Goal: Task Accomplishment & Management: Manage account settings

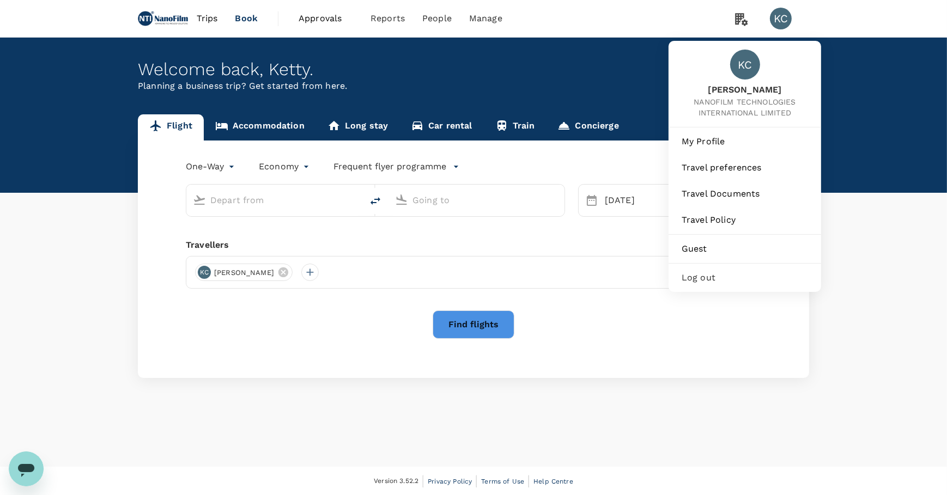
type input "San Francisco Intl (SFO)"
type input "O'Hare Intl (ORD)"
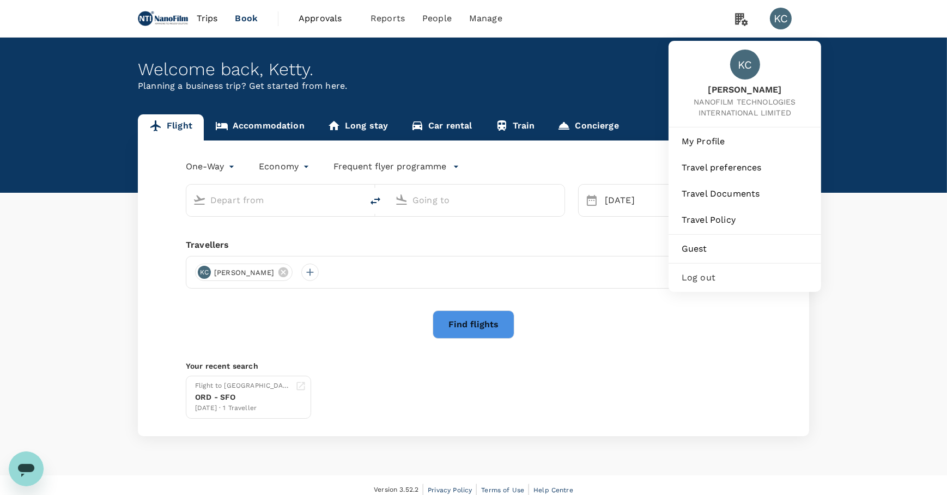
type input "San Francisco Intl (SFO)"
type input "O'Hare Intl (ORD)"
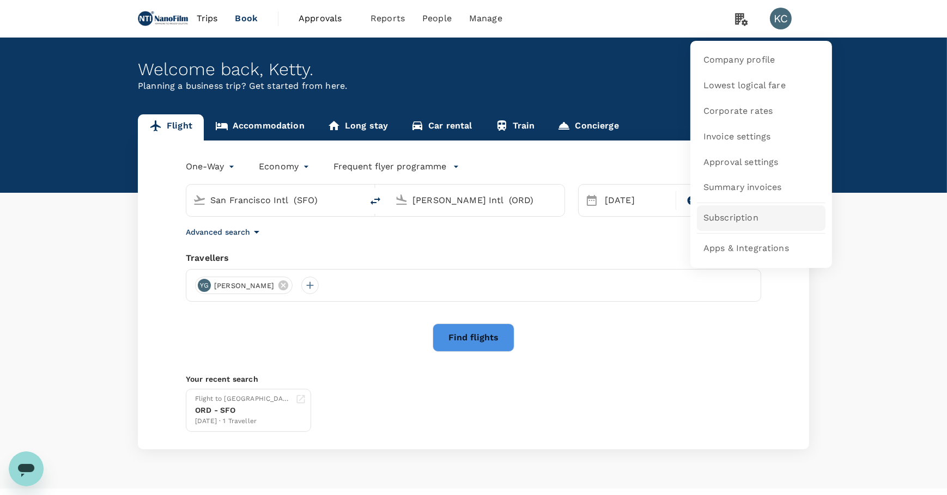
click at [759, 218] on link "Subscription" at bounding box center [761, 218] width 129 height 26
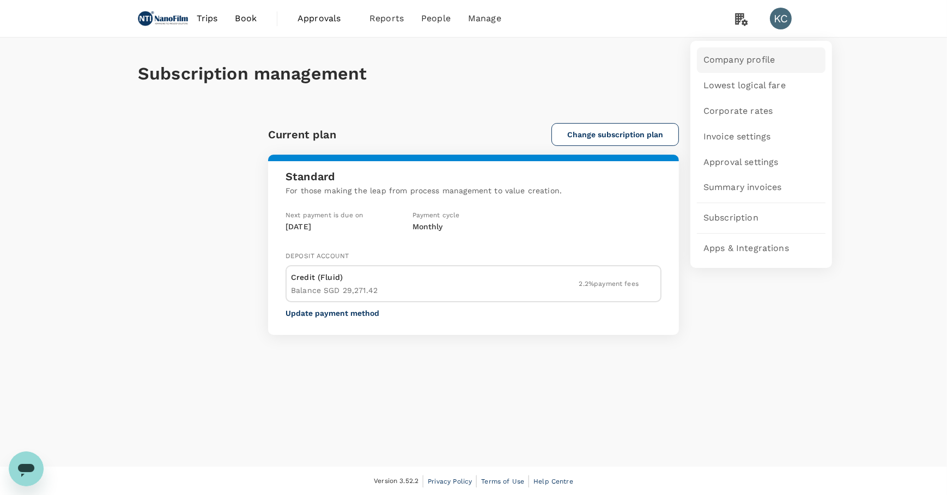
click at [737, 64] on span "Company profile" at bounding box center [738, 60] width 71 height 13
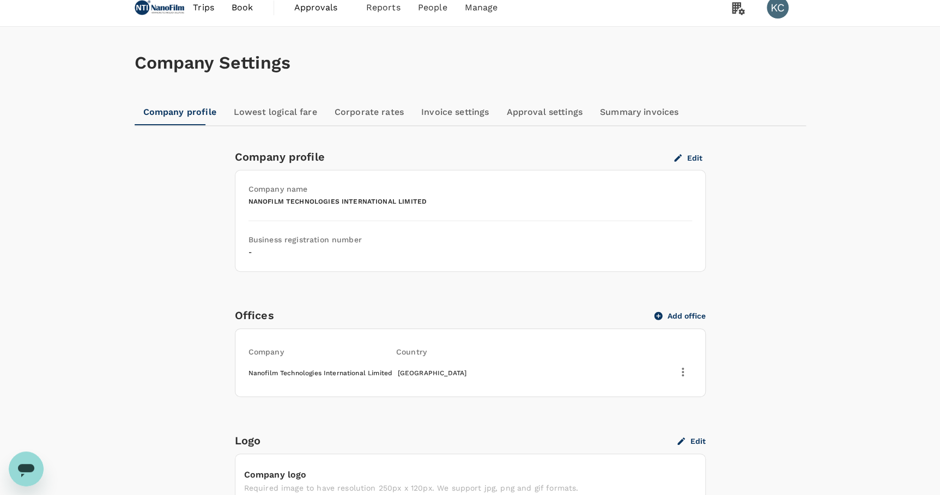
scroll to position [10, 0]
click at [269, 113] on link "Lowest logical fare" at bounding box center [275, 113] width 101 height 26
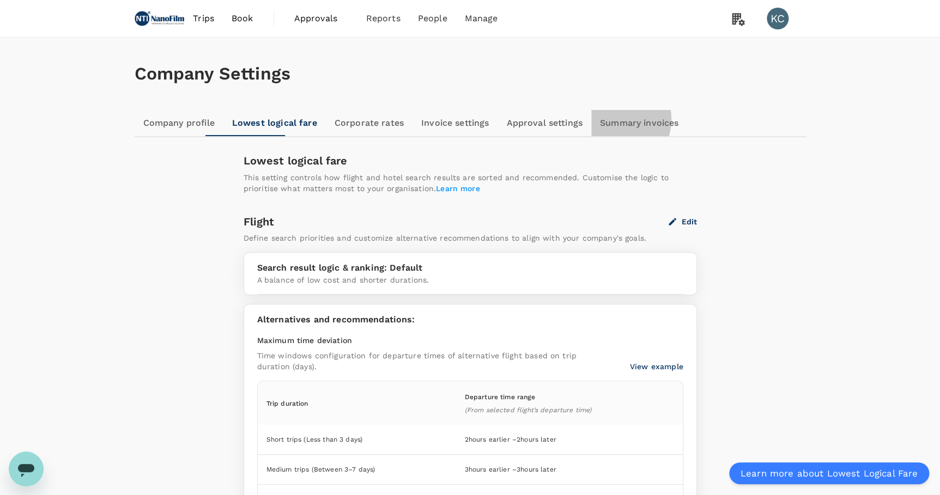
click at [591, 119] on link "Summary invoices" at bounding box center [639, 123] width 96 height 26
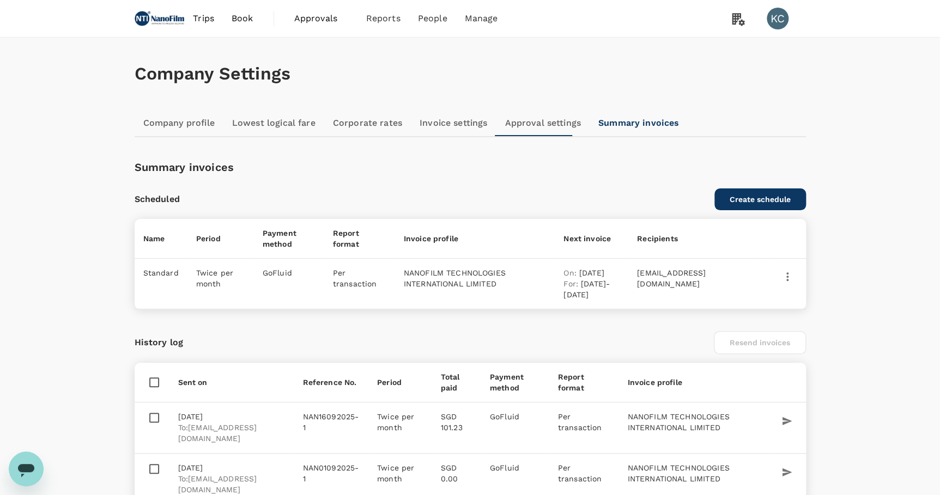
click at [496, 122] on link "Approval settings" at bounding box center [543, 123] width 94 height 26
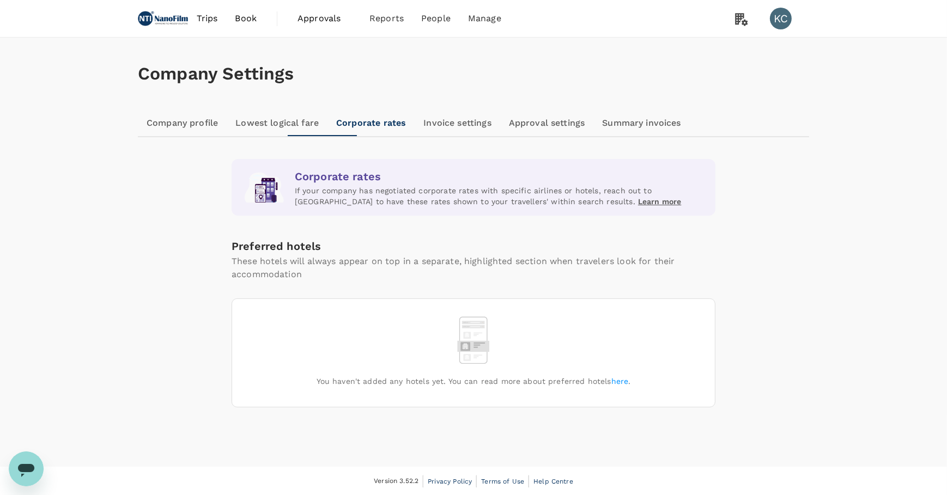
click at [415, 126] on link "Invoice settings" at bounding box center [457, 123] width 85 height 26
click at [757, 182] on span "Summary invoices" at bounding box center [742, 187] width 78 height 13
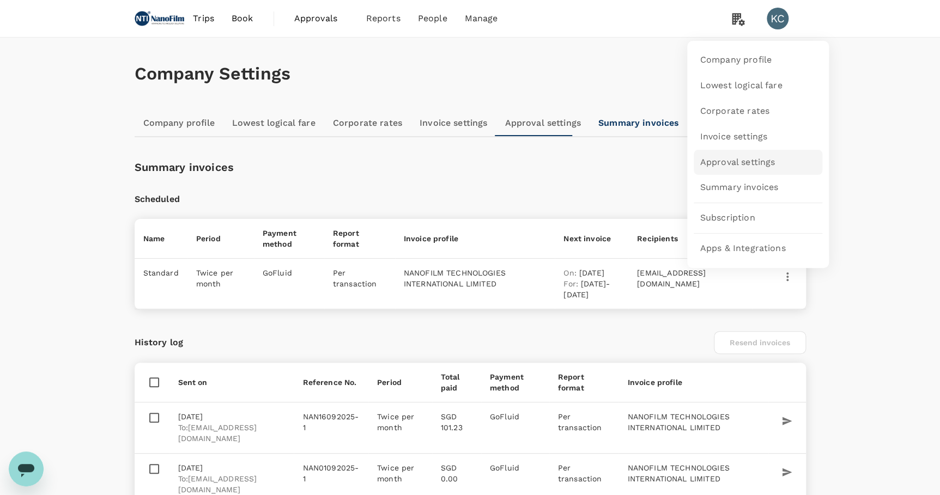
click at [750, 159] on span "Approval settings" at bounding box center [737, 162] width 75 height 13
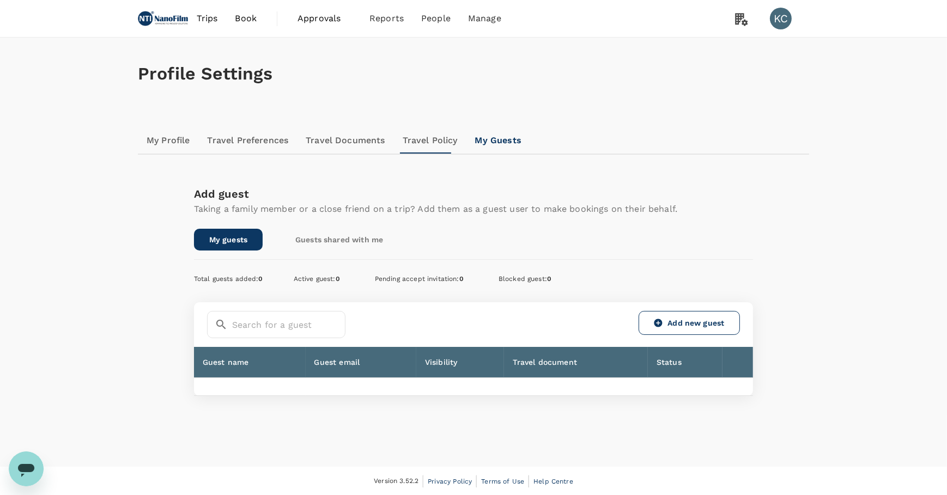
click at [356, 230] on link "Guests shared with me" at bounding box center [339, 240] width 118 height 22
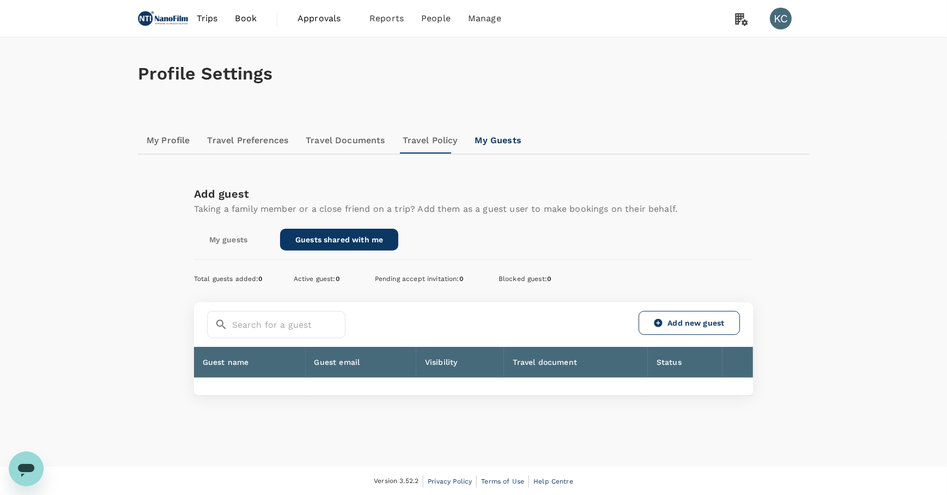
click at [381, 125] on div "Profile Settings My Profile Travel Preferences Travel Documents Travel Policy M…" at bounding box center [473, 243] width 697 height 411
click at [394, 137] on link "Travel Policy" at bounding box center [430, 140] width 72 height 26
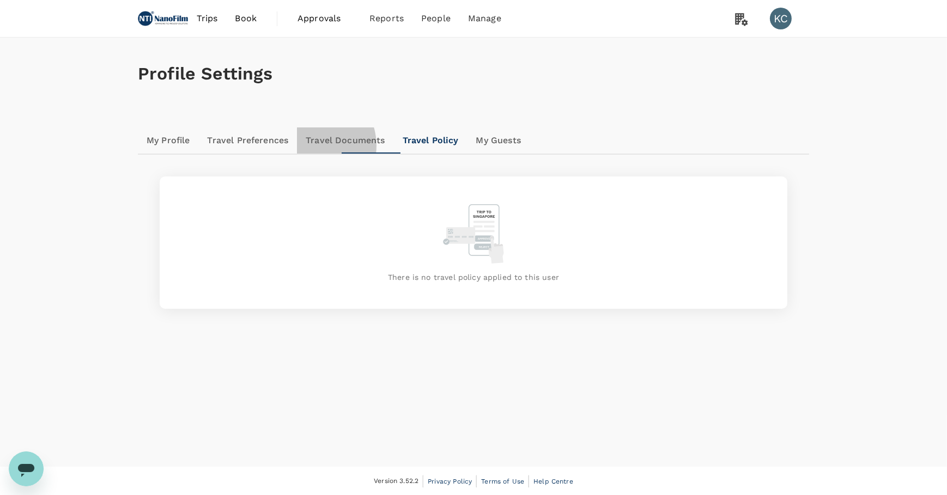
click at [297, 145] on link "Travel Documents" at bounding box center [345, 140] width 96 height 26
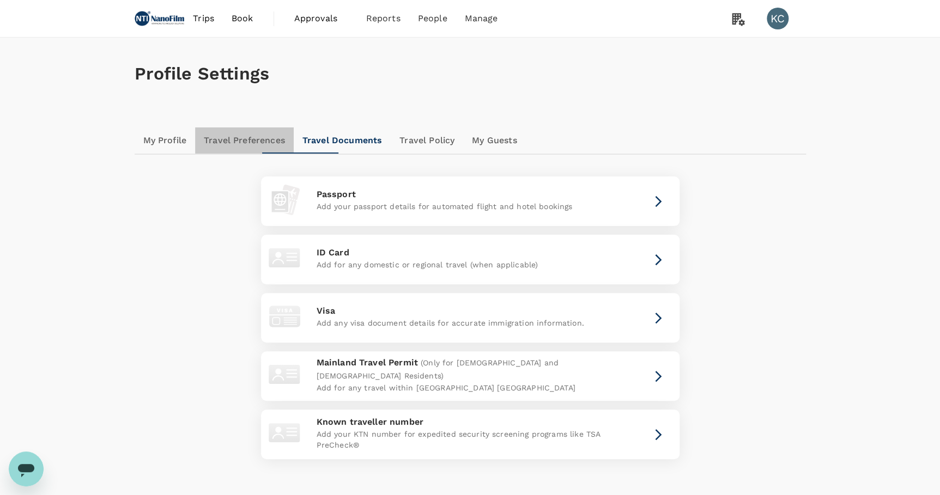
click at [235, 143] on link "Travel Preferences" at bounding box center [244, 140] width 99 height 26
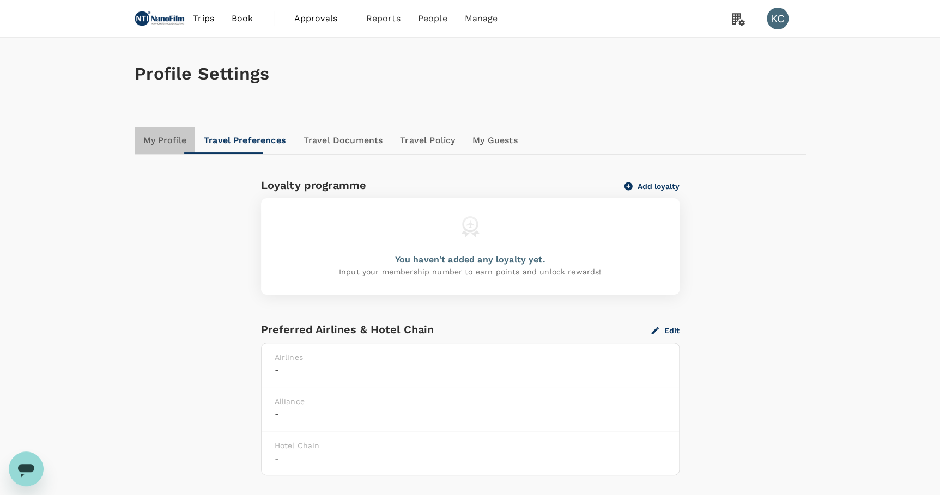
click at [168, 139] on link "My Profile" at bounding box center [165, 140] width 61 height 26
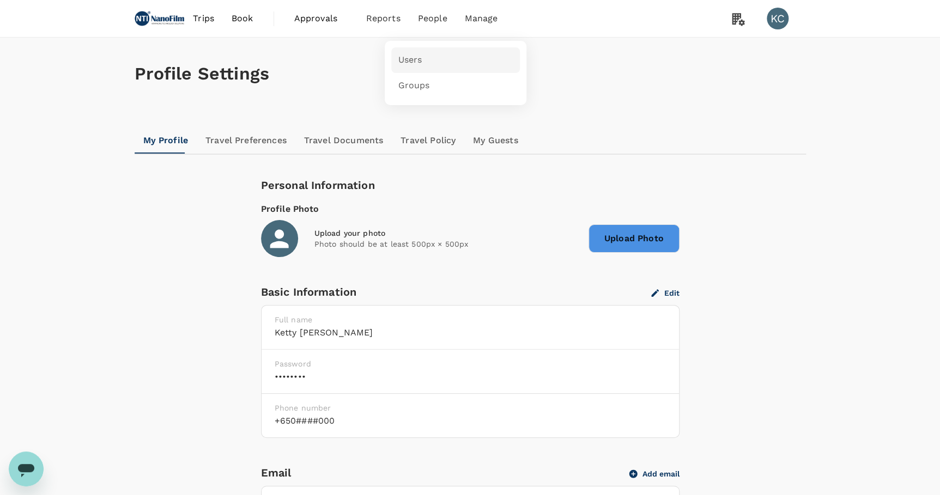
click at [418, 49] on link "Users" at bounding box center [455, 60] width 129 height 26
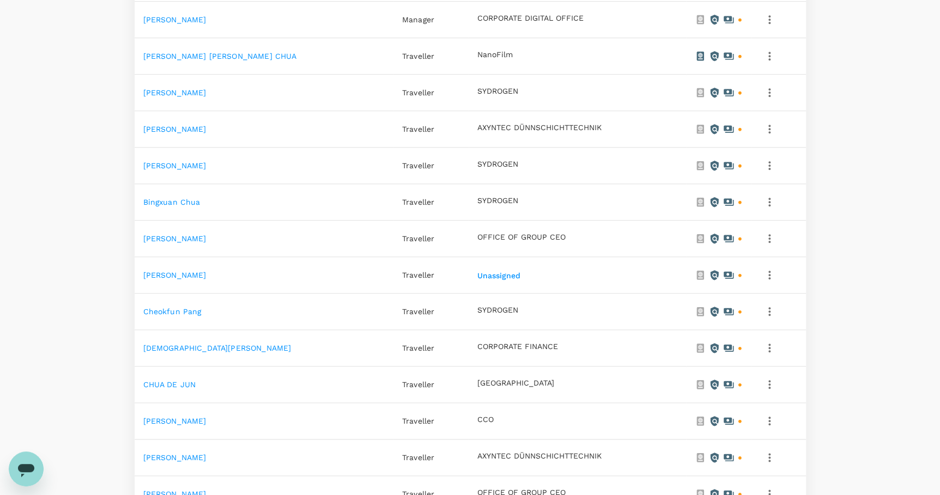
scroll to position [99, 0]
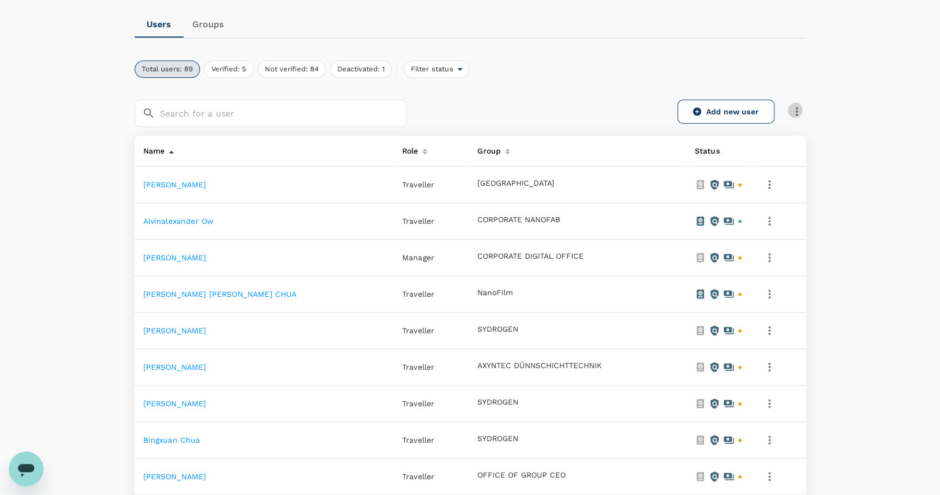
click at [800, 115] on icon "button" at bounding box center [796, 111] width 13 height 13
click at [218, 34] on link "Groups" at bounding box center [208, 24] width 49 height 26
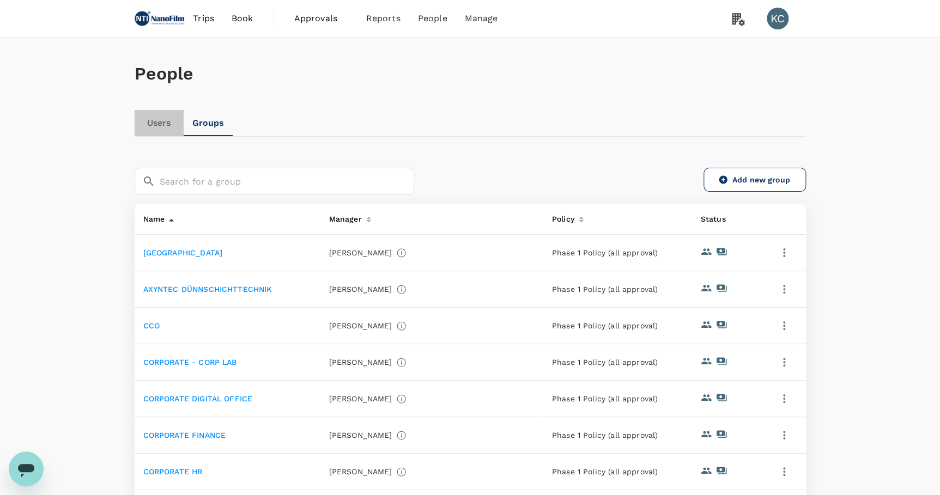
click at [156, 126] on link "Users" at bounding box center [159, 123] width 49 height 26
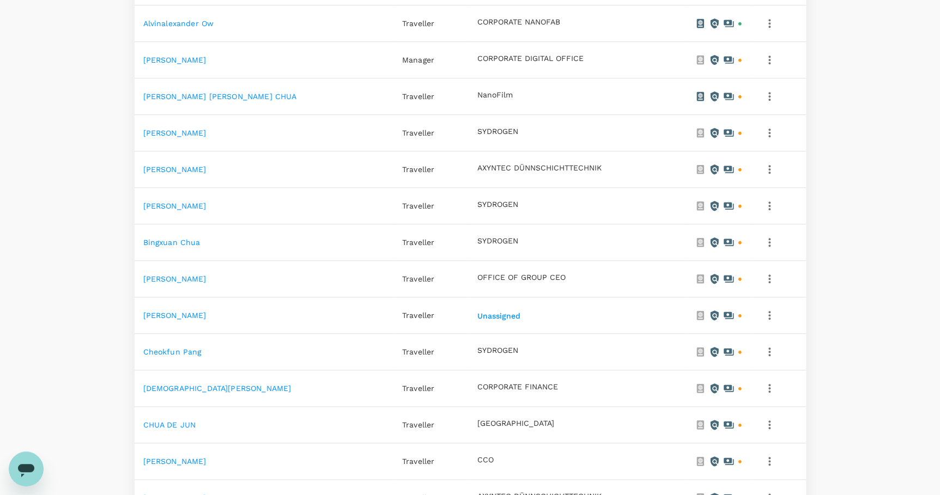
scroll to position [155, 0]
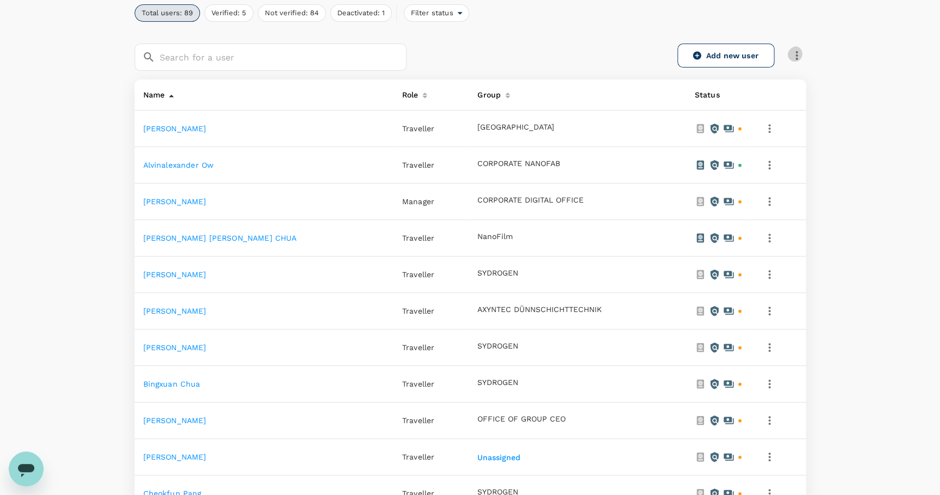
click at [797, 53] on icon "button" at bounding box center [796, 55] width 2 height 9
click at [803, 32] on div "Add new user" at bounding box center [605, 51] width 399 height 40
click at [765, 122] on icon "button" at bounding box center [769, 128] width 13 height 13
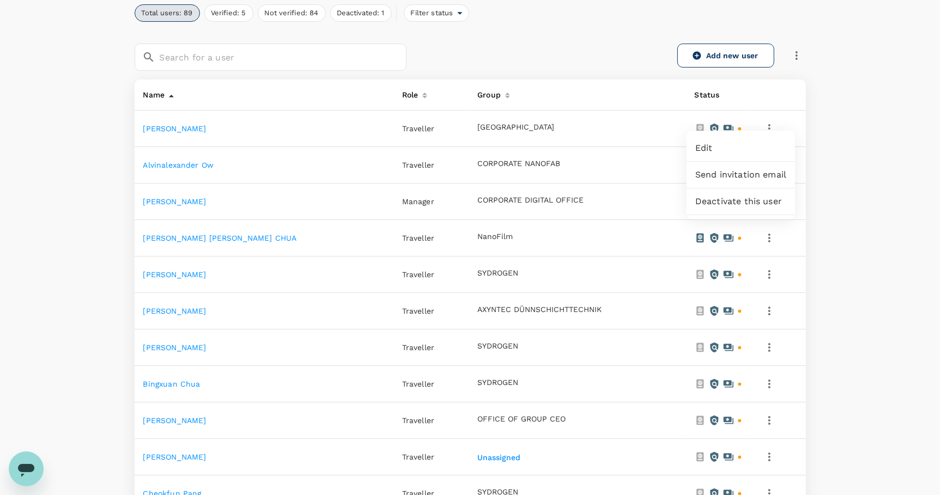
click at [742, 195] on span "Deactivate this user" at bounding box center [740, 201] width 91 height 13
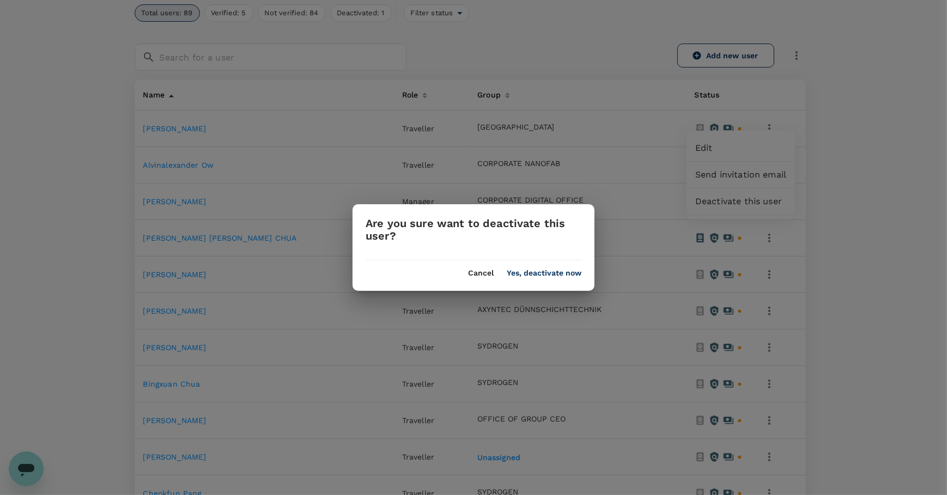
click at [484, 277] on button "Cancel" at bounding box center [481, 273] width 26 height 9
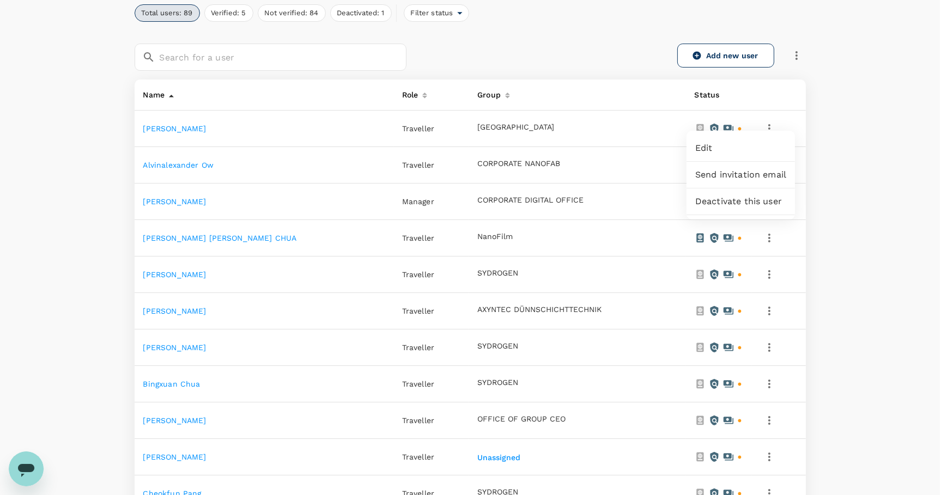
drag, startPoint x: 155, startPoint y: 115, endPoint x: 151, endPoint y: 123, distance: 8.5
drag, startPoint x: 151, startPoint y: 123, endPoint x: 763, endPoint y: 118, distance: 611.2
click at [763, 118] on div at bounding box center [473, 247] width 947 height 495
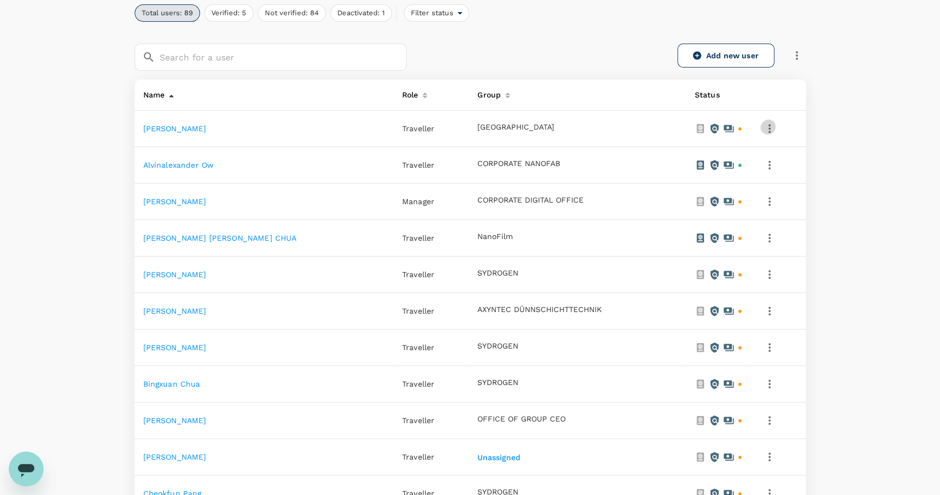
click at [763, 122] on icon "button" at bounding box center [769, 128] width 13 height 13
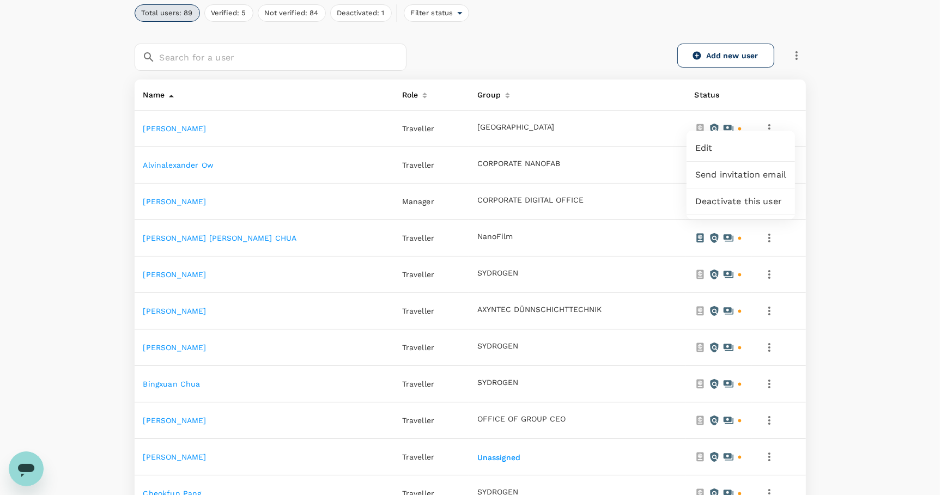
click at [801, 54] on div at bounding box center [473, 247] width 947 height 495
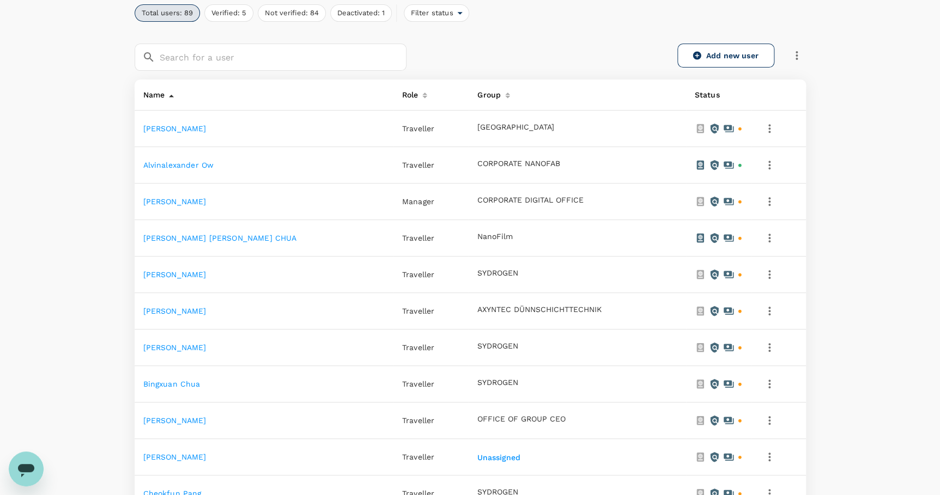
click at [799, 54] on icon "button" at bounding box center [796, 55] width 13 height 13
click at [812, 19] on div "People Users Groups Total users: 89 Verified: 5 Not verified: 84 Deactivated: 1…" at bounding box center [469, 402] width 697 height 1038
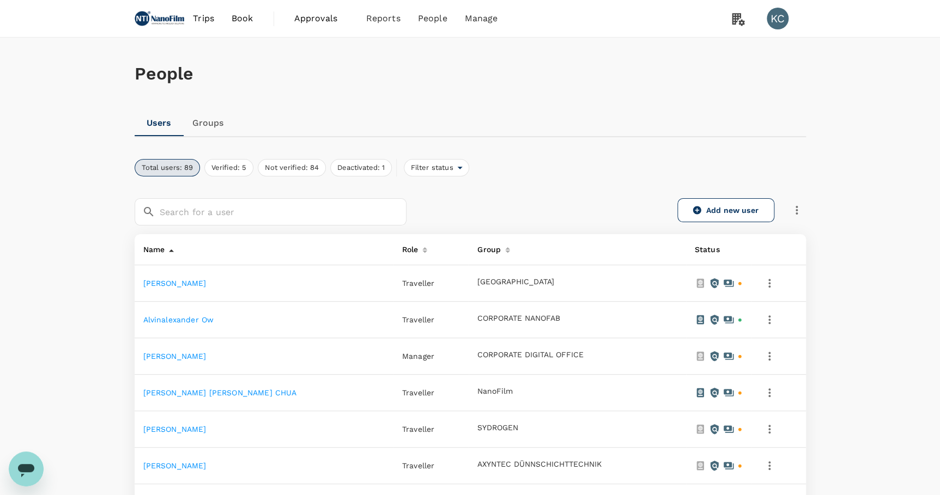
click at [766, 283] on td at bounding box center [778, 283] width 54 height 36
click at [764, 277] on icon "button" at bounding box center [769, 283] width 13 height 13
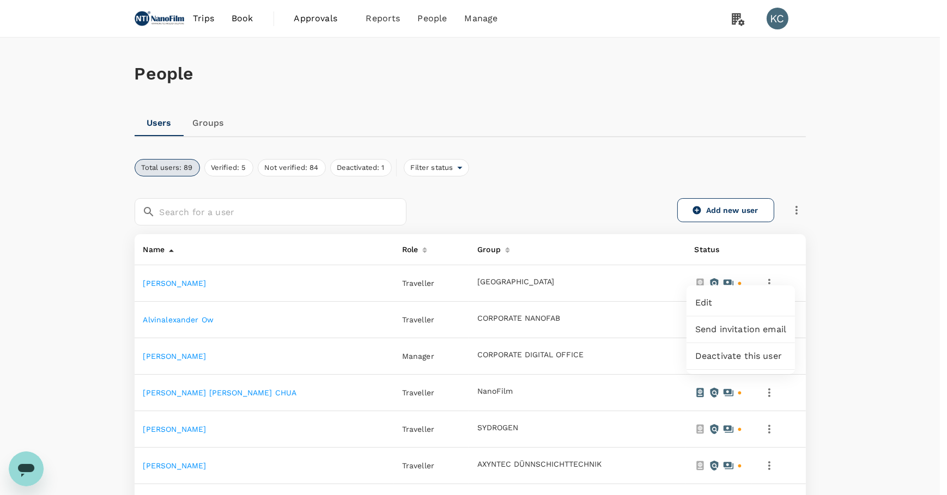
click at [745, 350] on span "Deactivate this user" at bounding box center [740, 356] width 91 height 13
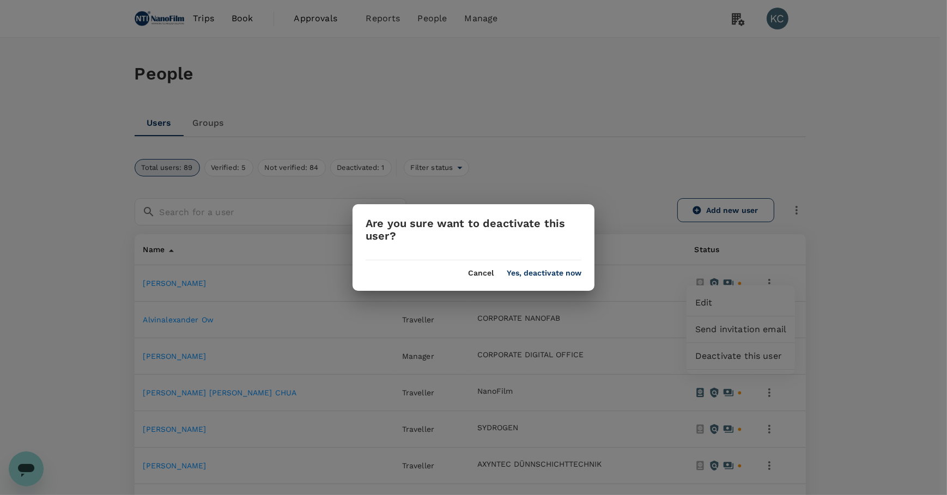
click at [528, 277] on button "Yes, deactivate now" at bounding box center [544, 273] width 75 height 9
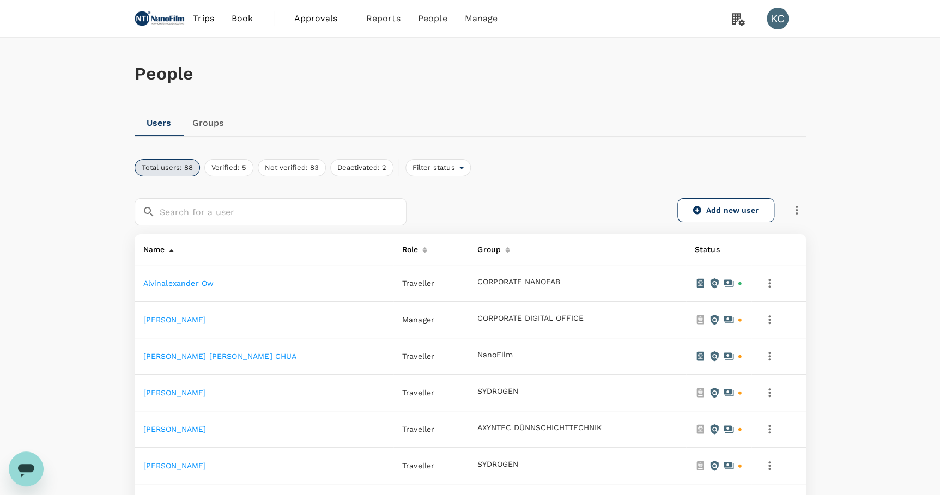
click at [768, 277] on icon "button" at bounding box center [769, 283] width 13 height 13
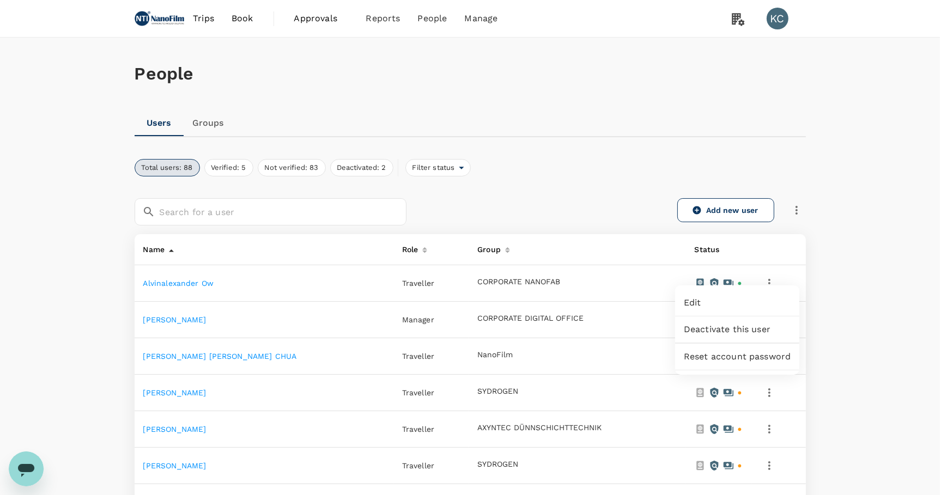
click at [750, 323] on span "Deactivate this user" at bounding box center [737, 329] width 107 height 13
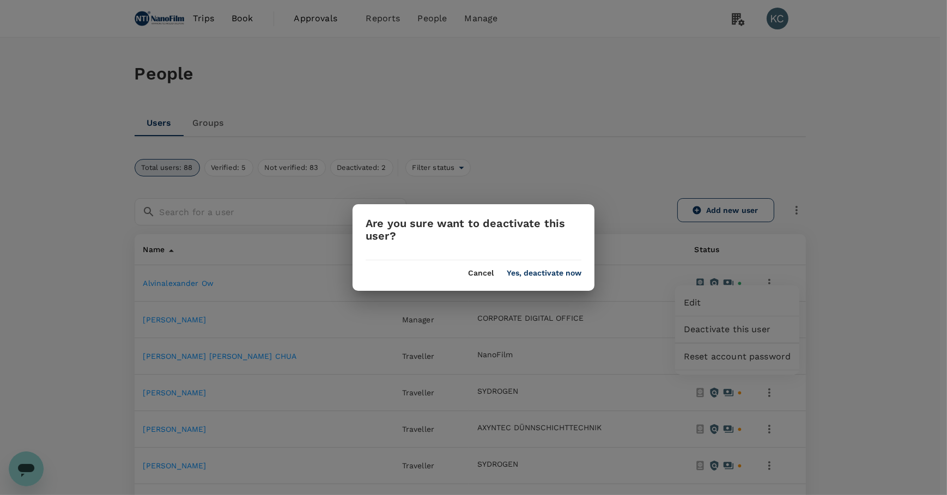
click at [533, 275] on button "Yes, deactivate now" at bounding box center [544, 273] width 75 height 9
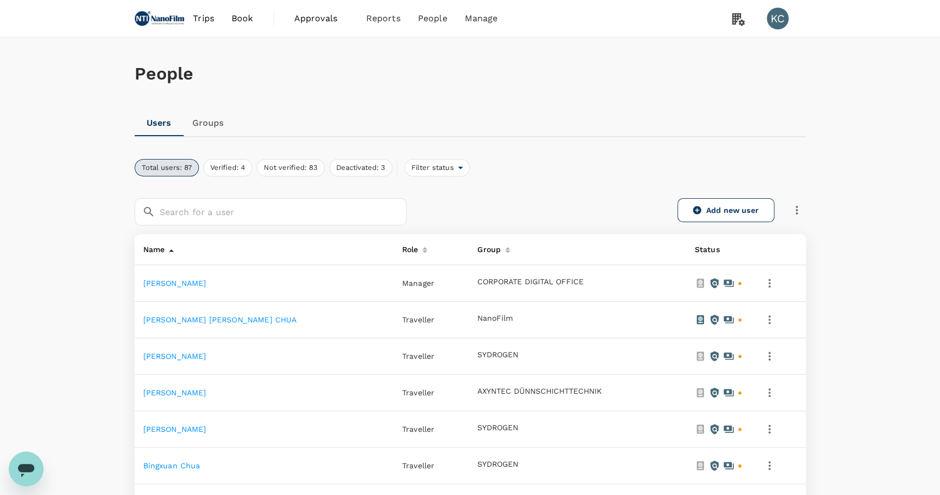
click at [763, 277] on icon "button" at bounding box center [769, 283] width 13 height 13
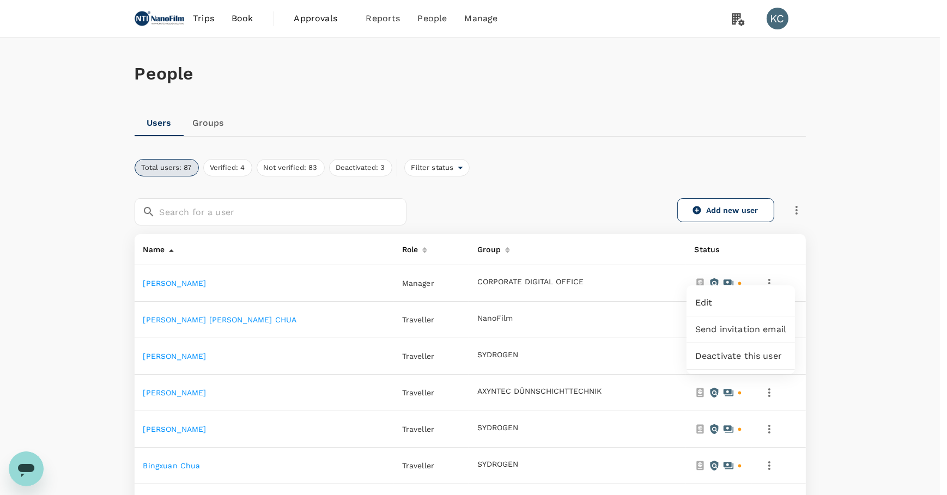
click at [725, 350] on span "Deactivate this user" at bounding box center [740, 356] width 91 height 13
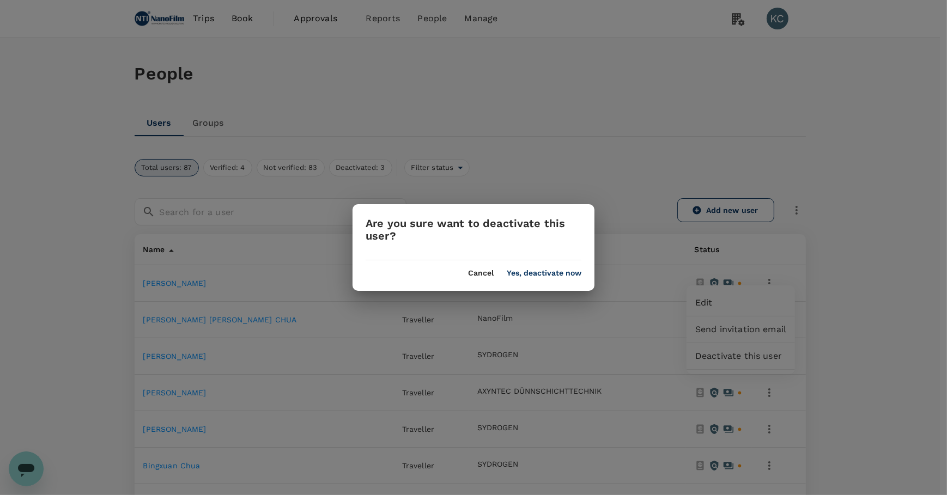
click at [559, 276] on button "Yes, deactivate now" at bounding box center [544, 273] width 75 height 9
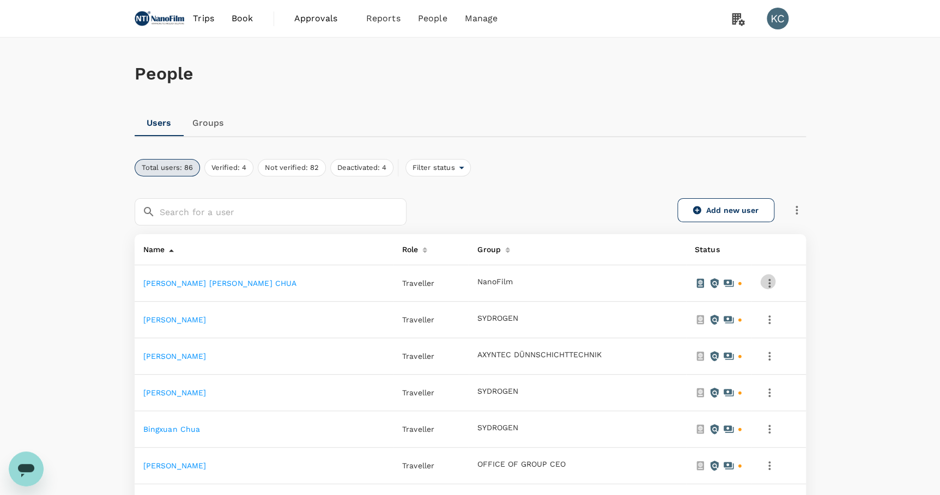
click at [763, 277] on icon "button" at bounding box center [769, 283] width 13 height 13
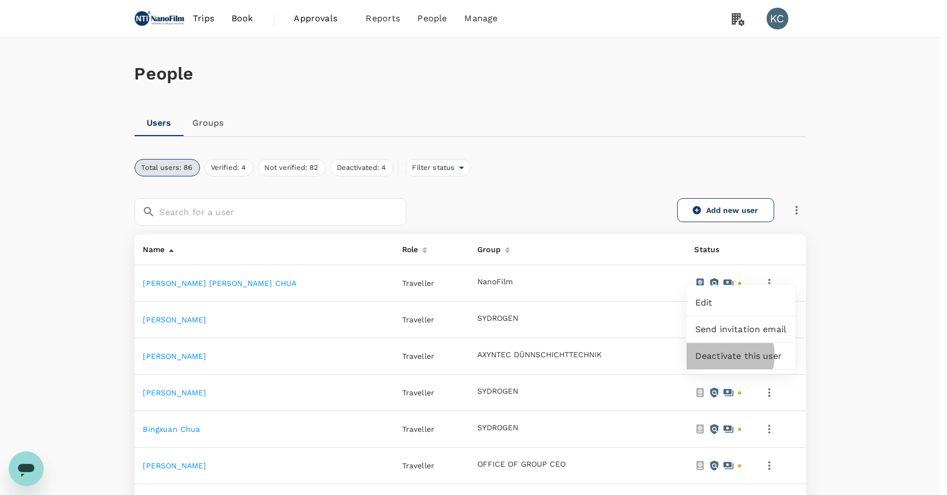
click at [725, 350] on span "Deactivate this user" at bounding box center [740, 356] width 91 height 13
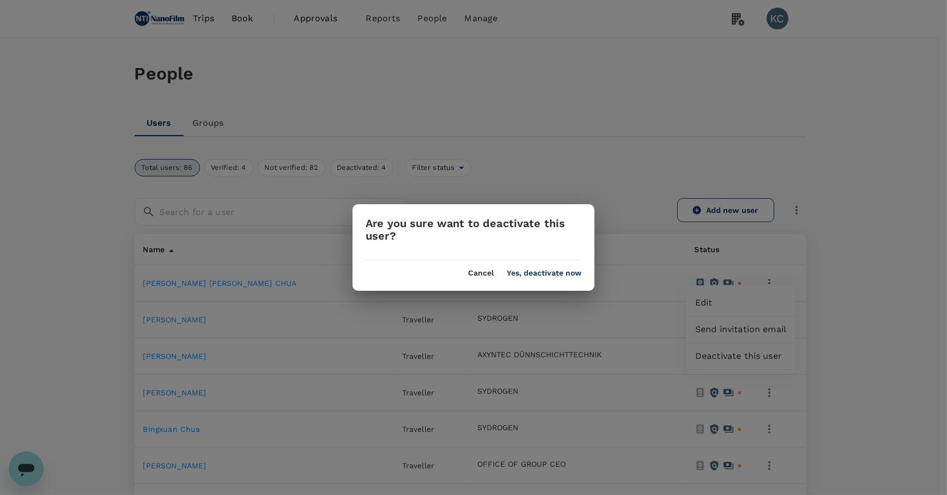
click at [570, 280] on div "Are you sure want to deactivate this user? Cancel Yes, deactivate now" at bounding box center [473, 247] width 242 height 87
click at [569, 273] on button "Yes, deactivate now" at bounding box center [544, 273] width 75 height 9
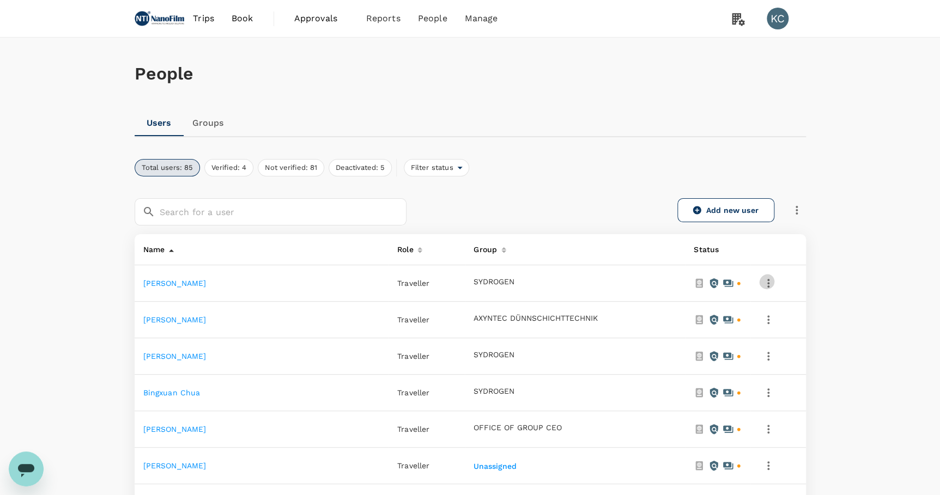
click at [767, 279] on icon "button" at bounding box center [768, 283] width 2 height 9
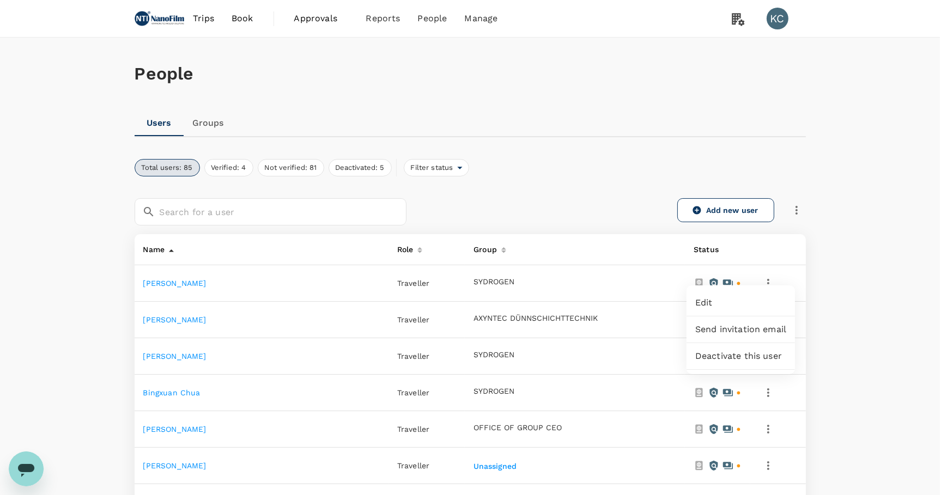
click at [735, 350] on span "Deactivate this user" at bounding box center [740, 356] width 91 height 13
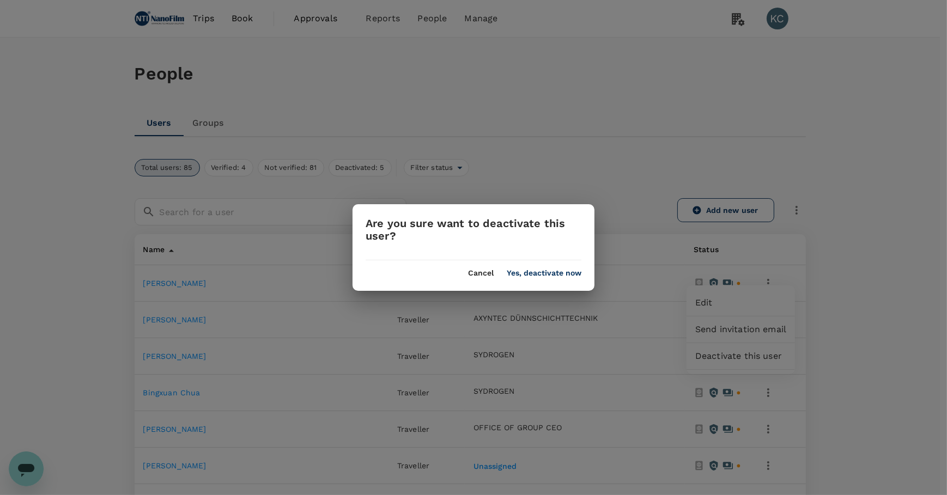
click at [539, 276] on button "Yes, deactivate now" at bounding box center [544, 273] width 75 height 9
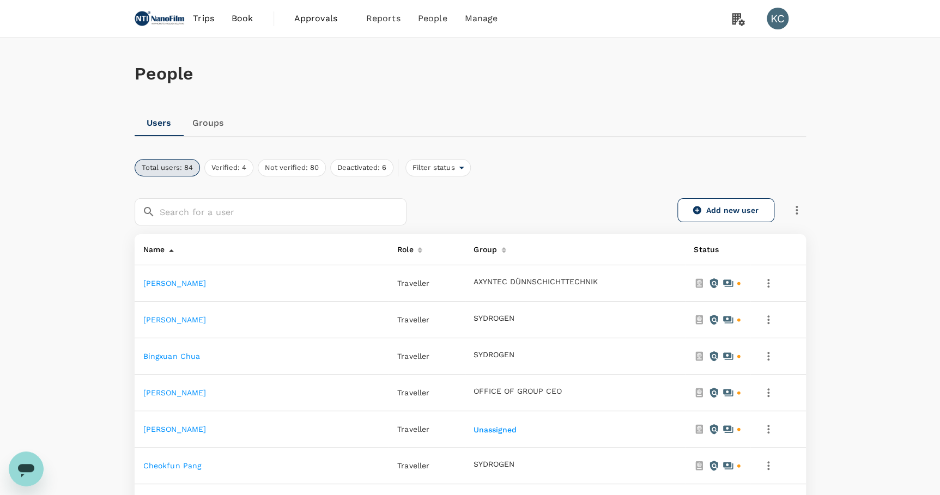
click at [759, 277] on button "button" at bounding box center [768, 283] width 19 height 19
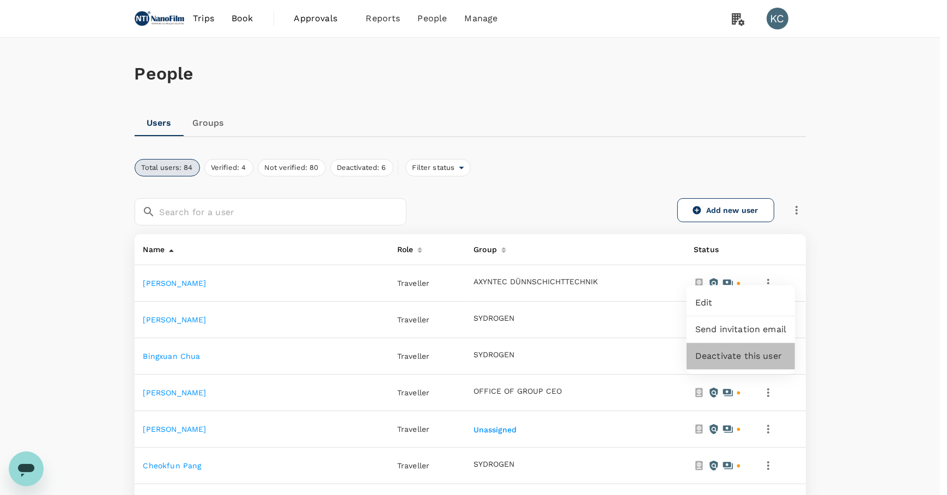
click at [742, 350] on span "Deactivate this user" at bounding box center [740, 356] width 91 height 13
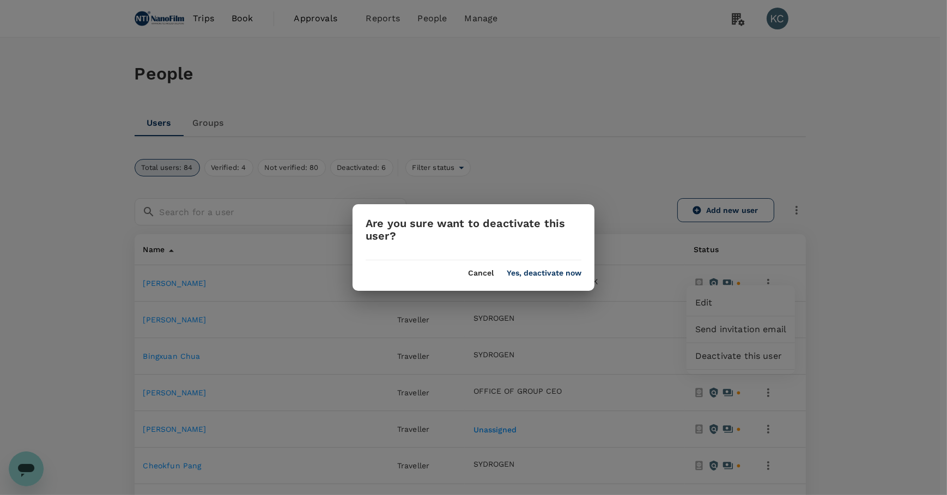
click at [567, 272] on button "Yes, deactivate now" at bounding box center [544, 273] width 75 height 9
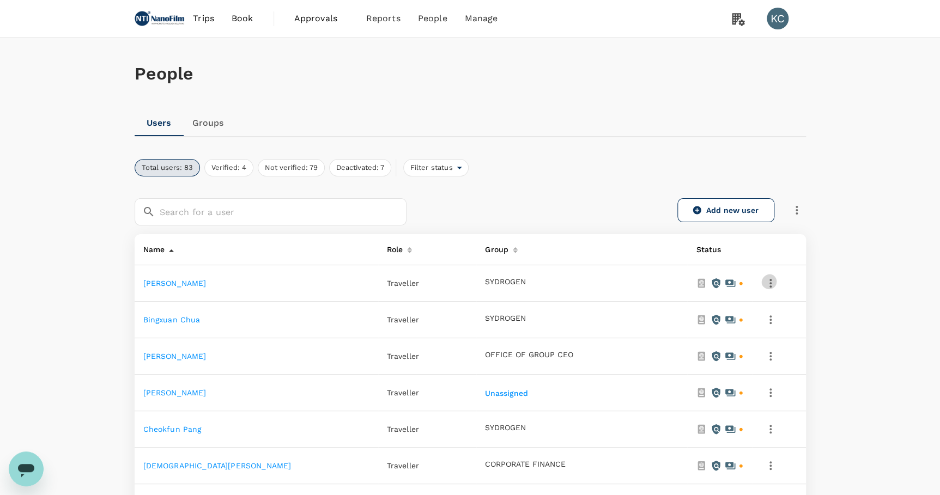
click at [764, 279] on icon "button" at bounding box center [770, 283] width 13 height 13
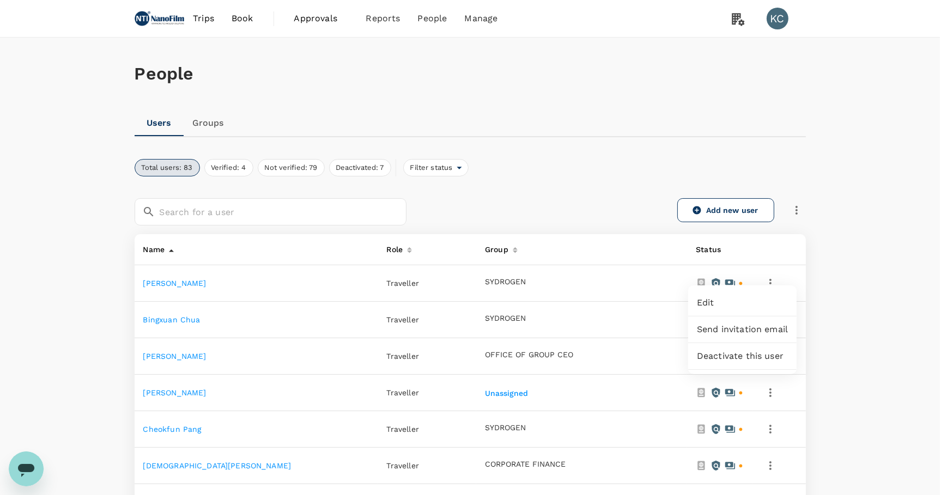
click at [753, 350] on span "Deactivate this user" at bounding box center [742, 356] width 91 height 13
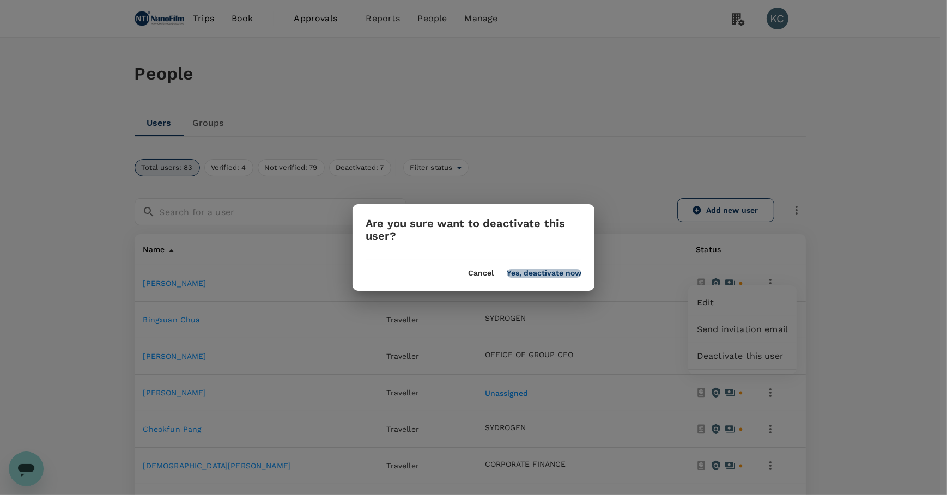
click at [543, 277] on button "Yes, deactivate now" at bounding box center [544, 273] width 75 height 9
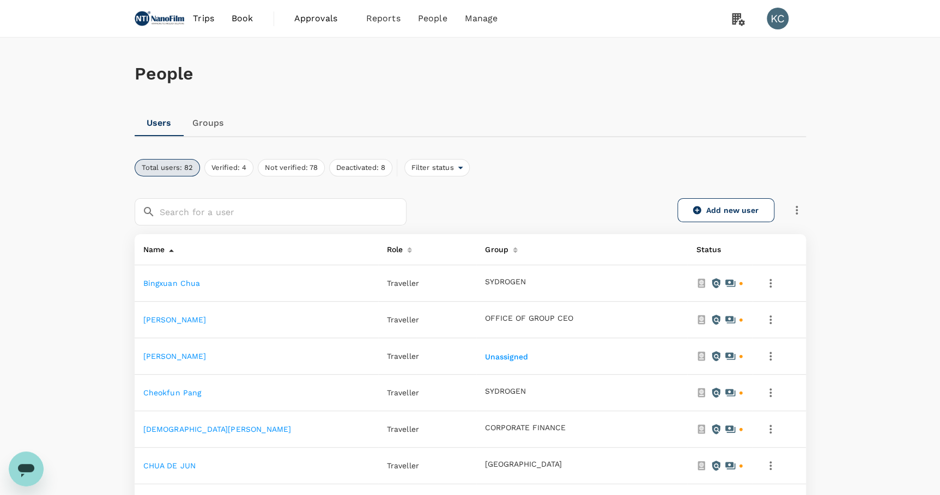
click at [764, 279] on icon "button" at bounding box center [770, 283] width 13 height 13
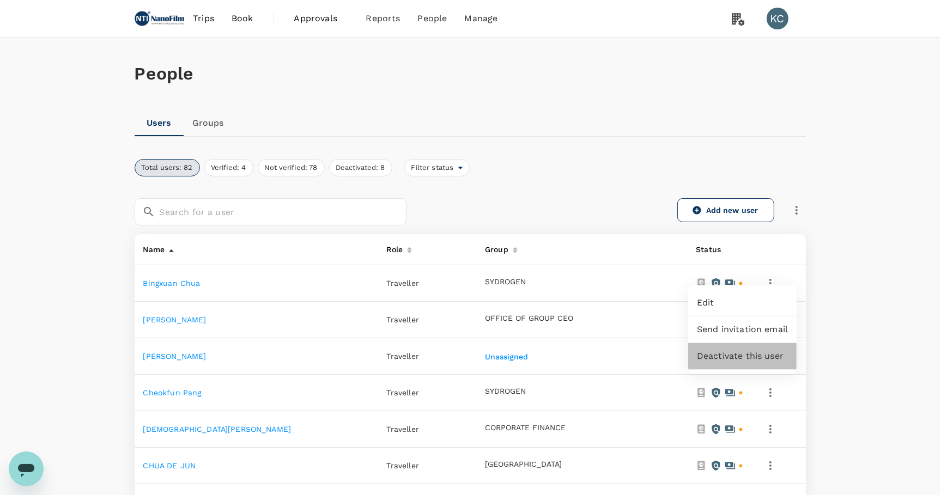
click at [746, 350] on span "Deactivate this user" at bounding box center [742, 356] width 91 height 13
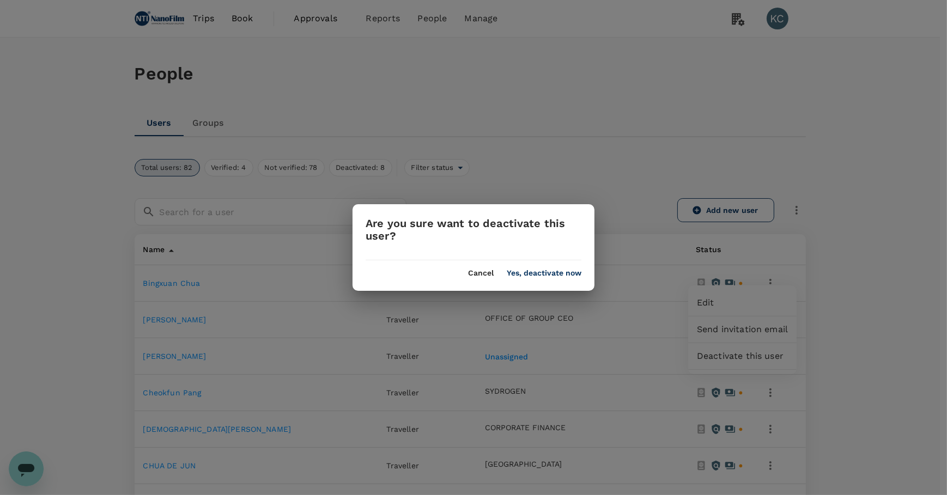
click at [581, 273] on button "Yes, deactivate now" at bounding box center [544, 273] width 75 height 9
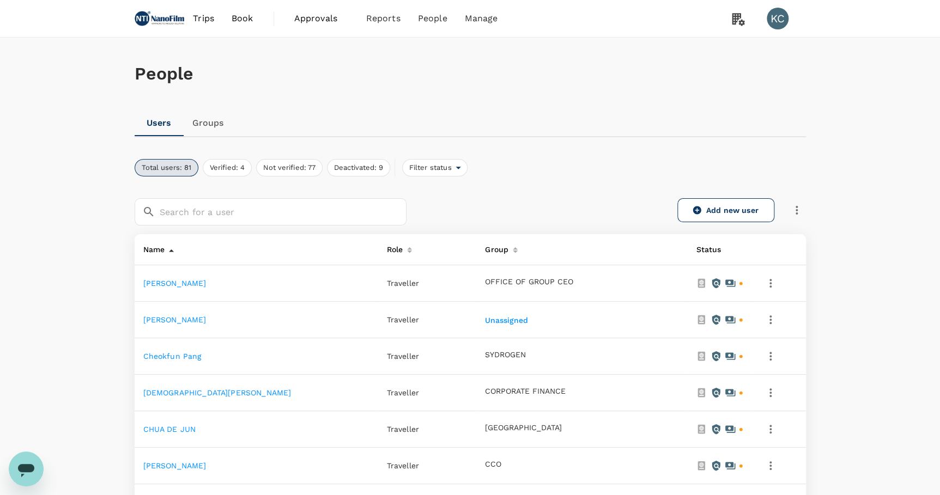
click at [758, 280] on td at bounding box center [778, 283] width 53 height 36
click at [769, 277] on icon "button" at bounding box center [770, 283] width 13 height 13
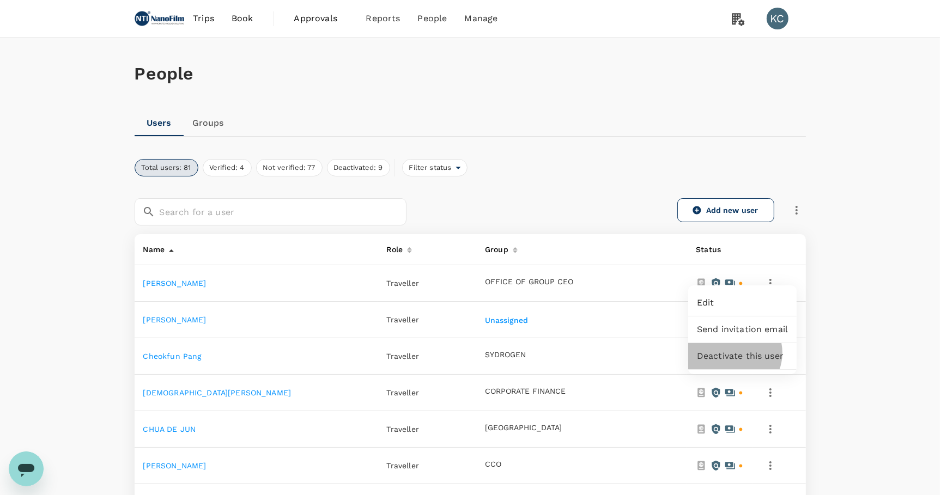
click at [734, 350] on span "Deactivate this user" at bounding box center [742, 356] width 91 height 13
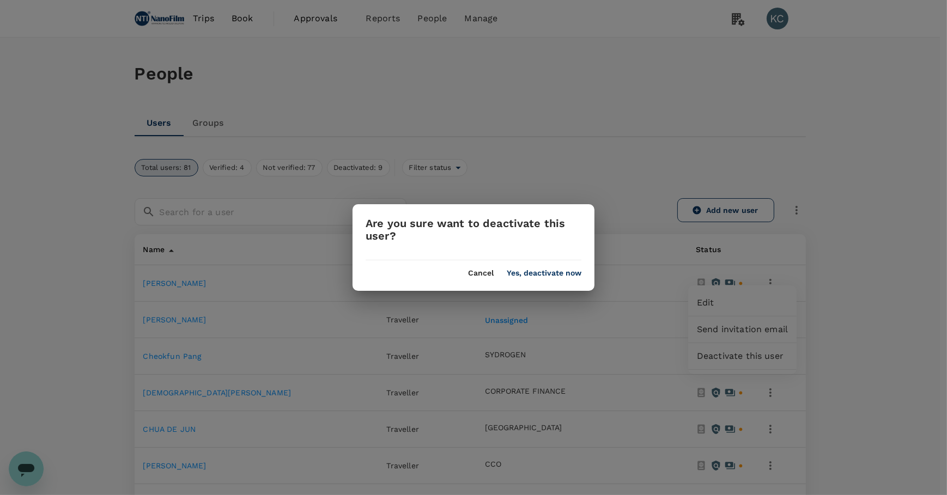
click at [575, 267] on div "Cancel Yes, deactivate now" at bounding box center [473, 268] width 242 height 17
click at [574, 272] on button "Yes, deactivate now" at bounding box center [544, 273] width 75 height 9
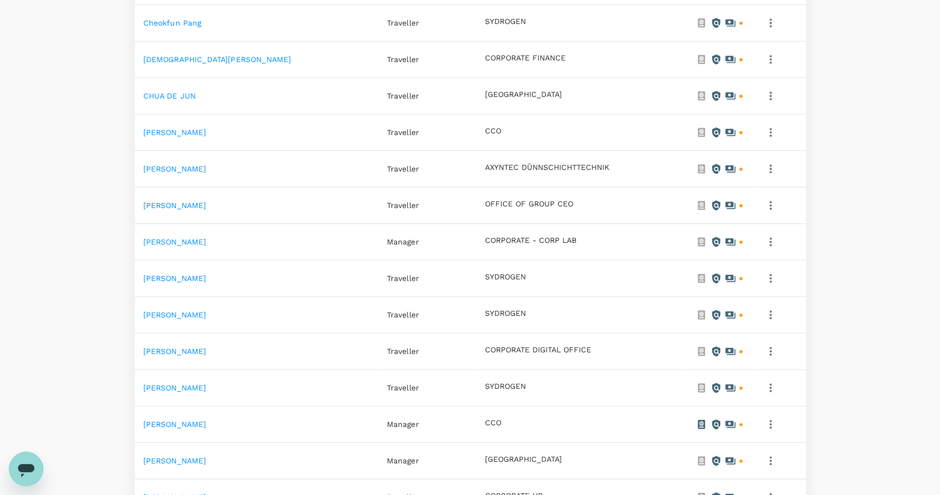
scroll to position [155, 0]
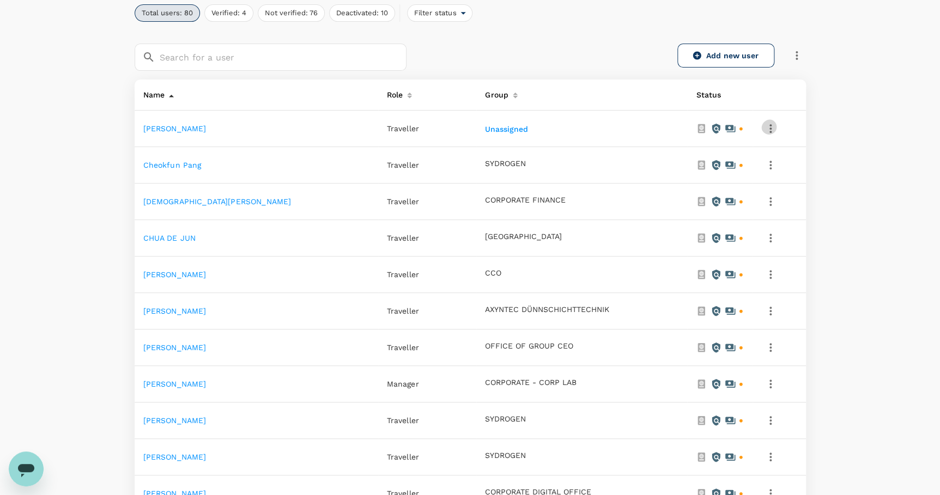
click at [769, 123] on icon "button" at bounding box center [770, 128] width 13 height 13
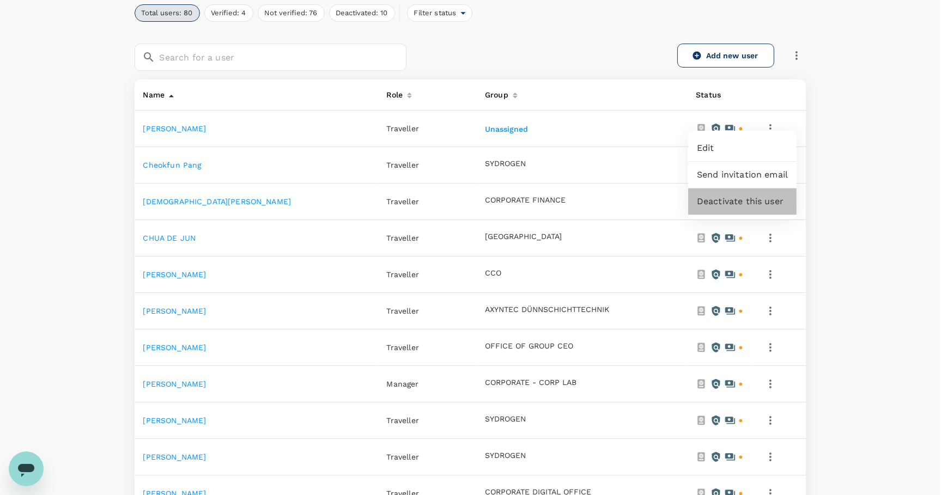
click at [752, 195] on span "Deactivate this user" at bounding box center [742, 201] width 91 height 13
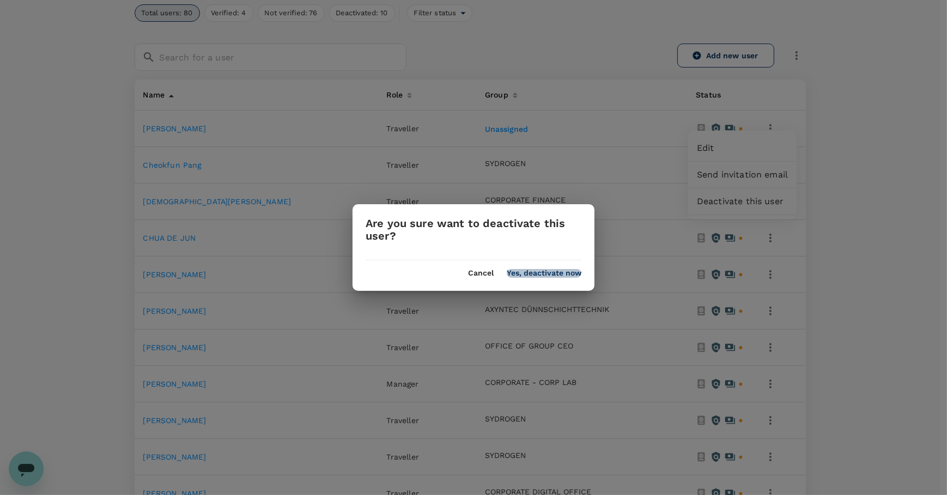
click at [535, 269] on button "Yes, deactivate now" at bounding box center [544, 273] width 75 height 9
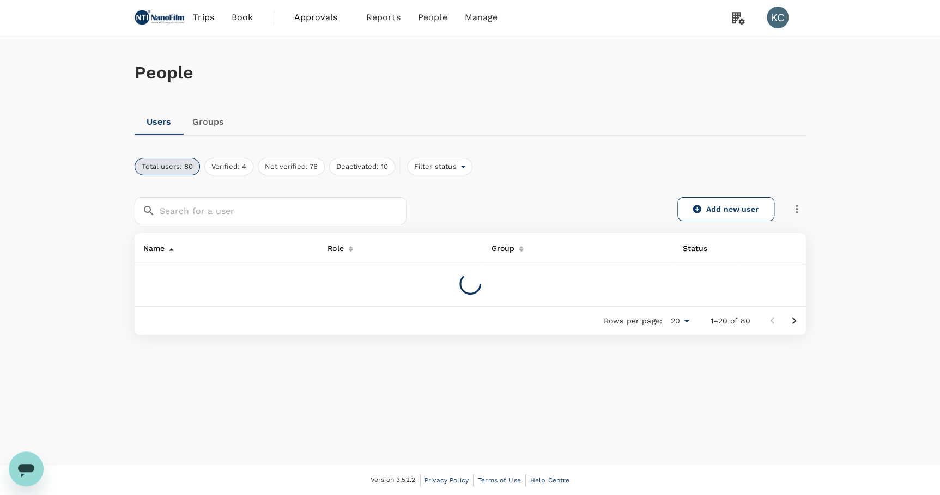
scroll to position [0, 0]
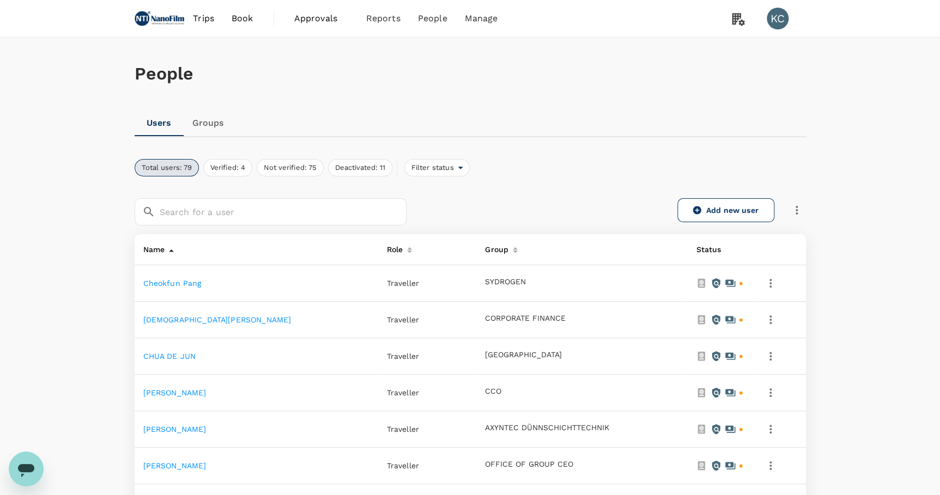
click at [766, 274] on button "button" at bounding box center [770, 283] width 19 height 19
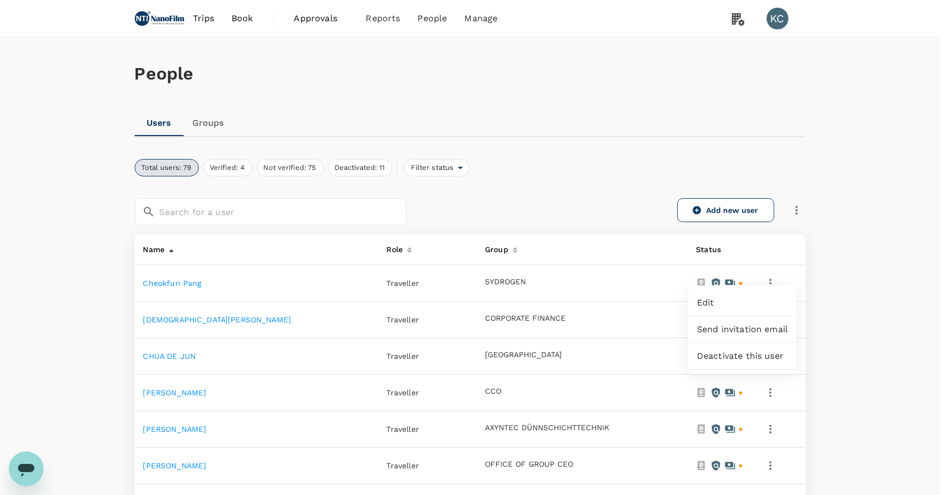
click at [737, 350] on span "Deactivate this user" at bounding box center [742, 356] width 91 height 13
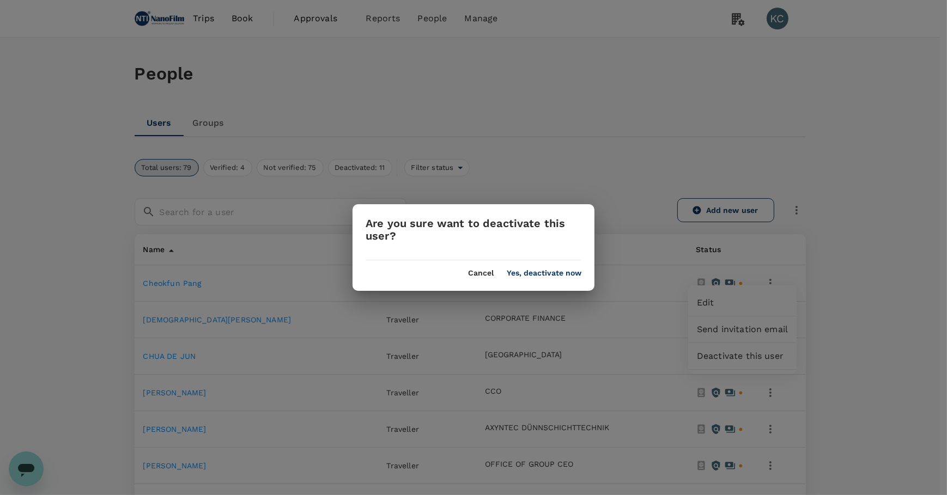
click at [570, 278] on div "Are you sure want to deactivate this user? Cancel Yes, deactivate now" at bounding box center [473, 247] width 242 height 87
click at [567, 271] on button "Yes, deactivate now" at bounding box center [544, 273] width 75 height 9
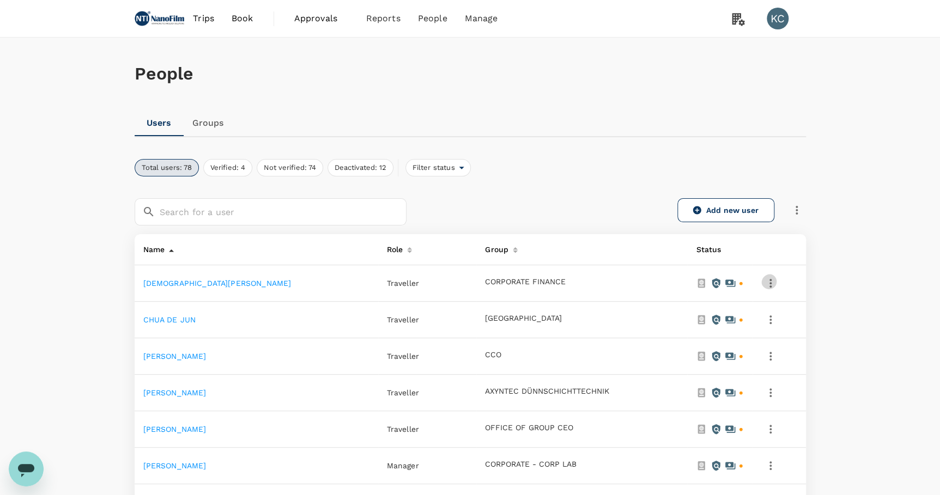
click at [767, 277] on icon "button" at bounding box center [770, 283] width 13 height 13
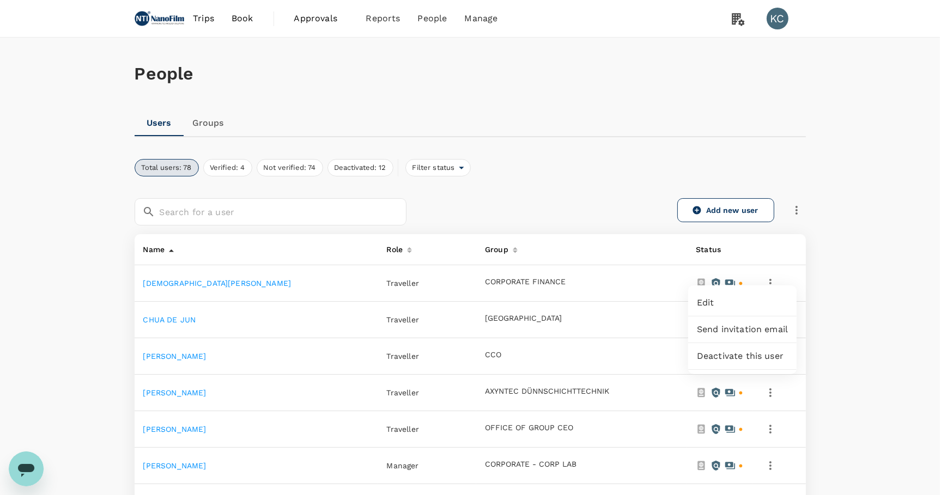
click at [736, 350] on span "Deactivate this user" at bounding box center [742, 356] width 91 height 13
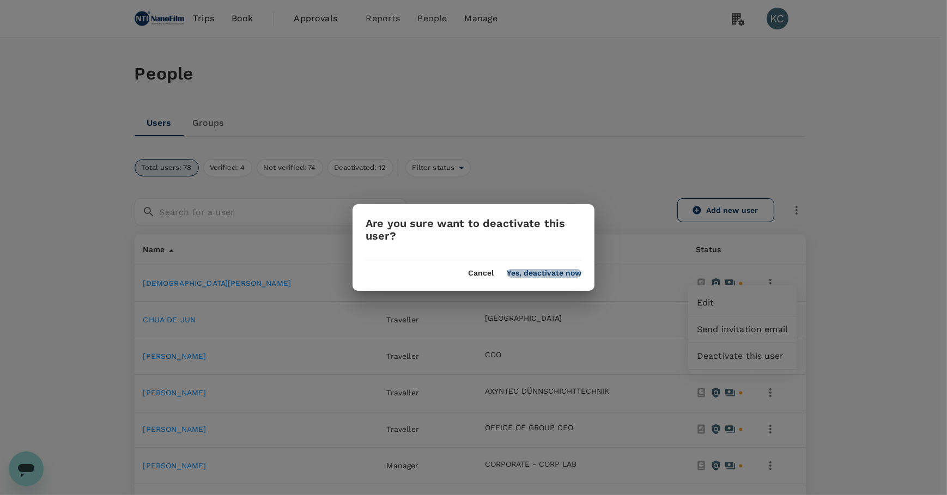
click at [567, 274] on button "Yes, deactivate now" at bounding box center [544, 273] width 75 height 9
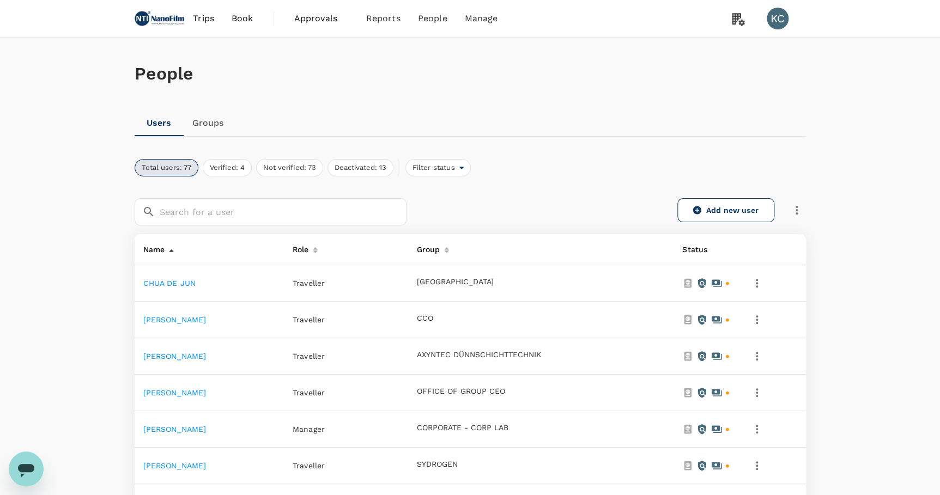
click at [761, 277] on icon "button" at bounding box center [756, 283] width 13 height 13
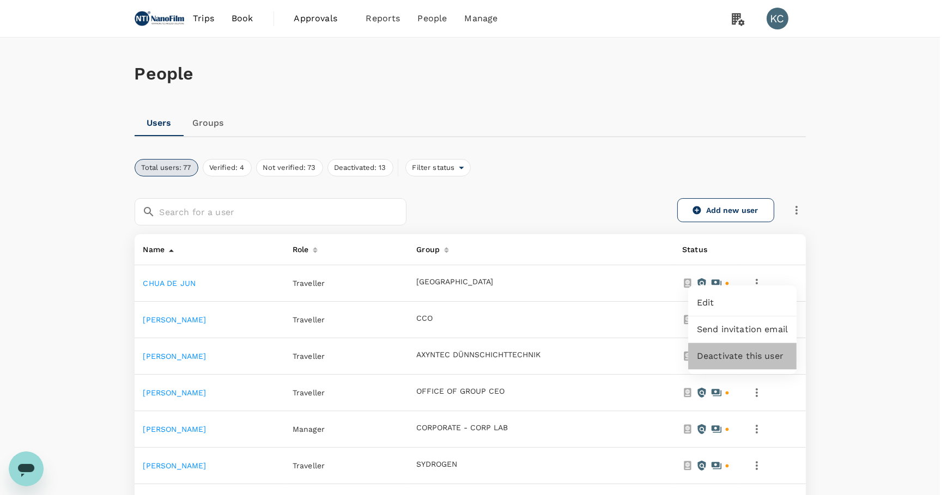
click at [758, 350] on span "Deactivate this user" at bounding box center [742, 356] width 91 height 13
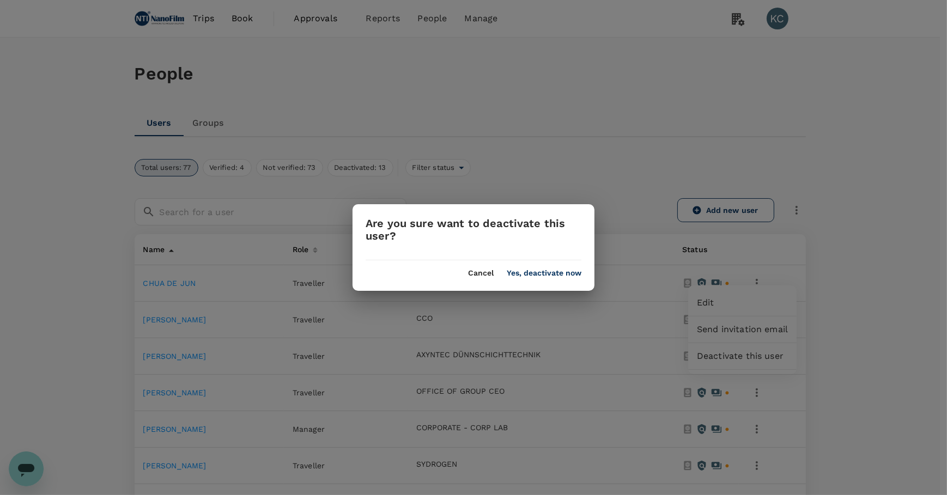
click at [573, 272] on button "Yes, deactivate now" at bounding box center [544, 273] width 75 height 9
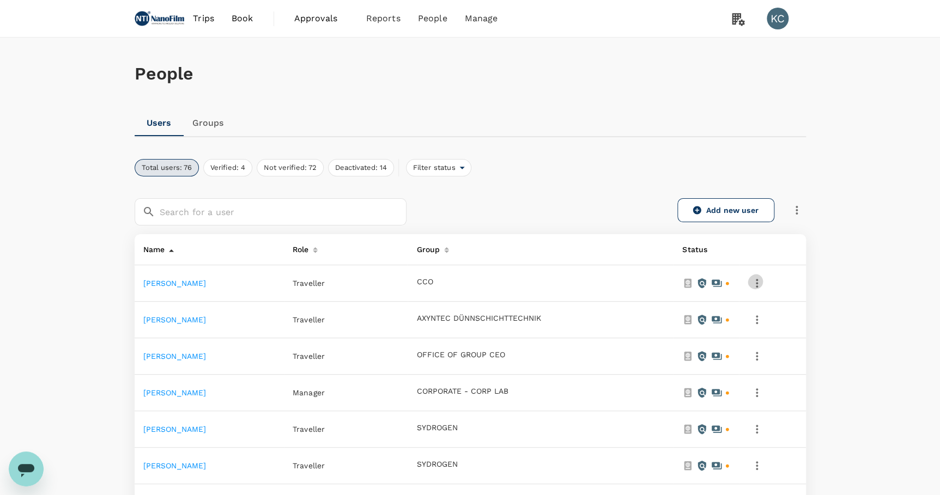
click at [763, 277] on icon "button" at bounding box center [756, 283] width 13 height 13
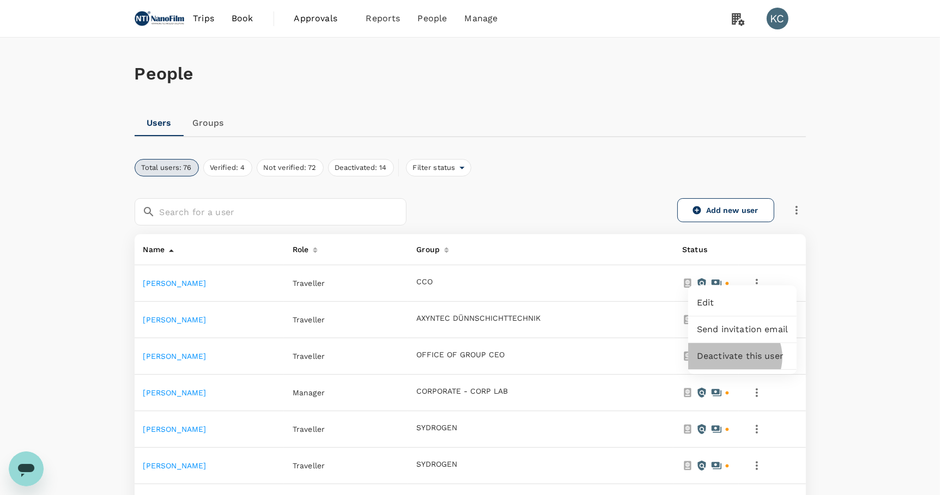
click at [734, 351] on span "Deactivate this user" at bounding box center [742, 356] width 91 height 13
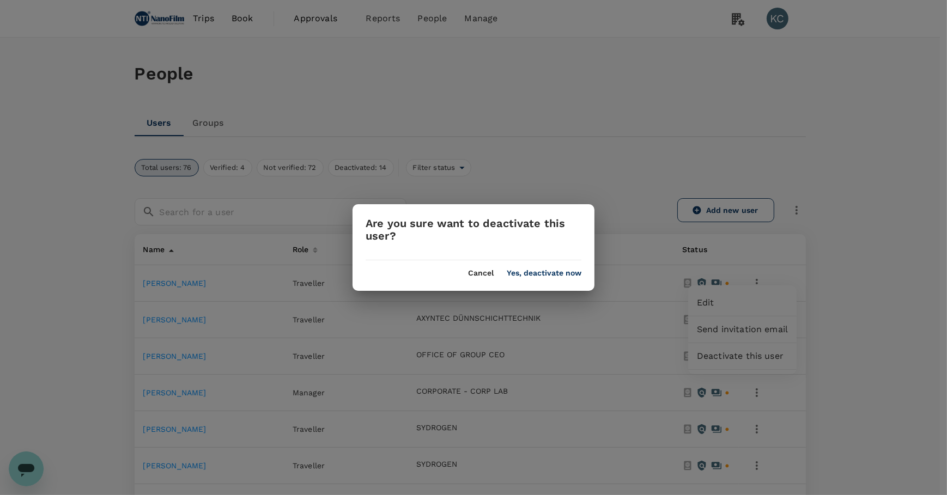
click at [551, 273] on button "Yes, deactivate now" at bounding box center [544, 273] width 75 height 9
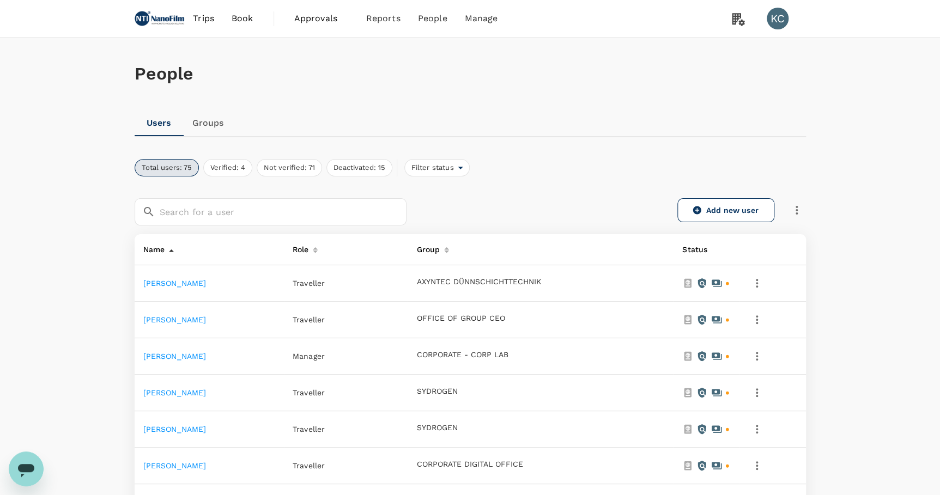
click at [763, 278] on icon "button" at bounding box center [756, 283] width 13 height 13
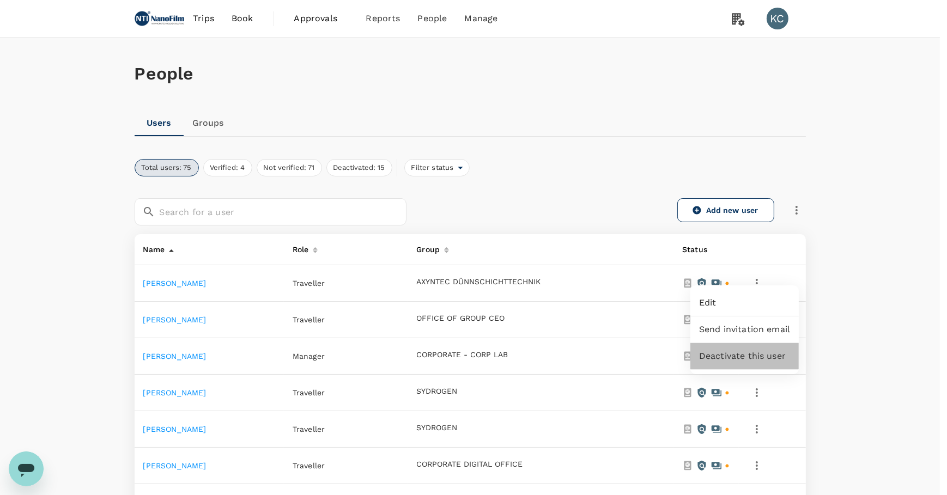
click at [748, 350] on span "Deactivate this user" at bounding box center [744, 356] width 91 height 13
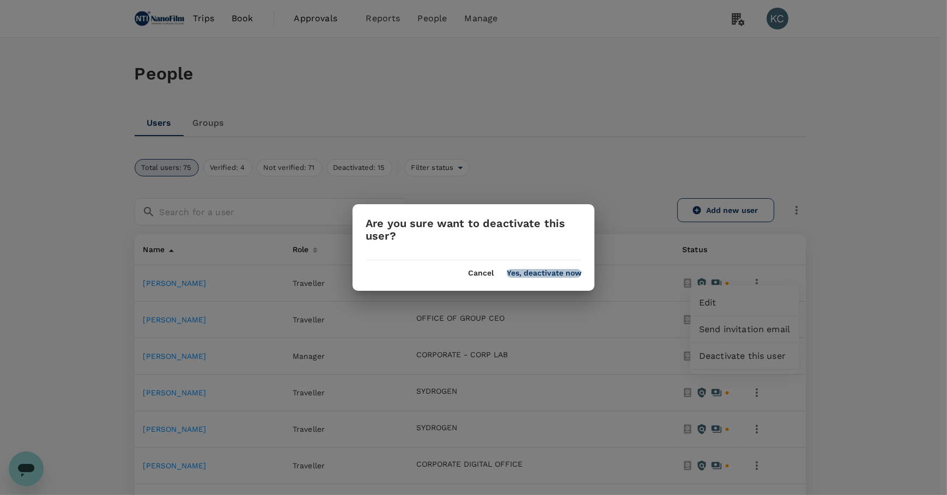
click at [535, 272] on button "Yes, deactivate now" at bounding box center [544, 273] width 75 height 9
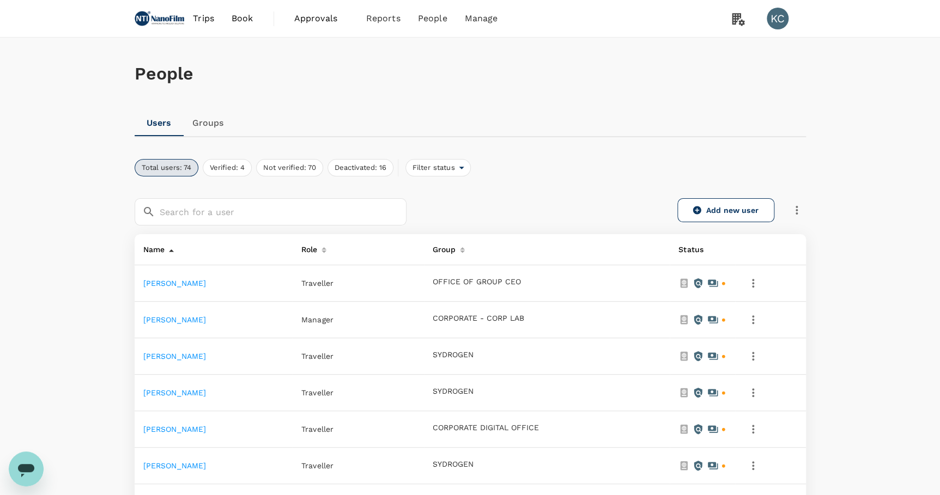
click at [754, 279] on icon "button" at bounding box center [753, 283] width 2 height 9
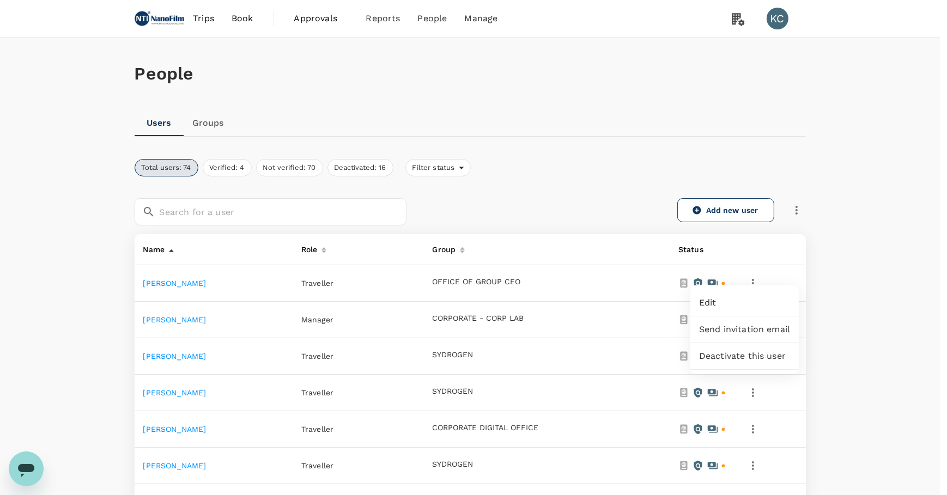
click at [756, 350] on span "Deactivate this user" at bounding box center [744, 356] width 91 height 13
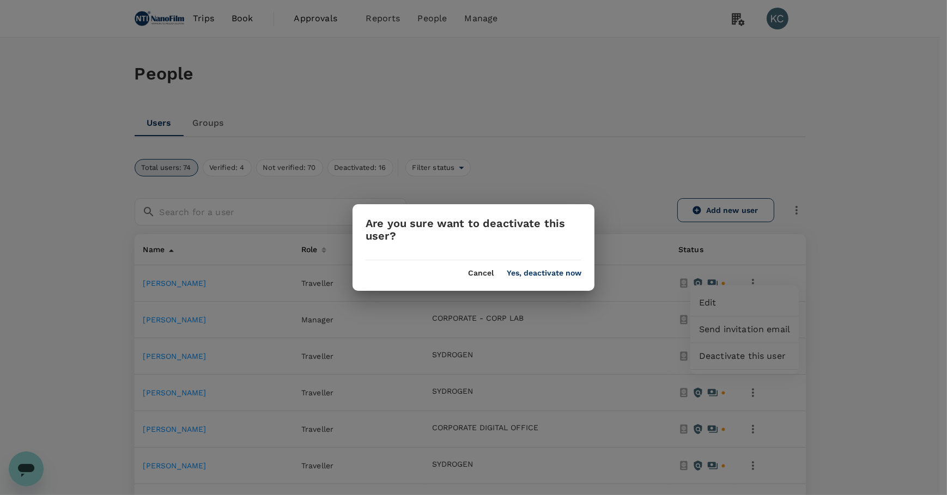
click at [533, 276] on button "Yes, deactivate now" at bounding box center [544, 273] width 75 height 9
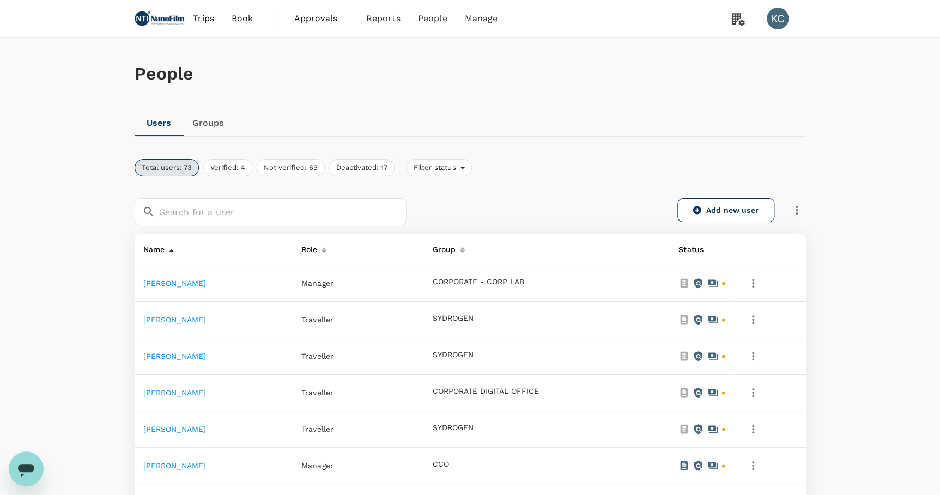
click at [797, 210] on icon "button" at bounding box center [796, 210] width 2 height 9
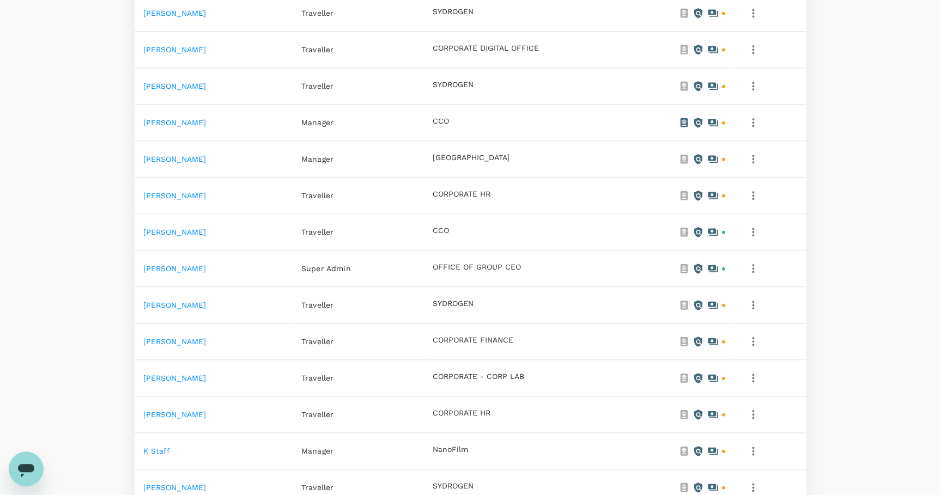
scroll to position [204, 0]
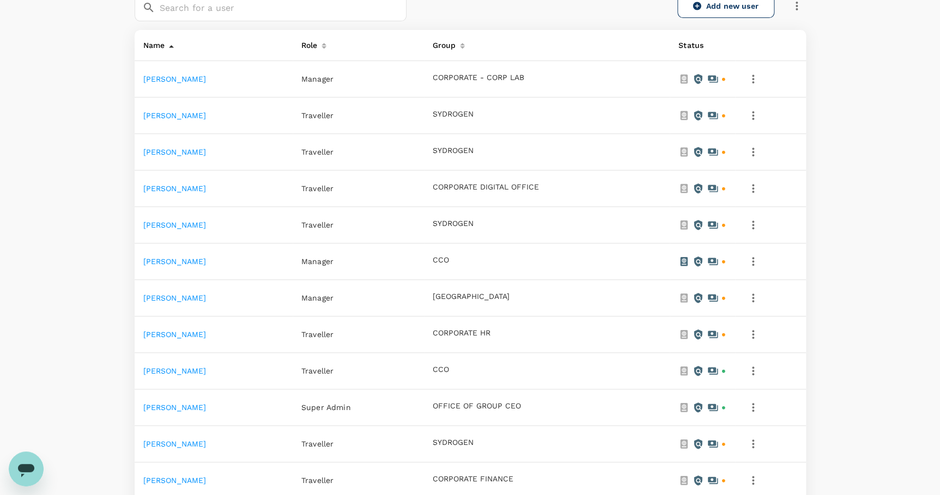
click at [762, 76] on button "button" at bounding box center [753, 79] width 19 height 19
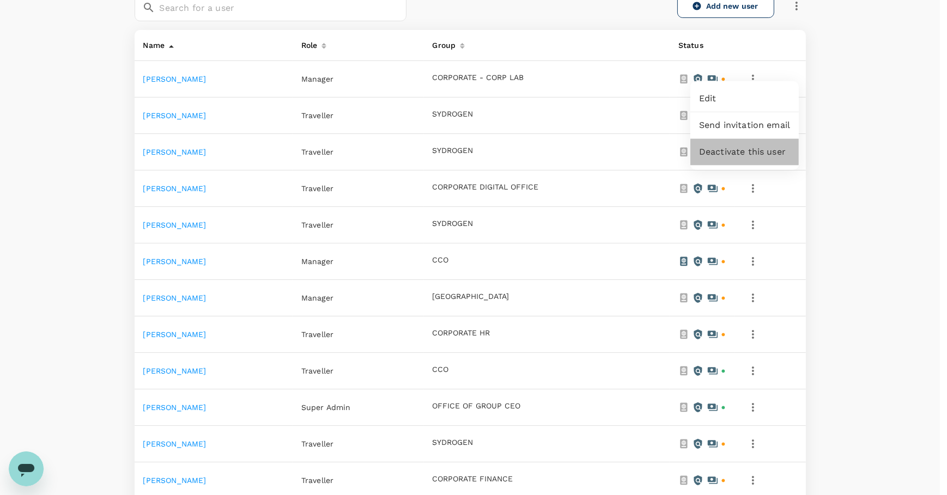
click at [763, 147] on span "Deactivate this user" at bounding box center [744, 151] width 91 height 13
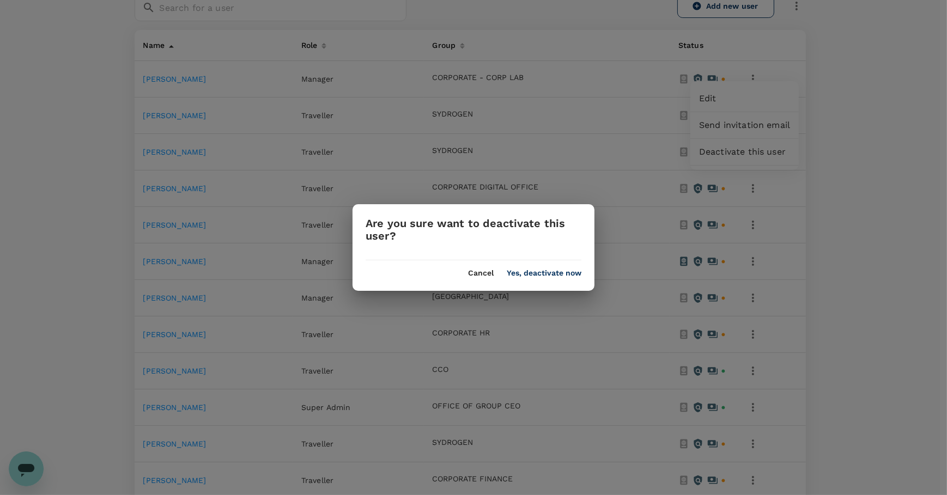
click at [572, 267] on div "Cancel Yes, deactivate now" at bounding box center [473, 268] width 242 height 17
click at [572, 271] on button "Yes, deactivate now" at bounding box center [544, 273] width 75 height 9
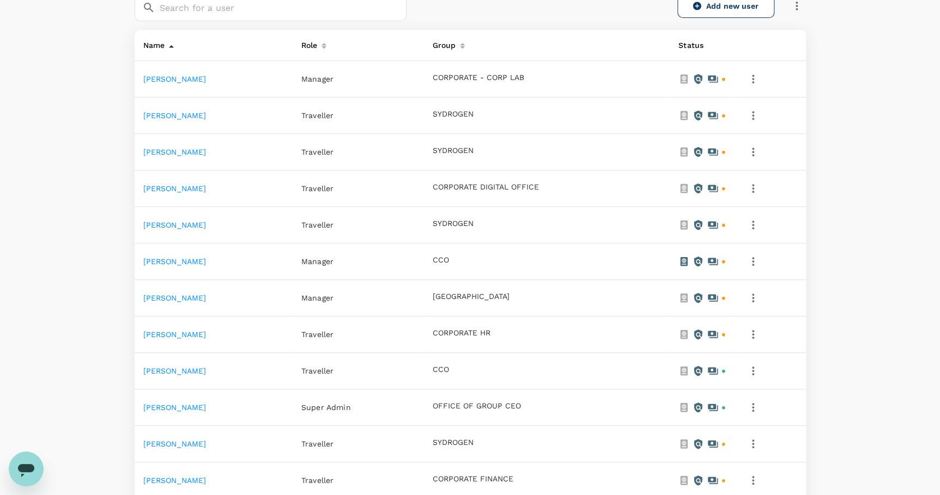
scroll to position [0, 0]
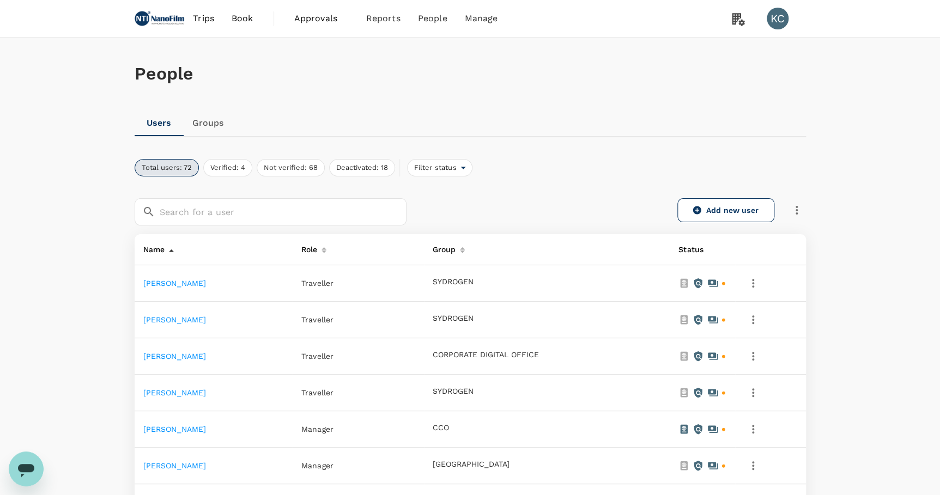
click at [759, 277] on icon "button" at bounding box center [752, 283] width 13 height 13
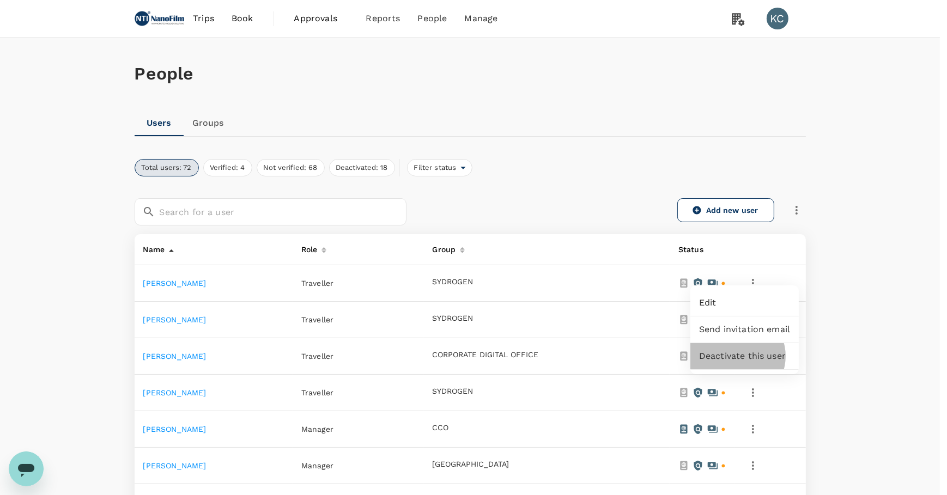
click at [736, 350] on span "Deactivate this user" at bounding box center [744, 356] width 91 height 13
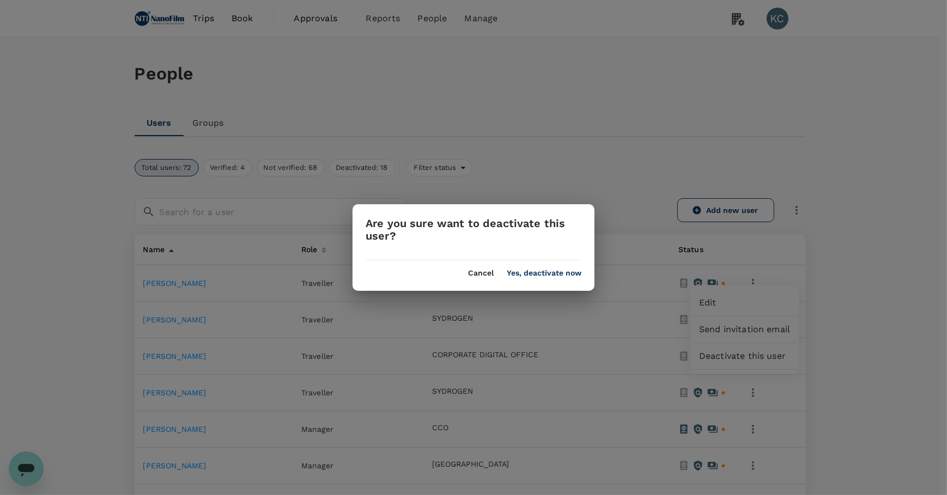
click at [558, 269] on button "Yes, deactivate now" at bounding box center [544, 273] width 75 height 9
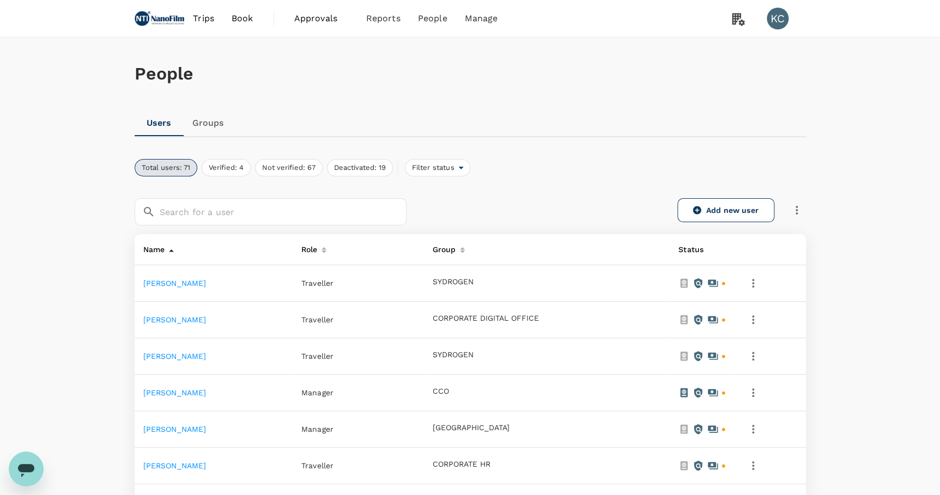
click at [754, 279] on icon "button" at bounding box center [753, 283] width 2 height 9
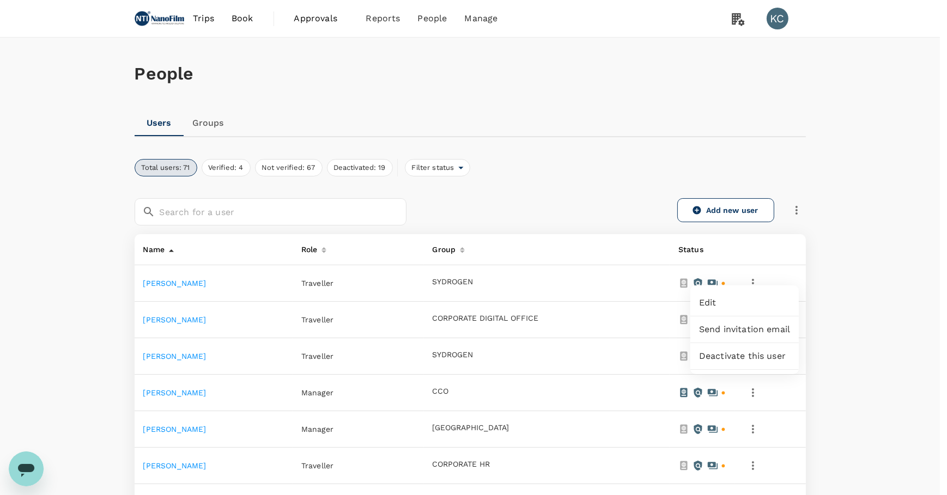
click at [743, 350] on span "Deactivate this user" at bounding box center [744, 356] width 91 height 13
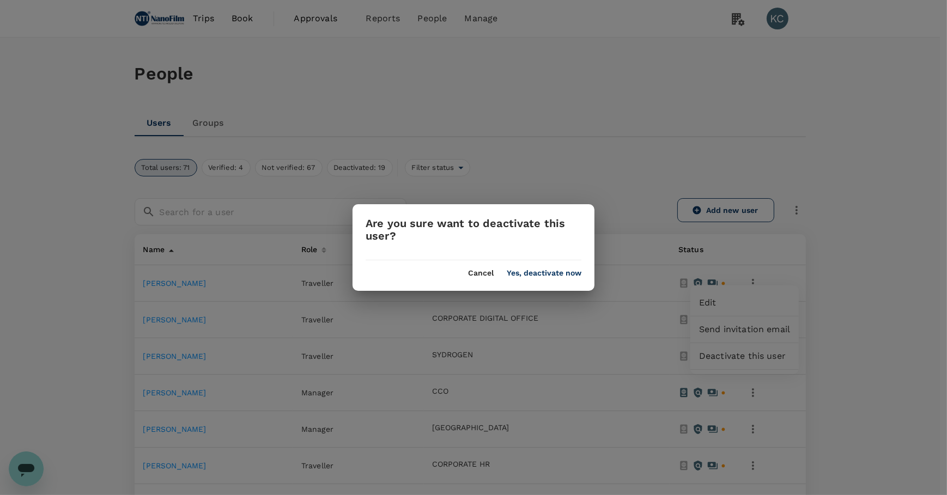
click at [557, 267] on div "Cancel Yes, deactivate now" at bounding box center [473, 268] width 242 height 17
click at [559, 272] on button "Yes, deactivate now" at bounding box center [544, 273] width 75 height 9
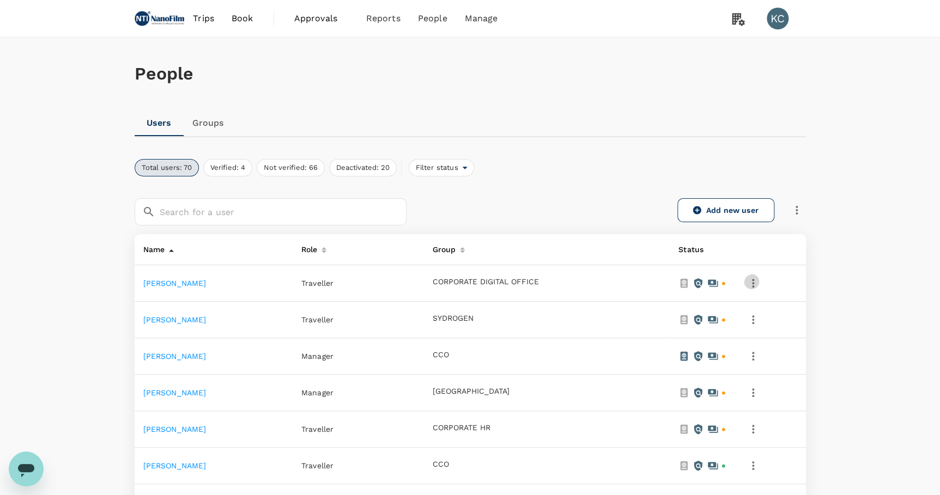
click at [762, 274] on button "button" at bounding box center [753, 283] width 19 height 19
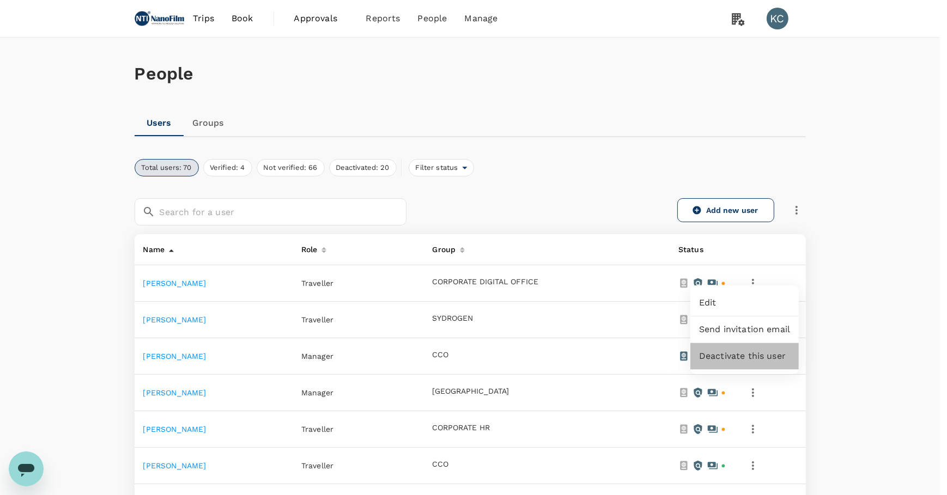
click at [750, 350] on span "Deactivate this user" at bounding box center [744, 356] width 91 height 13
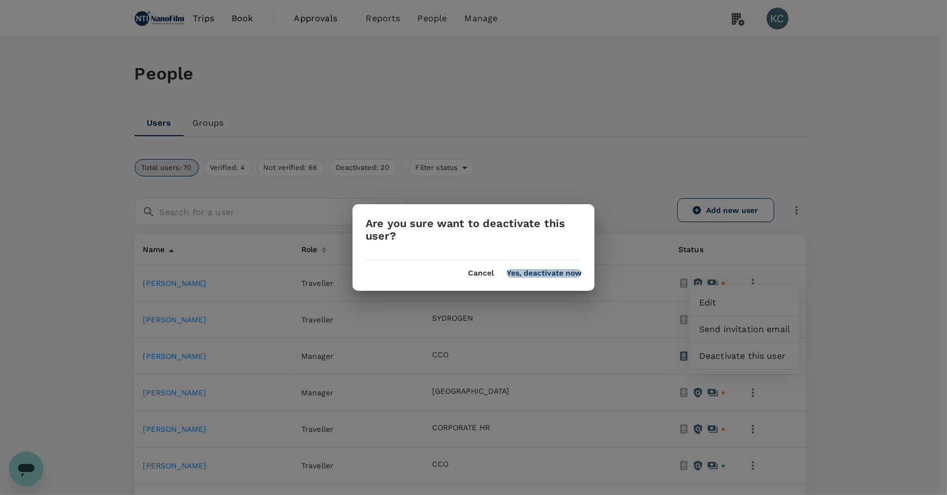
click at [571, 272] on button "Yes, deactivate now" at bounding box center [544, 273] width 75 height 9
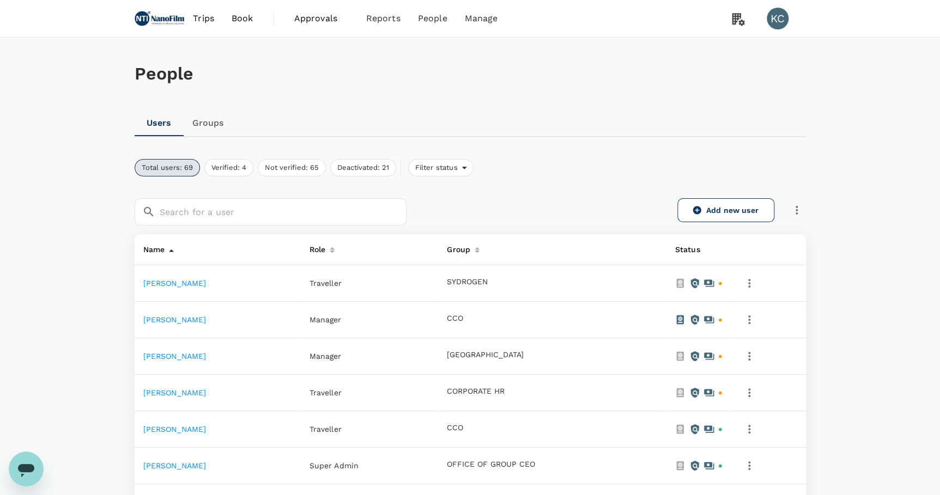
scroll to position [99, 0]
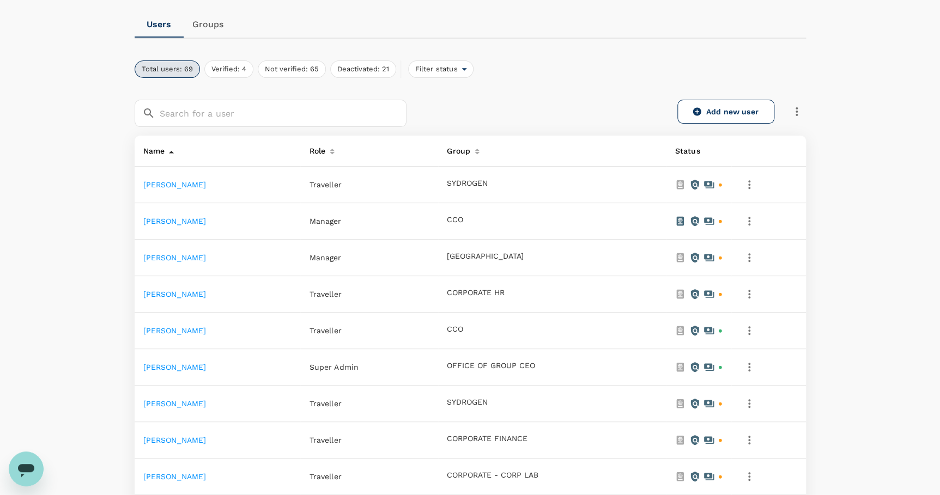
click at [756, 180] on icon "button" at bounding box center [748, 184] width 13 height 13
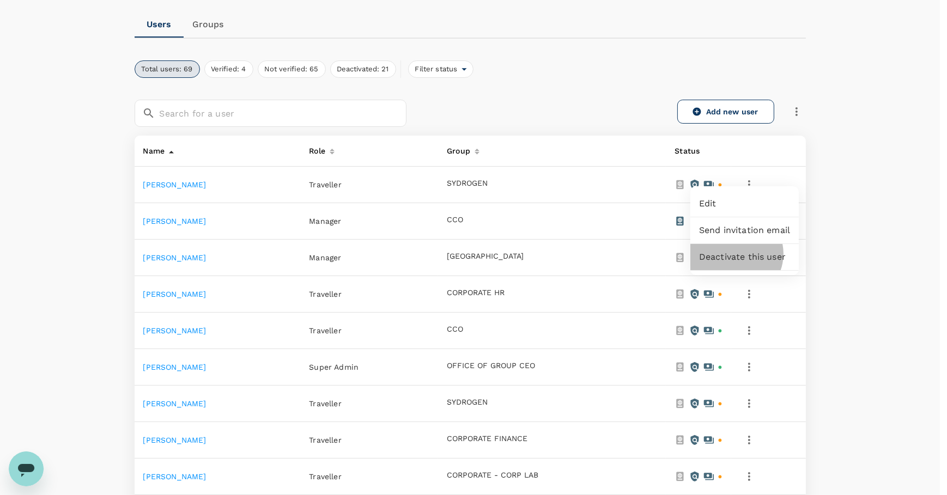
click at [735, 251] on span "Deactivate this user" at bounding box center [744, 257] width 91 height 13
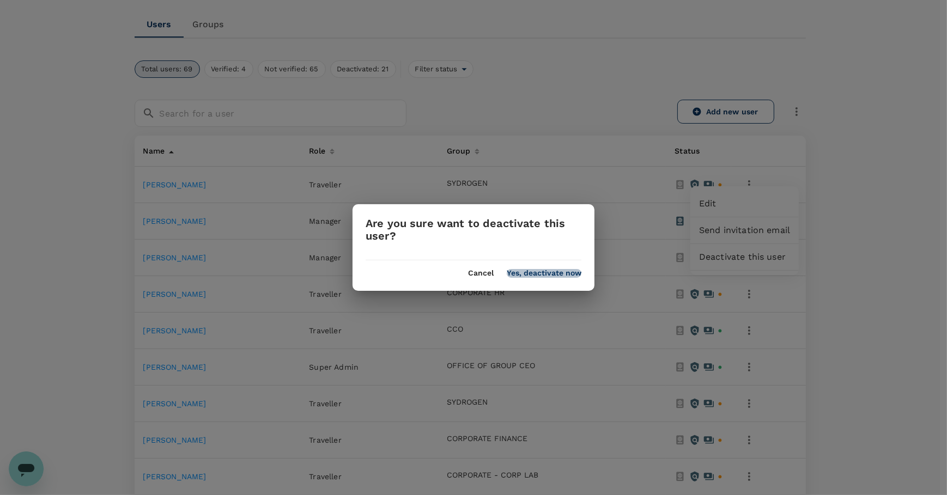
click at [565, 275] on button "Yes, deactivate now" at bounding box center [544, 273] width 75 height 9
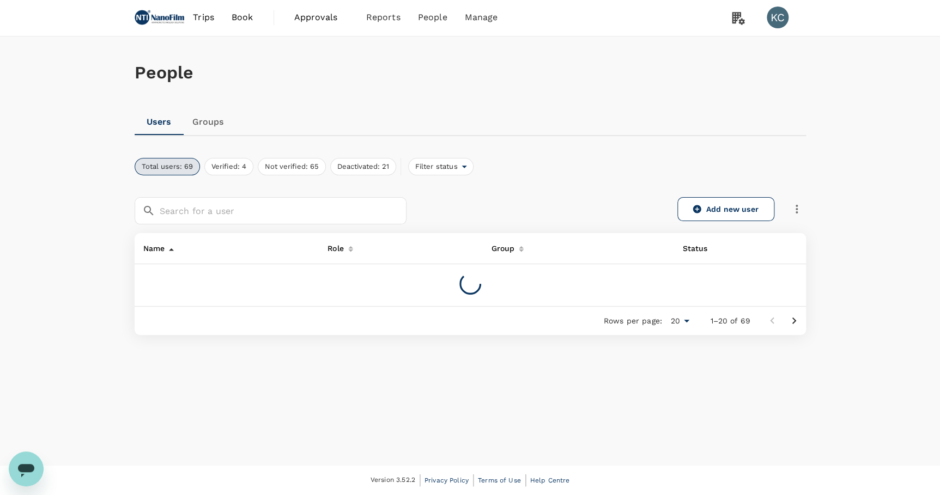
scroll to position [0, 0]
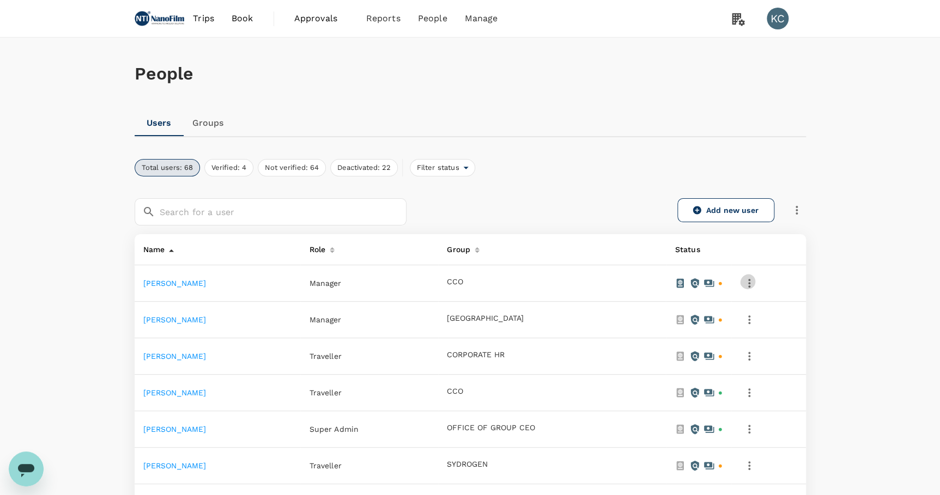
click at [758, 281] on button "button" at bounding box center [749, 283] width 19 height 19
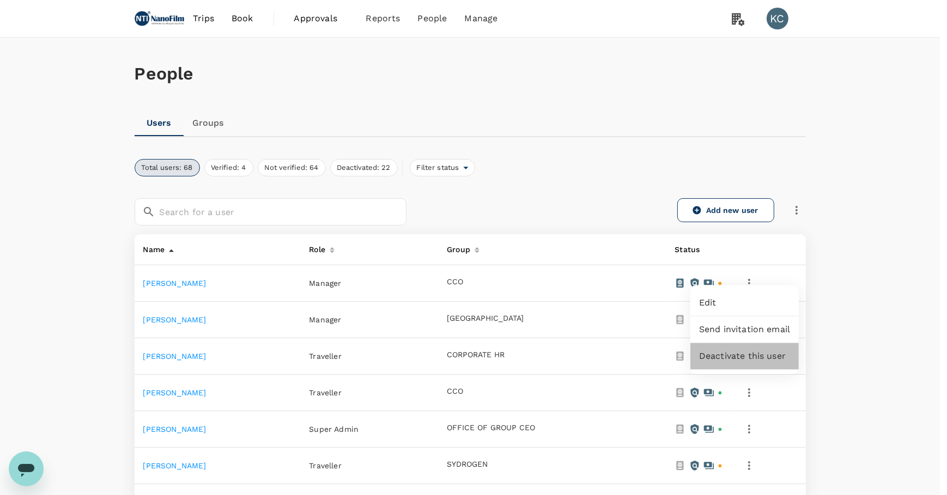
click at [751, 350] on span "Deactivate this user" at bounding box center [744, 356] width 91 height 13
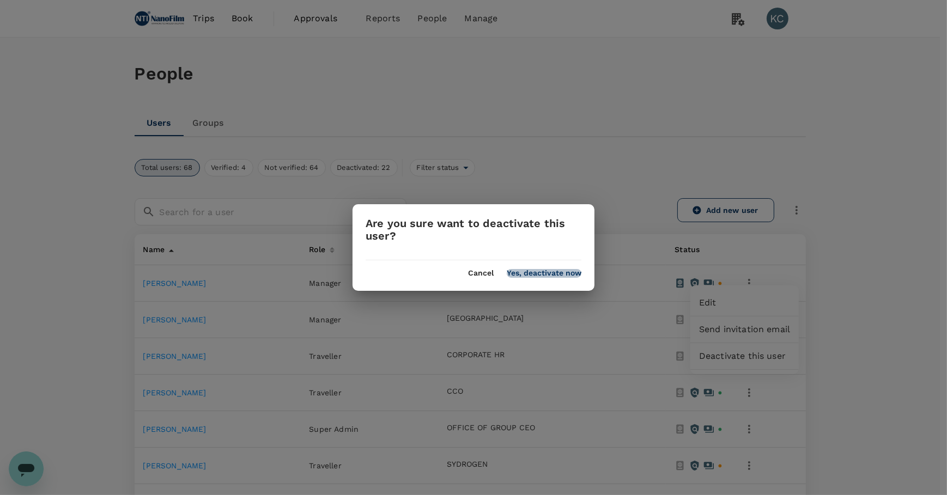
click at [544, 270] on button "Yes, deactivate now" at bounding box center [544, 273] width 75 height 9
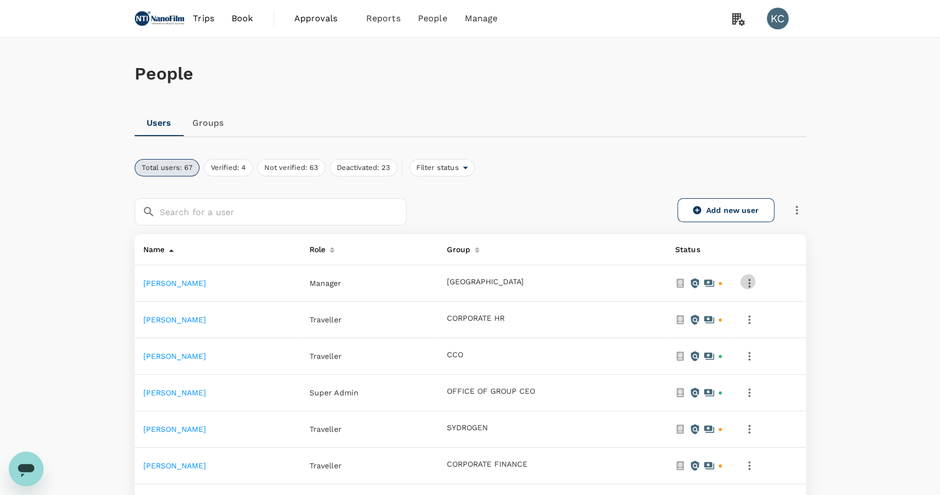
click at [756, 277] on icon "button" at bounding box center [748, 283] width 13 height 13
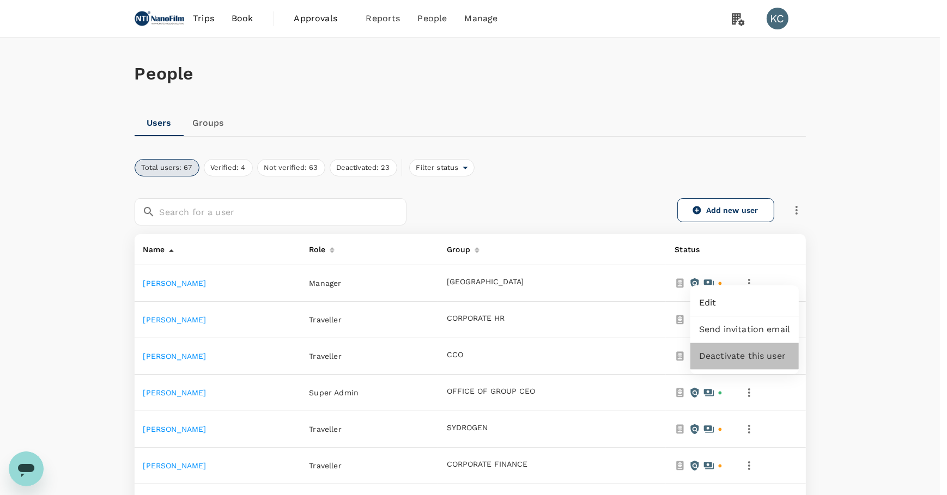
click at [751, 352] on span "Deactivate this user" at bounding box center [744, 356] width 91 height 13
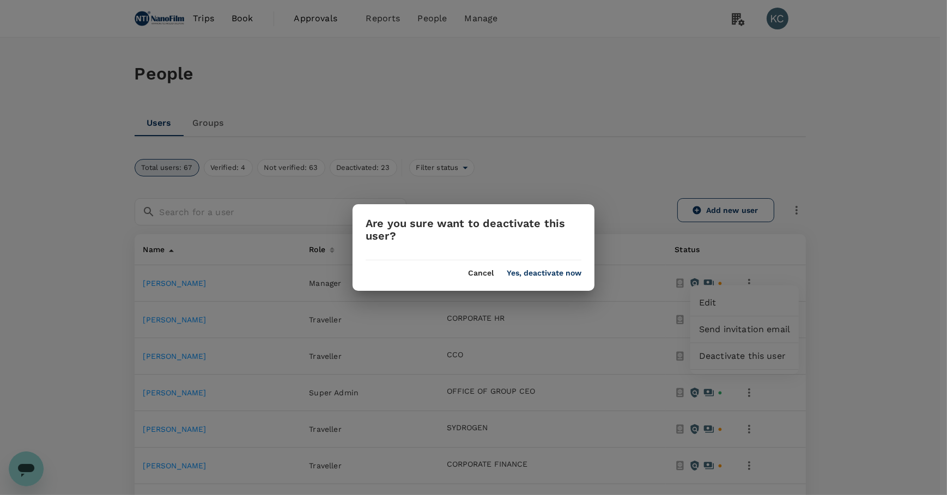
click at [567, 271] on button "Yes, deactivate now" at bounding box center [544, 273] width 75 height 9
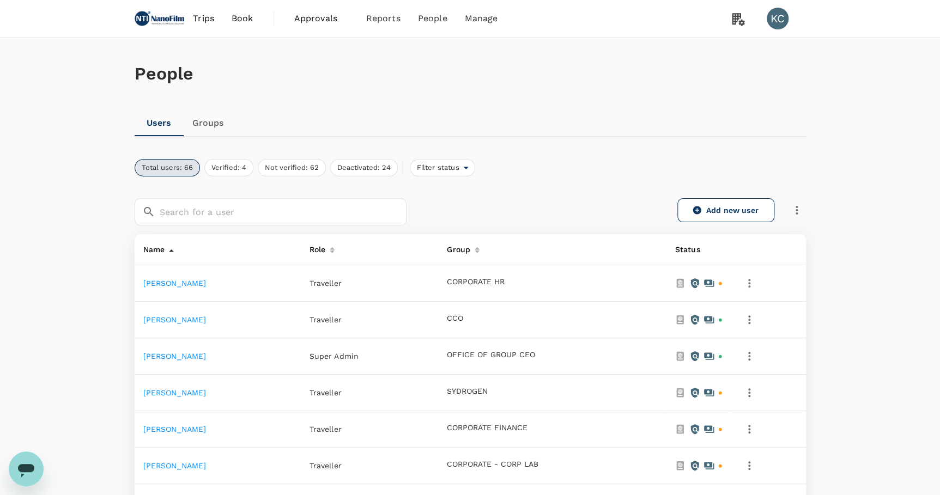
click at [756, 277] on icon "button" at bounding box center [748, 283] width 13 height 13
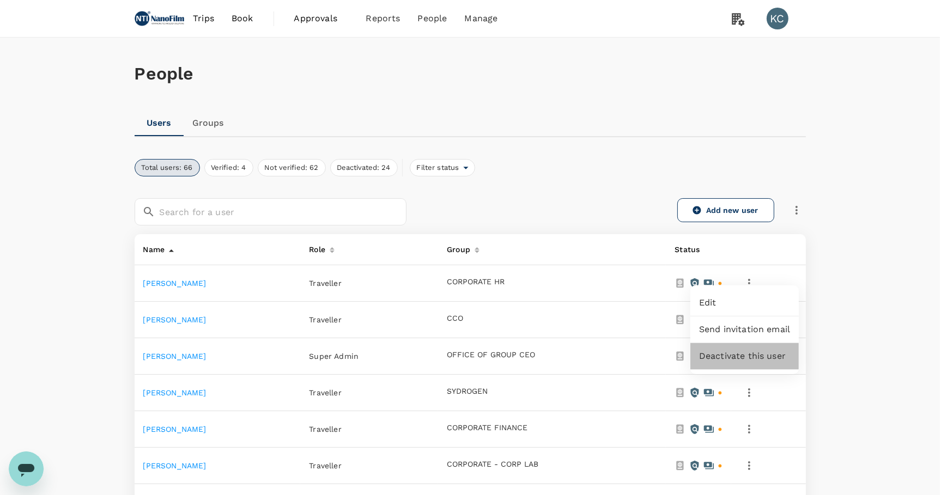
click at [750, 350] on span "Deactivate this user" at bounding box center [744, 356] width 91 height 13
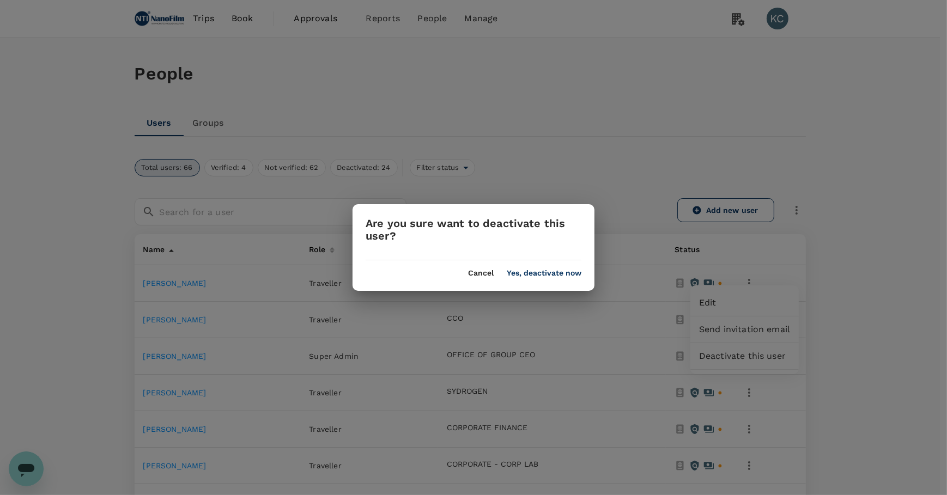
click at [564, 271] on button "Yes, deactivate now" at bounding box center [544, 273] width 75 height 9
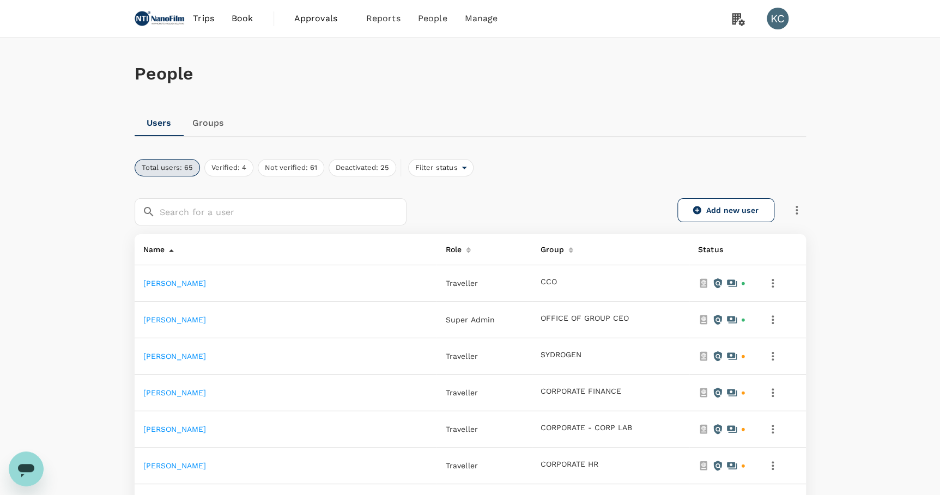
click at [775, 278] on icon "button" at bounding box center [772, 283] width 13 height 13
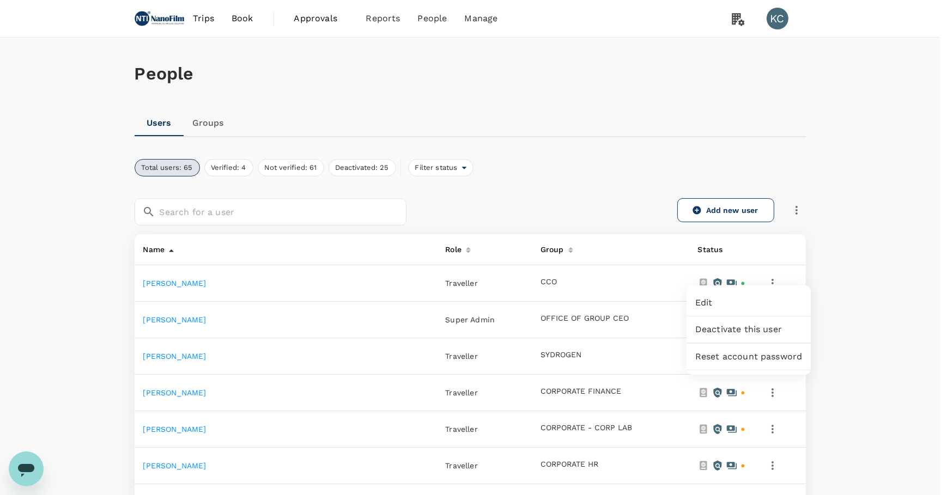
click at [751, 350] on span "Reset account password" at bounding box center [748, 356] width 107 height 13
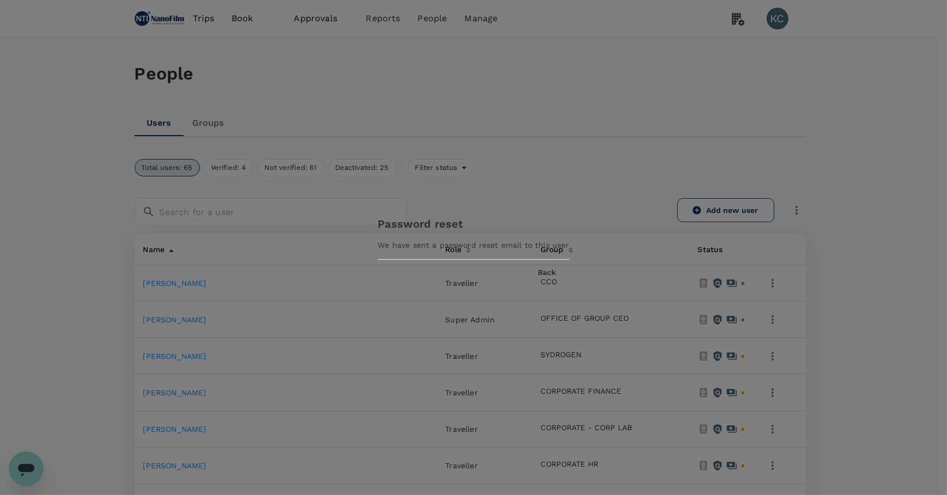
click at [538, 270] on button "Back" at bounding box center [547, 273] width 18 height 9
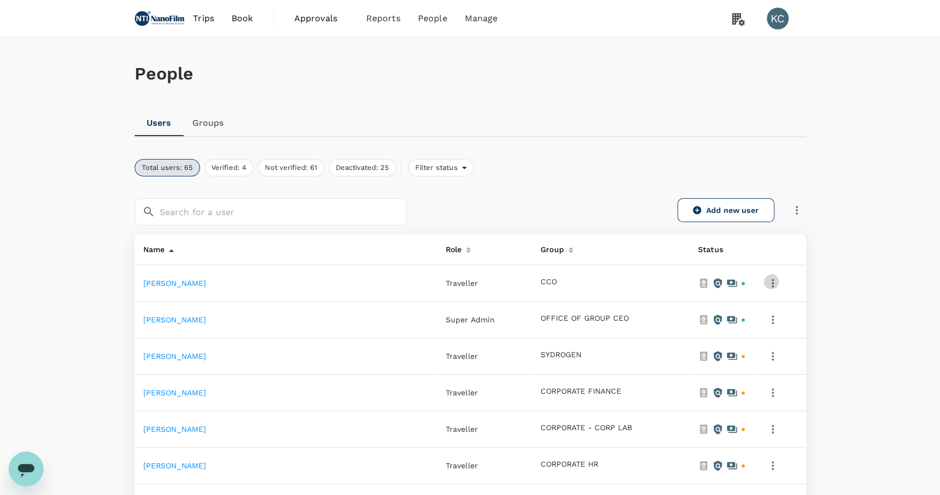
click at [779, 277] on icon "button" at bounding box center [772, 283] width 13 height 13
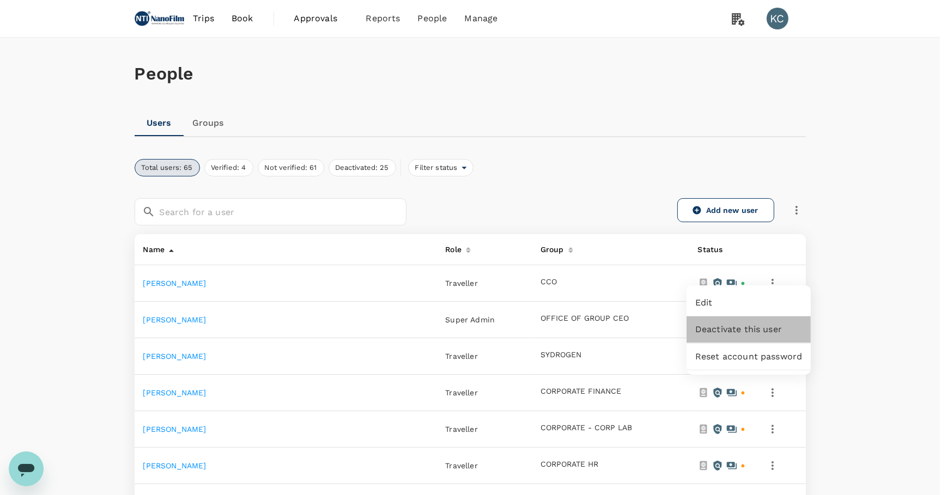
click at [756, 323] on span "Deactivate this user" at bounding box center [748, 329] width 107 height 13
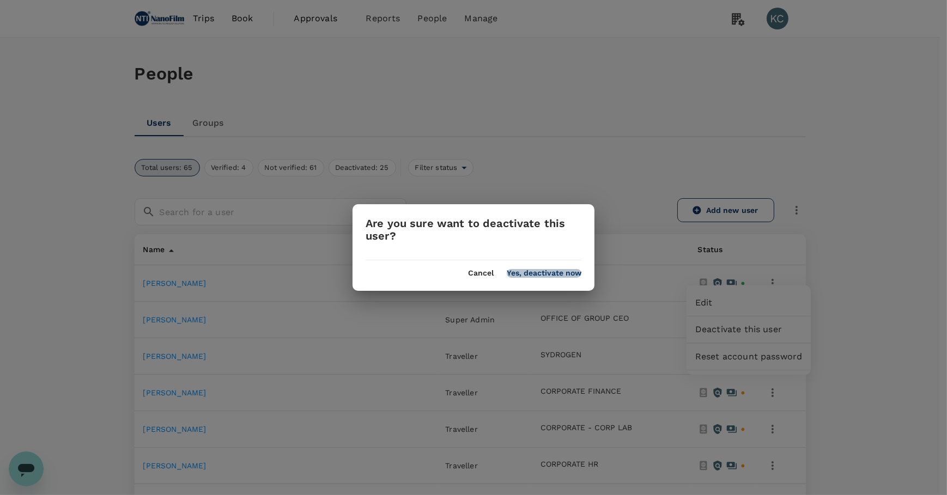
click at [544, 274] on button "Yes, deactivate now" at bounding box center [544, 273] width 75 height 9
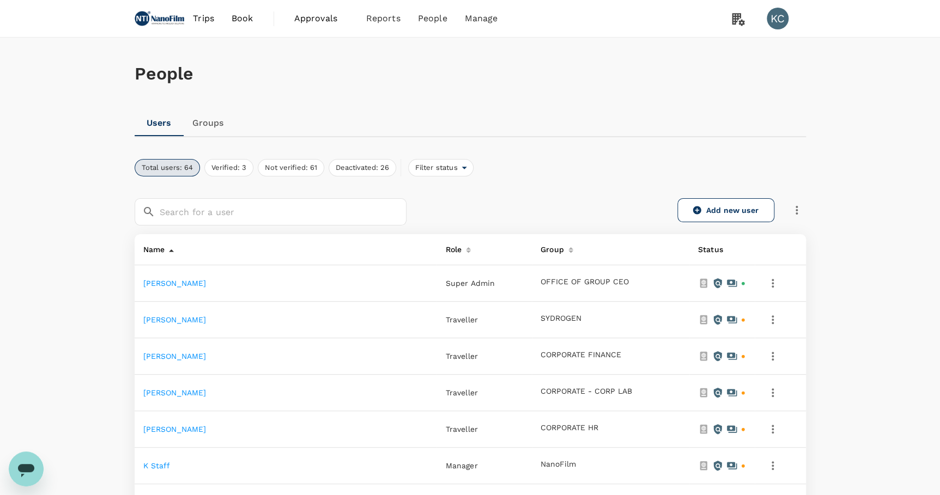
click at [774, 277] on icon "button" at bounding box center [772, 283] width 13 height 13
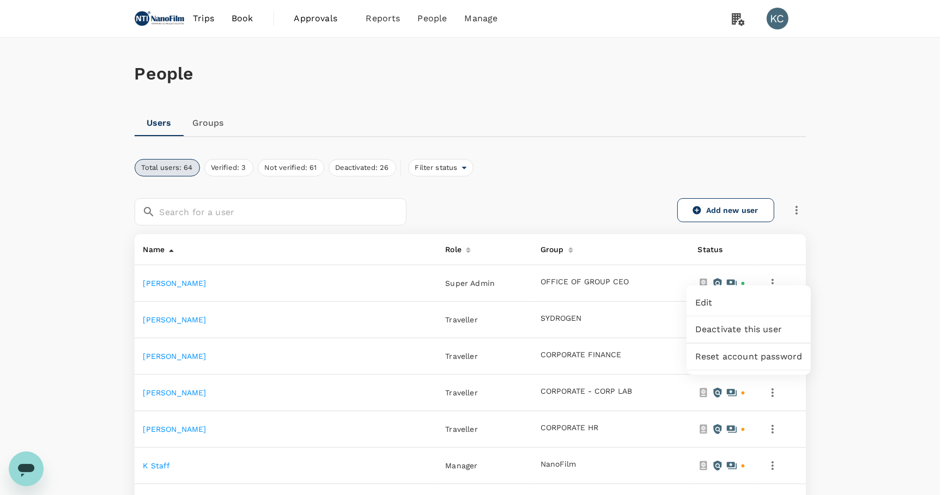
click at [757, 323] on span "Deactivate this user" at bounding box center [748, 329] width 107 height 13
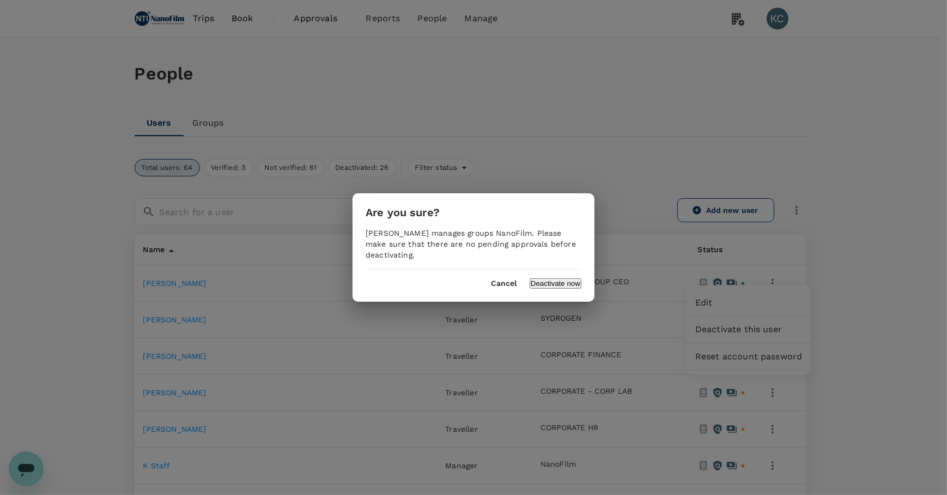
click at [546, 278] on button "Deactivate now" at bounding box center [555, 283] width 52 height 10
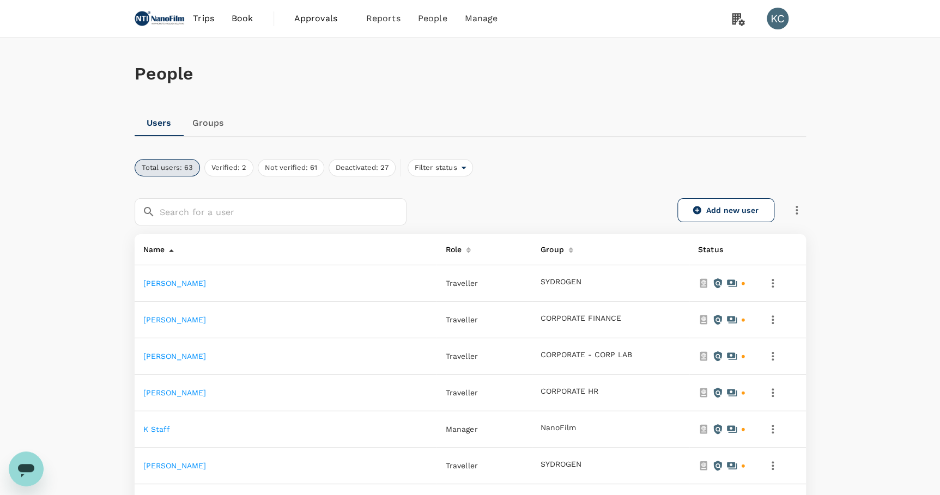
click at [774, 277] on icon "button" at bounding box center [772, 283] width 13 height 13
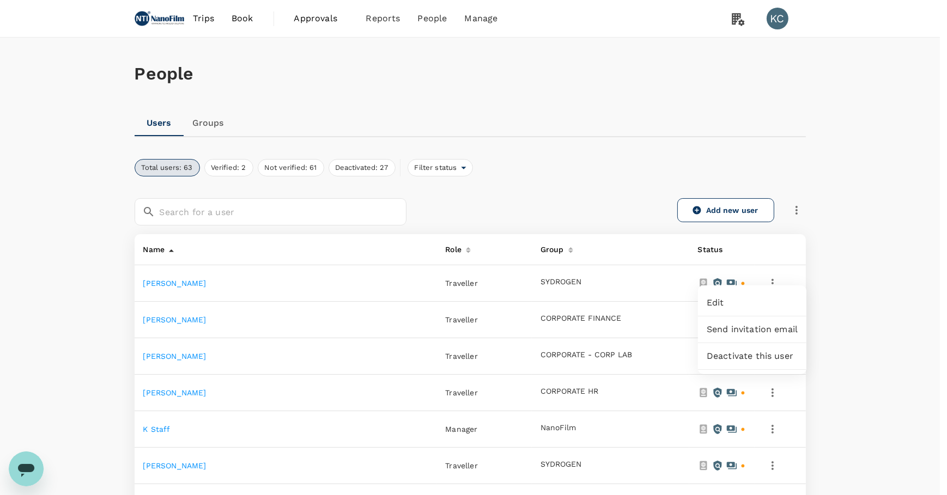
click at [747, 350] on span "Deactivate this user" at bounding box center [752, 356] width 91 height 13
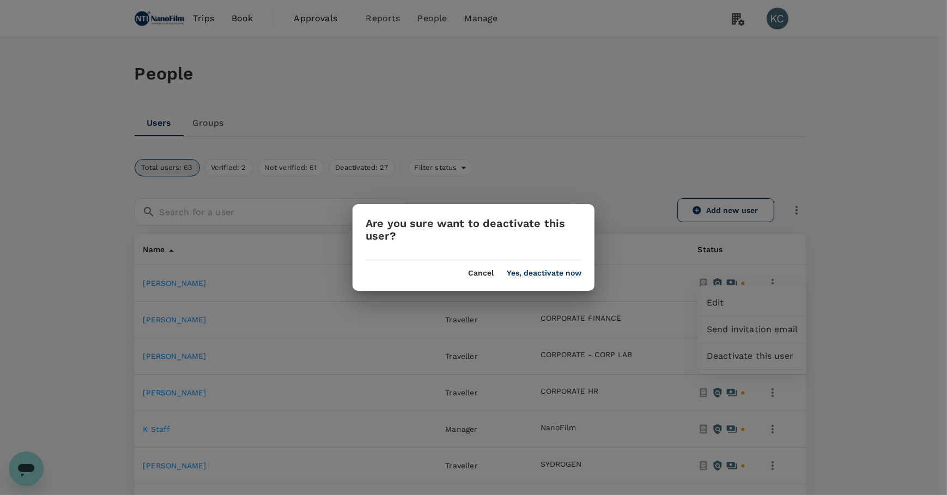
click at [529, 281] on div "Are you sure want to deactivate this user? Cancel Yes, deactivate now" at bounding box center [473, 247] width 242 height 87
click at [533, 275] on button "Yes, deactivate now" at bounding box center [544, 273] width 75 height 9
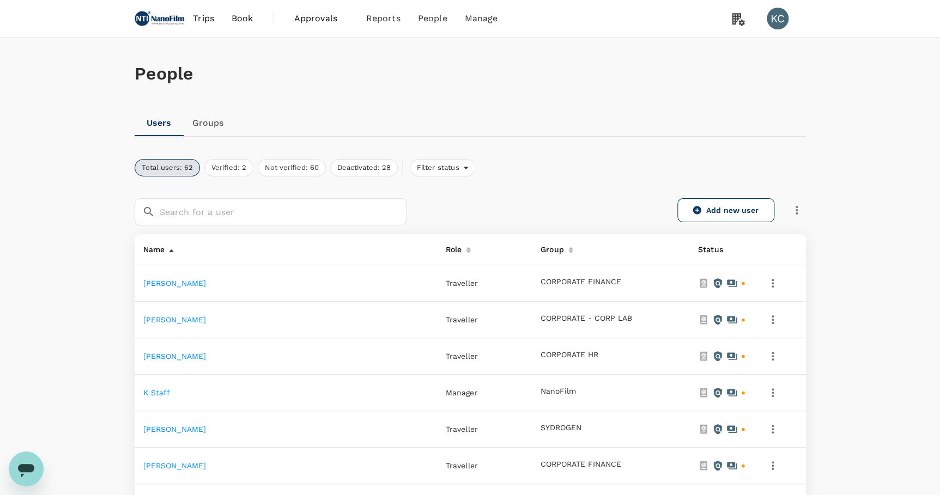
click at [779, 277] on icon "button" at bounding box center [772, 283] width 13 height 13
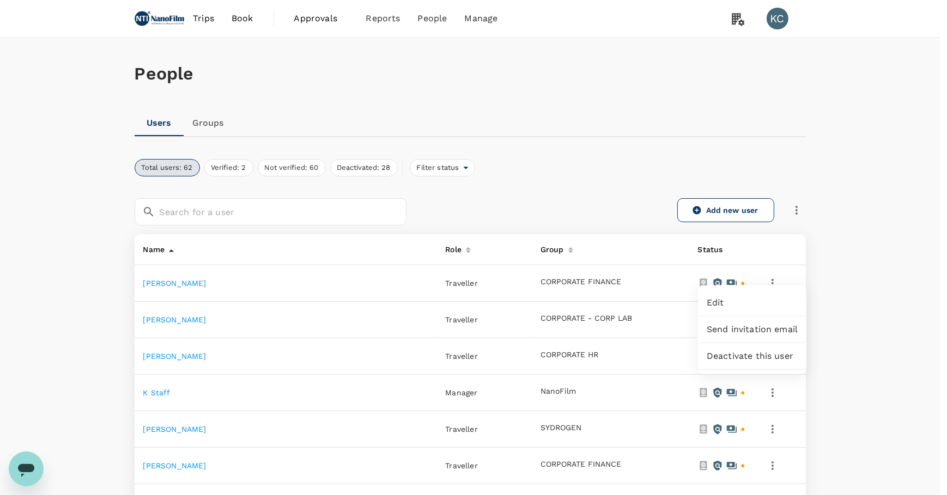
click at [757, 350] on span "Deactivate this user" at bounding box center [752, 356] width 91 height 13
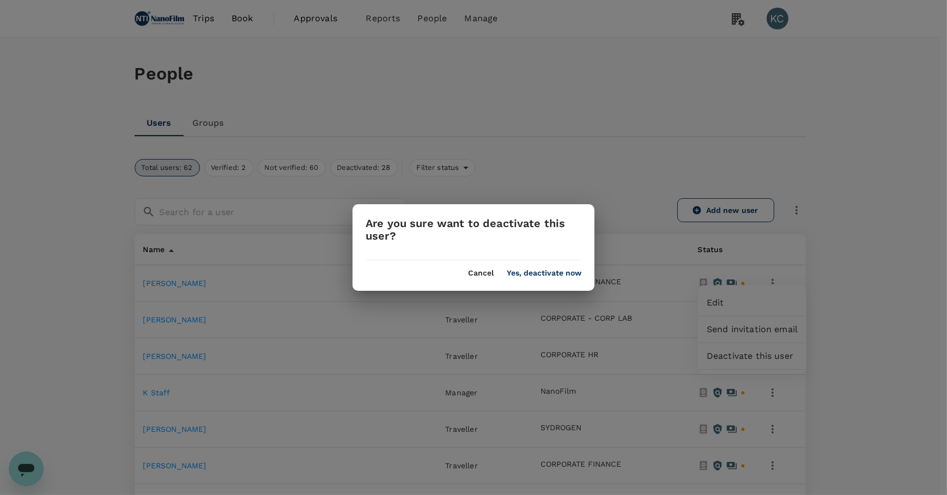
click at [535, 279] on div "Are you sure want to deactivate this user? Cancel Yes, deactivate now" at bounding box center [473, 247] width 242 height 87
click at [543, 270] on button "Yes, deactivate now" at bounding box center [544, 273] width 75 height 9
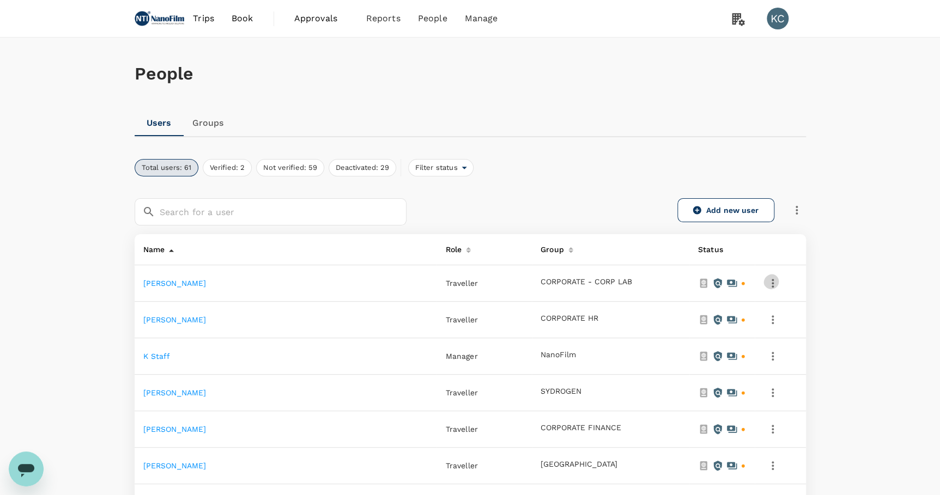
click at [777, 277] on icon "button" at bounding box center [772, 283] width 13 height 13
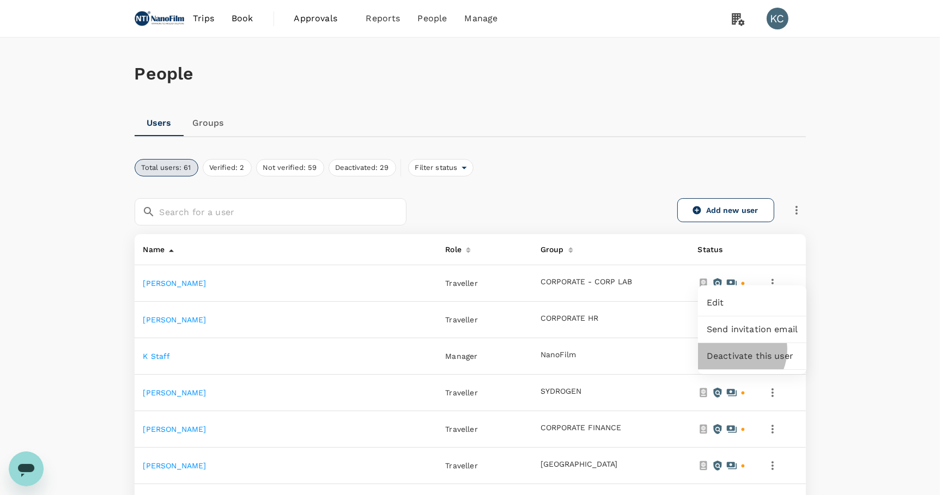
click at [733, 350] on span "Deactivate this user" at bounding box center [752, 356] width 91 height 13
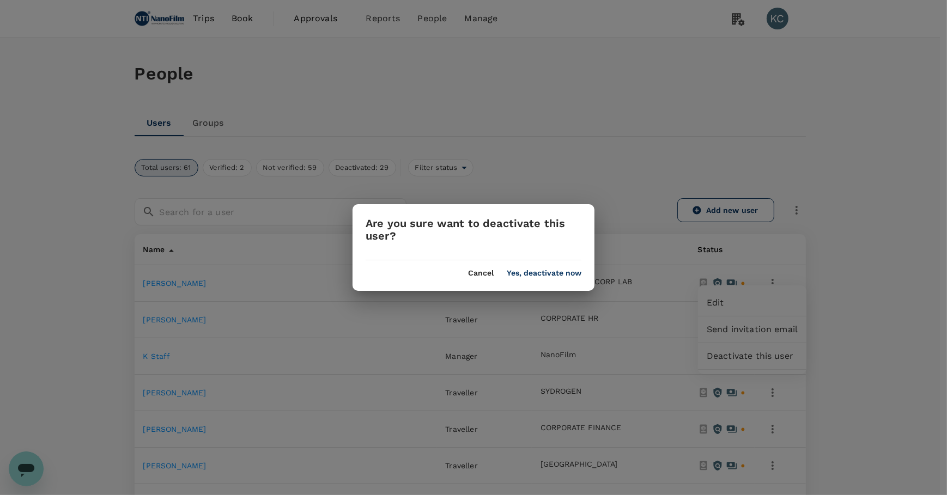
click at [562, 263] on div "Cancel Yes, deactivate now" at bounding box center [473, 268] width 242 height 17
click at [569, 275] on button "Yes, deactivate now" at bounding box center [544, 273] width 75 height 9
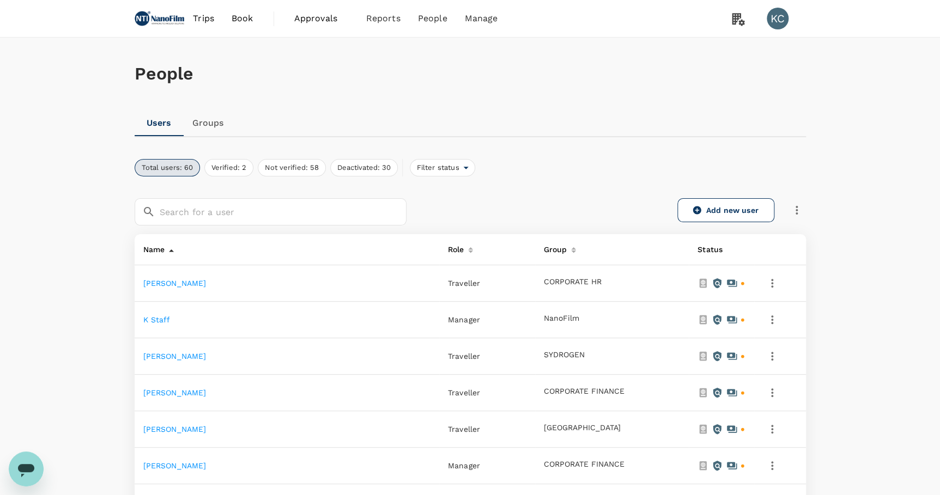
click at [771, 280] on button "button" at bounding box center [772, 283] width 19 height 19
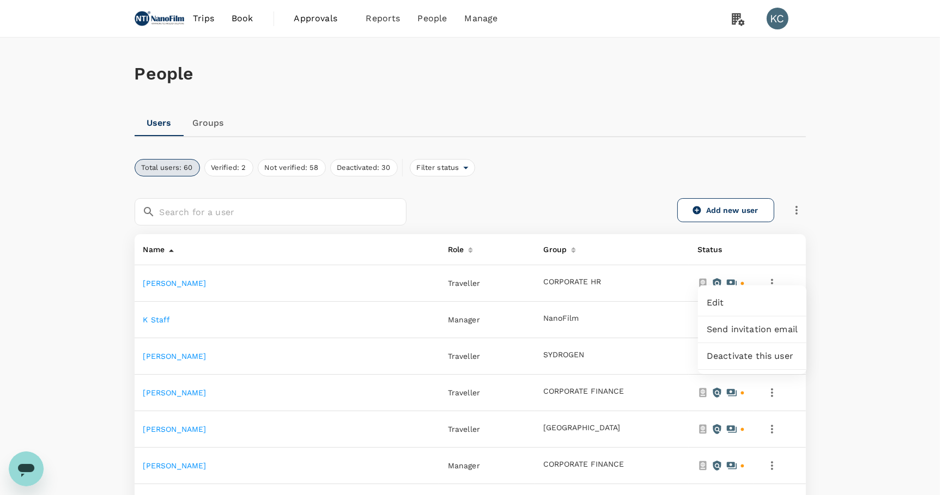
click at [750, 350] on span "Deactivate this user" at bounding box center [752, 356] width 91 height 13
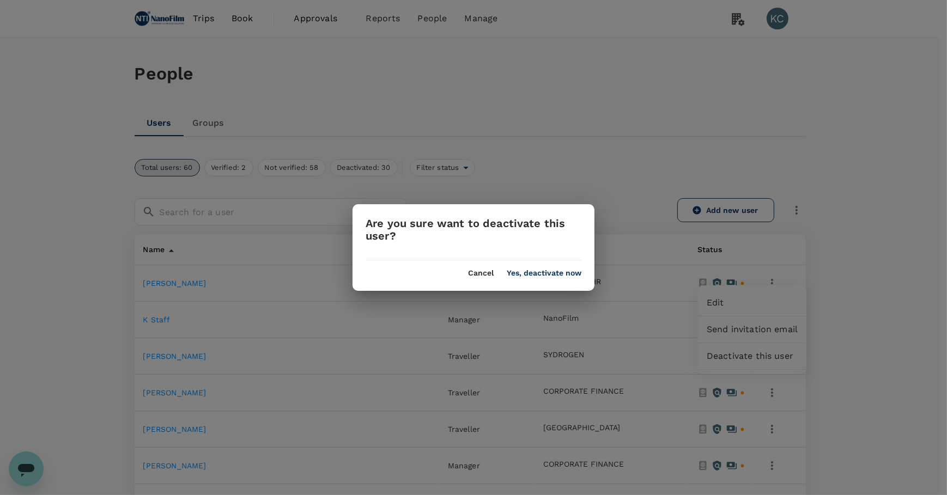
click at [577, 278] on div "Are you sure want to deactivate this user? Cancel Yes, deactivate now" at bounding box center [473, 247] width 242 height 87
click at [575, 274] on button "Yes, deactivate now" at bounding box center [544, 273] width 75 height 9
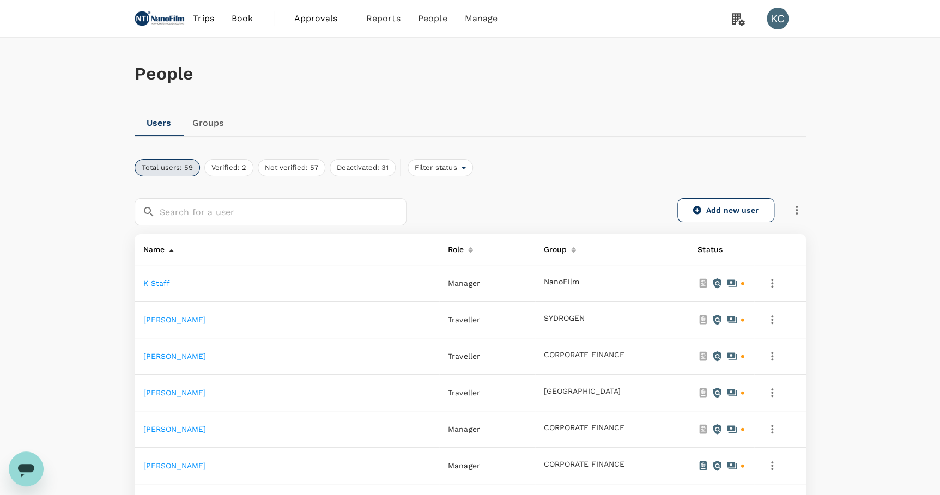
click at [774, 277] on icon "button" at bounding box center [771, 283] width 13 height 13
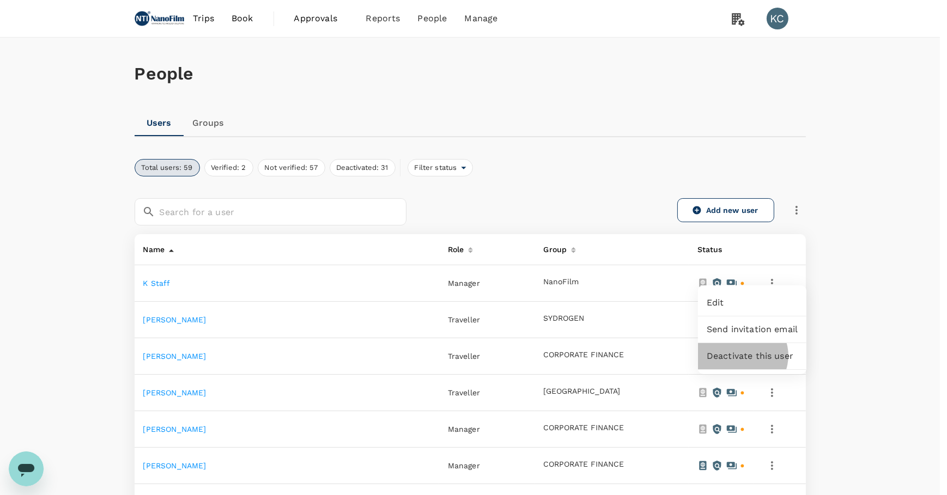
click at [742, 350] on span "Deactivate this user" at bounding box center [752, 356] width 91 height 13
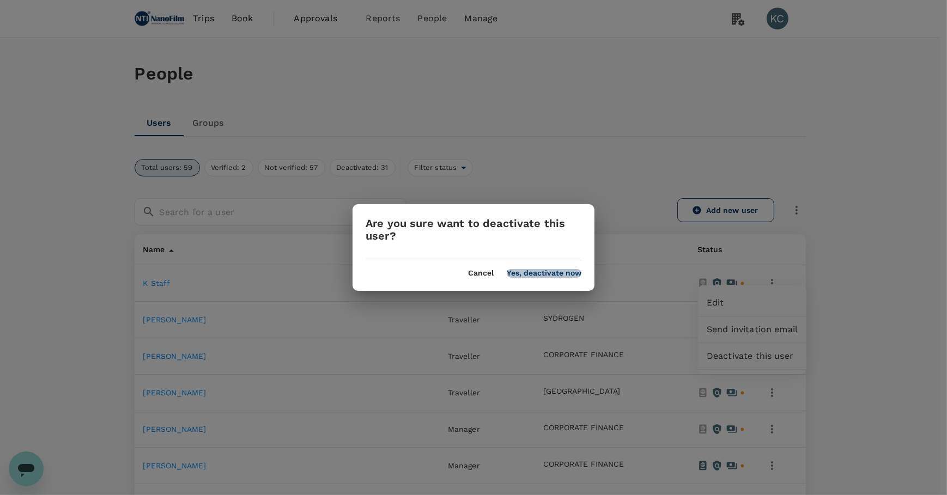
click at [559, 270] on button "Yes, deactivate now" at bounding box center [544, 273] width 75 height 9
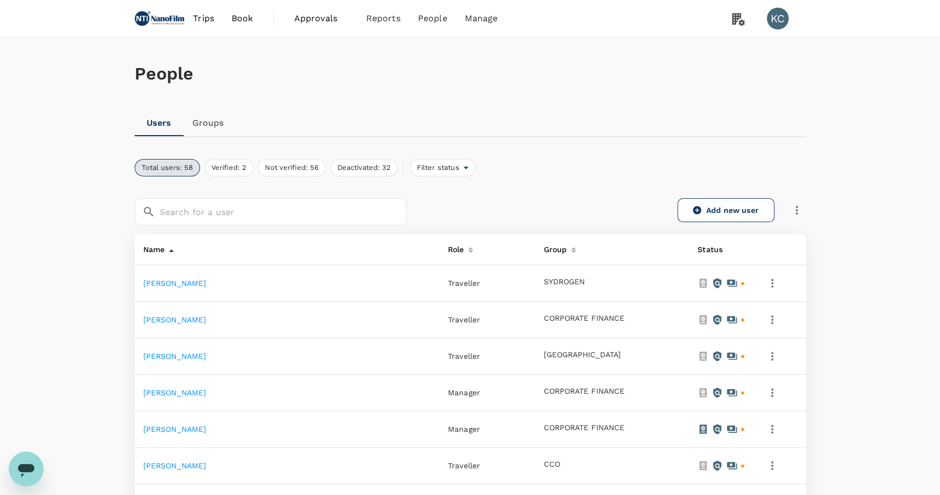
click at [775, 278] on icon "button" at bounding box center [771, 283] width 13 height 13
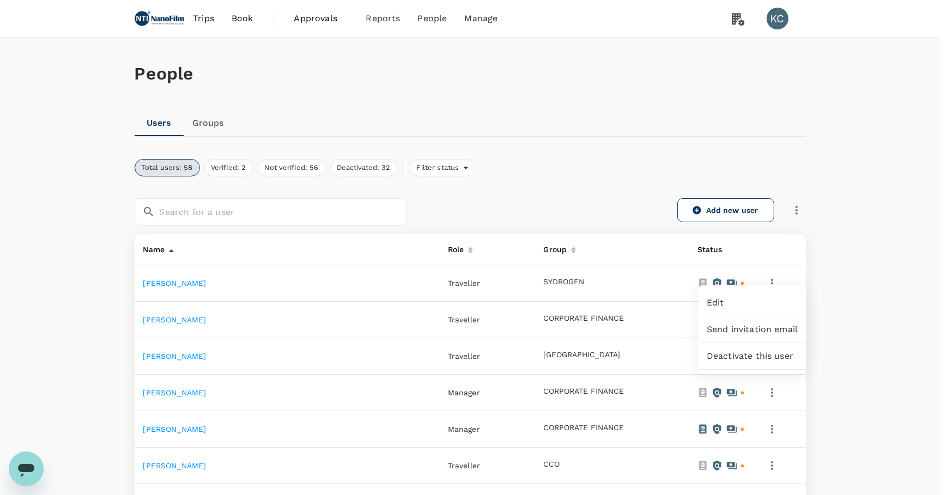
click at [726, 350] on span "Deactivate this user" at bounding box center [752, 356] width 91 height 13
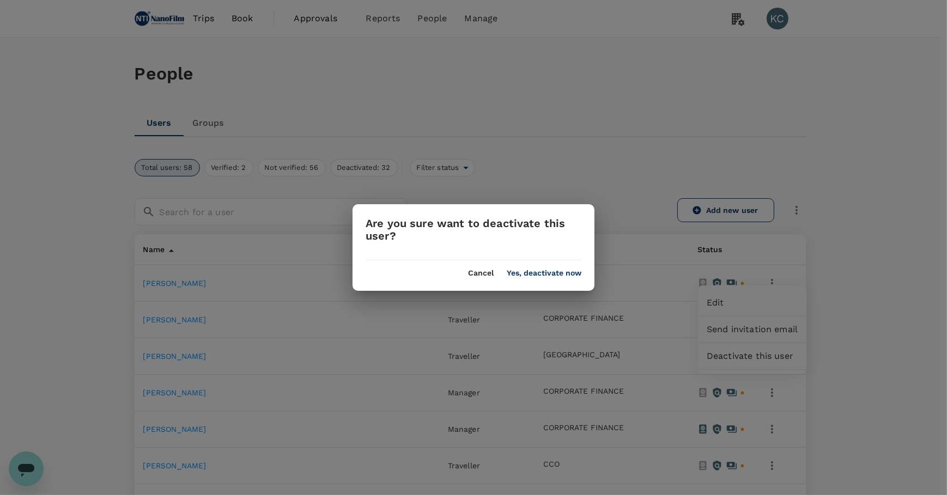
click at [582, 280] on div "Are you sure want to deactivate this user? Cancel Yes, deactivate now" at bounding box center [473, 247] width 242 height 87
click at [581, 273] on div "Cancel Yes, deactivate now" at bounding box center [473, 268] width 242 height 17
click at [572, 276] on button "Yes, deactivate now" at bounding box center [544, 273] width 75 height 9
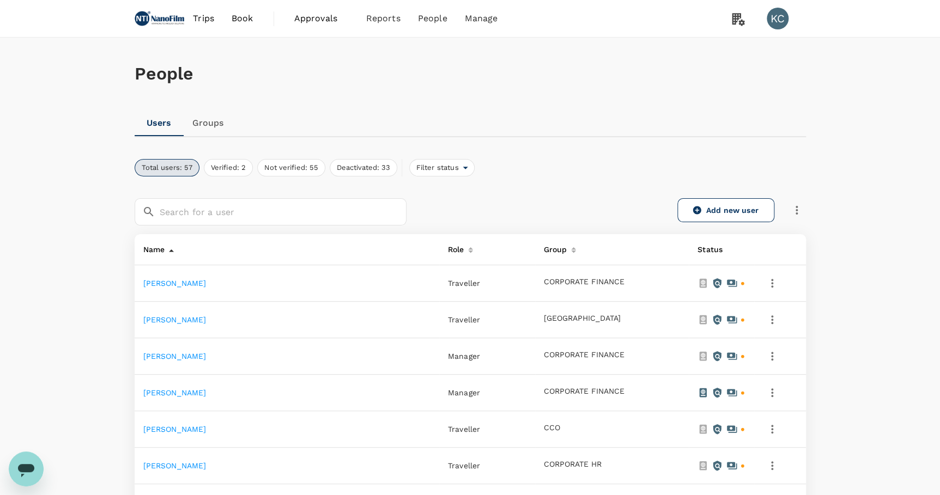
click at [776, 277] on icon "button" at bounding box center [771, 283] width 13 height 13
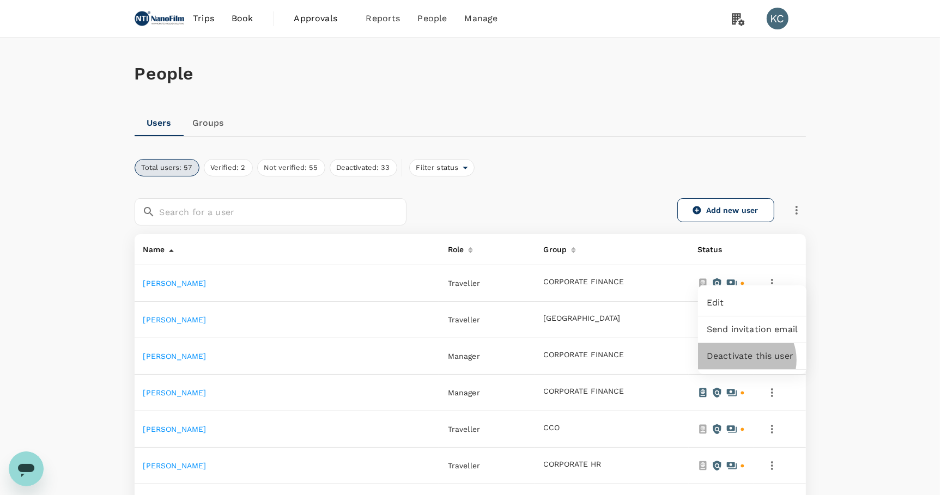
click at [745, 354] on div "Deactivate this user" at bounding box center [752, 356] width 108 height 26
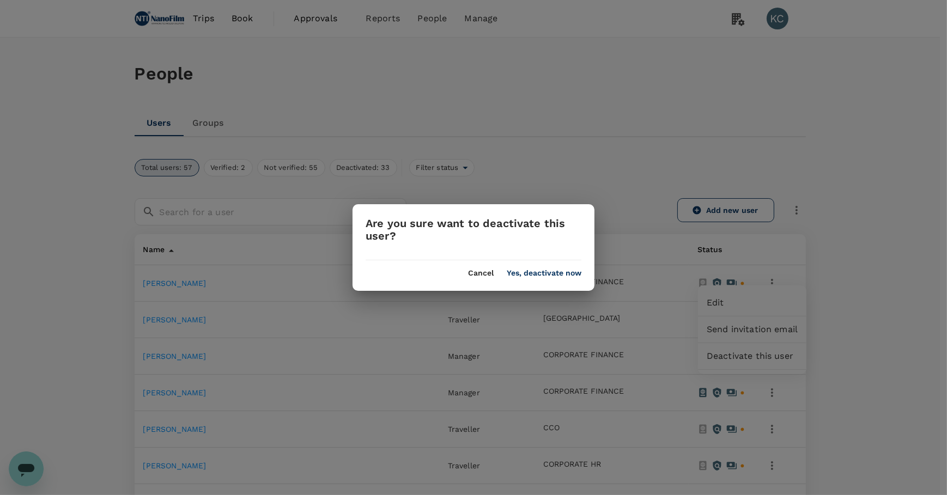
click at [558, 280] on div "Are you sure want to deactivate this user? Cancel Yes, deactivate now" at bounding box center [473, 247] width 242 height 87
click at [558, 269] on button "Yes, deactivate now" at bounding box center [544, 273] width 75 height 9
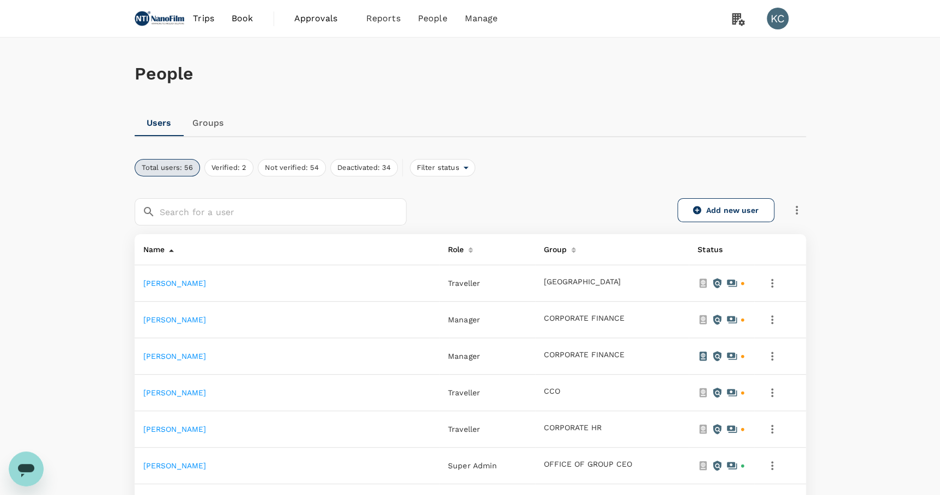
click at [778, 277] on icon "button" at bounding box center [771, 283] width 13 height 13
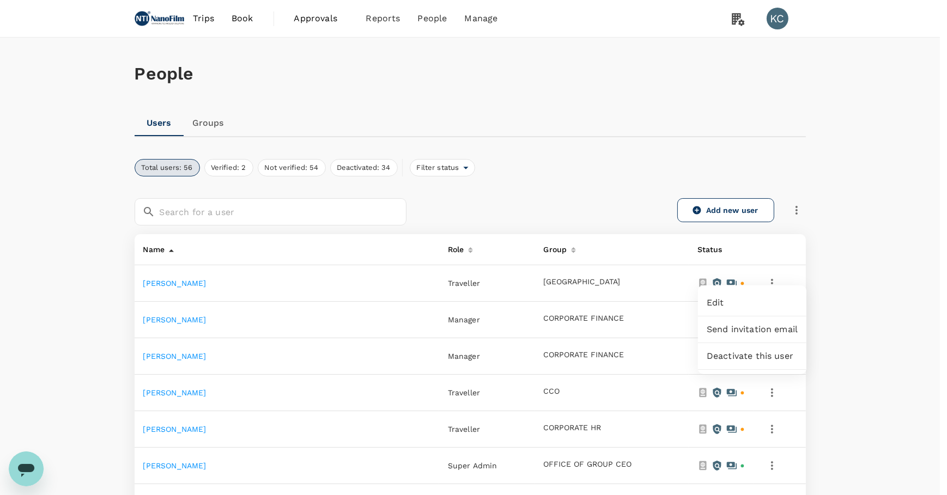
click at [732, 350] on span "Deactivate this user" at bounding box center [752, 356] width 91 height 13
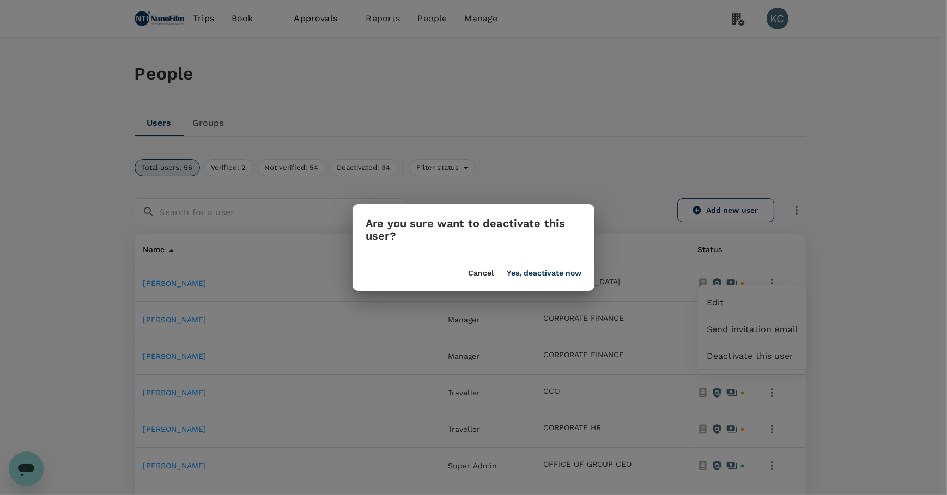
click at [545, 270] on button "Yes, deactivate now" at bounding box center [544, 273] width 75 height 9
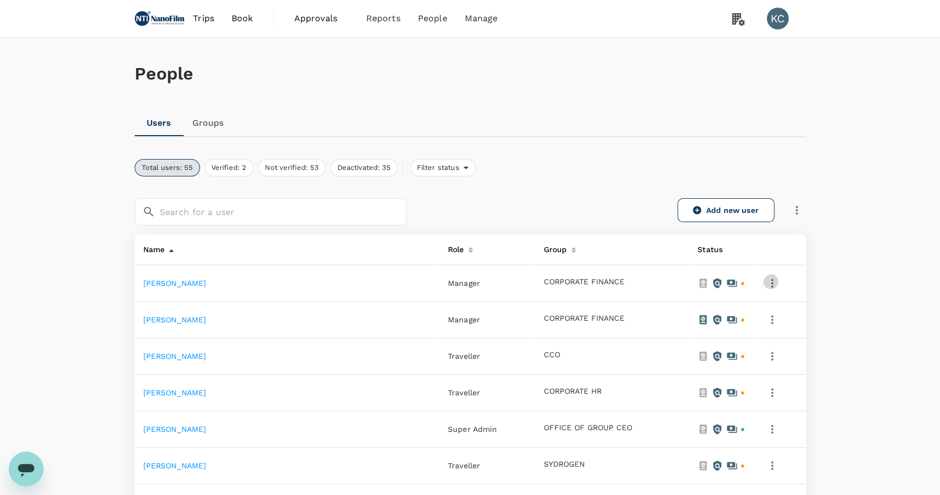
click at [774, 280] on button "button" at bounding box center [772, 283] width 19 height 19
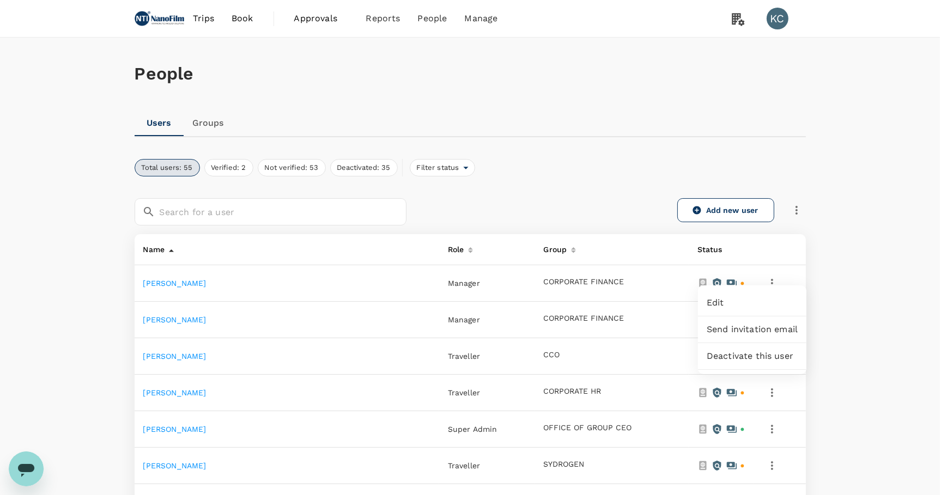
click at [726, 350] on span "Deactivate this user" at bounding box center [752, 356] width 91 height 13
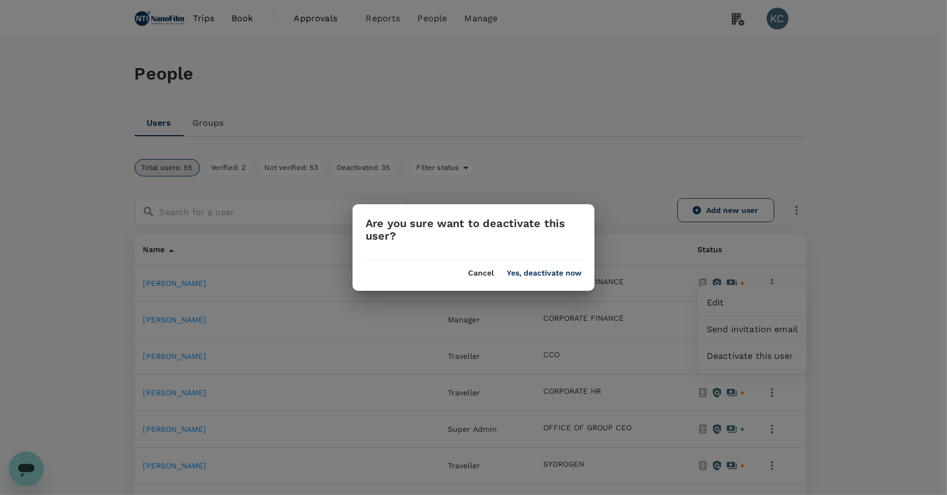
click at [566, 272] on button "Yes, deactivate now" at bounding box center [544, 273] width 75 height 9
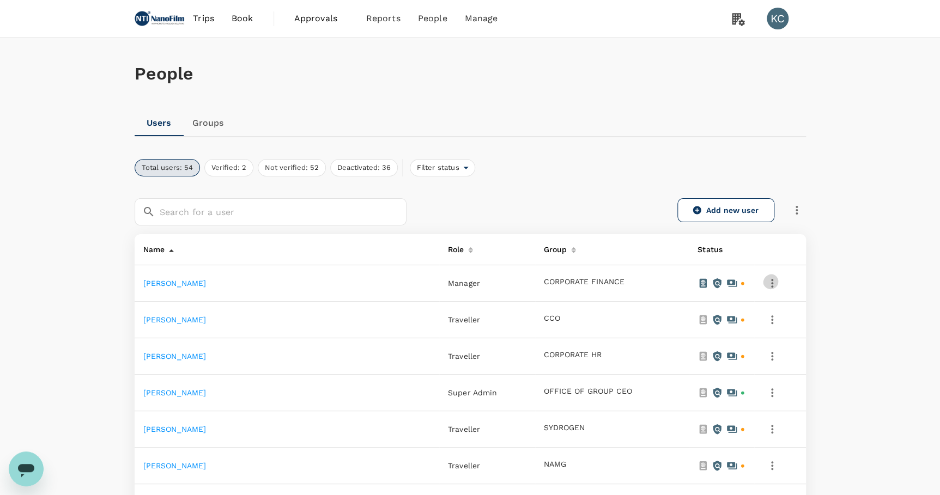
click at [773, 279] on icon "button" at bounding box center [772, 283] width 2 height 9
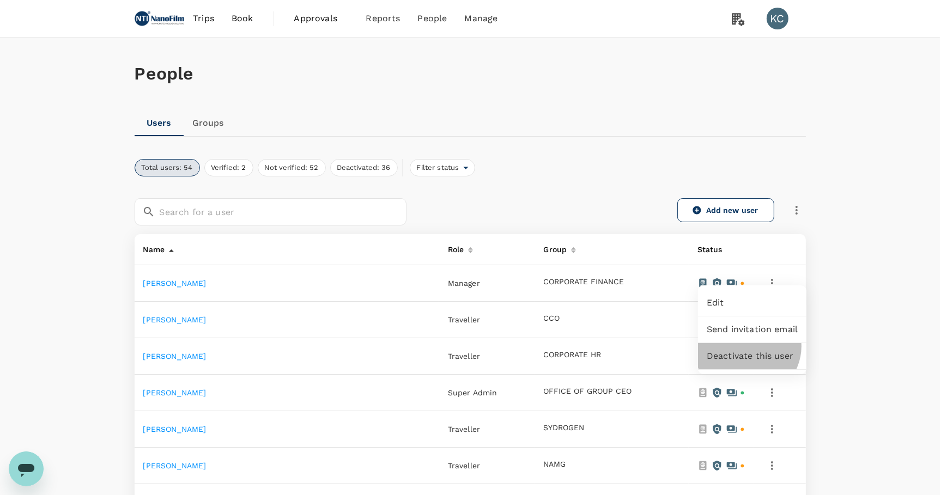
click at [747, 343] on div "Deactivate this user" at bounding box center [752, 356] width 108 height 26
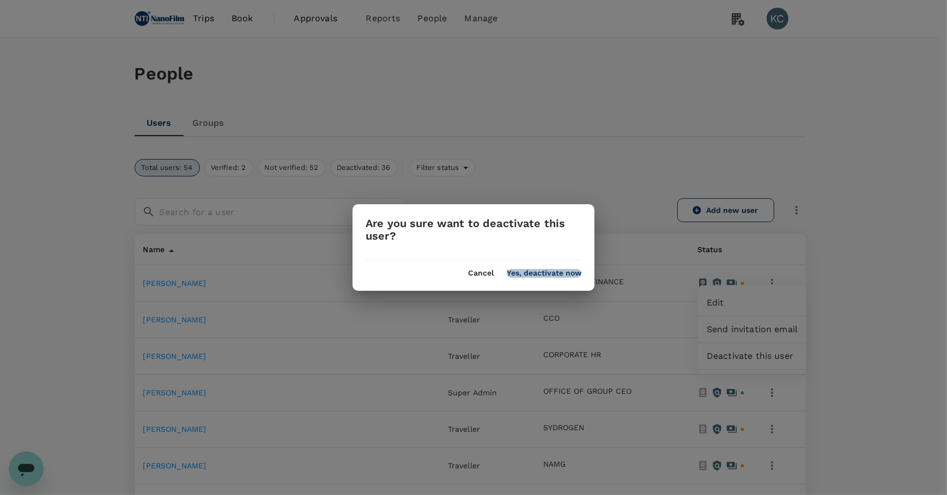
click at [579, 270] on button "Yes, deactivate now" at bounding box center [544, 273] width 75 height 9
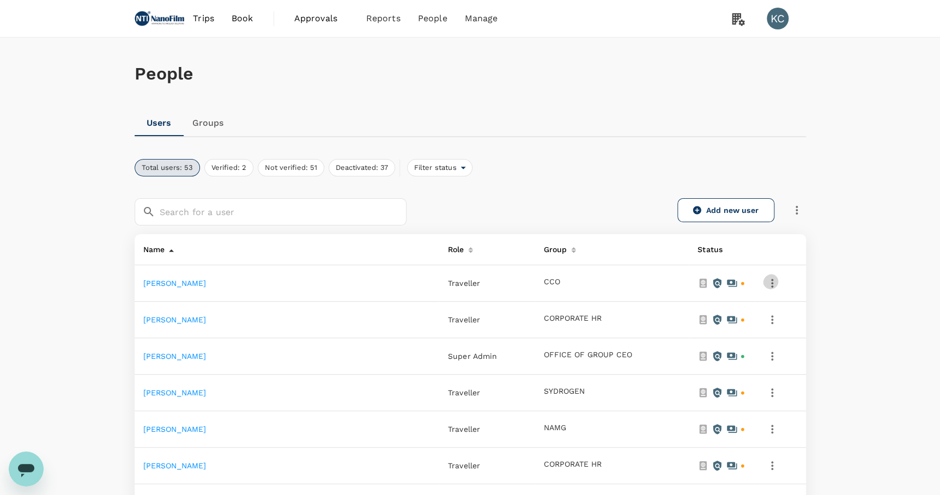
click at [781, 277] on button "button" at bounding box center [772, 283] width 19 height 19
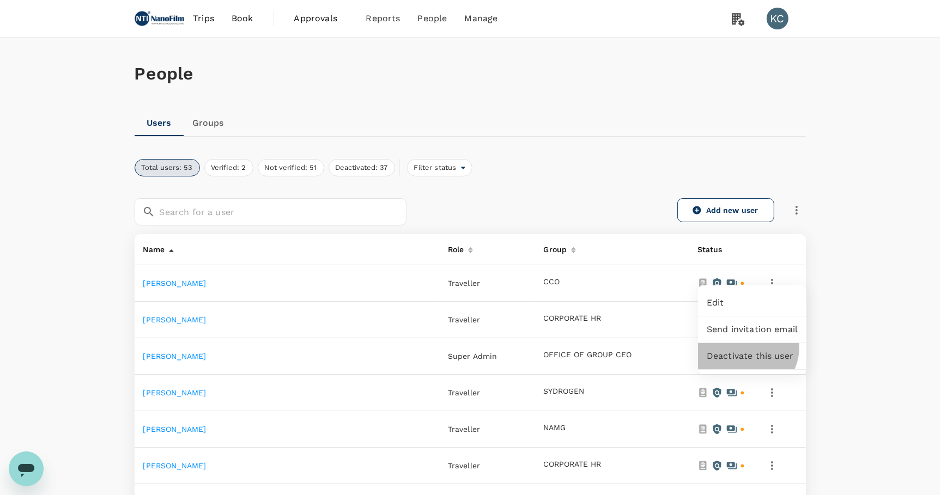
click at [746, 343] on div "Deactivate this user" at bounding box center [752, 356] width 108 height 26
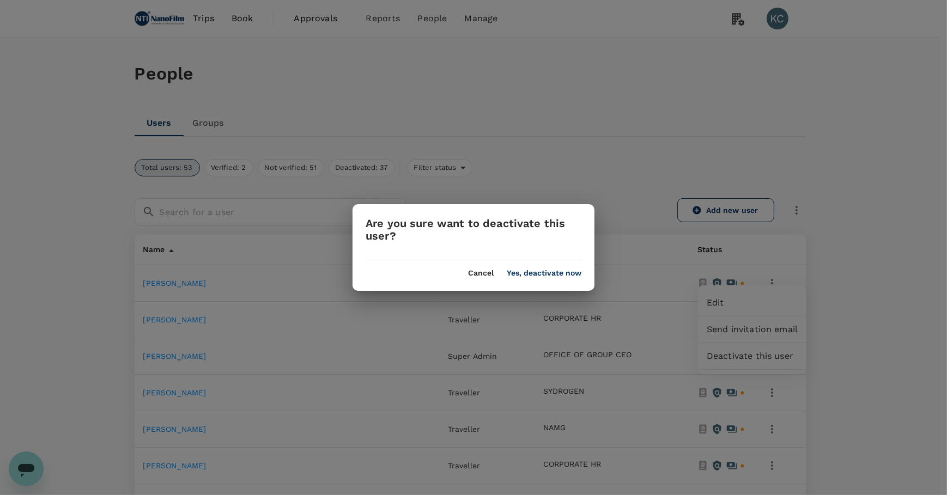
click at [574, 269] on button "Yes, deactivate now" at bounding box center [544, 273] width 75 height 9
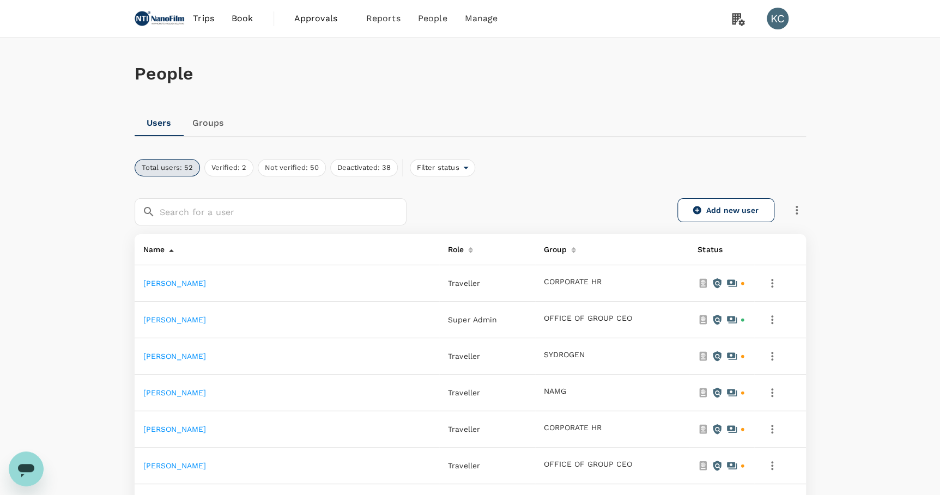
click at [777, 277] on icon "button" at bounding box center [771, 283] width 13 height 13
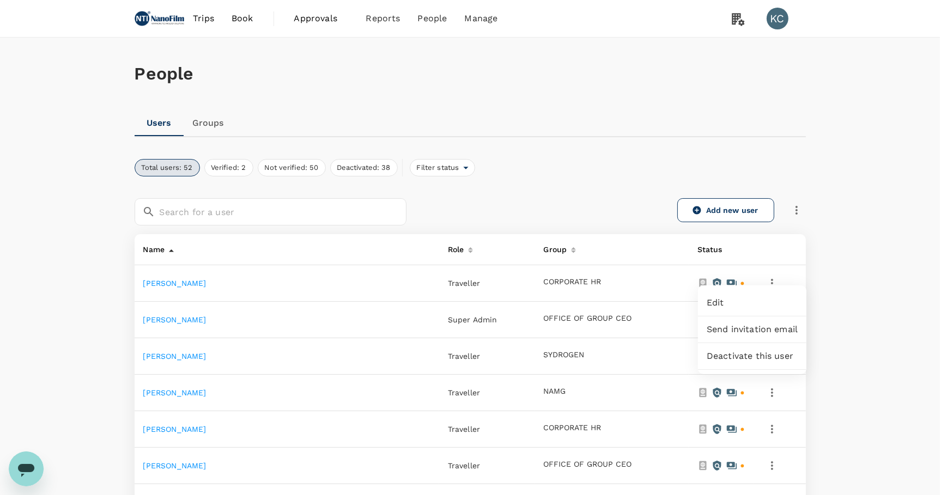
click at [721, 350] on span "Deactivate this user" at bounding box center [752, 356] width 91 height 13
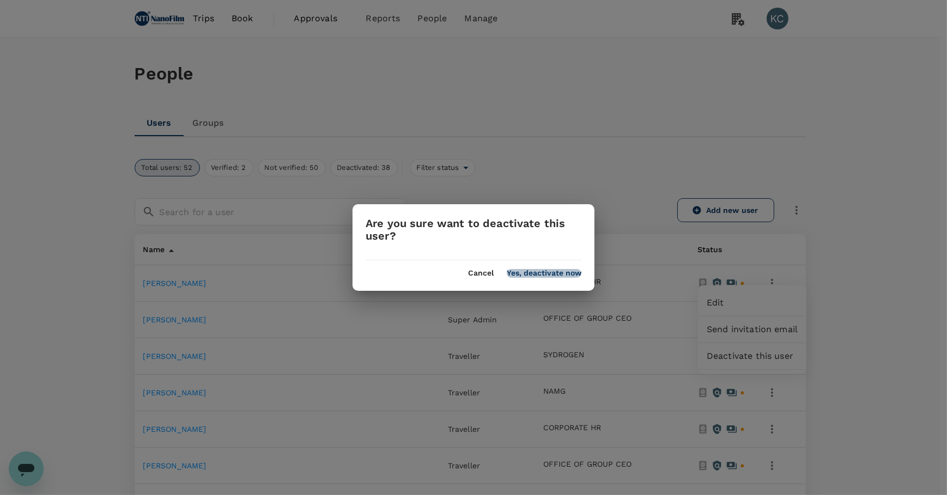
click at [573, 270] on button "Yes, deactivate now" at bounding box center [544, 273] width 75 height 9
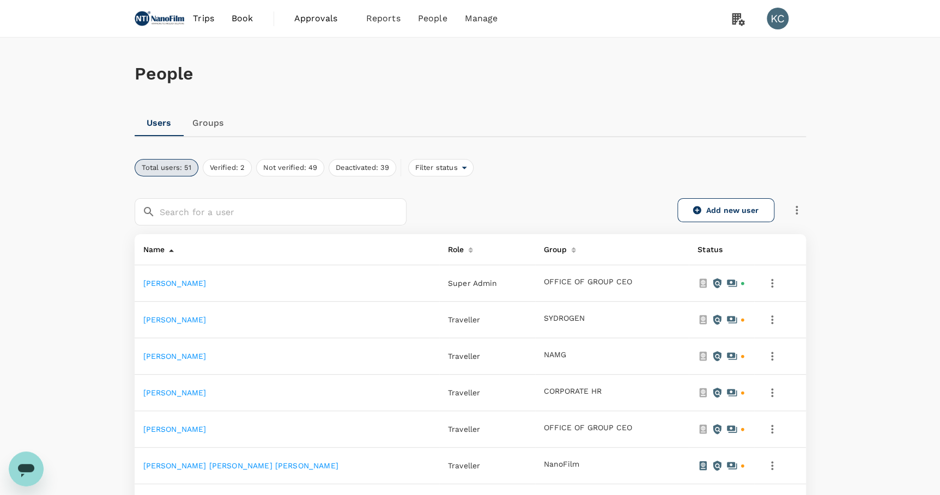
click at [782, 282] on td at bounding box center [780, 283] width 52 height 36
click at [772, 277] on icon "button" at bounding box center [771, 283] width 13 height 13
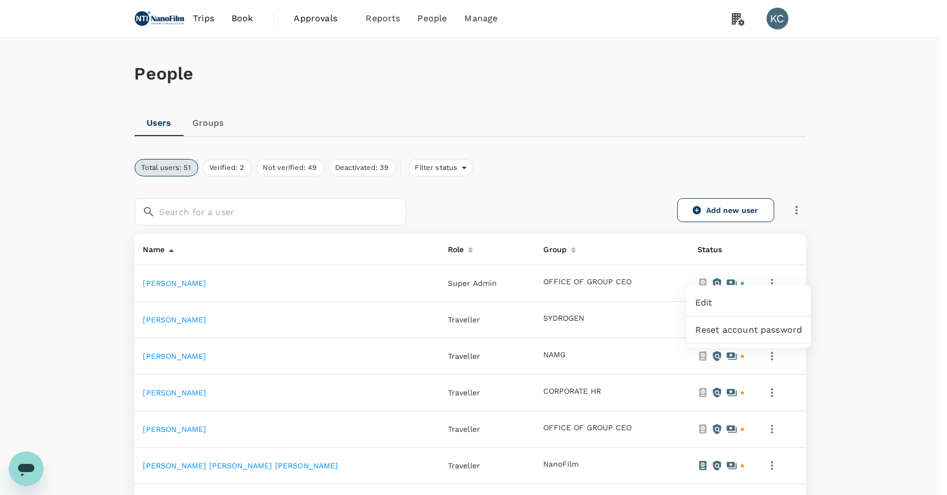
click at [625, 269] on div at bounding box center [473, 247] width 947 height 495
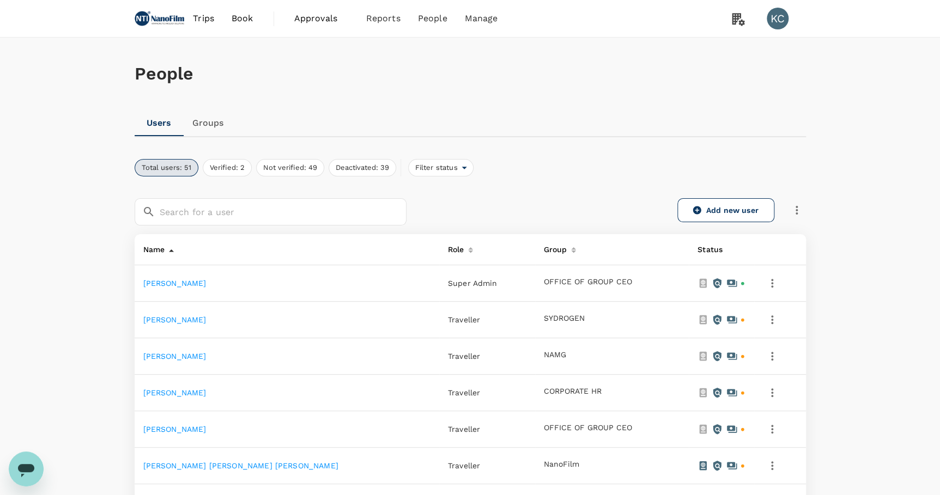
click at [775, 313] on icon "button" at bounding box center [771, 319] width 13 height 13
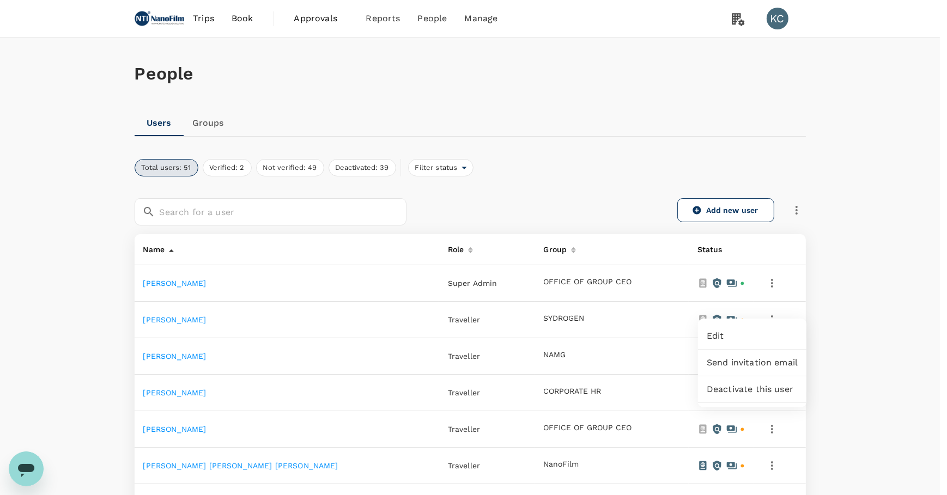
click at [739, 383] on span "Deactivate this user" at bounding box center [752, 389] width 91 height 13
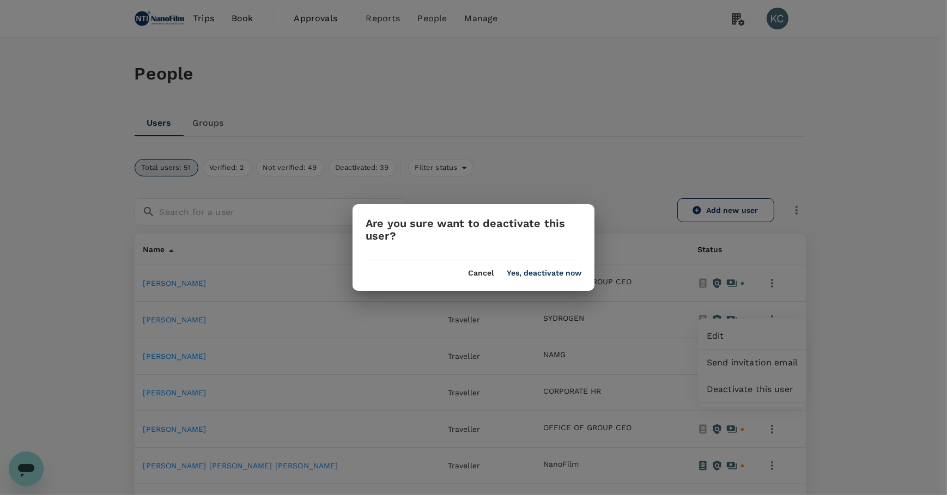
click at [566, 266] on div "Cancel Yes, deactivate now" at bounding box center [473, 268] width 242 height 17
click at [567, 267] on div "Cancel Yes, deactivate now" at bounding box center [473, 268] width 242 height 17
click at [568, 273] on button "Yes, deactivate now" at bounding box center [544, 273] width 75 height 9
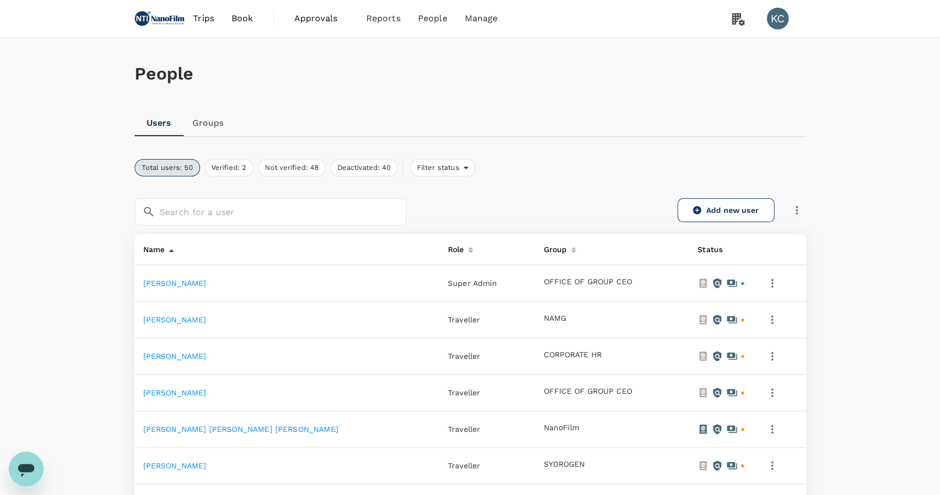
click at [770, 311] on button "button" at bounding box center [772, 320] width 19 height 19
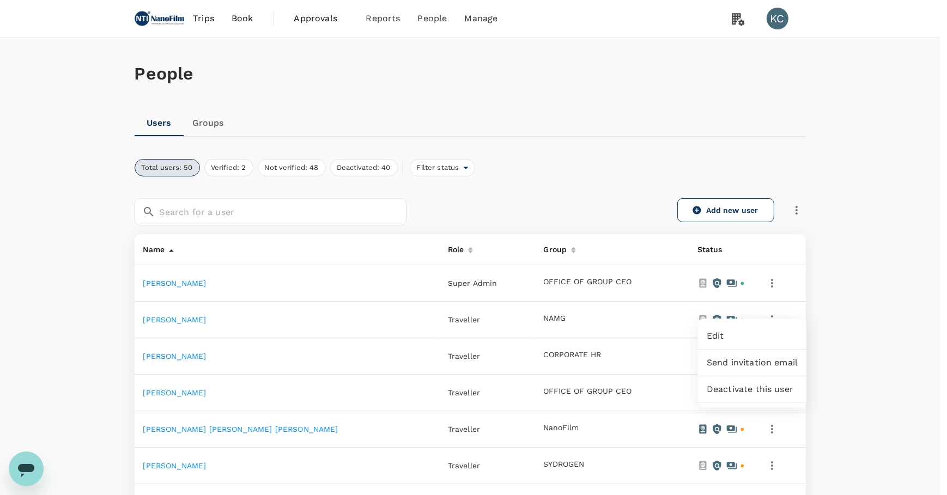
click at [757, 383] on span "Deactivate this user" at bounding box center [752, 389] width 91 height 13
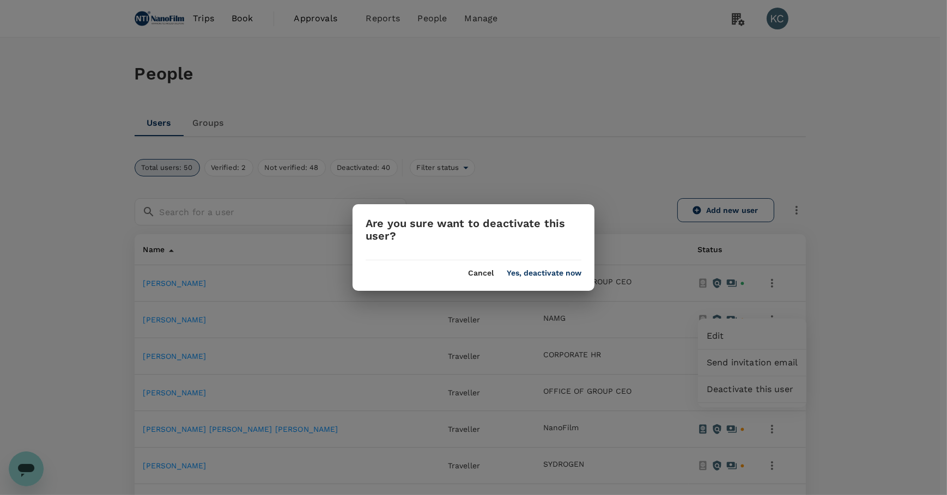
click at [562, 272] on button "Yes, deactivate now" at bounding box center [544, 273] width 75 height 9
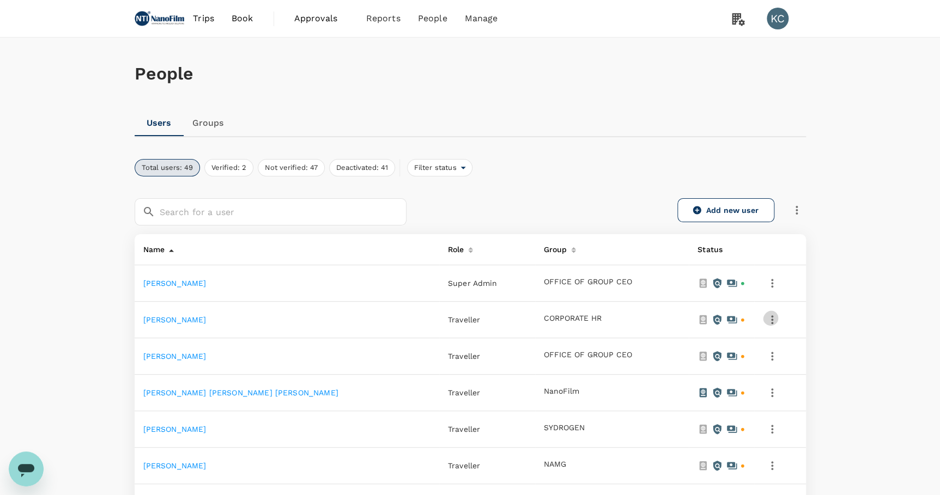
click at [774, 313] on icon "button" at bounding box center [771, 319] width 13 height 13
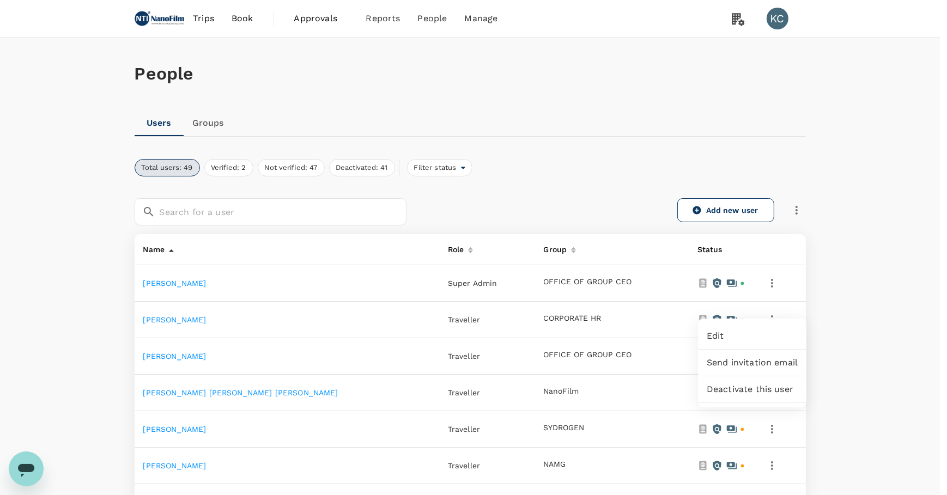
click at [741, 383] on span "Deactivate this user" at bounding box center [752, 389] width 91 height 13
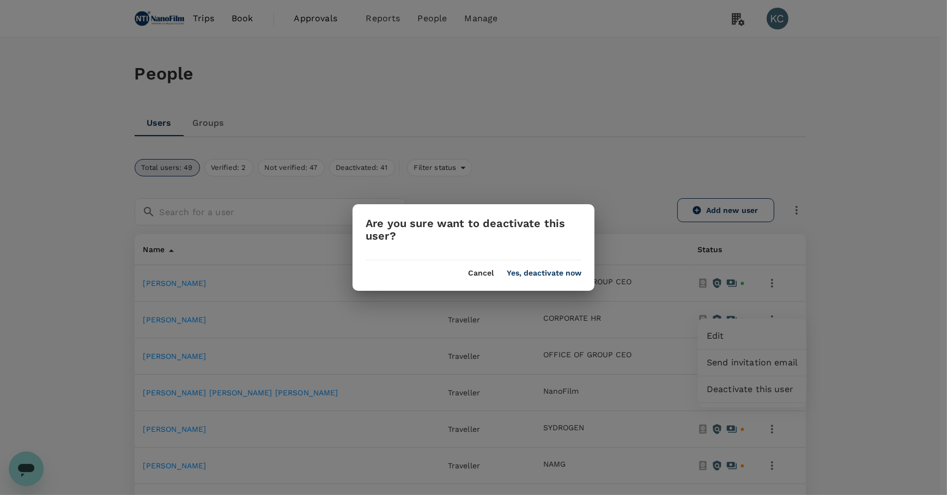
click at [528, 274] on button "Yes, deactivate now" at bounding box center [544, 273] width 75 height 9
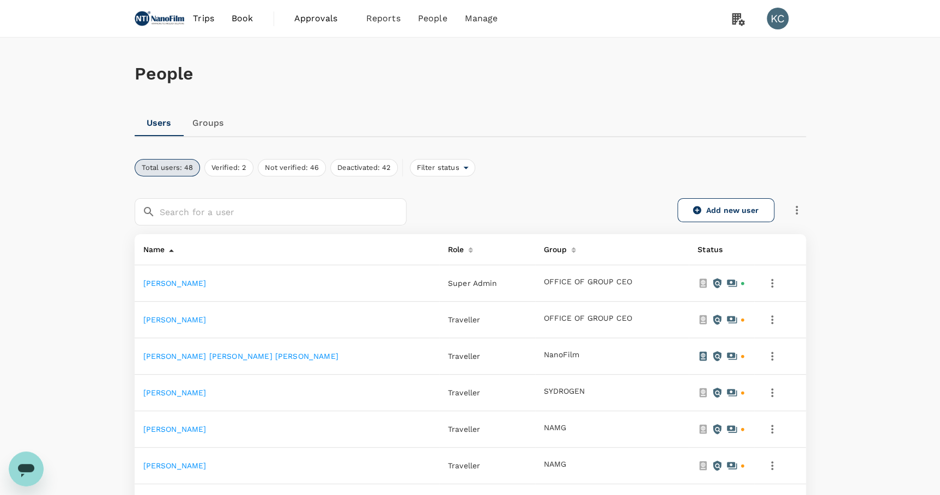
click at [775, 313] on icon "button" at bounding box center [771, 319] width 13 height 13
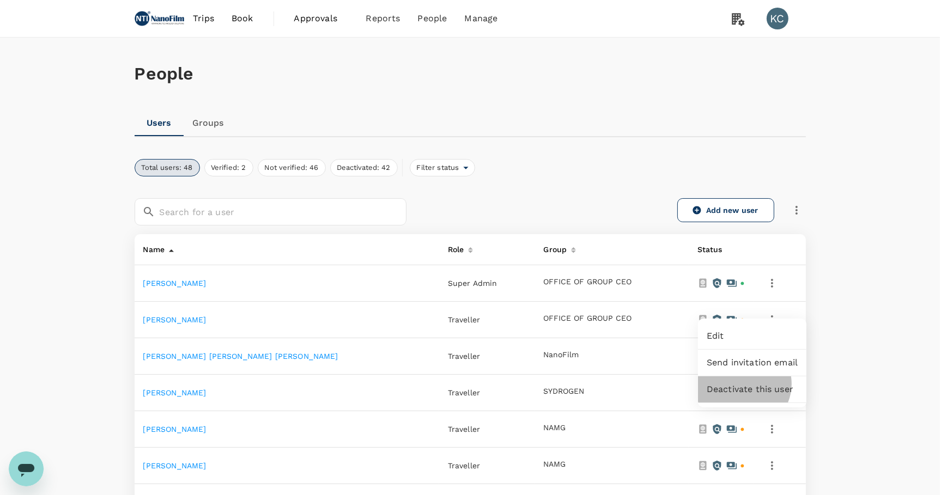
click at [743, 383] on span "Deactivate this user" at bounding box center [752, 389] width 91 height 13
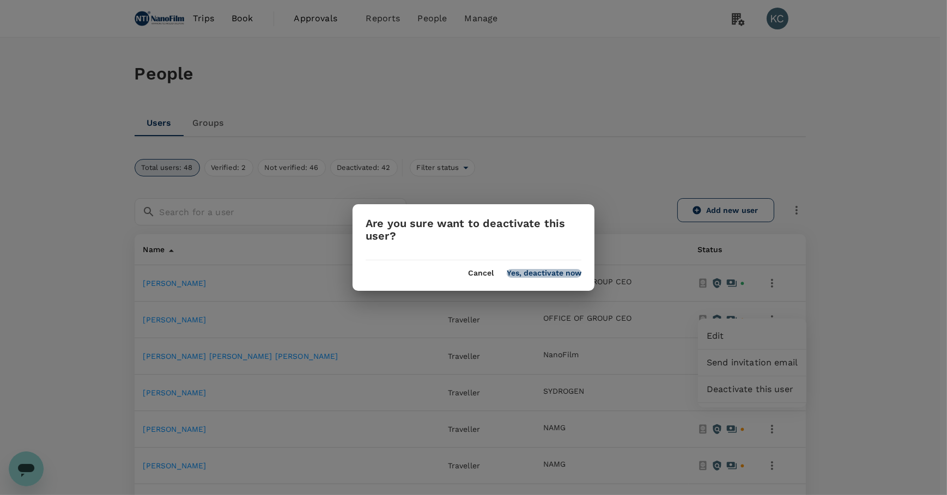
click at [550, 275] on button "Yes, deactivate now" at bounding box center [544, 273] width 75 height 9
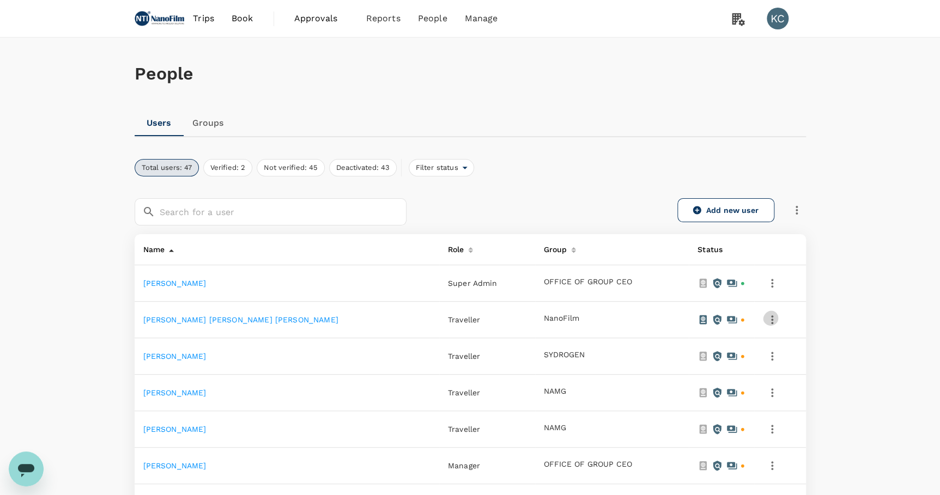
click at [775, 313] on icon "button" at bounding box center [771, 319] width 13 height 13
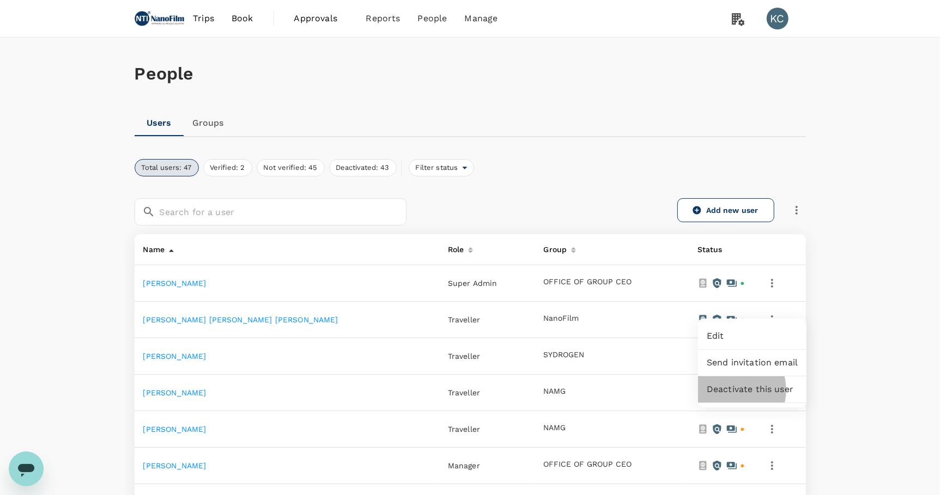
click at [732, 383] on span "Deactivate this user" at bounding box center [752, 389] width 91 height 13
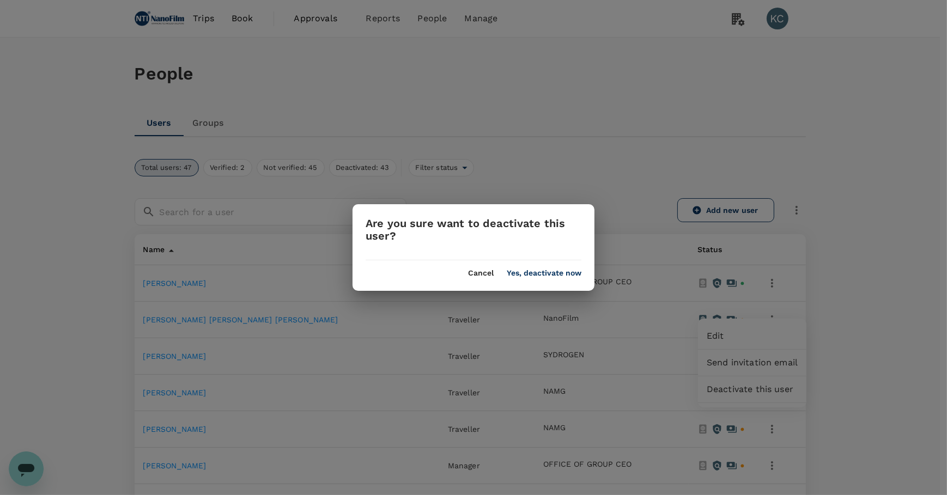
click at [548, 261] on div "Cancel Yes, deactivate now" at bounding box center [473, 268] width 242 height 17
click at [555, 274] on button "Yes, deactivate now" at bounding box center [544, 273] width 75 height 9
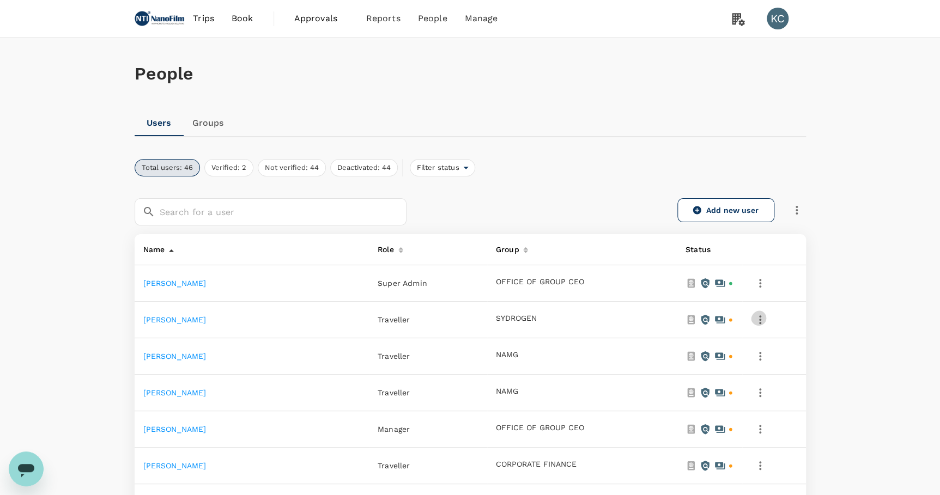
click at [766, 313] on icon "button" at bounding box center [759, 319] width 13 height 13
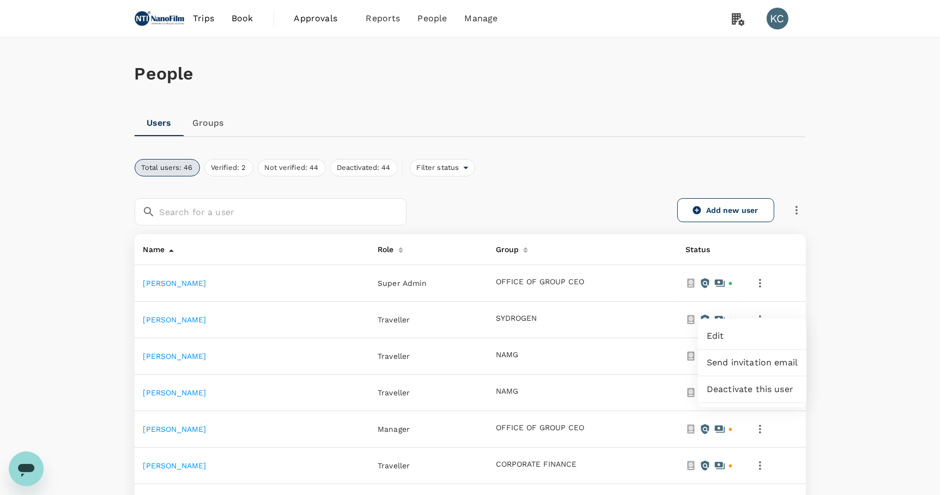
click at [751, 383] on span "Deactivate this user" at bounding box center [752, 389] width 91 height 13
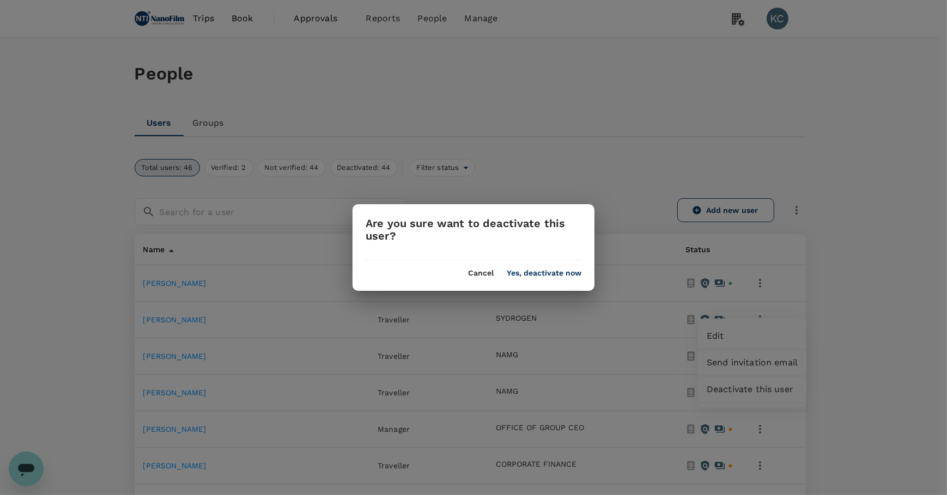
click at [570, 272] on button "Yes, deactivate now" at bounding box center [544, 273] width 75 height 9
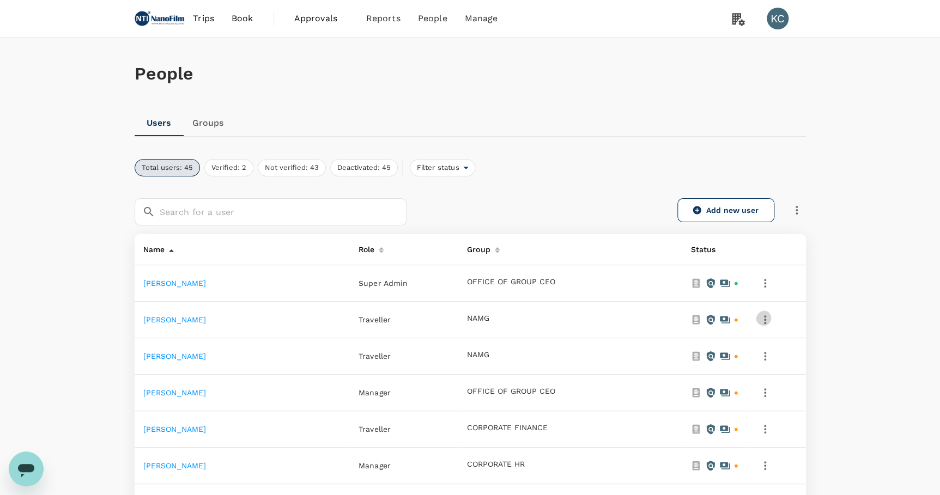
click at [771, 313] on icon "button" at bounding box center [764, 319] width 13 height 13
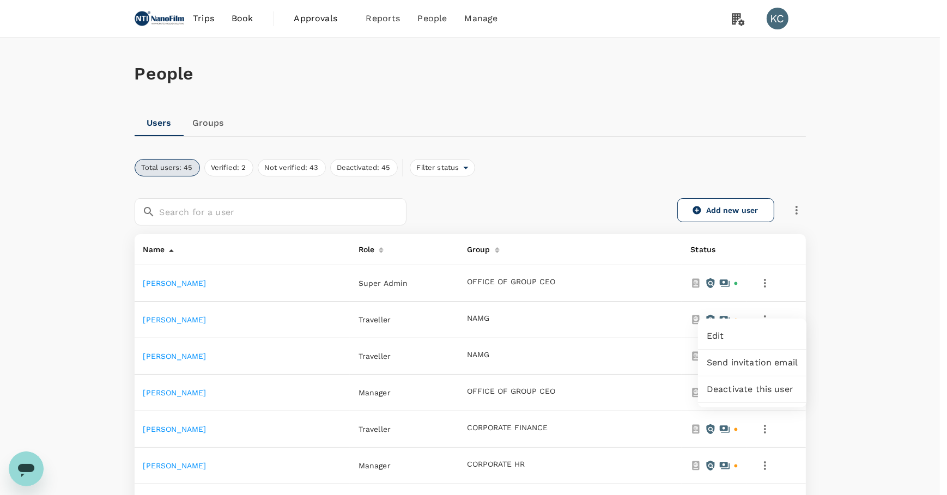
click at [754, 383] on span "Deactivate this user" at bounding box center [752, 389] width 91 height 13
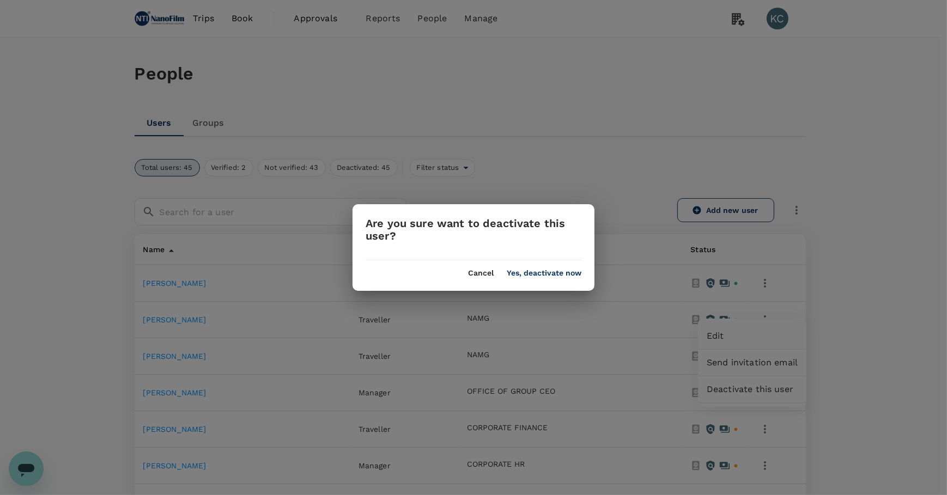
click at [561, 267] on div "Cancel Yes, deactivate now" at bounding box center [473, 268] width 242 height 17
click at [568, 272] on button "Yes, deactivate now" at bounding box center [544, 273] width 75 height 9
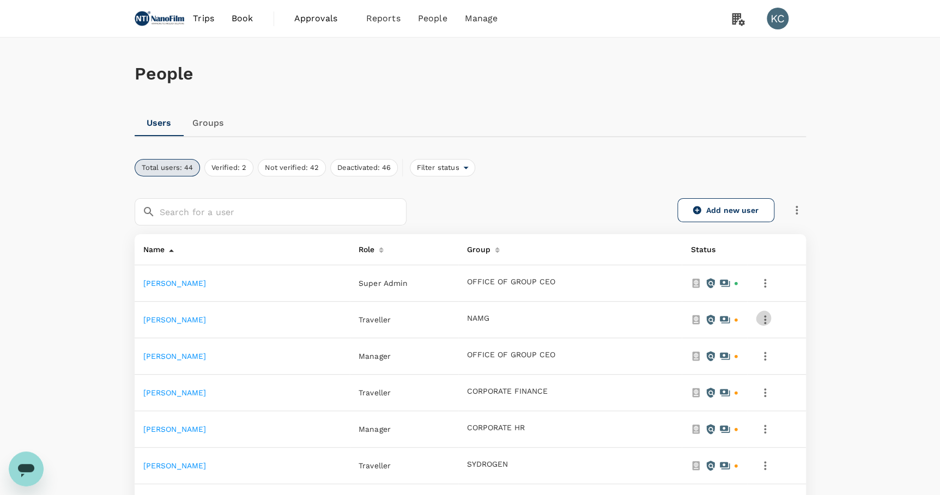
click at [766, 315] on icon "button" at bounding box center [765, 319] width 2 height 9
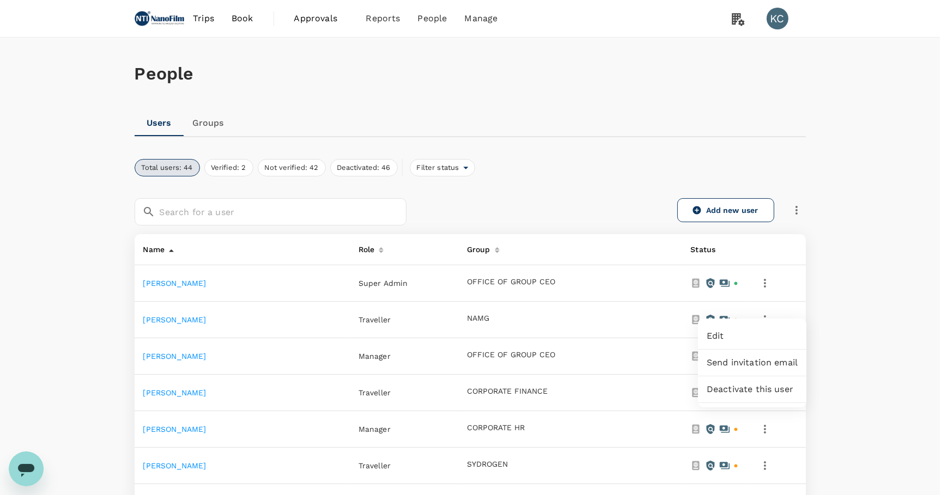
click at [738, 383] on span "Deactivate this user" at bounding box center [752, 389] width 91 height 13
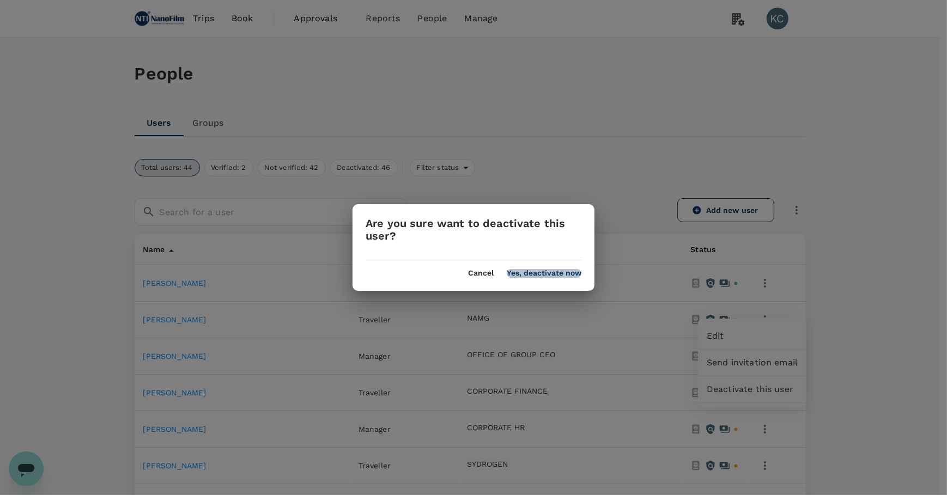
click at [566, 273] on button "Yes, deactivate now" at bounding box center [544, 273] width 75 height 9
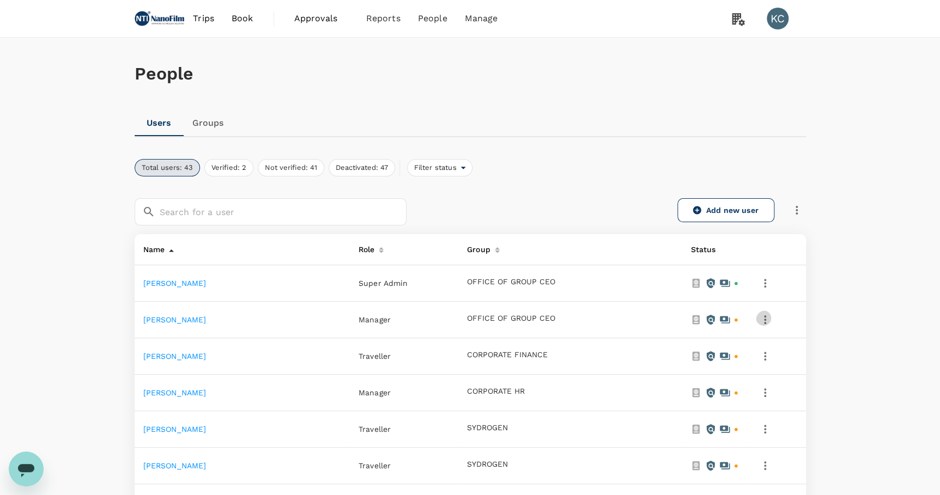
click at [771, 313] on icon "button" at bounding box center [764, 319] width 13 height 13
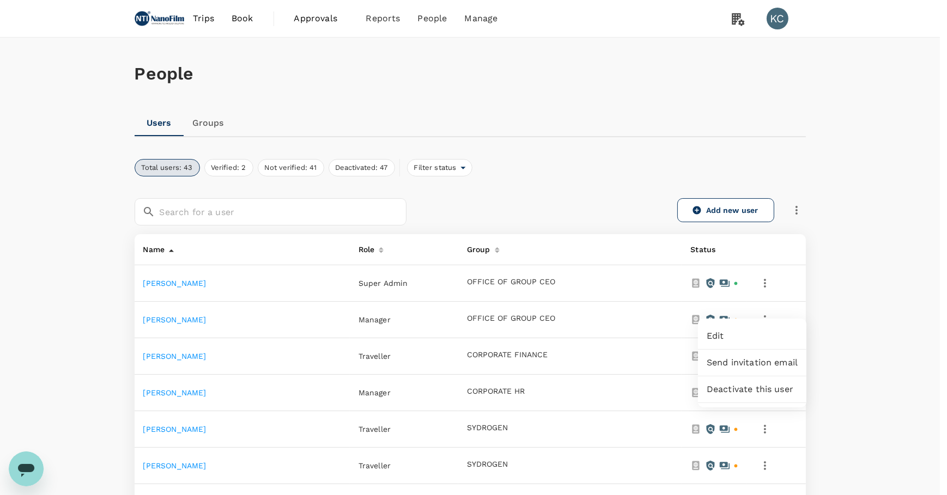
click at [729, 385] on span "Deactivate this user" at bounding box center [752, 389] width 91 height 13
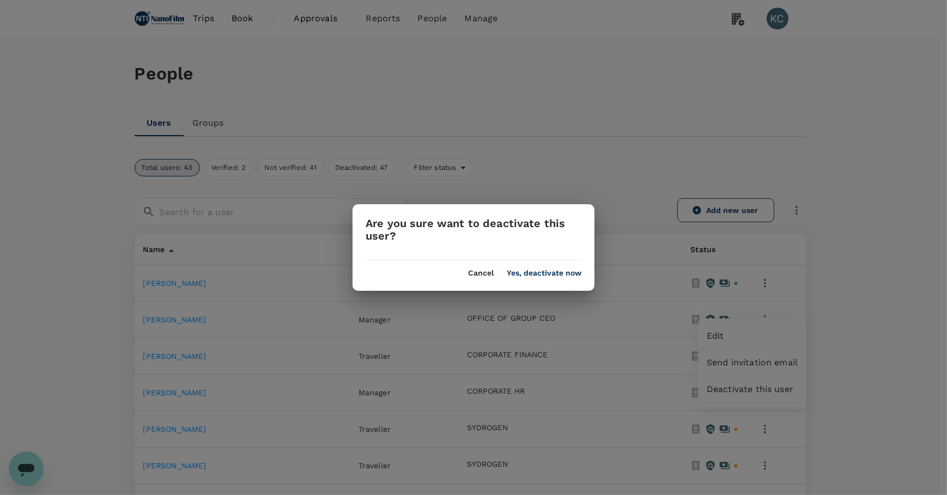
click at [558, 275] on button "Yes, deactivate now" at bounding box center [544, 273] width 75 height 9
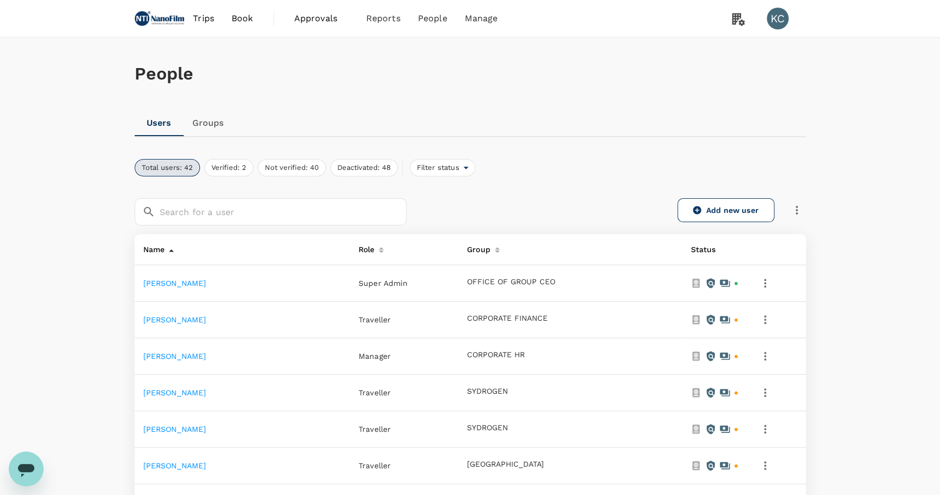
click at [771, 313] on icon "button" at bounding box center [764, 319] width 13 height 13
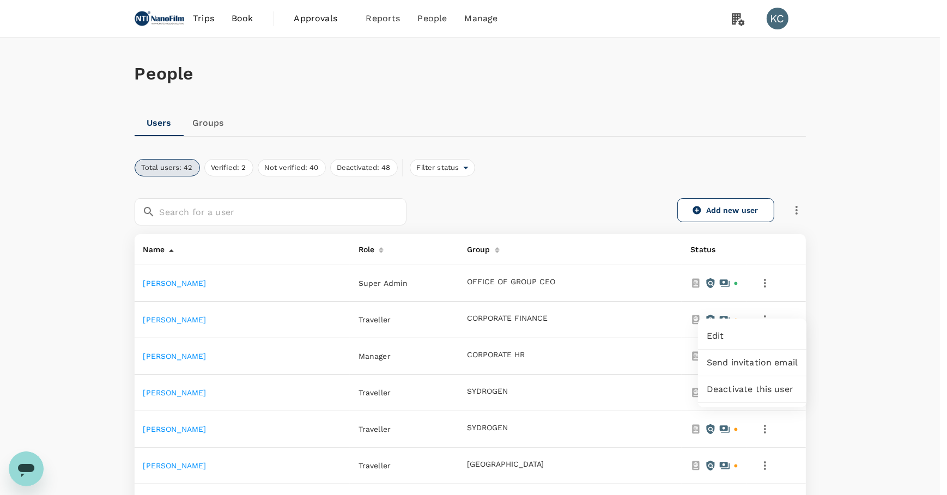
click at [735, 383] on span "Deactivate this user" at bounding box center [752, 389] width 91 height 13
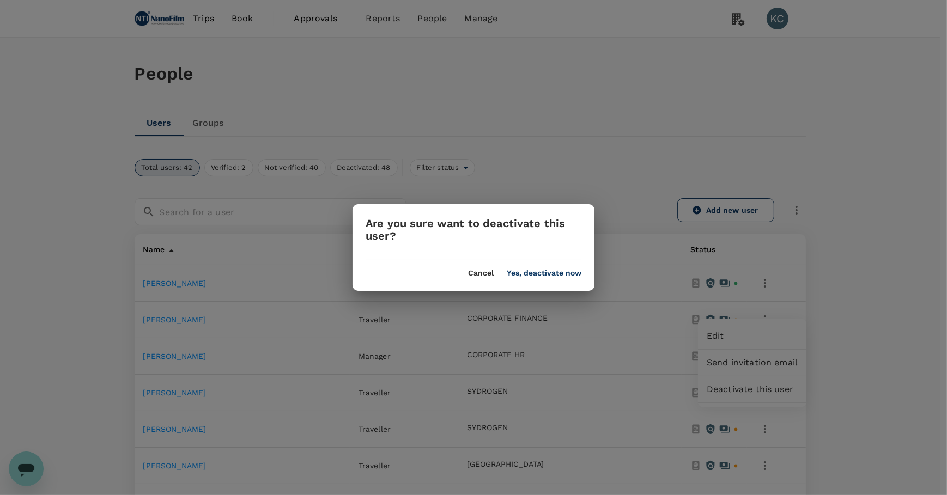
click at [582, 274] on div "Cancel Yes, deactivate now" at bounding box center [473, 268] width 242 height 17
click at [565, 276] on button "Yes, deactivate now" at bounding box center [544, 273] width 75 height 9
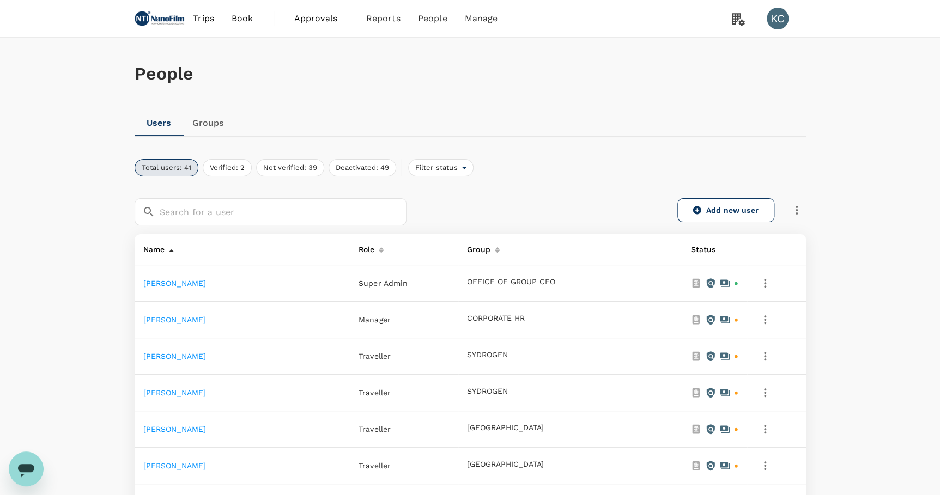
click at [774, 313] on button "button" at bounding box center [765, 320] width 19 height 19
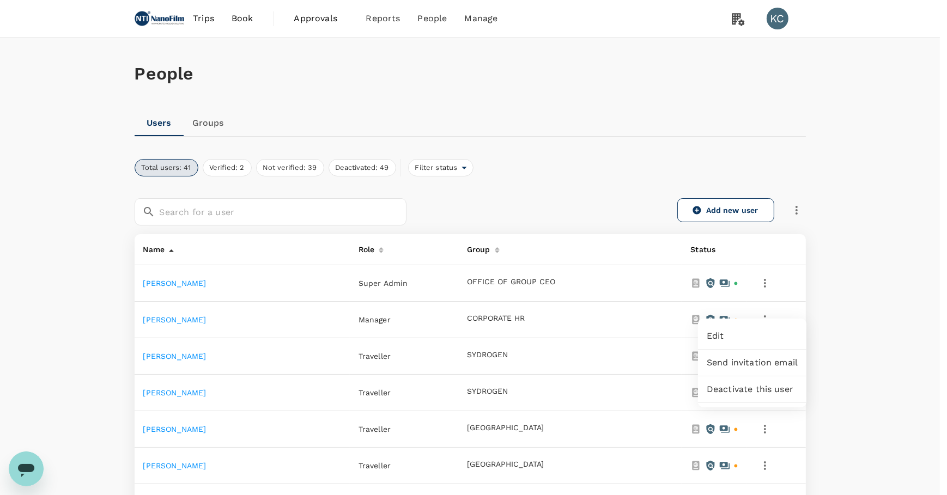
click at [713, 383] on span "Deactivate this user" at bounding box center [752, 389] width 91 height 13
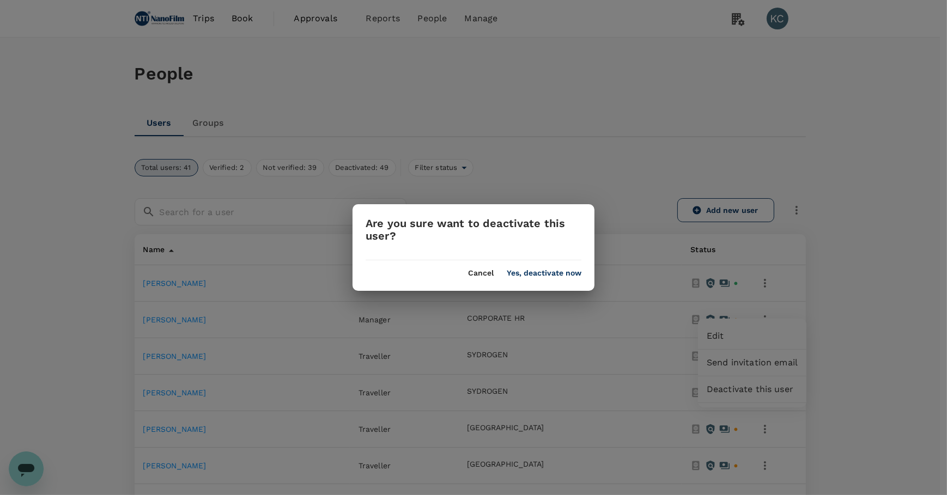
click at [559, 270] on button "Yes, deactivate now" at bounding box center [544, 273] width 75 height 9
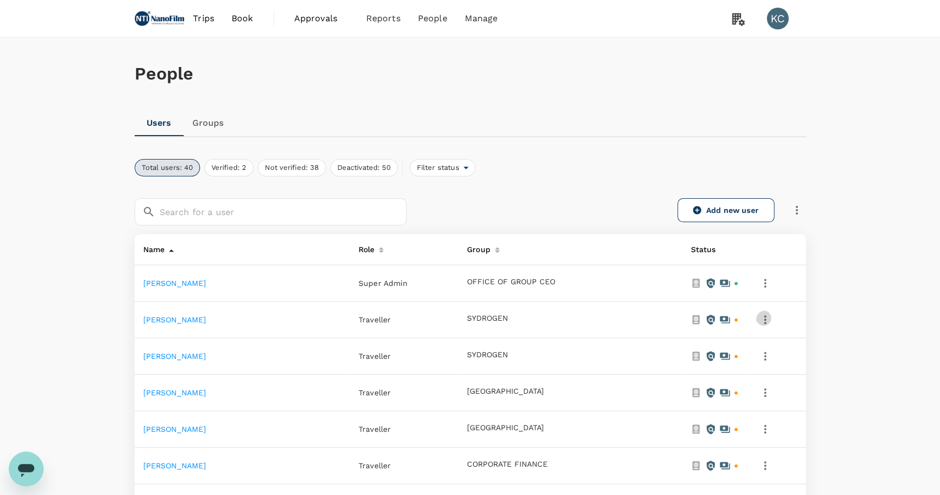
click at [771, 313] on icon "button" at bounding box center [764, 319] width 13 height 13
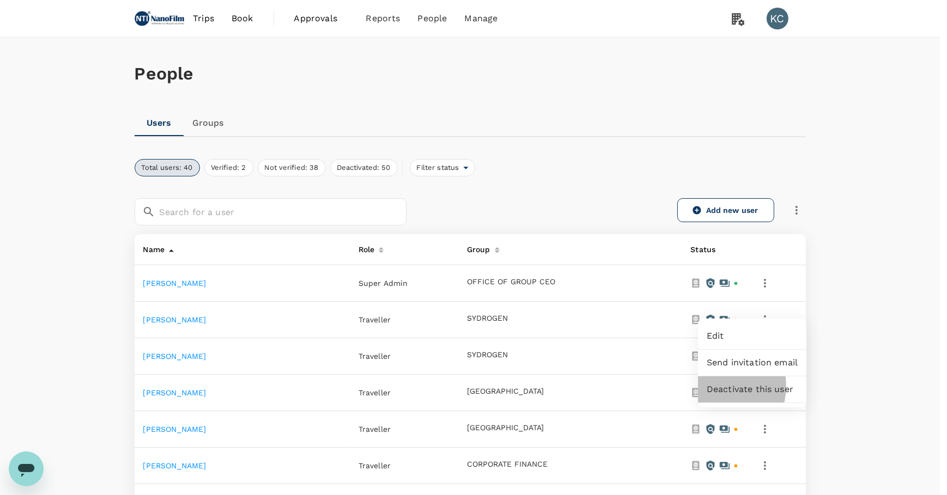
click at [717, 383] on span "Deactivate this user" at bounding box center [752, 389] width 91 height 13
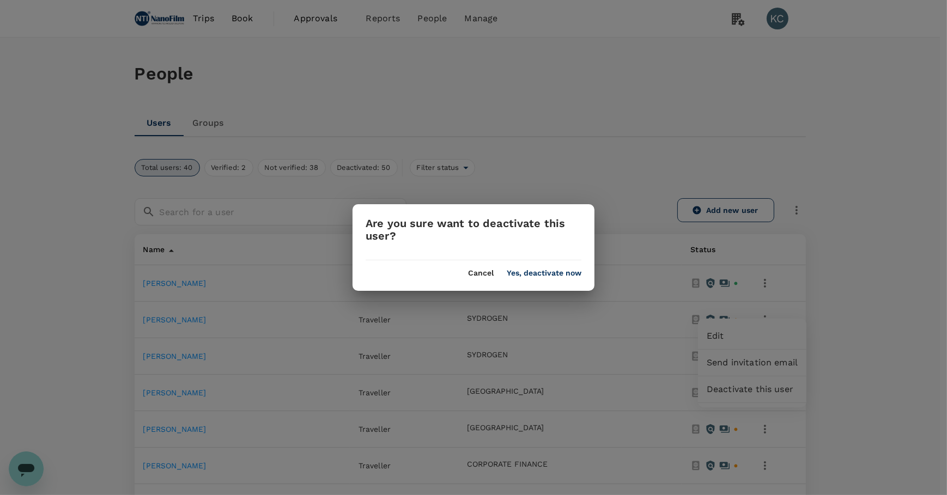
click at [553, 283] on div "Are you sure want to deactivate this user? Cancel Yes, deactivate now" at bounding box center [473, 247] width 242 height 87
click at [558, 271] on button "Yes, deactivate now" at bounding box center [544, 273] width 75 height 9
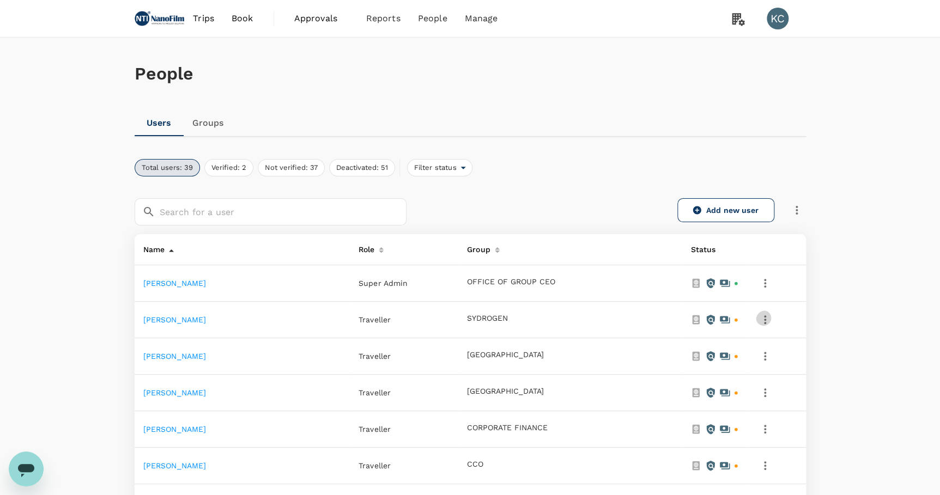
click at [771, 313] on icon "button" at bounding box center [764, 319] width 13 height 13
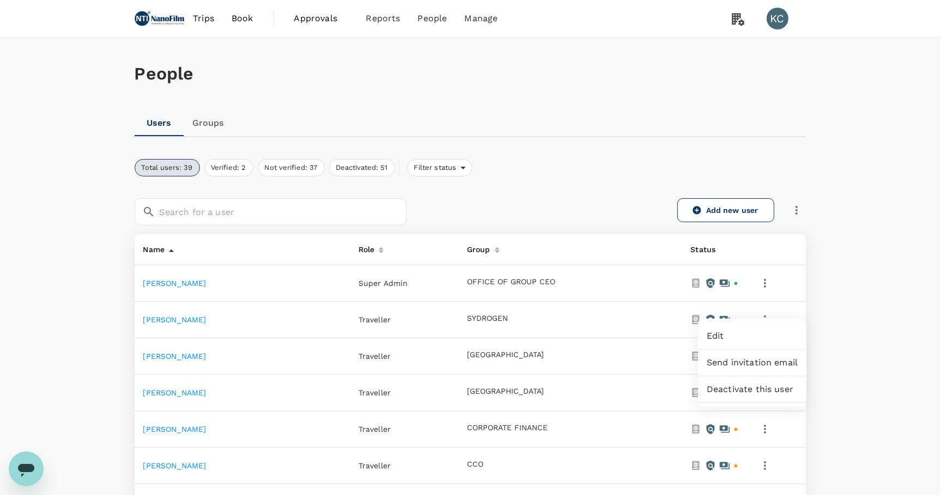
click at [734, 383] on span "Deactivate this user" at bounding box center [752, 389] width 91 height 13
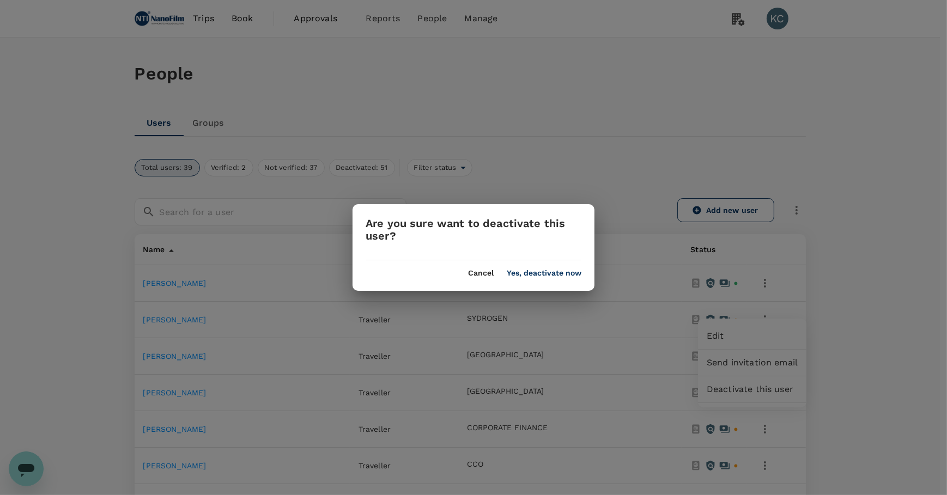
click at [573, 266] on div "Cancel Yes, deactivate now" at bounding box center [473, 268] width 242 height 17
click at [574, 270] on button "Yes, deactivate now" at bounding box center [544, 273] width 75 height 9
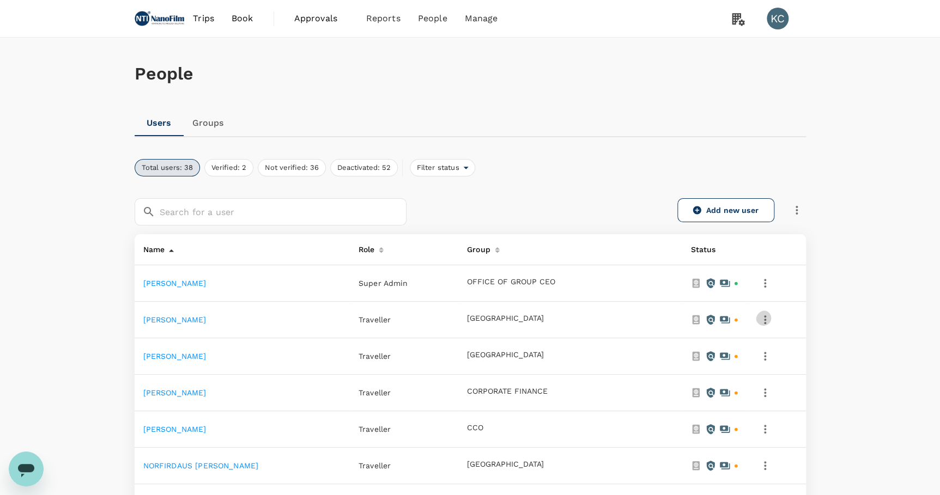
click at [774, 311] on button "button" at bounding box center [765, 320] width 19 height 19
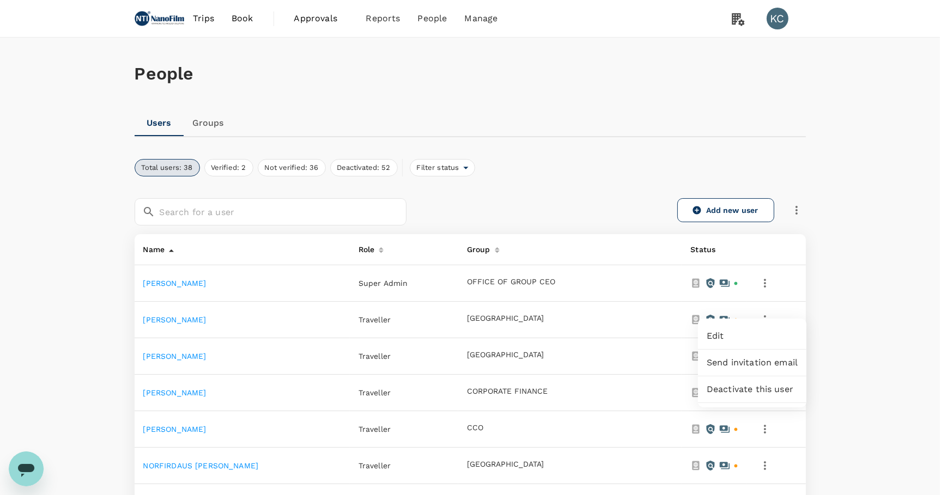
click at [723, 383] on span "Deactivate this user" at bounding box center [752, 389] width 91 height 13
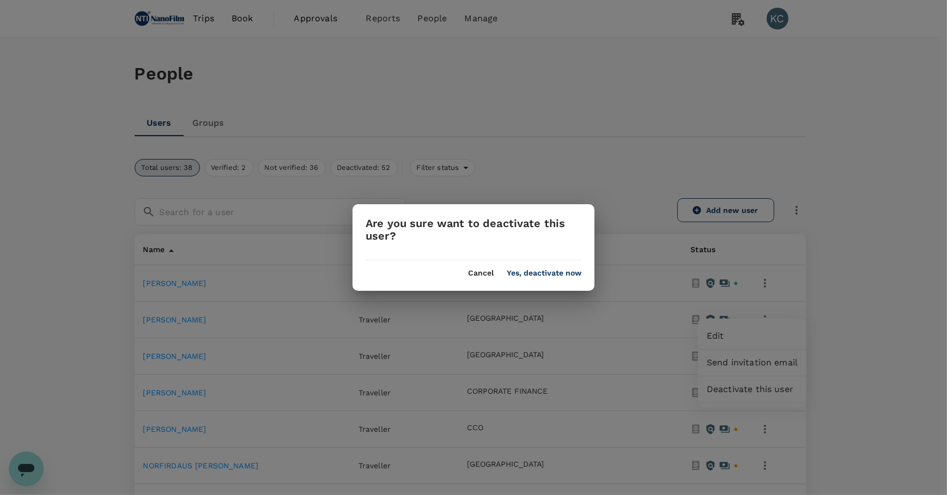
click at [564, 268] on div "Cancel Yes, deactivate now" at bounding box center [473, 268] width 242 height 17
click at [565, 276] on button "Yes, deactivate now" at bounding box center [544, 273] width 75 height 9
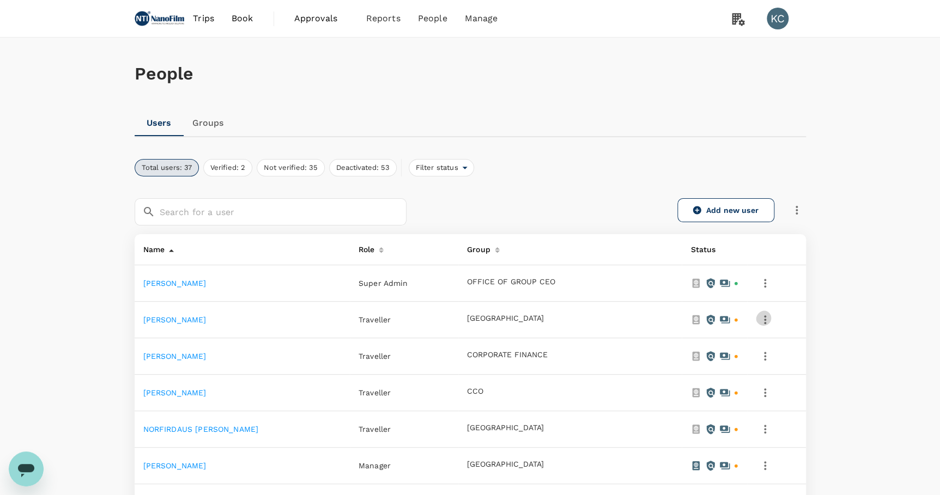
click at [770, 311] on button "button" at bounding box center [765, 320] width 19 height 19
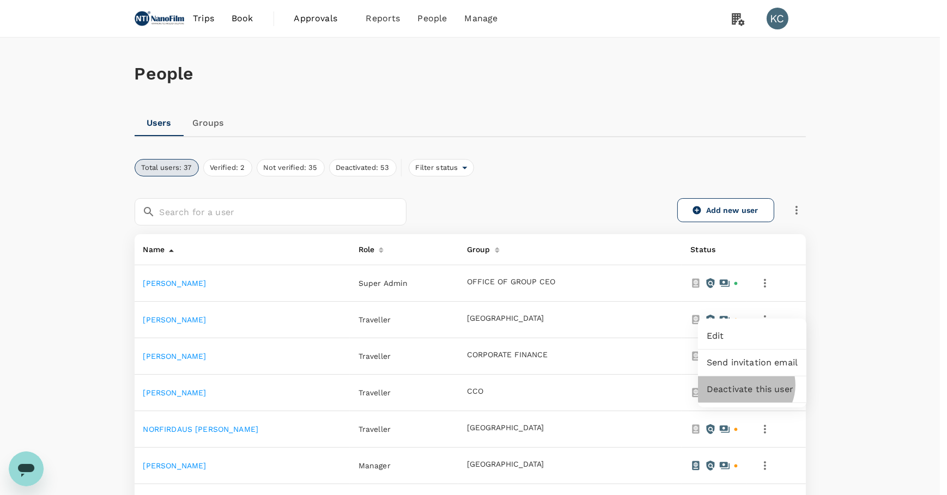
click at [745, 383] on span "Deactivate this user" at bounding box center [752, 389] width 91 height 13
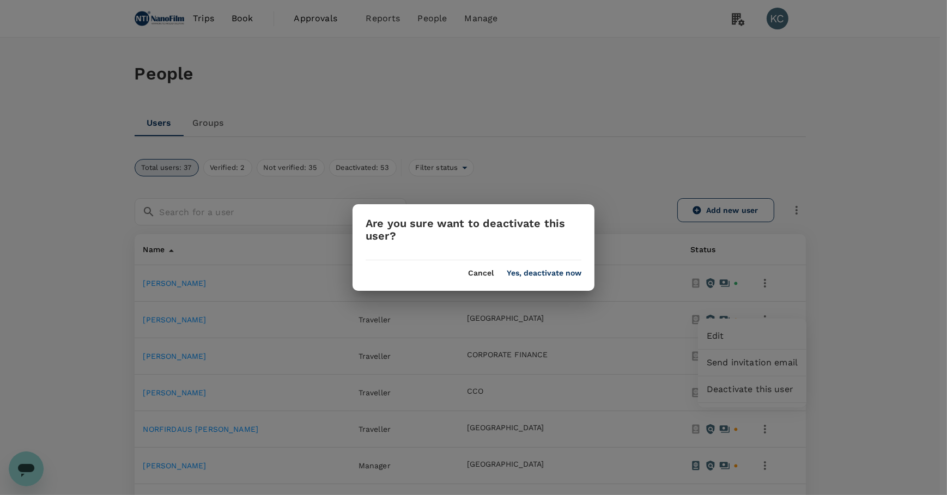
click at [528, 265] on div "Cancel Yes, deactivate now" at bounding box center [473, 268] width 242 height 17
click at [545, 277] on button "Yes, deactivate now" at bounding box center [544, 273] width 75 height 9
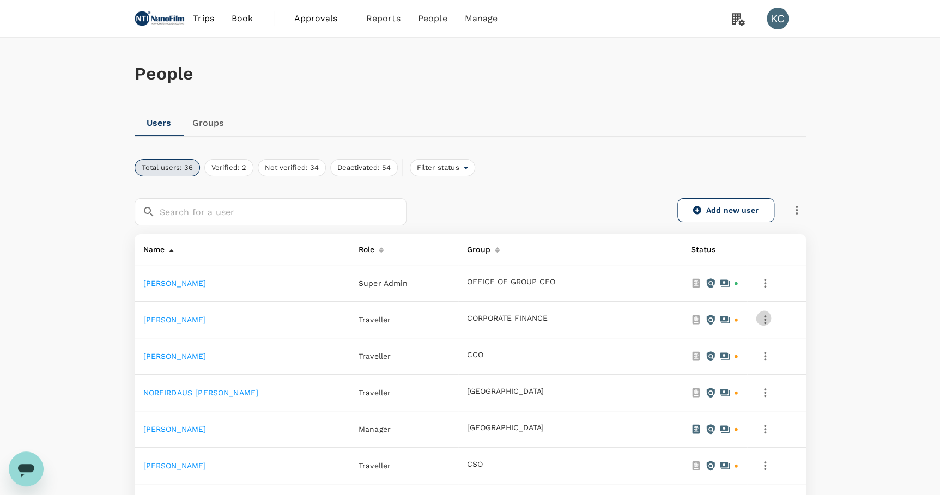
click at [763, 313] on button "button" at bounding box center [765, 320] width 19 height 19
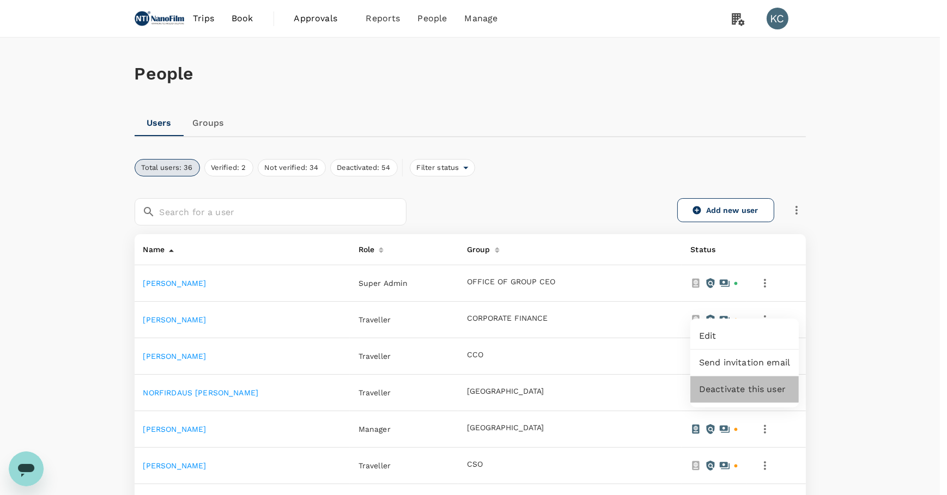
click at [763, 383] on span "Deactivate this user" at bounding box center [744, 389] width 91 height 13
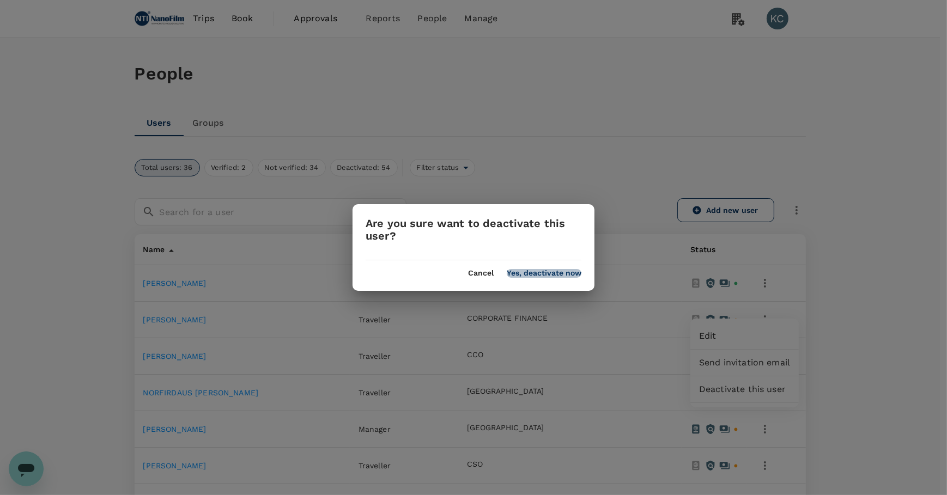
click at [515, 276] on button "Yes, deactivate now" at bounding box center [544, 273] width 75 height 9
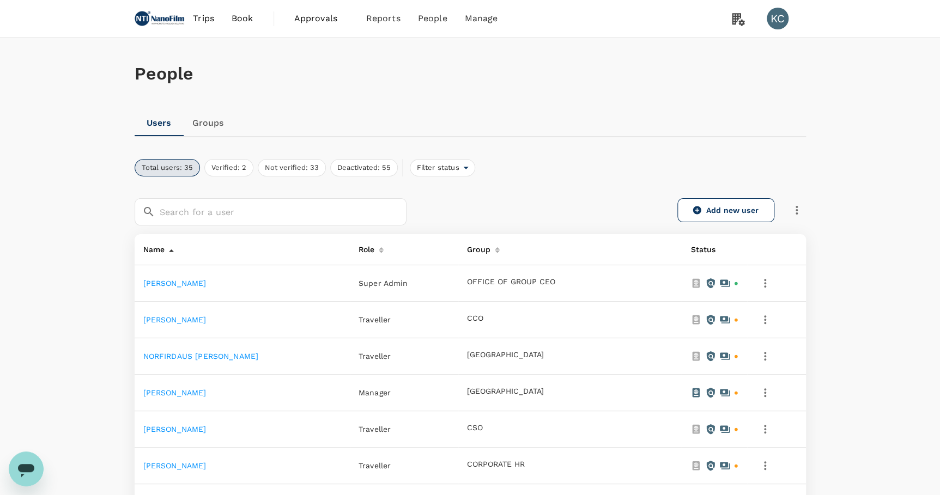
click at [770, 313] on icon "button" at bounding box center [764, 319] width 13 height 13
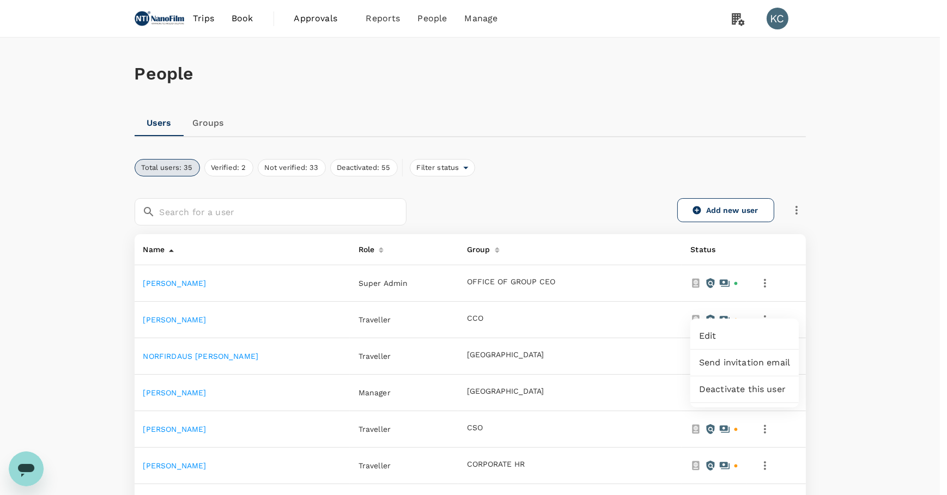
click at [754, 383] on span "Deactivate this user" at bounding box center [744, 389] width 91 height 13
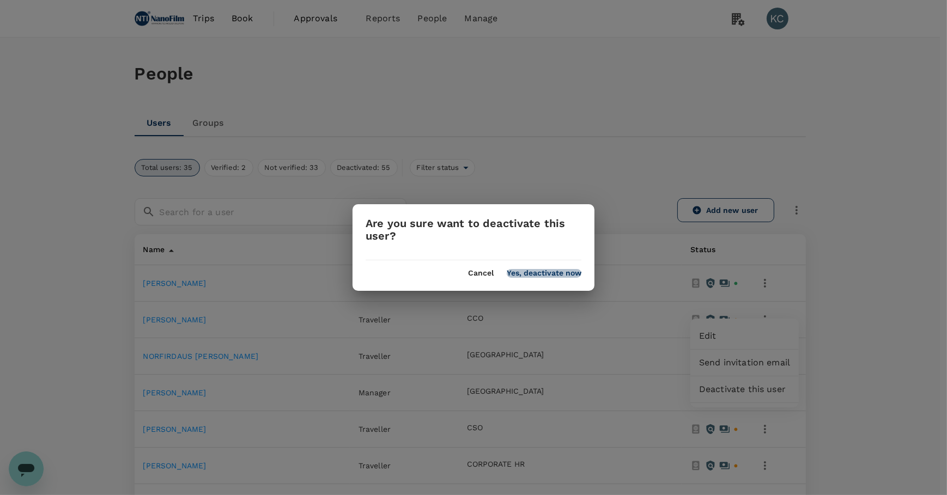
click at [546, 270] on button "Yes, deactivate now" at bounding box center [544, 273] width 75 height 9
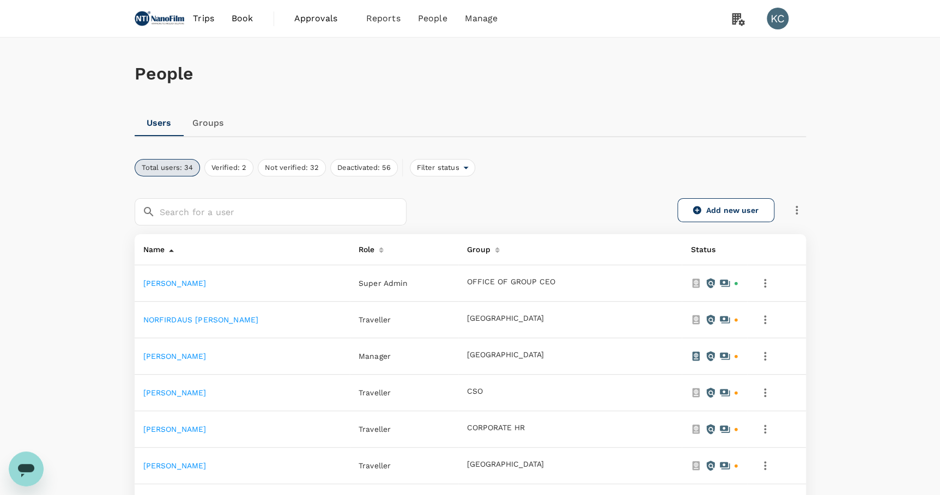
click at [763, 302] on td at bounding box center [776, 320] width 58 height 36
click at [770, 313] on icon "button" at bounding box center [764, 319] width 13 height 13
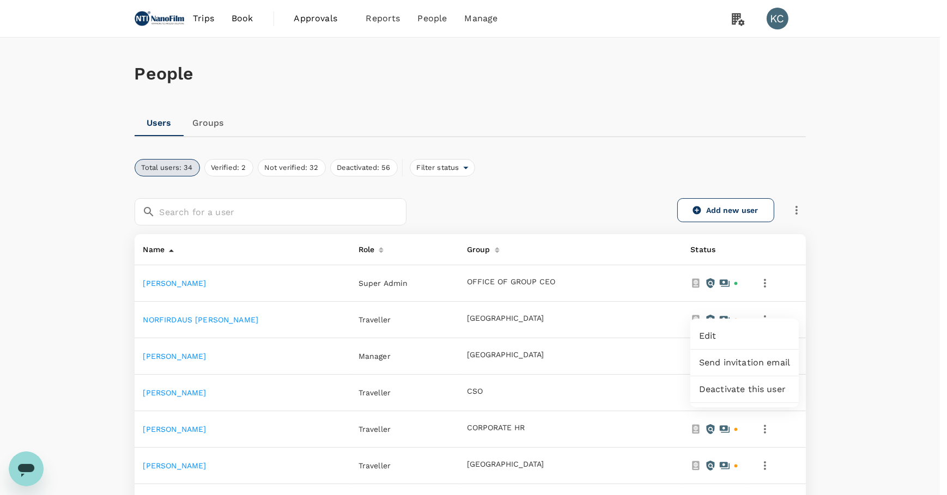
click at [746, 383] on span "Deactivate this user" at bounding box center [744, 389] width 91 height 13
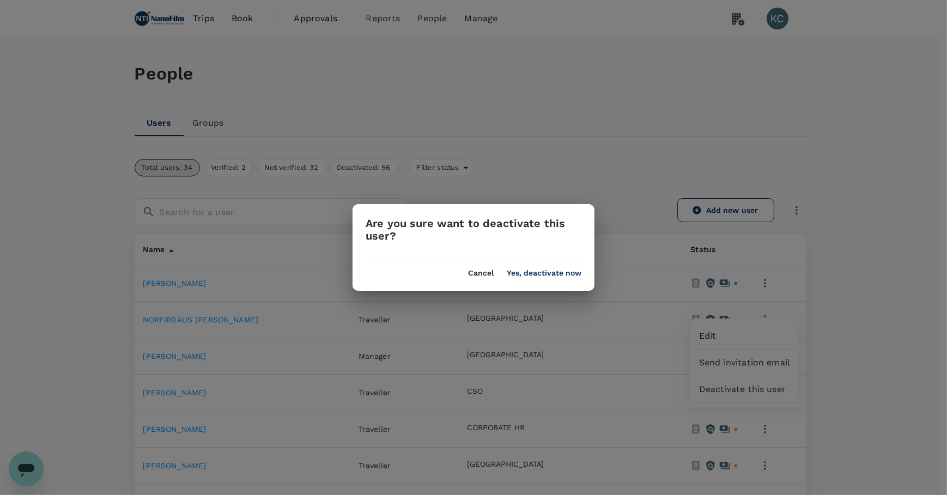
click at [550, 277] on button "Yes, deactivate now" at bounding box center [544, 273] width 75 height 9
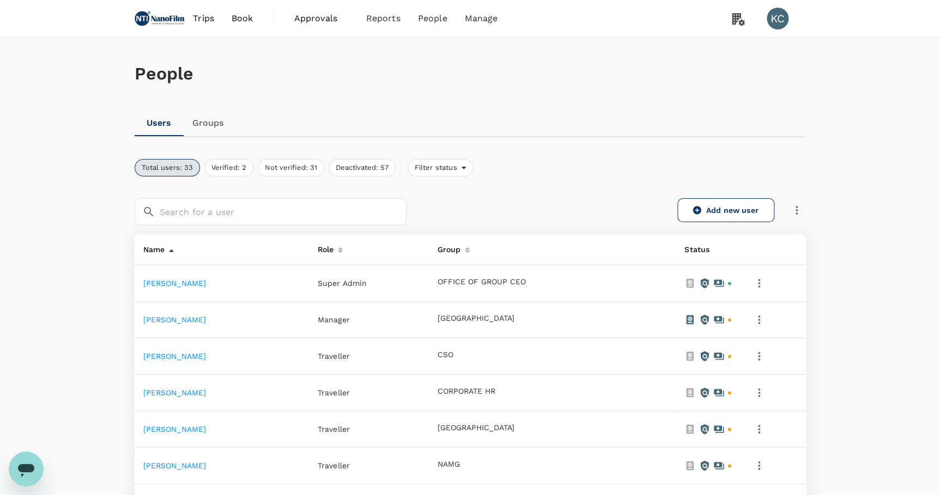
click at [768, 311] on button "button" at bounding box center [759, 320] width 19 height 19
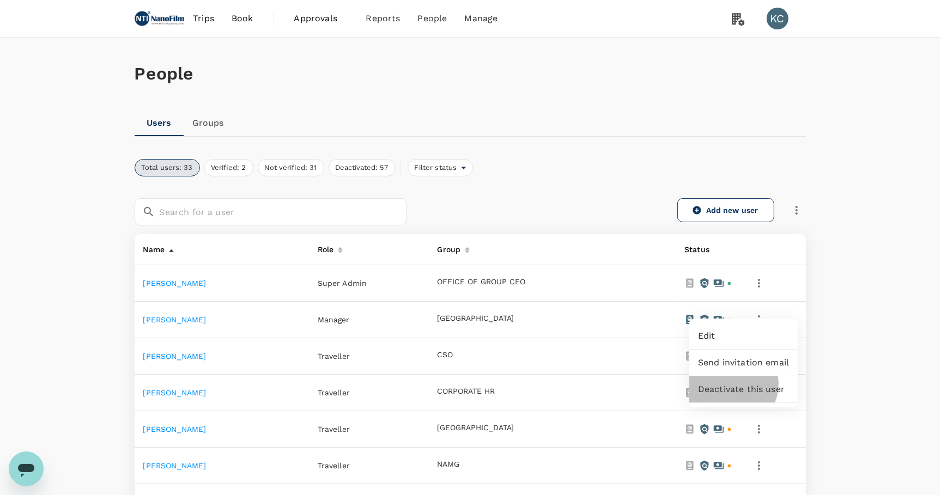
click at [729, 383] on span "Deactivate this user" at bounding box center [743, 389] width 91 height 13
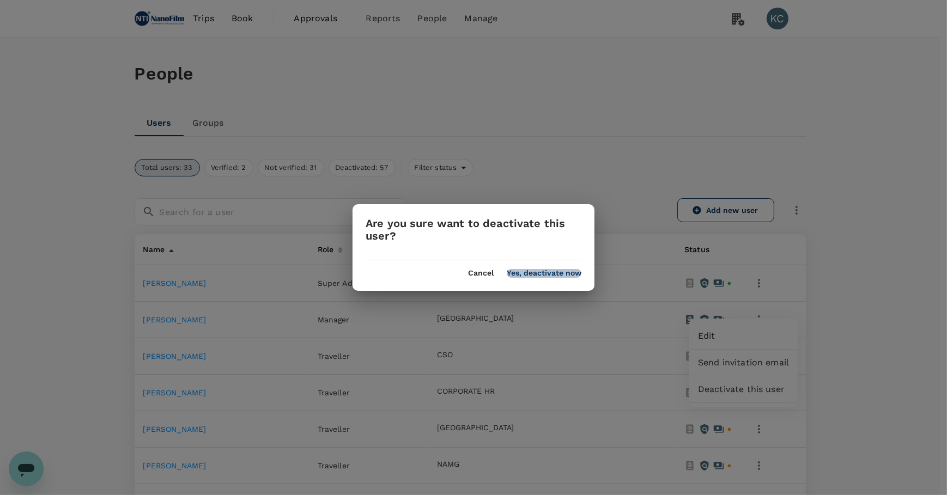
click at [561, 272] on button "Yes, deactivate now" at bounding box center [544, 273] width 75 height 9
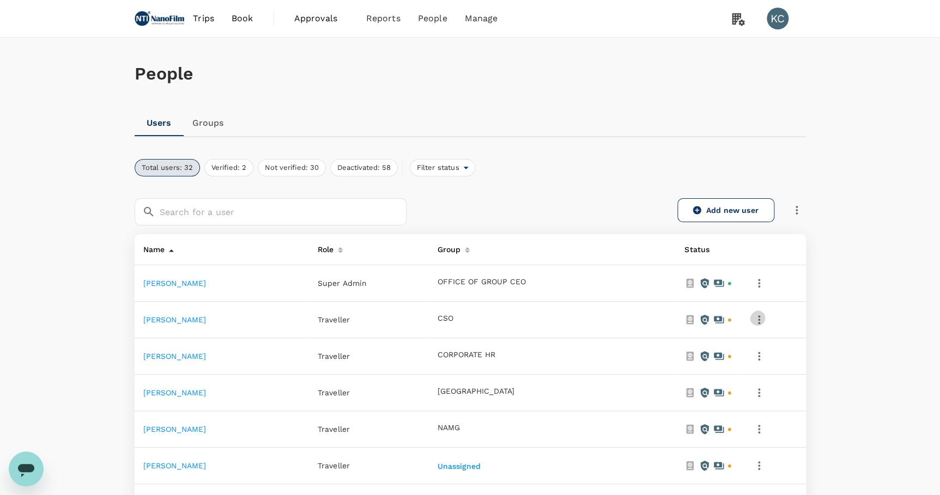
click at [761, 311] on button "button" at bounding box center [759, 320] width 19 height 19
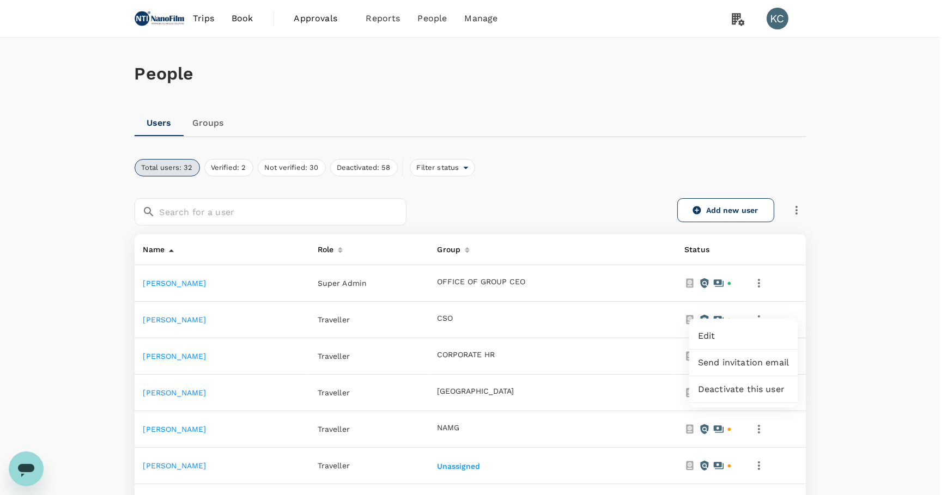
click at [742, 383] on span "Deactivate this user" at bounding box center [743, 389] width 91 height 13
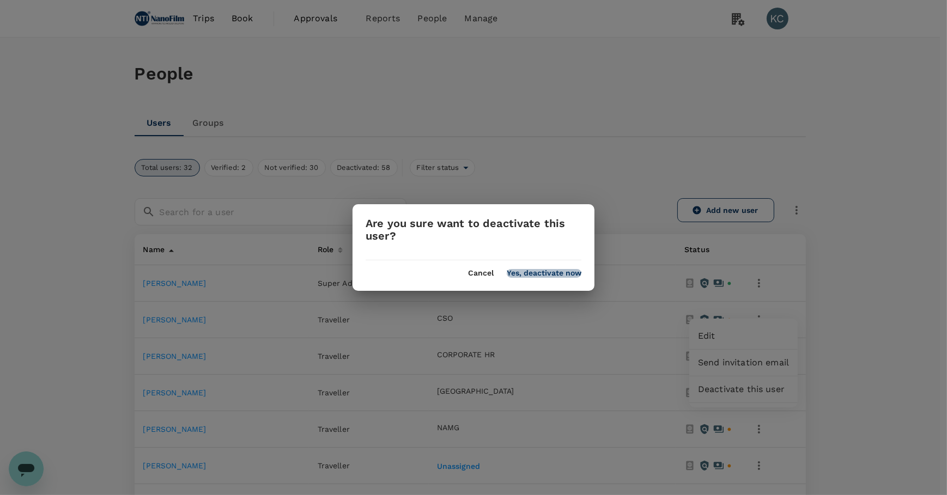
click at [548, 271] on button "Yes, deactivate now" at bounding box center [544, 273] width 75 height 9
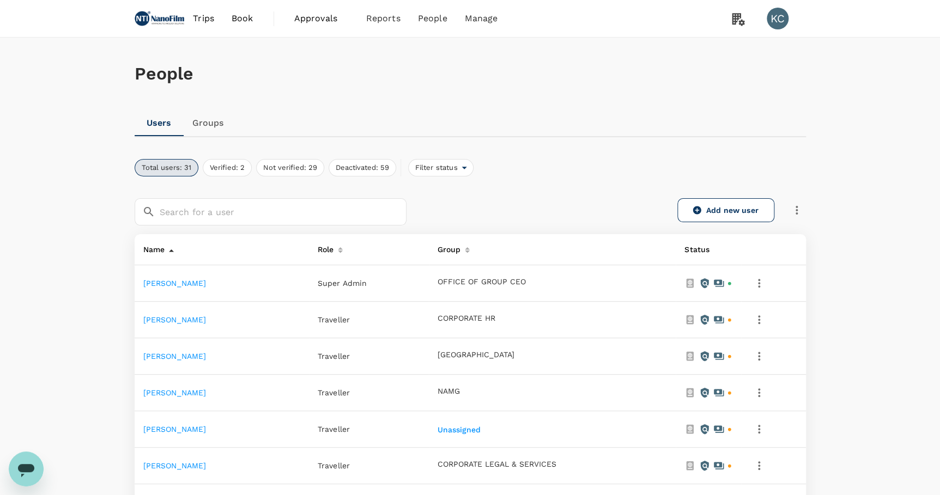
click at [760, 315] on icon "button" at bounding box center [759, 319] width 2 height 9
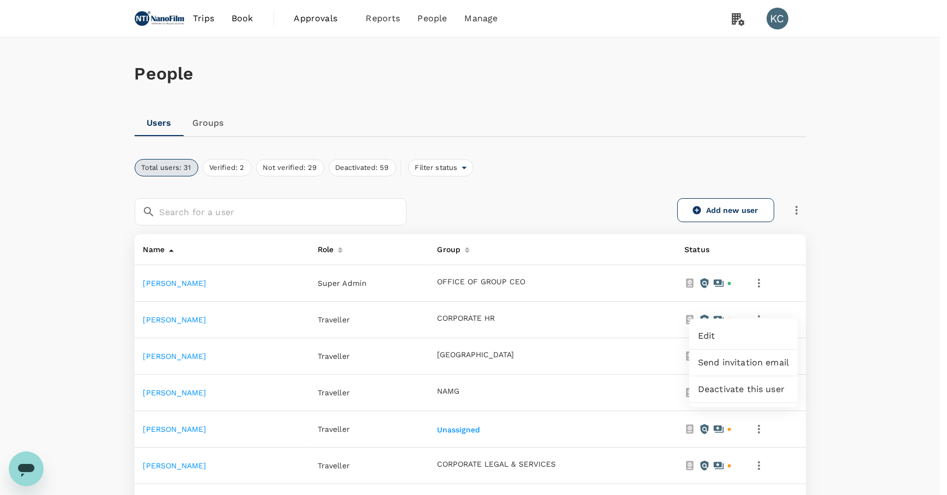
click at [726, 383] on span "Deactivate this user" at bounding box center [743, 389] width 91 height 13
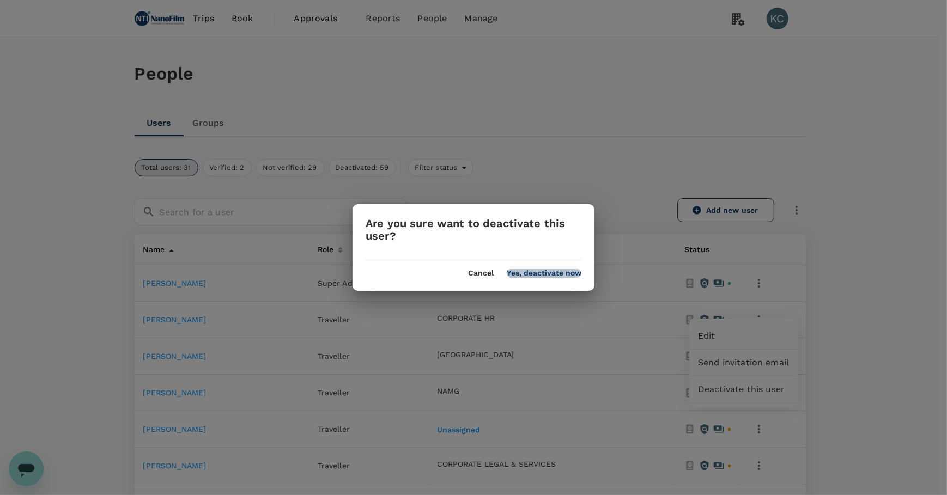
click at [544, 277] on button "Yes, deactivate now" at bounding box center [544, 273] width 75 height 9
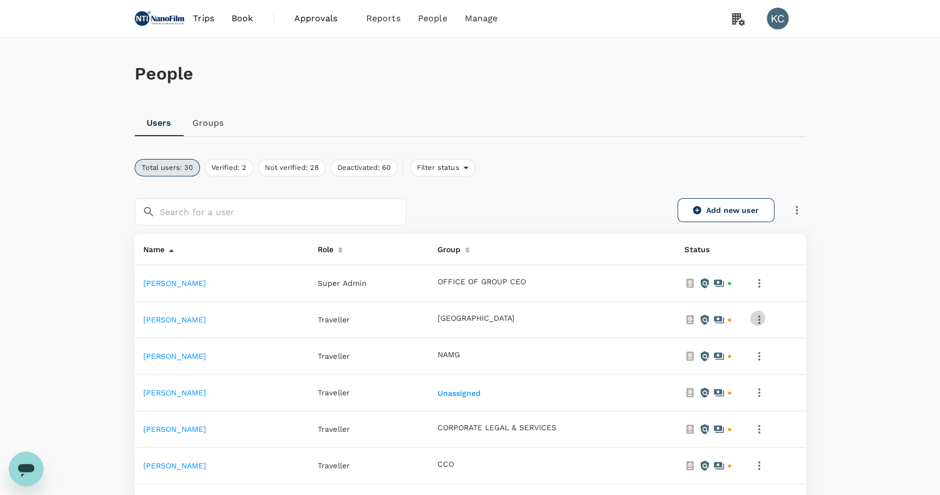
click at [765, 313] on icon "button" at bounding box center [758, 319] width 13 height 13
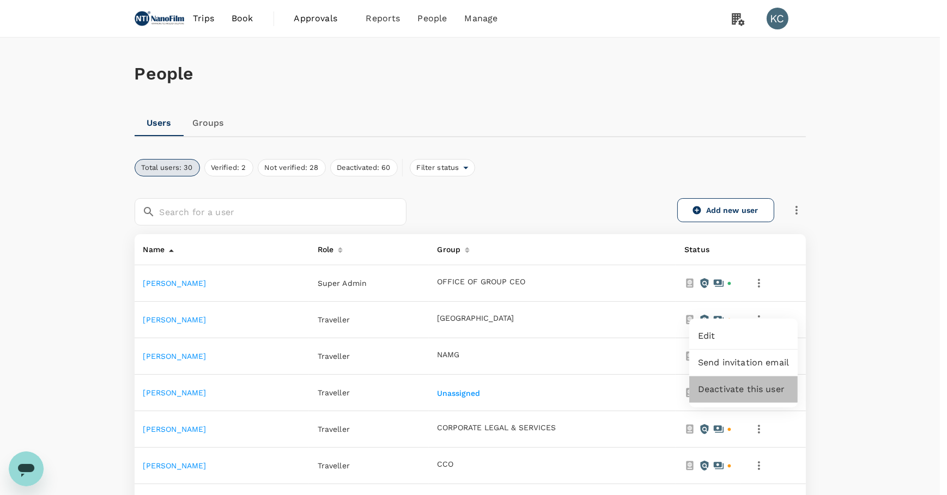
click at [748, 383] on span "Deactivate this user" at bounding box center [743, 389] width 91 height 13
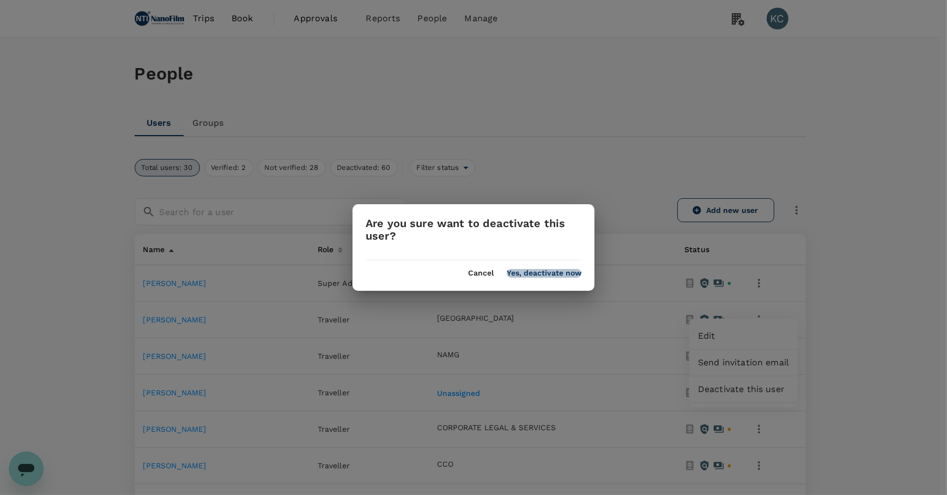
click at [528, 274] on button "Yes, deactivate now" at bounding box center [544, 273] width 75 height 9
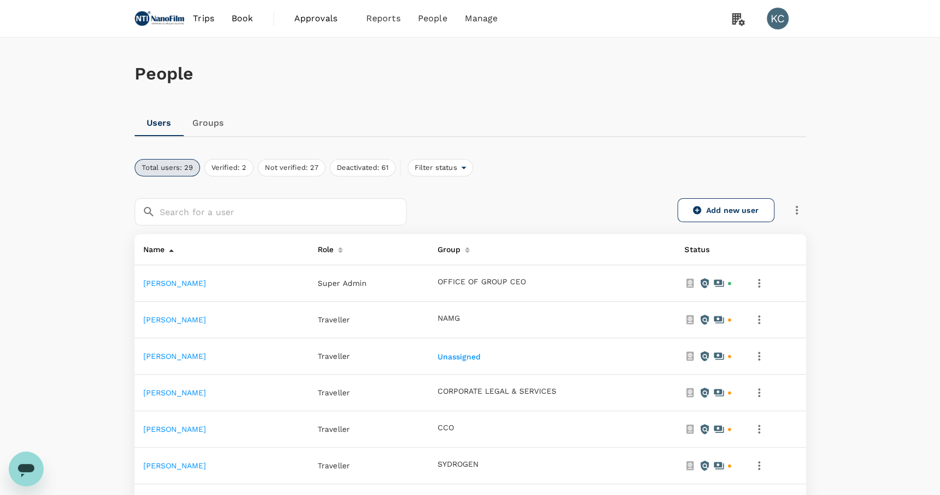
click at [764, 313] on icon "button" at bounding box center [758, 319] width 13 height 13
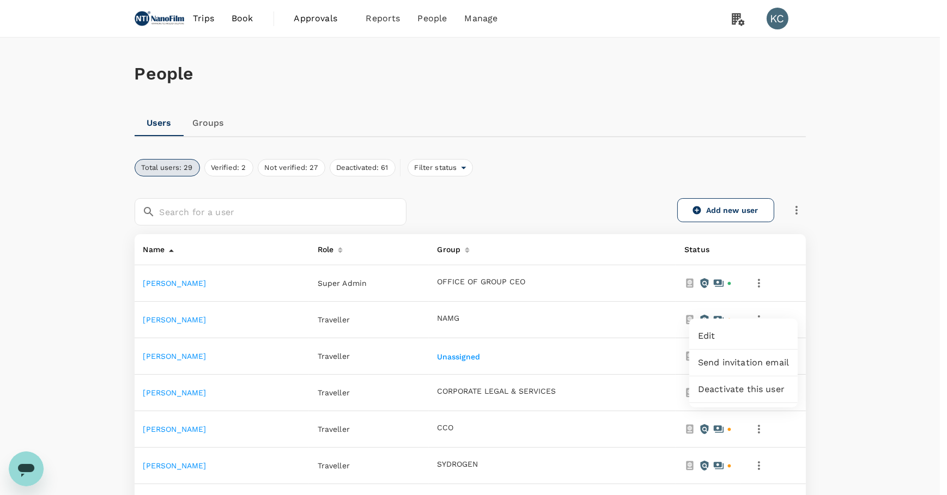
click at [735, 383] on span "Deactivate this user" at bounding box center [743, 389] width 91 height 13
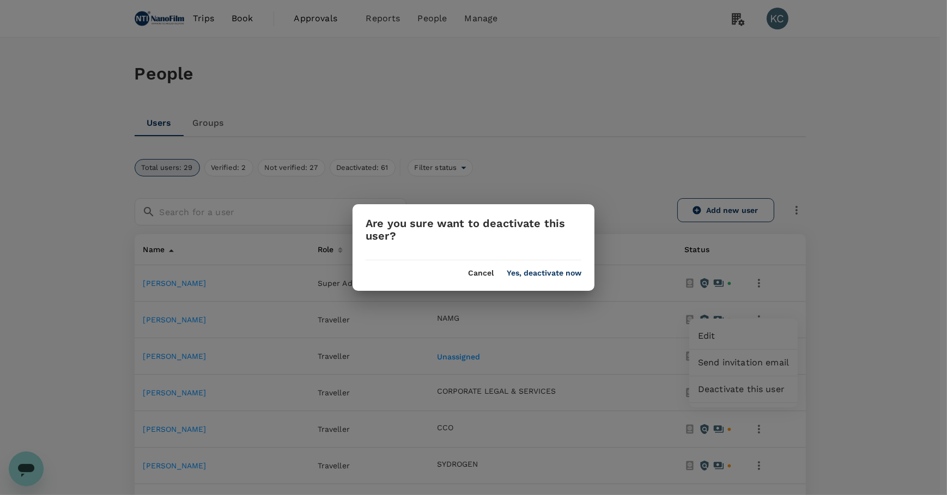
click at [551, 276] on button "Yes, deactivate now" at bounding box center [544, 273] width 75 height 9
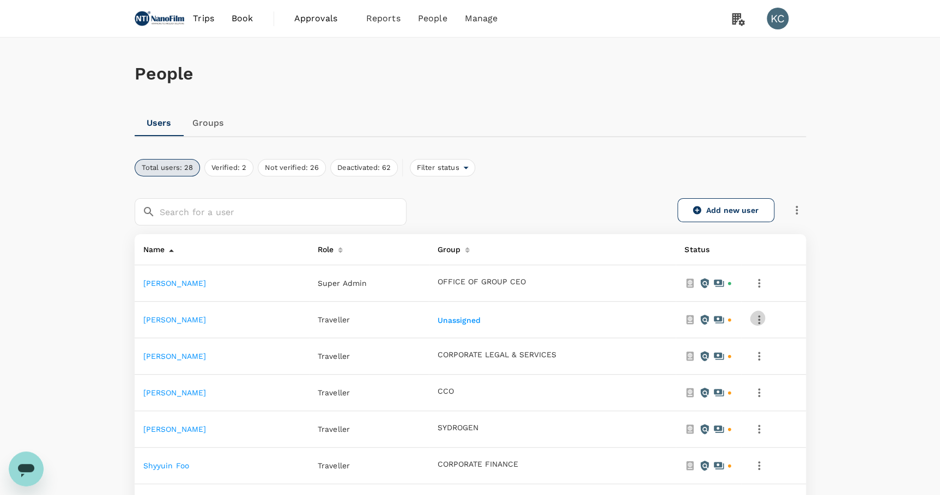
click at [765, 313] on icon "button" at bounding box center [758, 319] width 13 height 13
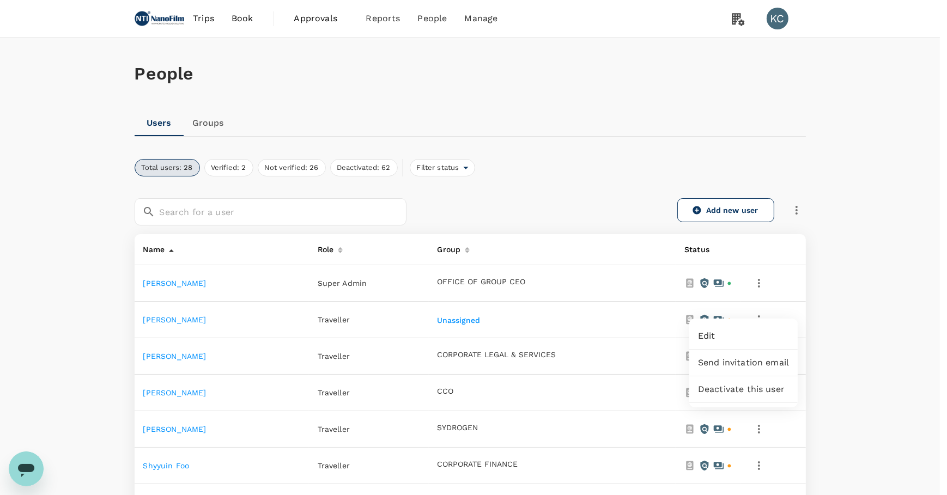
click at [739, 386] on span "Deactivate this user" at bounding box center [743, 389] width 91 height 13
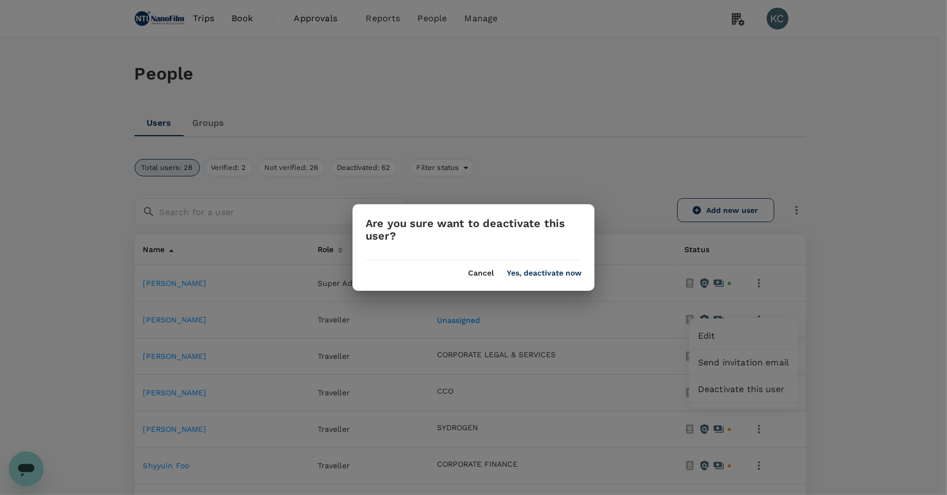
click at [552, 277] on button "Yes, deactivate now" at bounding box center [544, 273] width 75 height 9
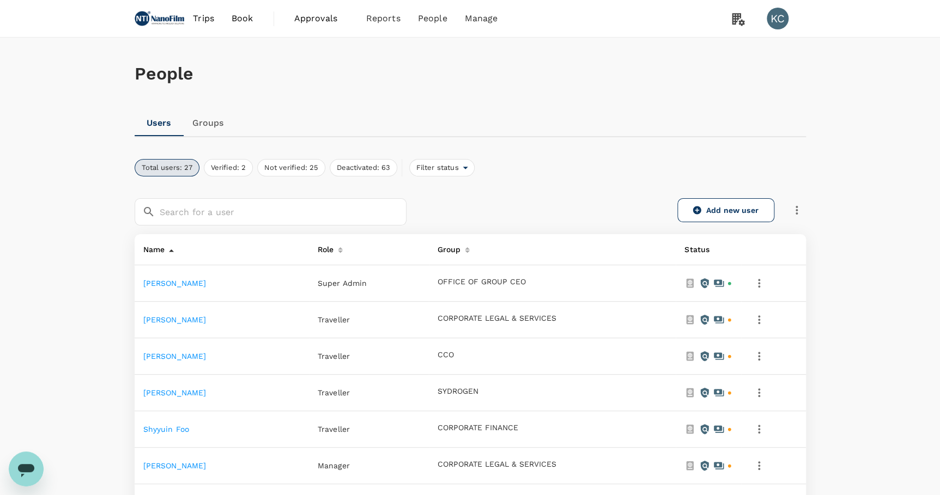
click at [765, 313] on icon "button" at bounding box center [758, 319] width 13 height 13
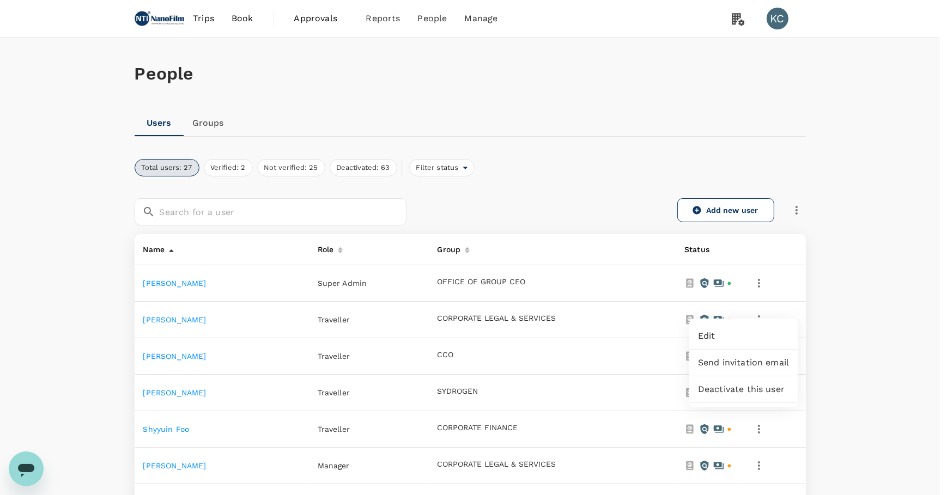
click at [756, 383] on span "Deactivate this user" at bounding box center [743, 389] width 91 height 13
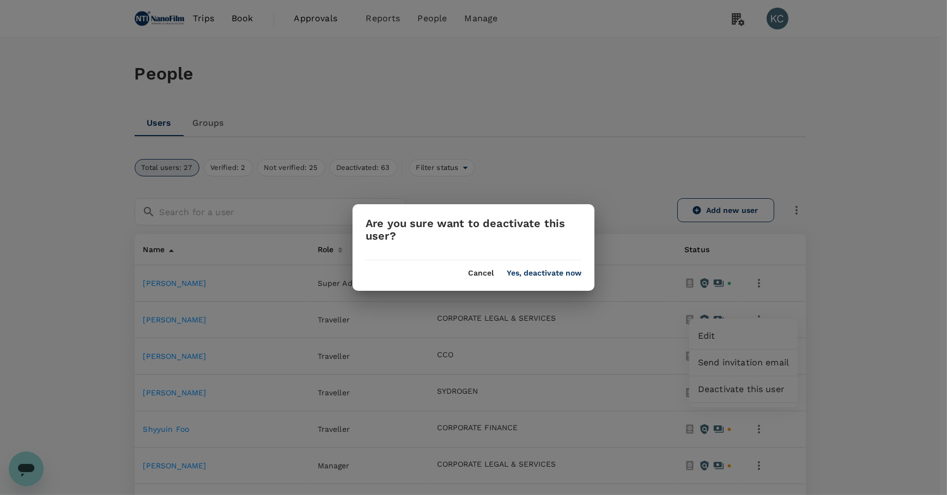
click at [538, 277] on button "Yes, deactivate now" at bounding box center [544, 273] width 75 height 9
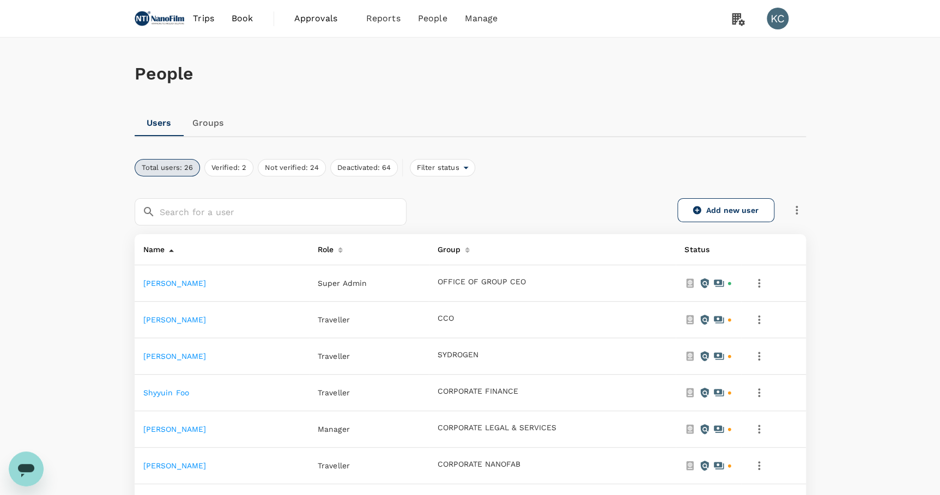
click at [775, 308] on td at bounding box center [773, 320] width 64 height 36
click at [765, 313] on icon "button" at bounding box center [758, 319] width 13 height 13
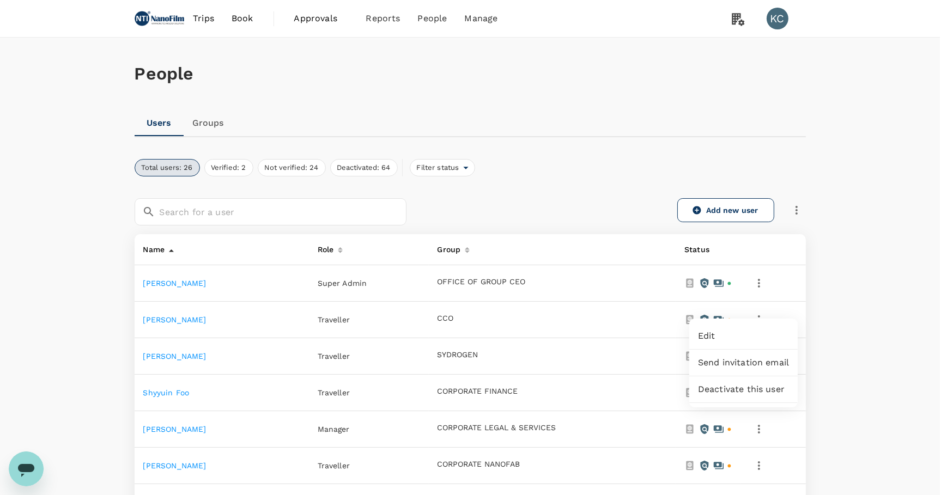
click at [753, 383] on span "Deactivate this user" at bounding box center [743, 389] width 91 height 13
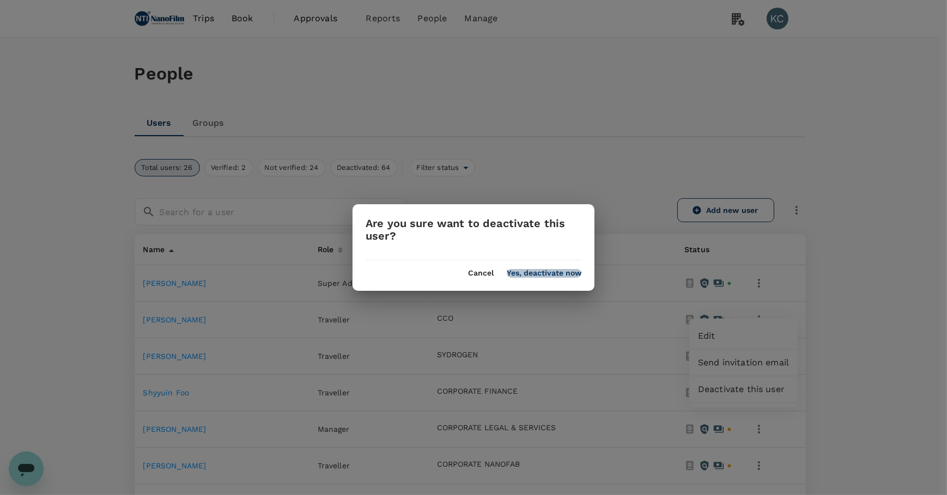
click at [542, 272] on button "Yes, deactivate now" at bounding box center [544, 273] width 75 height 9
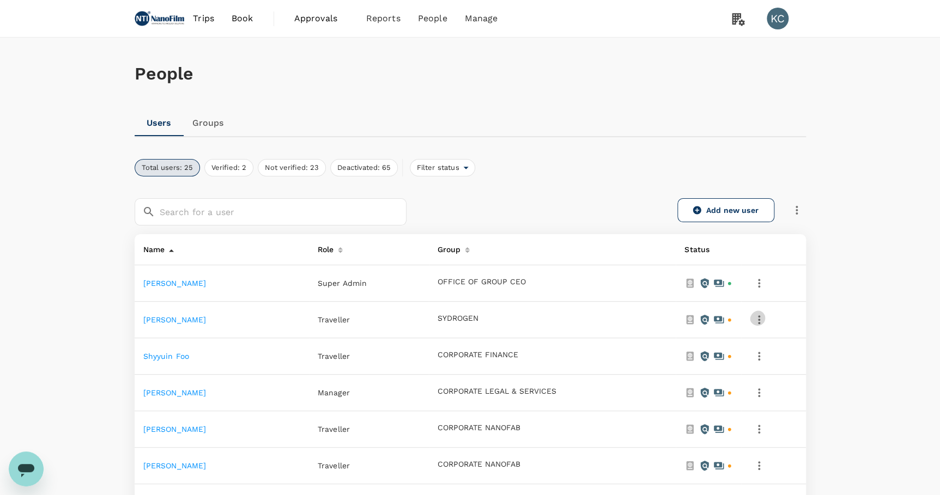
click at [763, 313] on icon "button" at bounding box center [758, 319] width 13 height 13
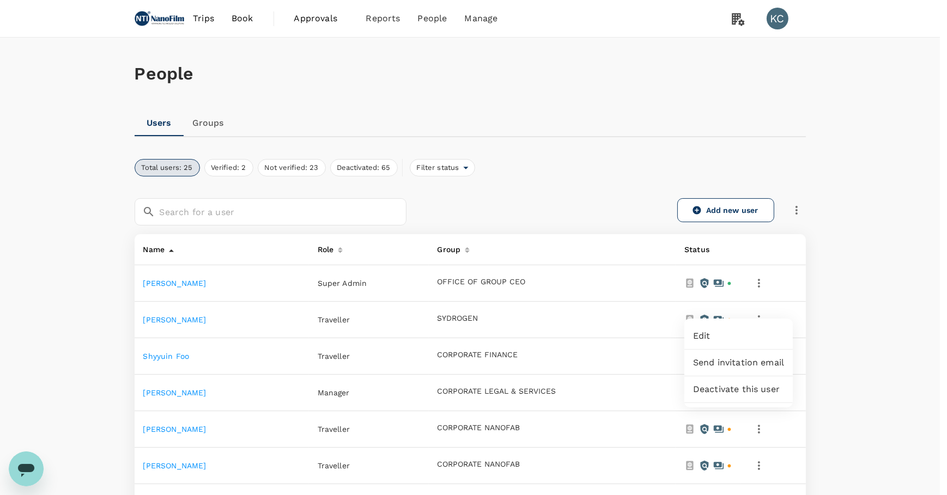
click at [738, 383] on span "Deactivate this user" at bounding box center [738, 389] width 91 height 13
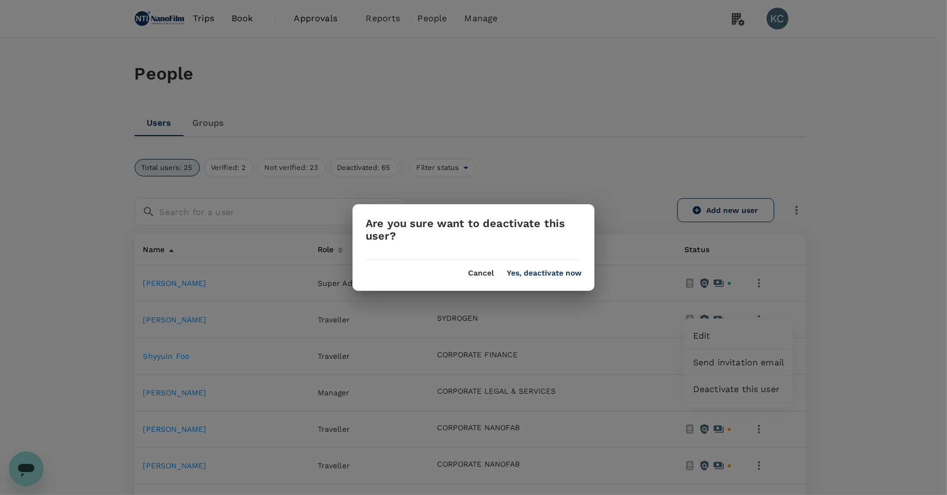
click at [536, 273] on button "Yes, deactivate now" at bounding box center [544, 273] width 75 height 9
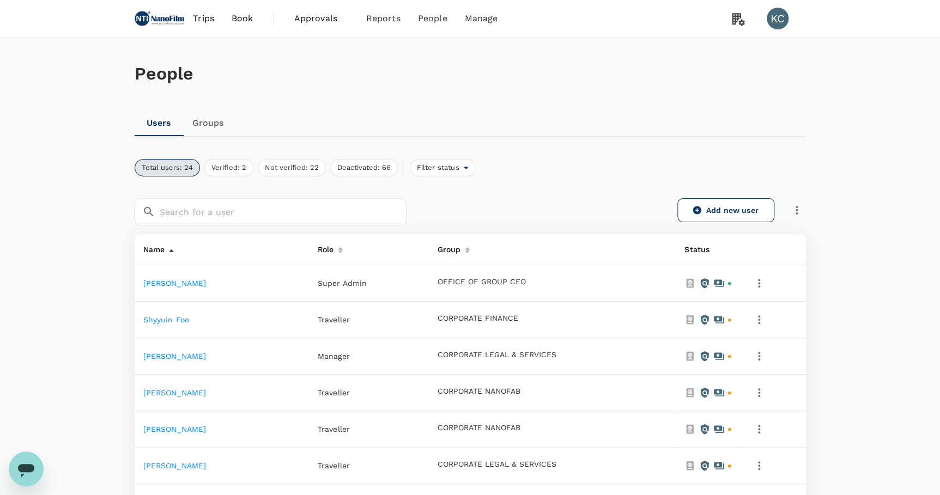
click at [762, 318] on td at bounding box center [773, 320] width 64 height 36
click at [762, 313] on icon "button" at bounding box center [758, 319] width 13 height 13
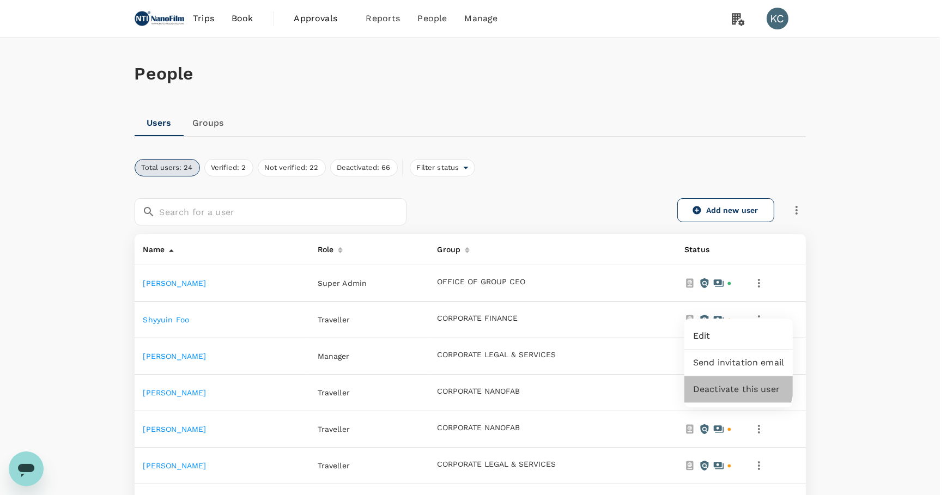
click at [738, 383] on span "Deactivate this user" at bounding box center [738, 389] width 91 height 13
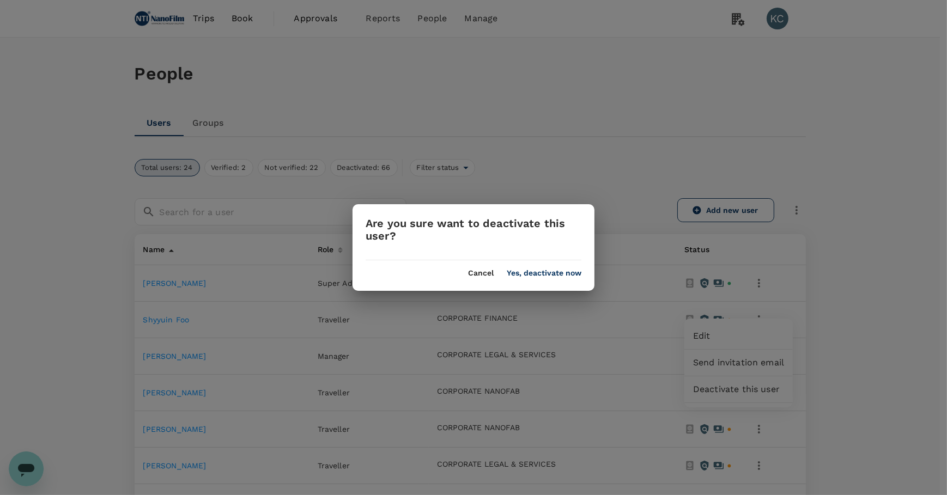
click at [551, 272] on button "Yes, deactivate now" at bounding box center [544, 273] width 75 height 9
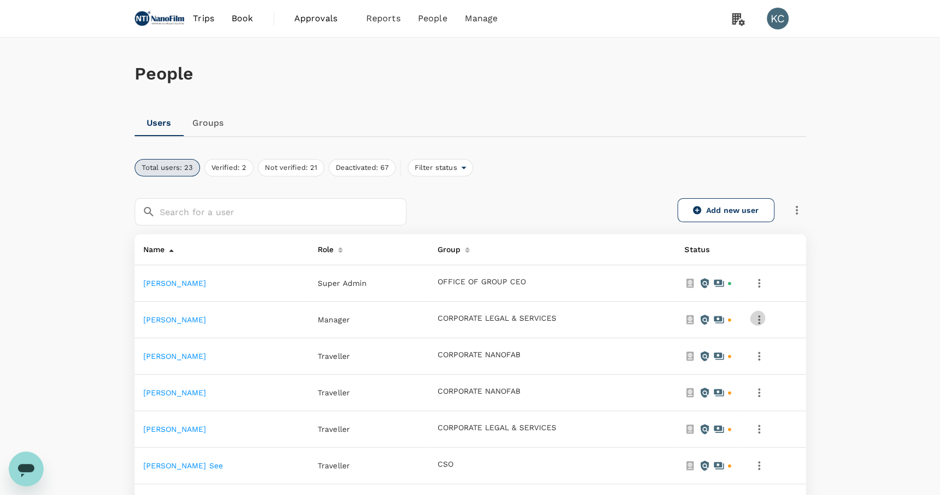
click at [764, 313] on icon "button" at bounding box center [758, 319] width 13 height 13
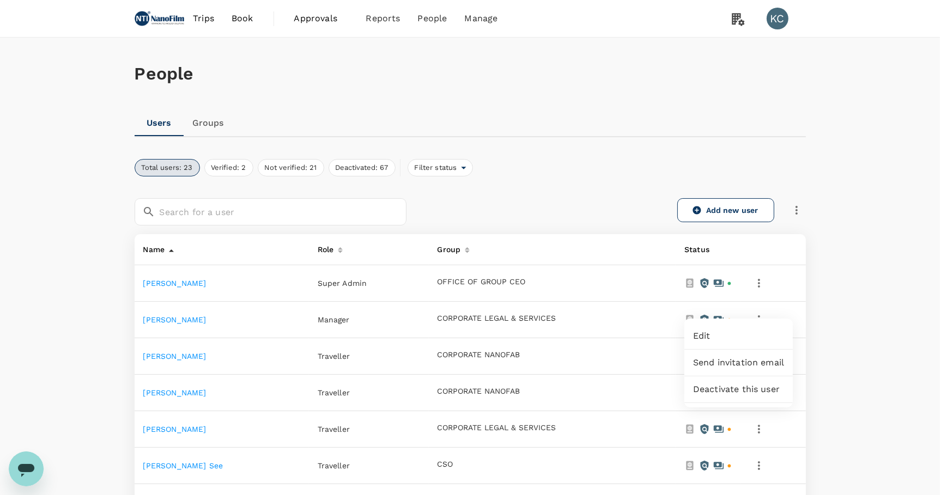
click at [723, 383] on span "Deactivate this user" at bounding box center [738, 389] width 91 height 13
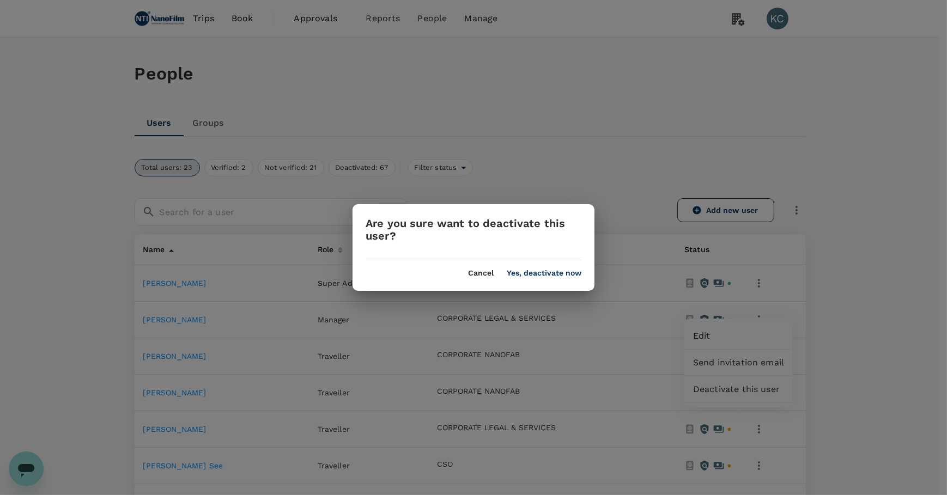
click at [573, 269] on button "Yes, deactivate now" at bounding box center [544, 273] width 75 height 9
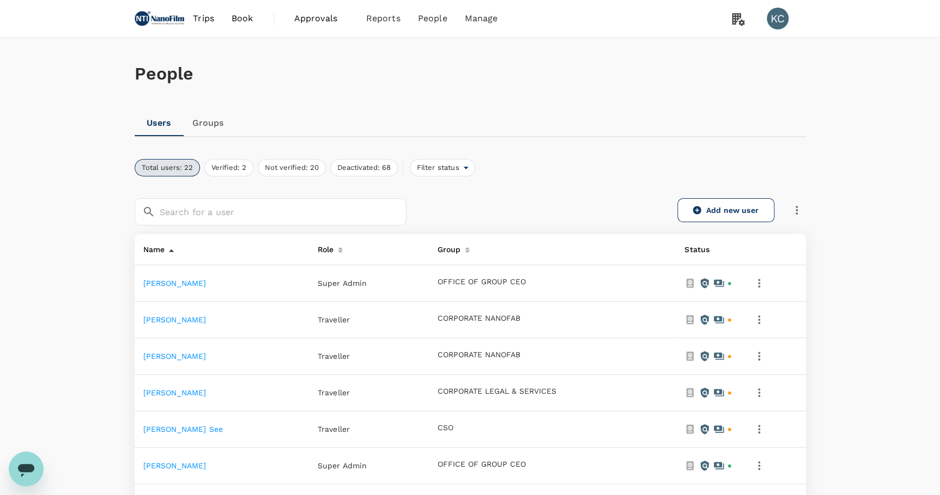
click at [763, 313] on icon "button" at bounding box center [758, 319] width 13 height 13
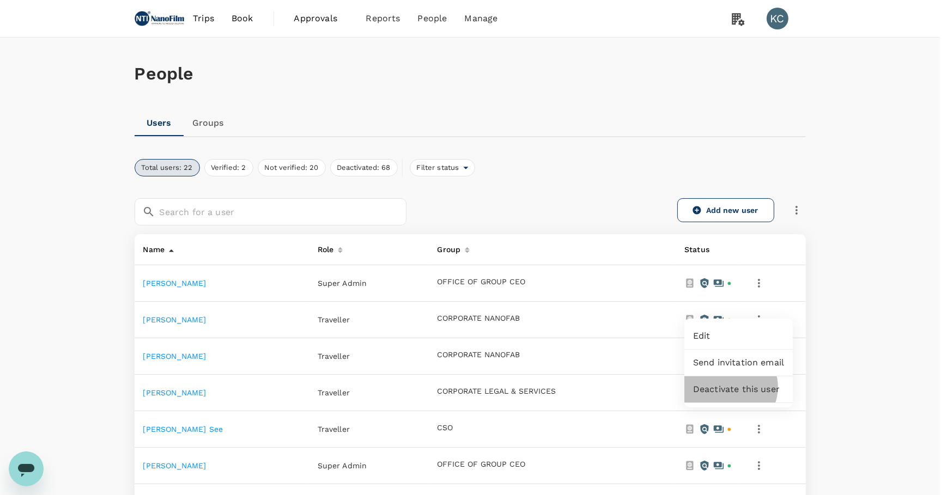
click at [730, 383] on span "Deactivate this user" at bounding box center [738, 389] width 91 height 13
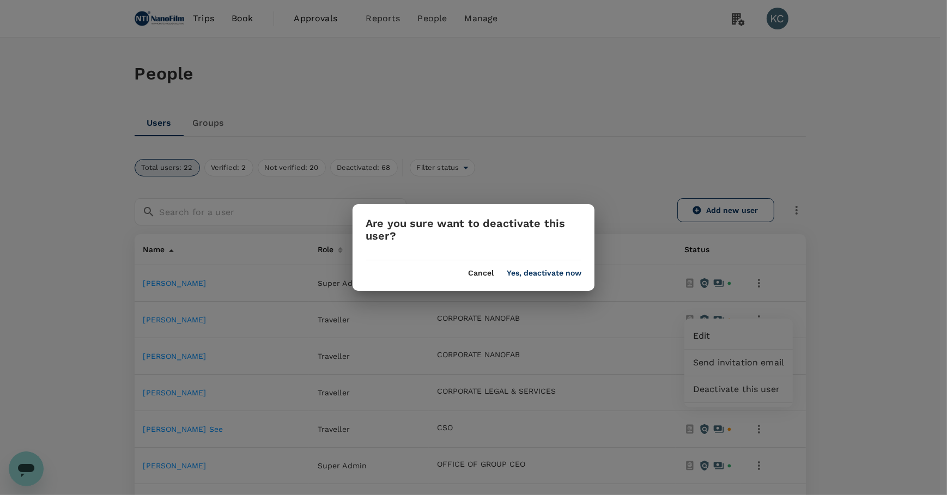
click at [541, 274] on button "Yes, deactivate now" at bounding box center [544, 273] width 75 height 9
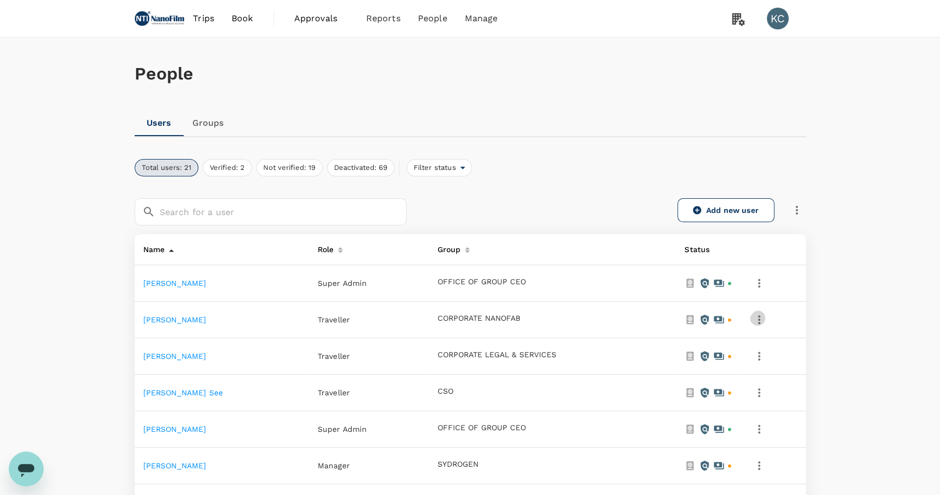
click at [759, 313] on icon "button" at bounding box center [758, 319] width 13 height 13
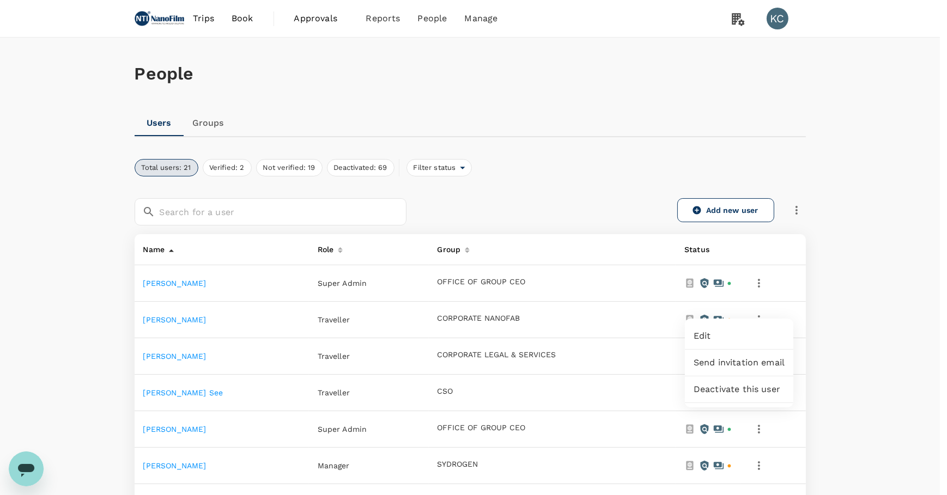
click at [744, 383] on span "Deactivate this user" at bounding box center [738, 389] width 91 height 13
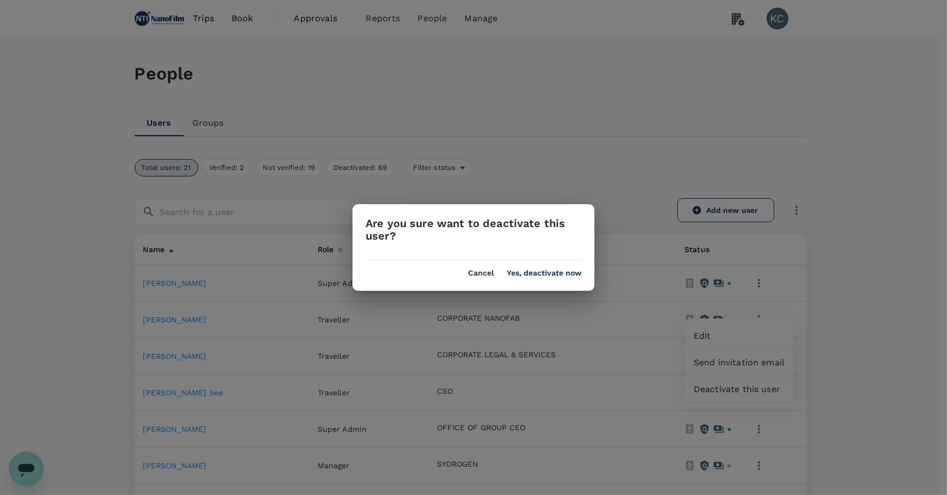
click at [531, 275] on button "Yes, deactivate now" at bounding box center [544, 273] width 75 height 9
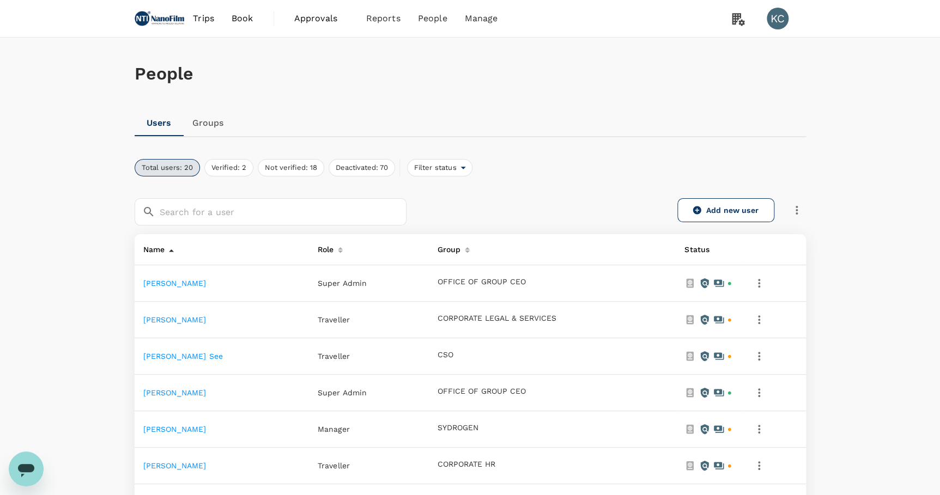
click at [765, 313] on icon "button" at bounding box center [758, 319] width 13 height 13
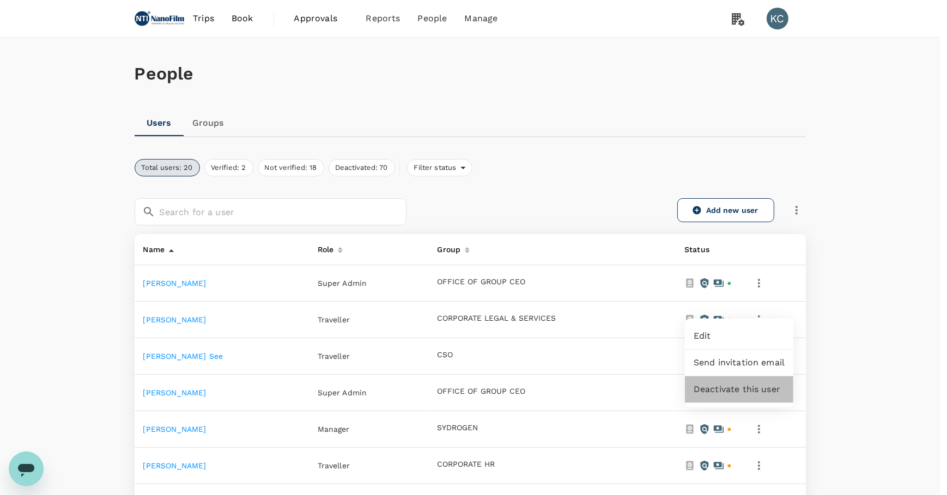
click at [746, 383] on span "Deactivate this user" at bounding box center [738, 389] width 91 height 13
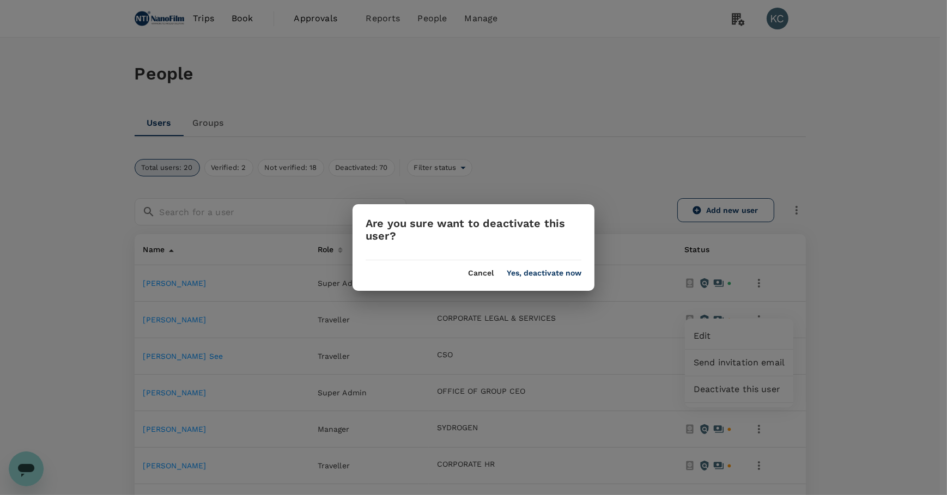
click at [574, 272] on button "Yes, deactivate now" at bounding box center [544, 273] width 75 height 9
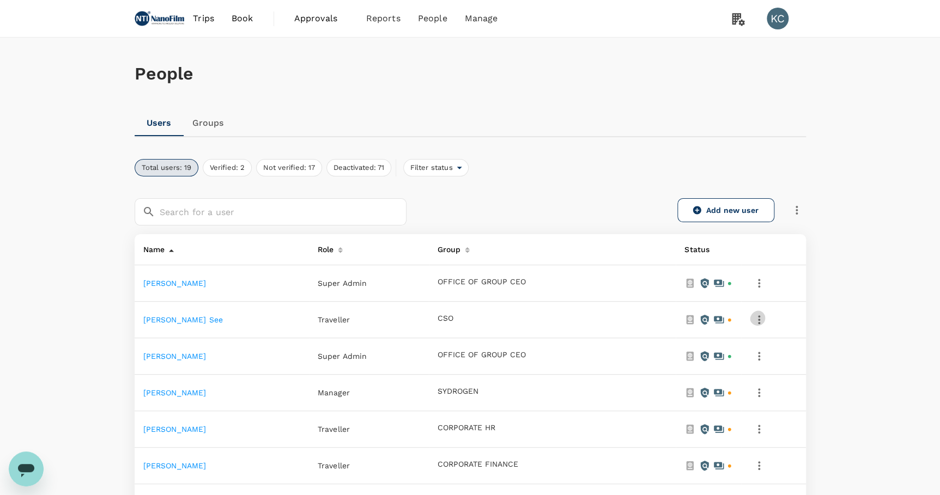
click at [763, 311] on button "button" at bounding box center [759, 320] width 19 height 19
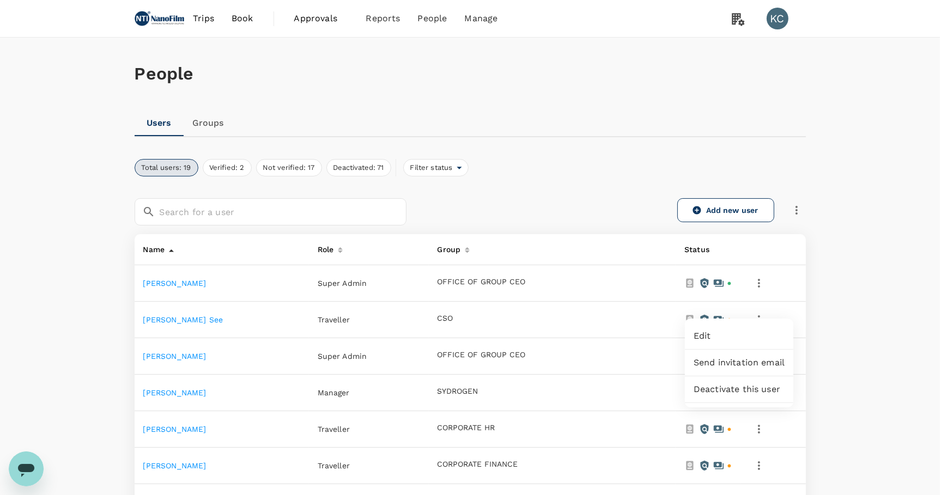
click at [742, 383] on span "Deactivate this user" at bounding box center [738, 389] width 91 height 13
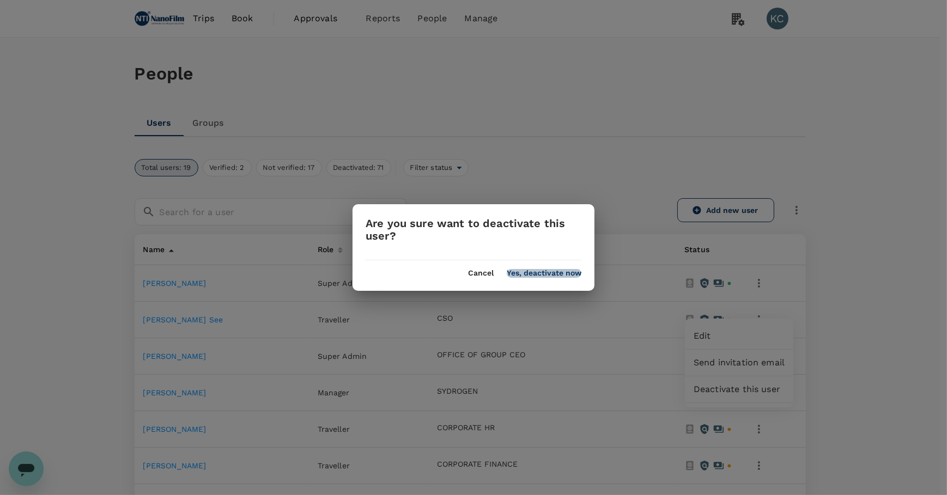
click at [547, 273] on button "Yes, deactivate now" at bounding box center [544, 273] width 75 height 9
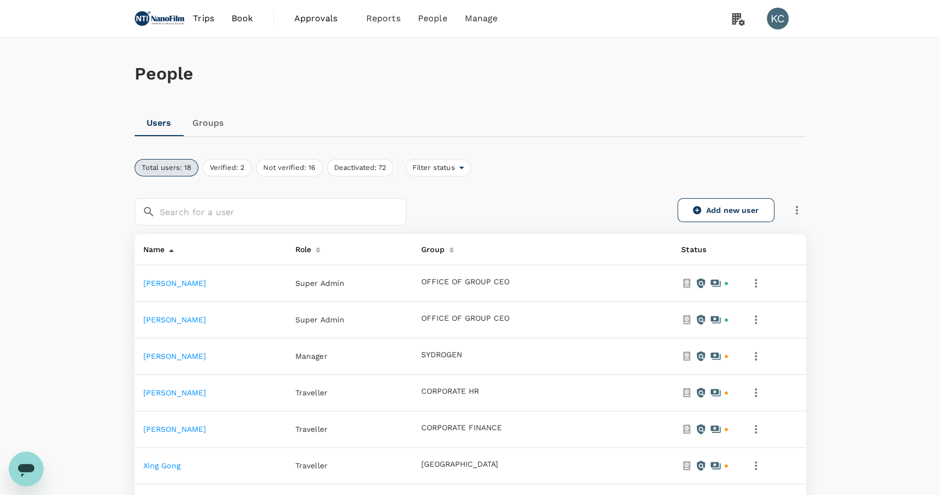
click at [759, 317] on td at bounding box center [772, 320] width 68 height 36
click at [762, 313] on icon "button" at bounding box center [755, 319] width 13 height 13
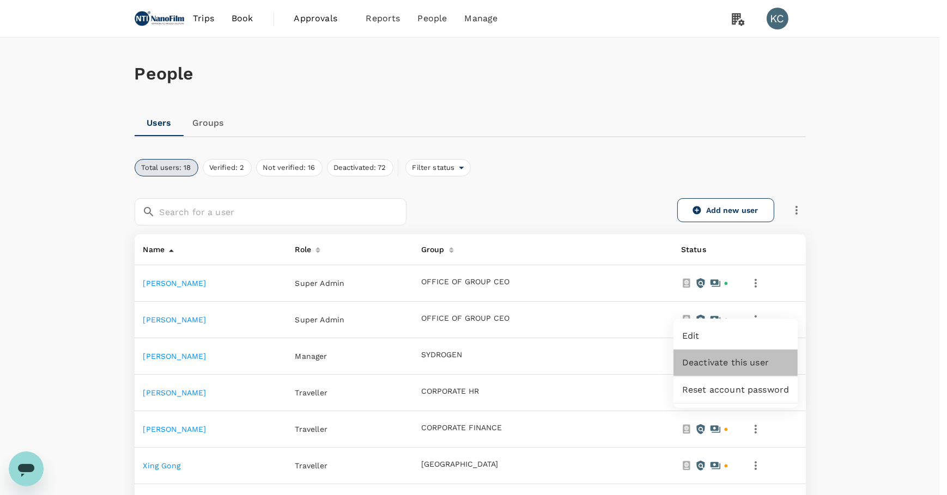
click at [741, 359] on span "Deactivate this user" at bounding box center [735, 362] width 107 height 13
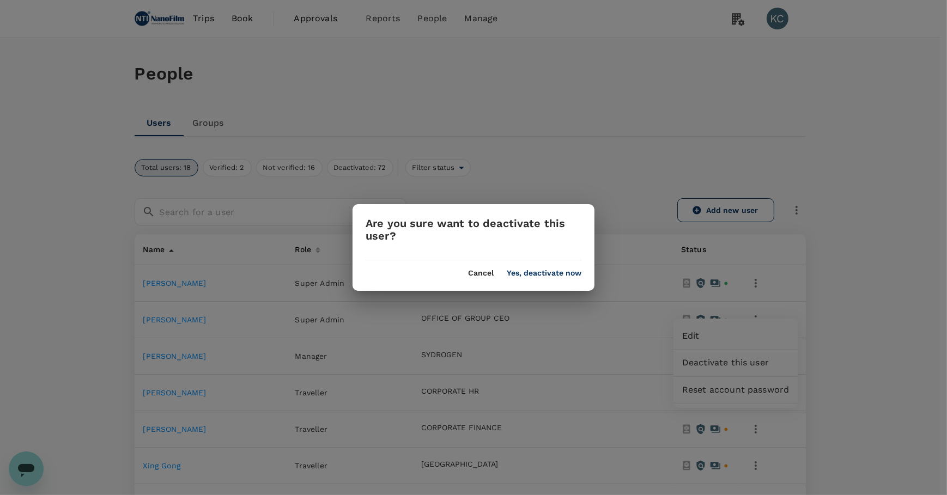
click at [564, 279] on div "Are you sure want to deactivate this user? Cancel Yes, deactivate now" at bounding box center [473, 247] width 242 height 87
click at [563, 272] on button "Yes, deactivate now" at bounding box center [544, 273] width 75 height 9
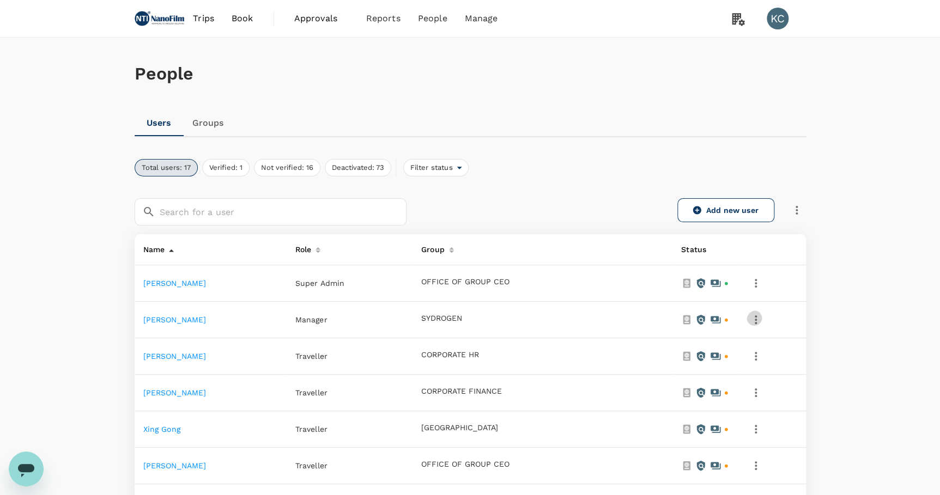
click at [762, 313] on icon "button" at bounding box center [755, 319] width 13 height 13
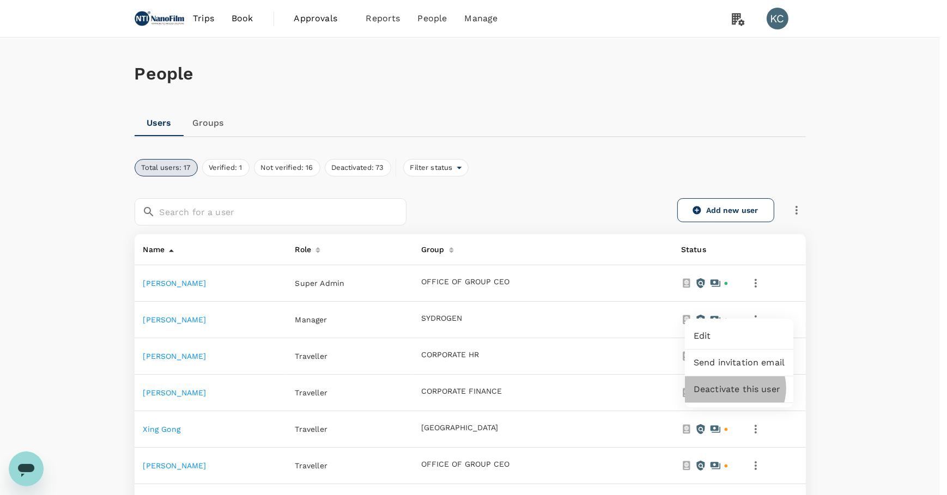
click at [734, 383] on span "Deactivate this user" at bounding box center [738, 389] width 91 height 13
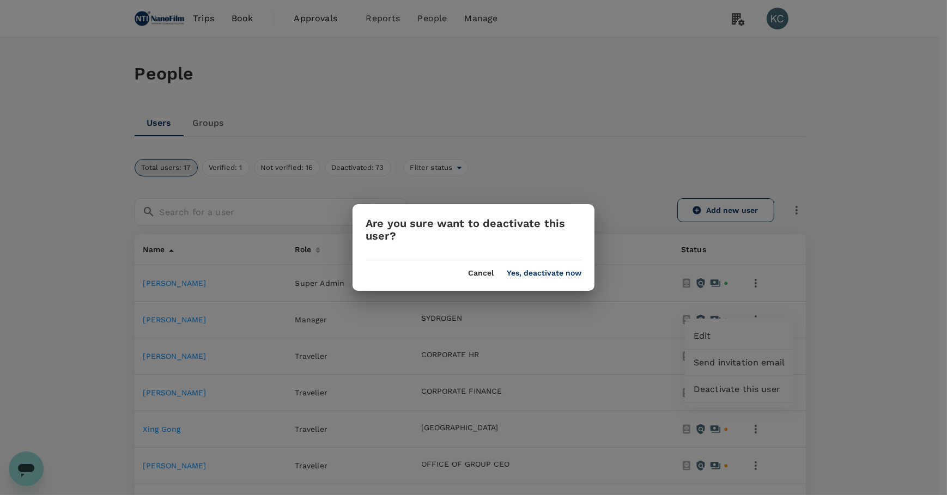
click at [563, 273] on button "Yes, deactivate now" at bounding box center [544, 273] width 75 height 9
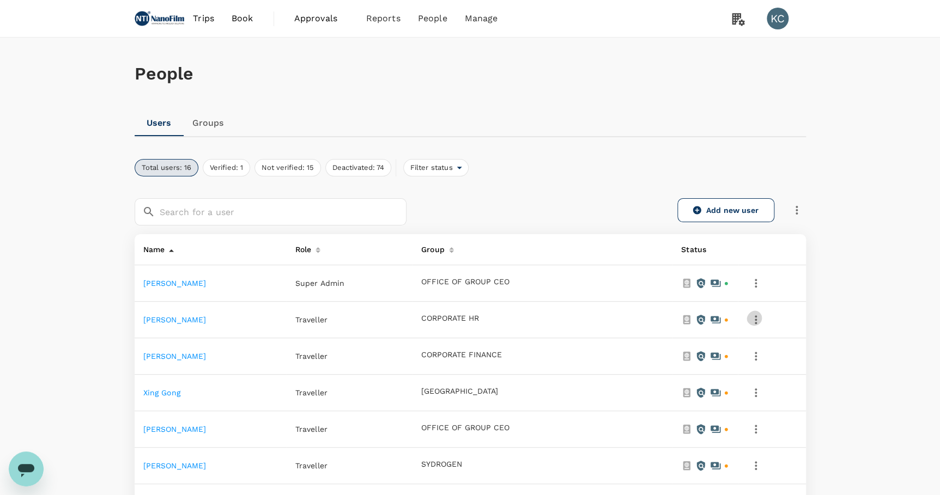
click at [764, 313] on button "button" at bounding box center [755, 320] width 19 height 19
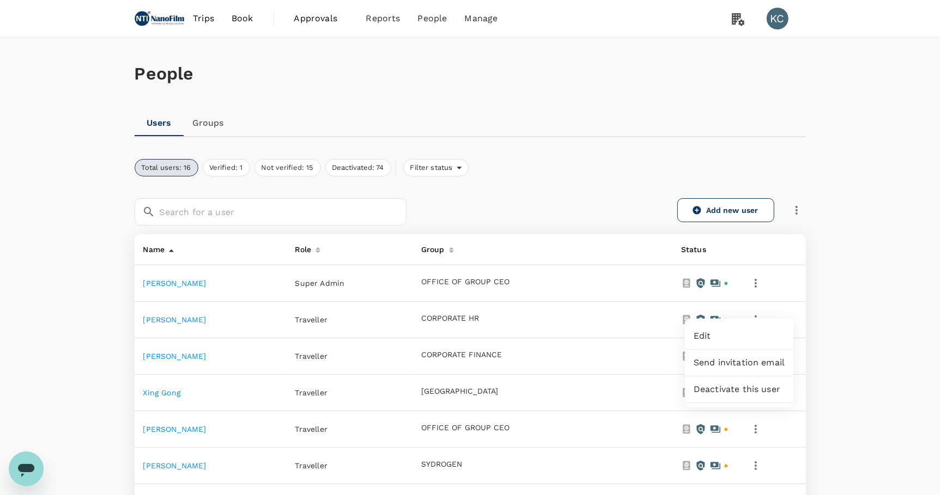
click at [707, 385] on span "Deactivate this user" at bounding box center [738, 389] width 91 height 13
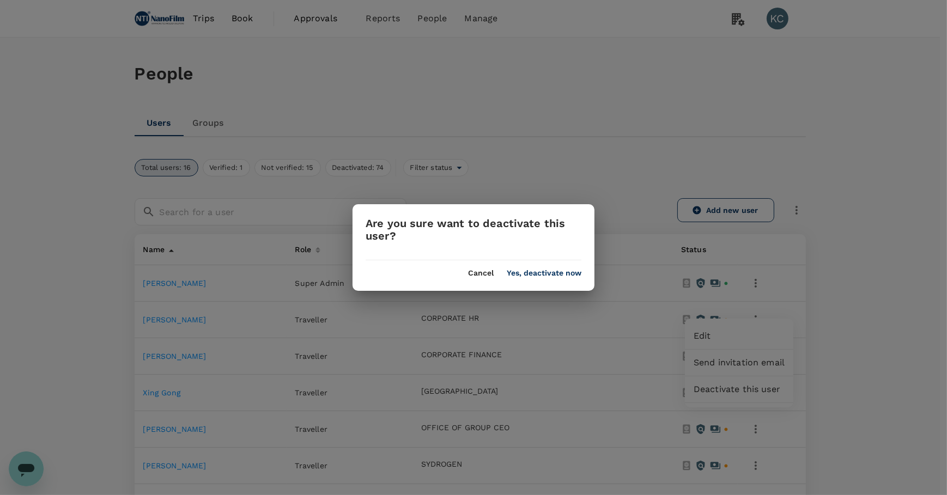
click at [535, 277] on button "Yes, deactivate now" at bounding box center [544, 273] width 75 height 9
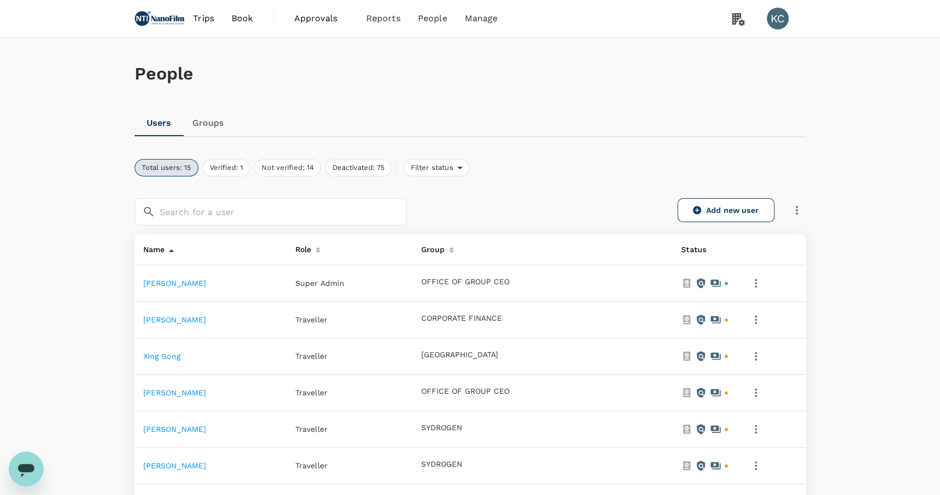
click at [760, 313] on icon "button" at bounding box center [755, 319] width 13 height 13
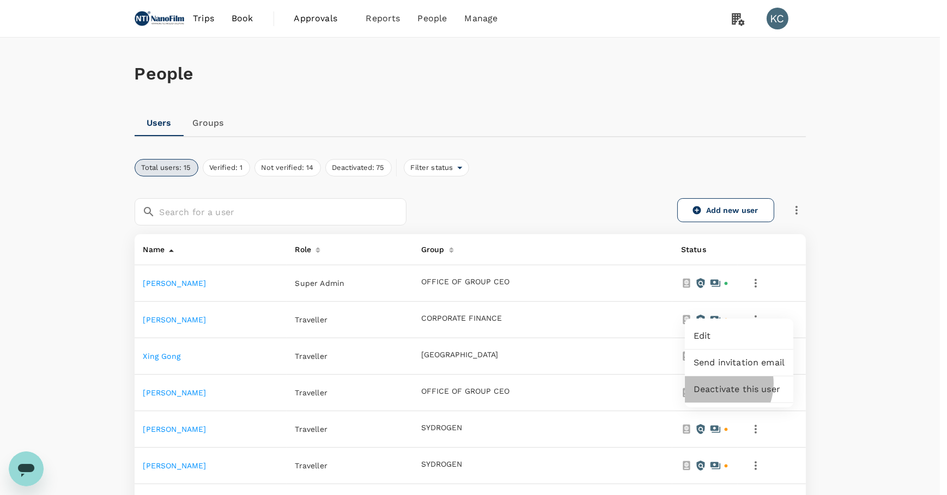
click at [713, 383] on span "Deactivate this user" at bounding box center [738, 389] width 91 height 13
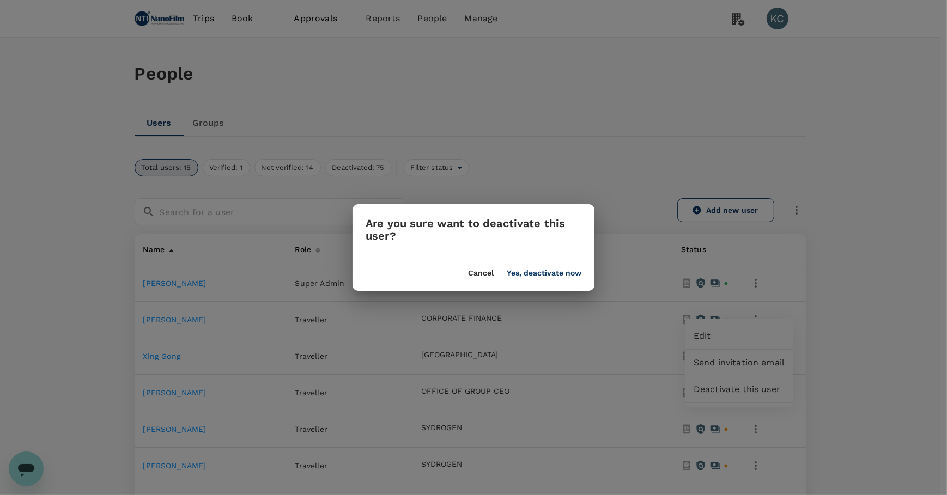
click at [562, 273] on button "Yes, deactivate now" at bounding box center [544, 273] width 75 height 9
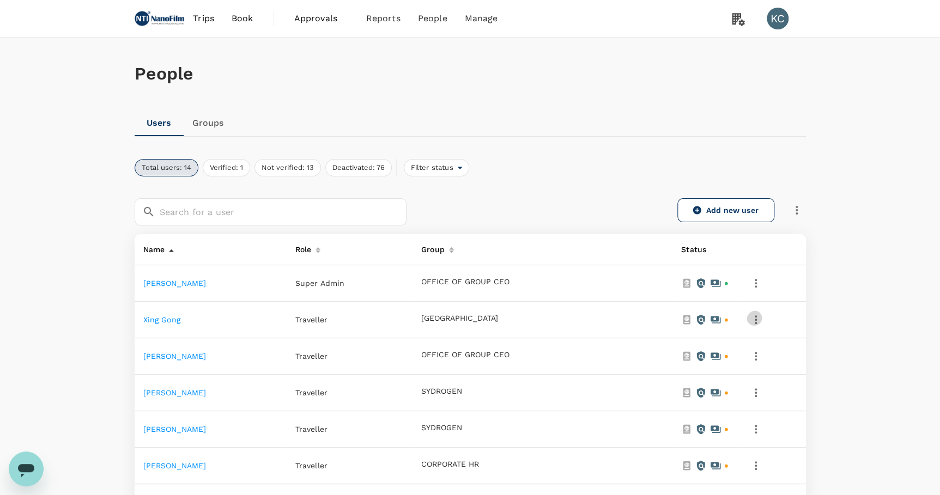
click at [762, 313] on icon "button" at bounding box center [755, 319] width 13 height 13
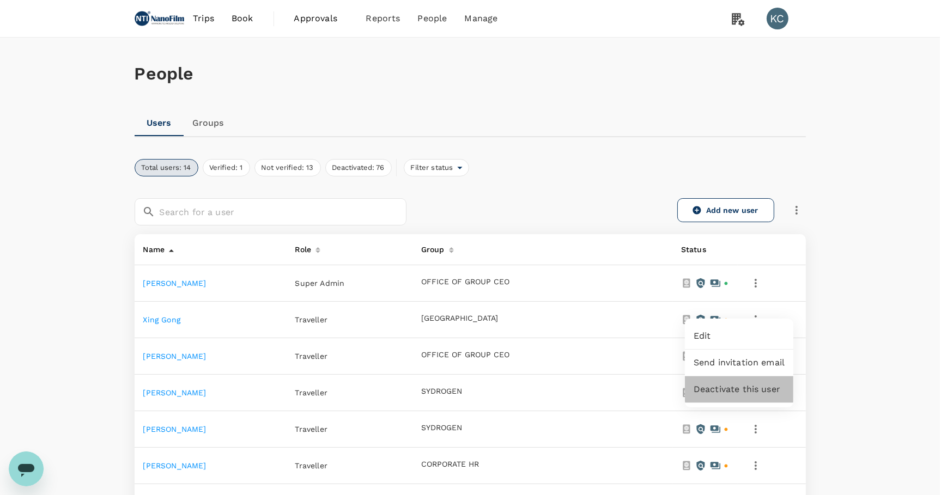
click at [740, 383] on span "Deactivate this user" at bounding box center [738, 389] width 91 height 13
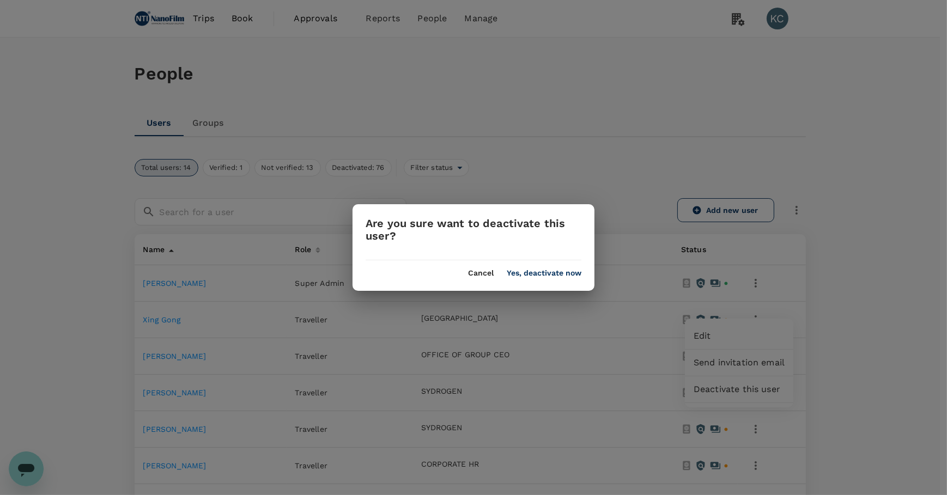
click at [541, 271] on button "Yes, deactivate now" at bounding box center [544, 273] width 75 height 9
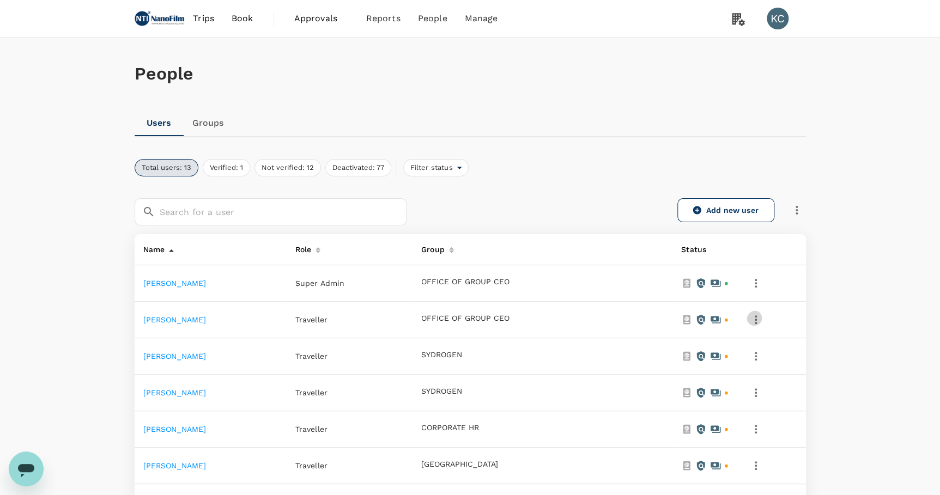
click at [762, 313] on icon "button" at bounding box center [755, 319] width 13 height 13
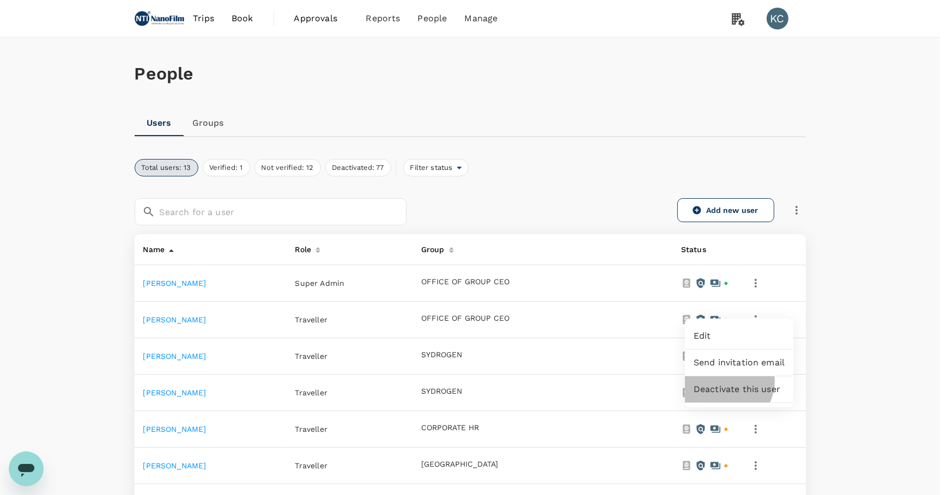
click at [725, 376] on div "Deactivate this user" at bounding box center [739, 389] width 108 height 26
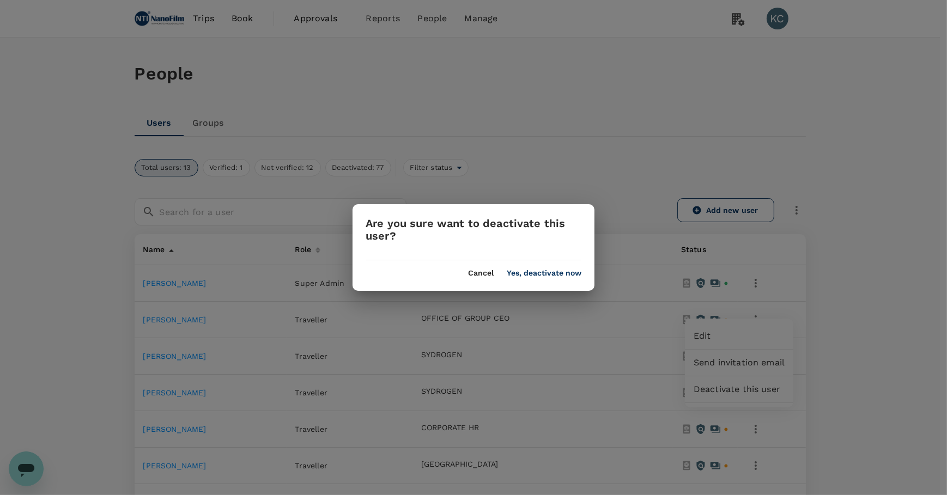
click at [564, 265] on div "Cancel Yes, deactivate now" at bounding box center [473, 268] width 242 height 17
click at [568, 271] on button "Yes, deactivate now" at bounding box center [544, 273] width 75 height 9
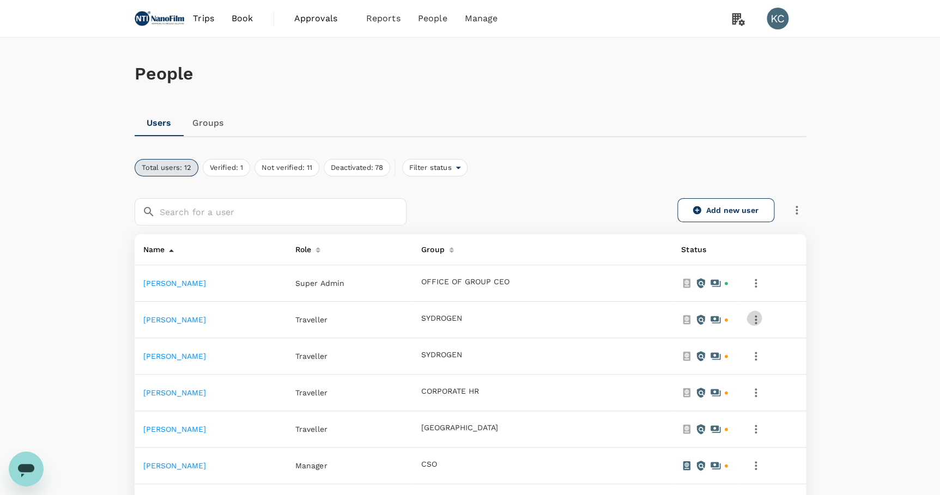
click at [762, 313] on icon "button" at bounding box center [755, 319] width 13 height 13
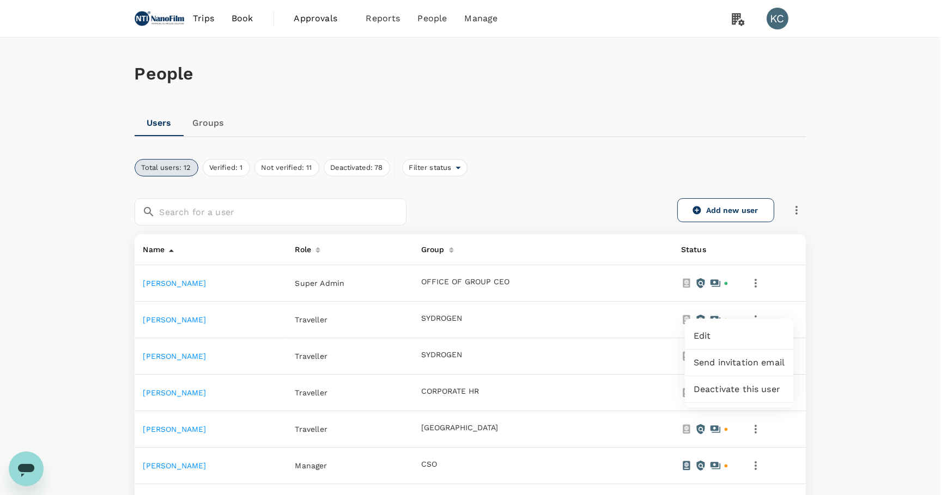
click at [721, 383] on span "Deactivate this user" at bounding box center [738, 389] width 91 height 13
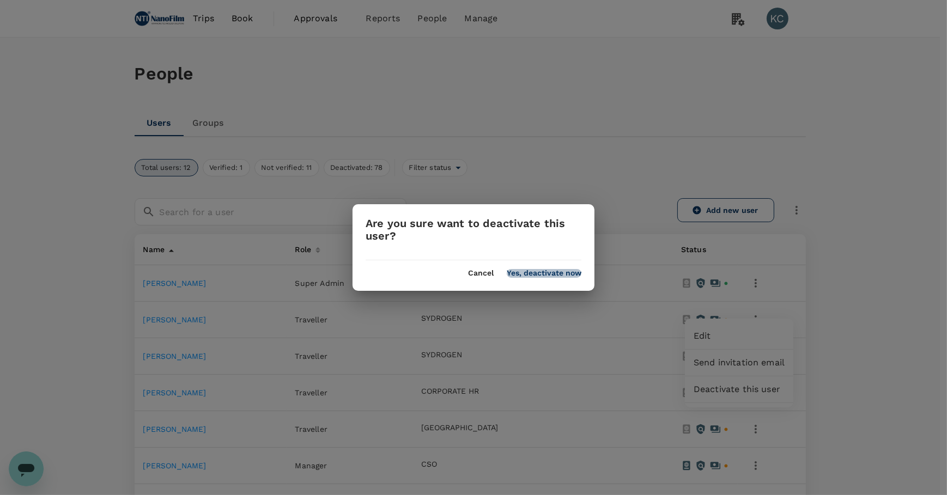
click at [574, 271] on button "Yes, deactivate now" at bounding box center [544, 273] width 75 height 9
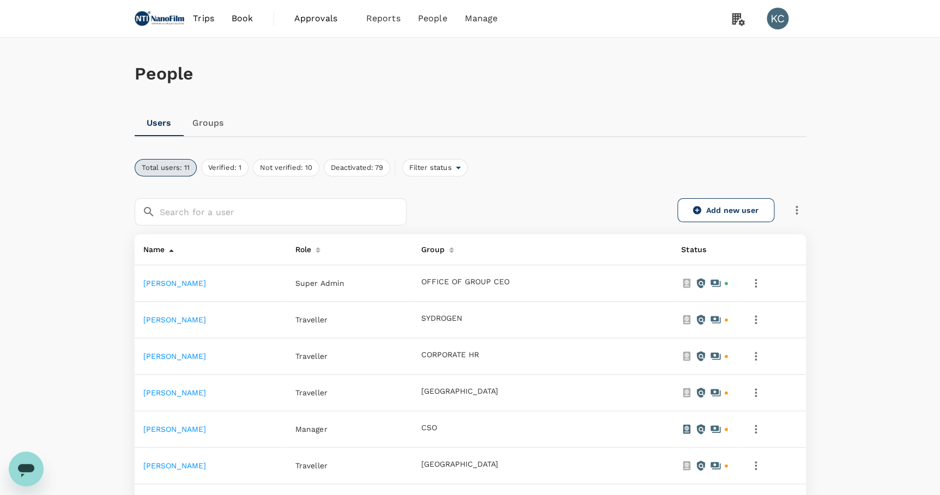
click at [756, 311] on button "button" at bounding box center [755, 320] width 19 height 19
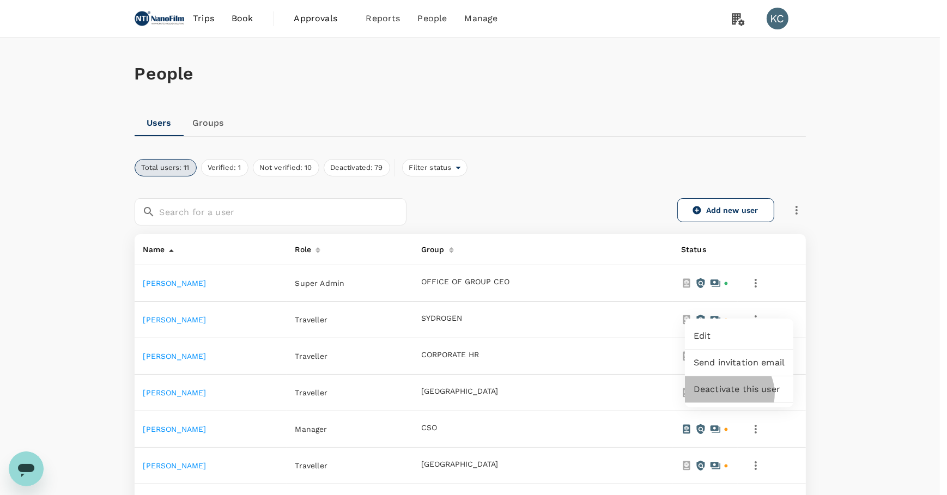
click at [727, 387] on div "Deactivate this user" at bounding box center [739, 389] width 108 height 26
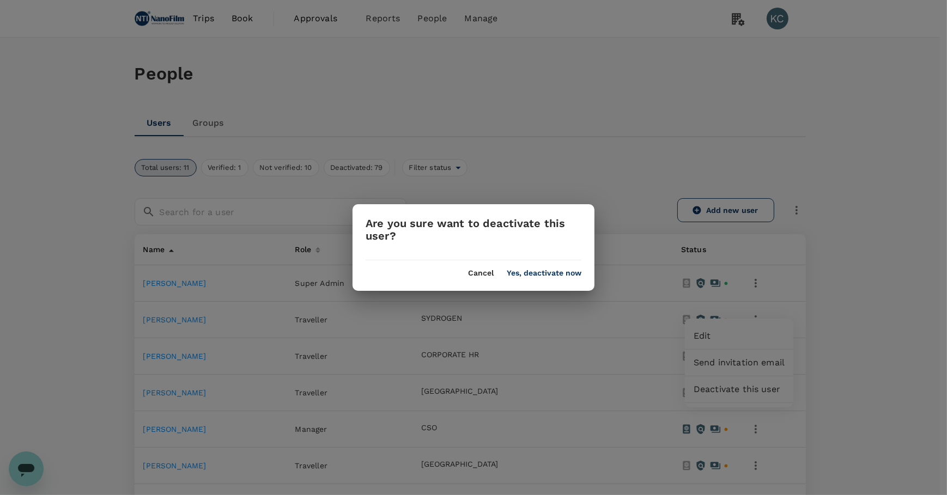
click at [571, 277] on button "Yes, deactivate now" at bounding box center [544, 273] width 75 height 9
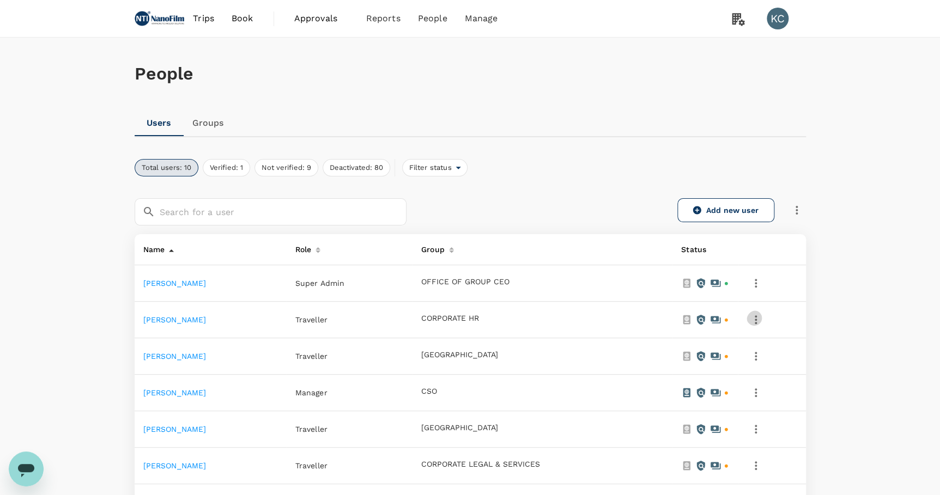
click at [762, 313] on icon "button" at bounding box center [755, 319] width 13 height 13
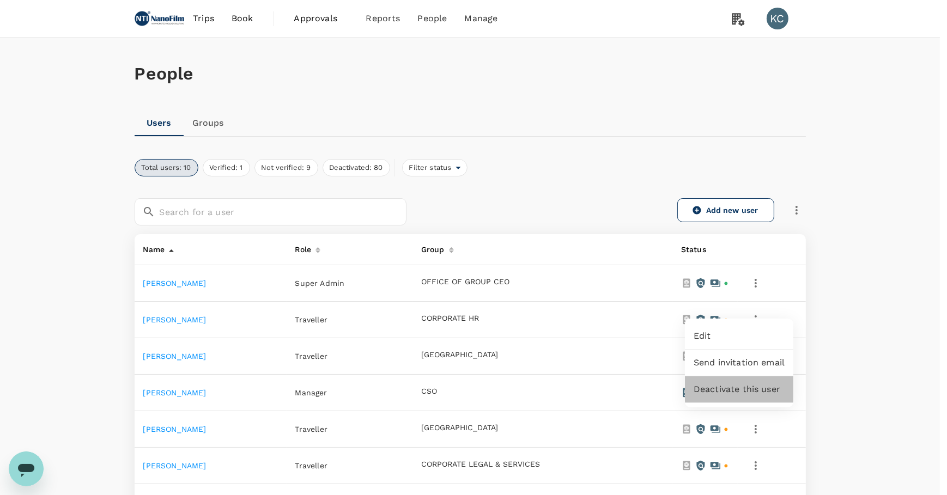
click at [745, 383] on span "Deactivate this user" at bounding box center [738, 389] width 91 height 13
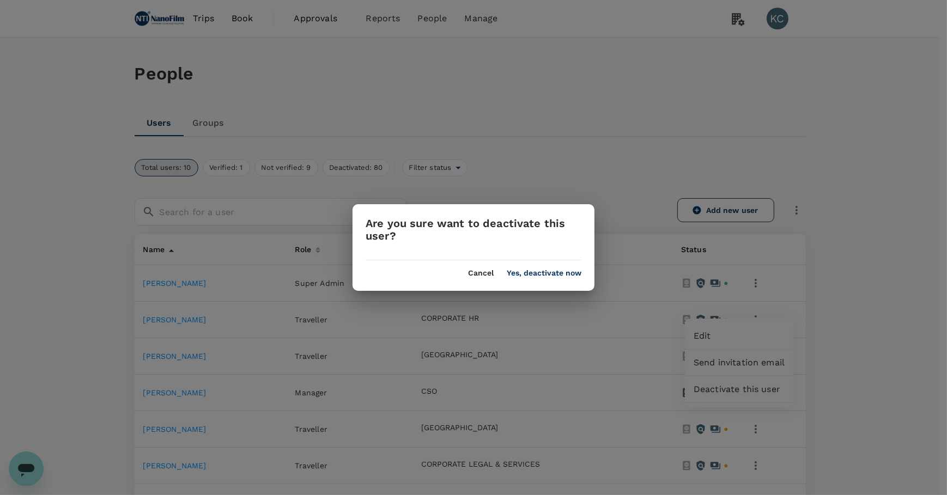
click at [557, 266] on div "Cancel Yes, deactivate now" at bounding box center [473, 268] width 242 height 17
click at [558, 269] on button "Yes, deactivate now" at bounding box center [544, 273] width 75 height 9
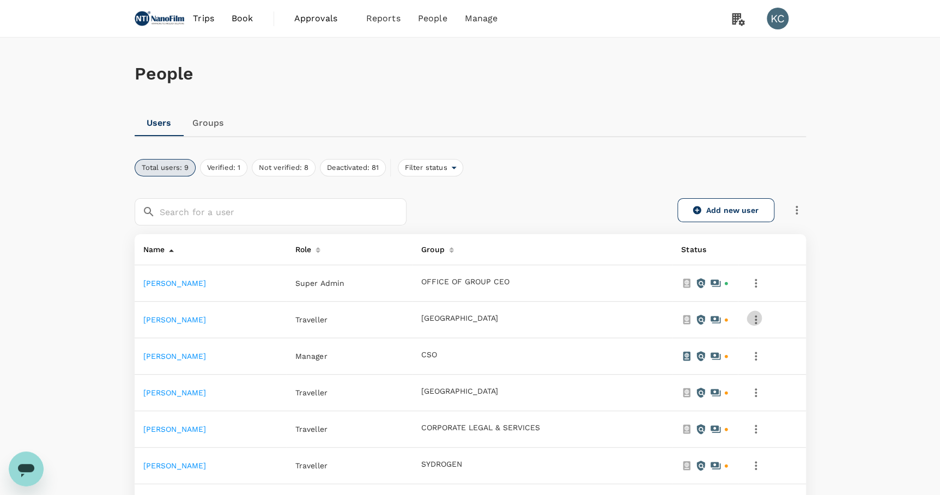
click at [760, 313] on icon "button" at bounding box center [755, 319] width 13 height 13
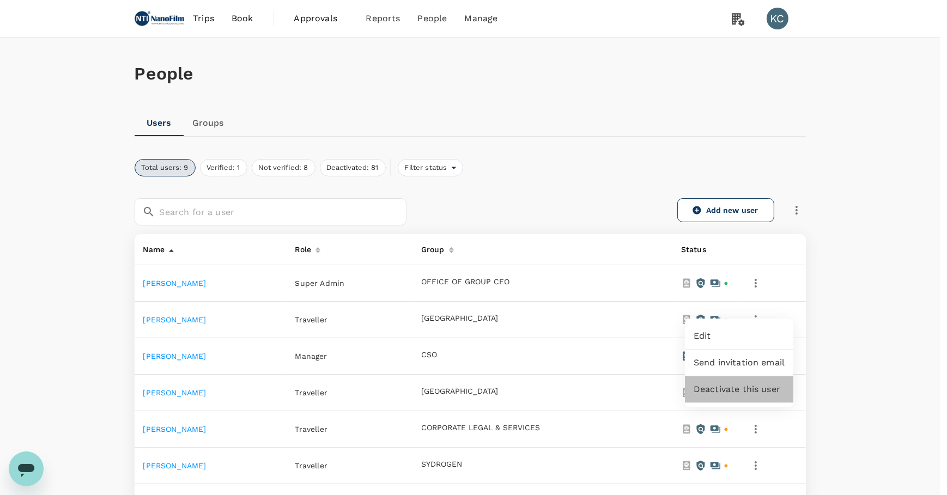
click at [750, 383] on span "Deactivate this user" at bounding box center [738, 389] width 91 height 13
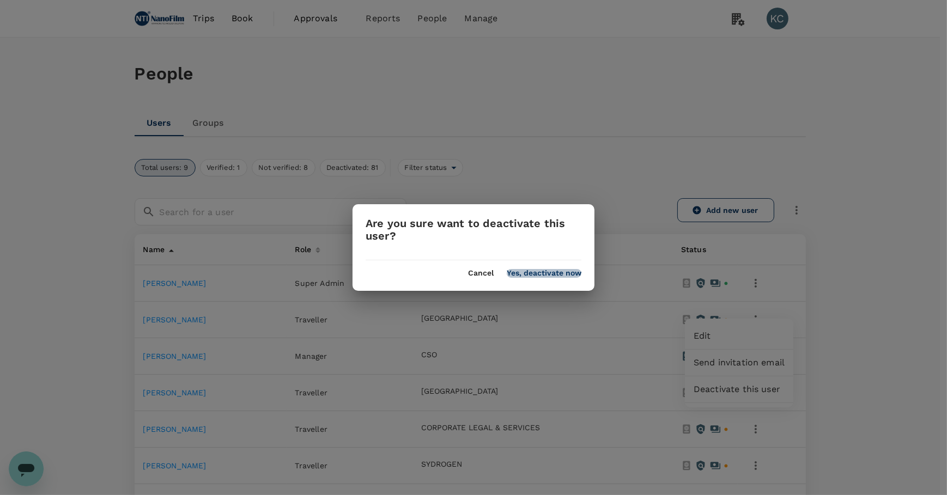
click at [548, 269] on button "Yes, deactivate now" at bounding box center [544, 273] width 75 height 9
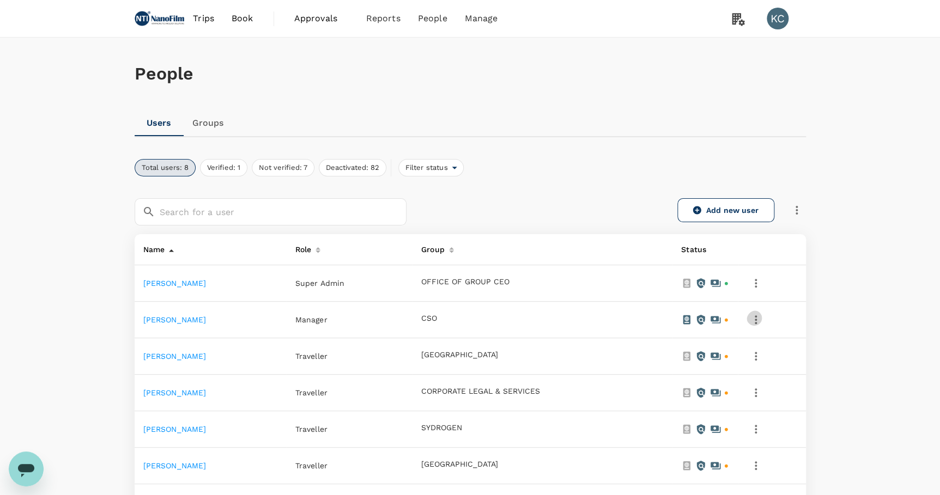
click at [765, 314] on button "button" at bounding box center [755, 320] width 19 height 19
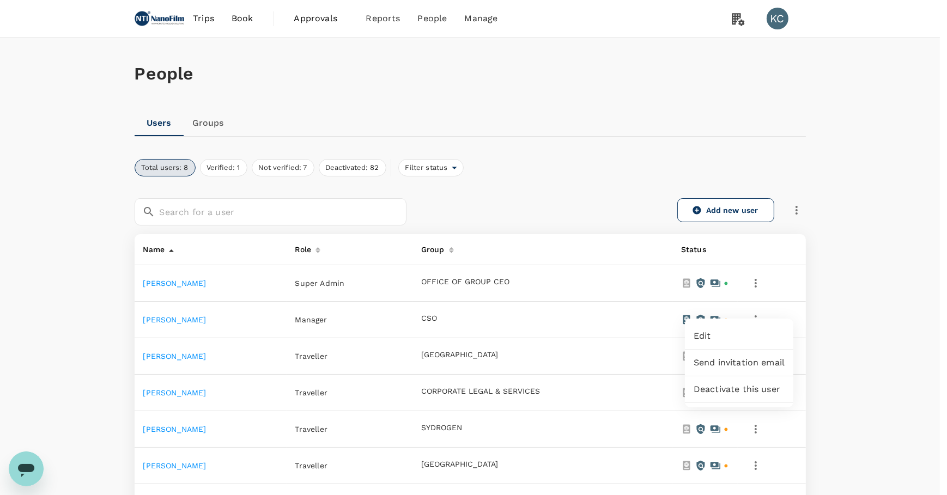
click at [738, 383] on span "Deactivate this user" at bounding box center [738, 389] width 91 height 13
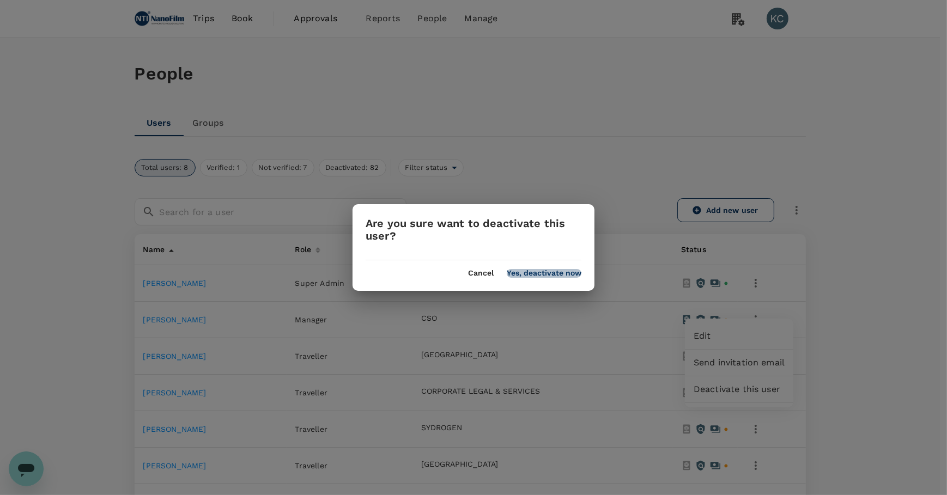
click at [567, 272] on button "Yes, deactivate now" at bounding box center [544, 273] width 75 height 9
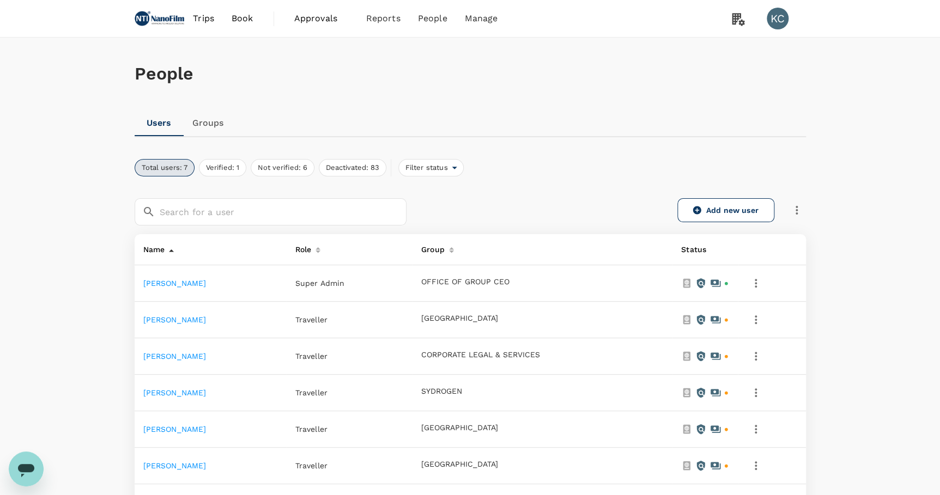
click at [757, 302] on td at bounding box center [772, 320] width 68 height 36
click at [758, 313] on icon "button" at bounding box center [755, 319] width 13 height 13
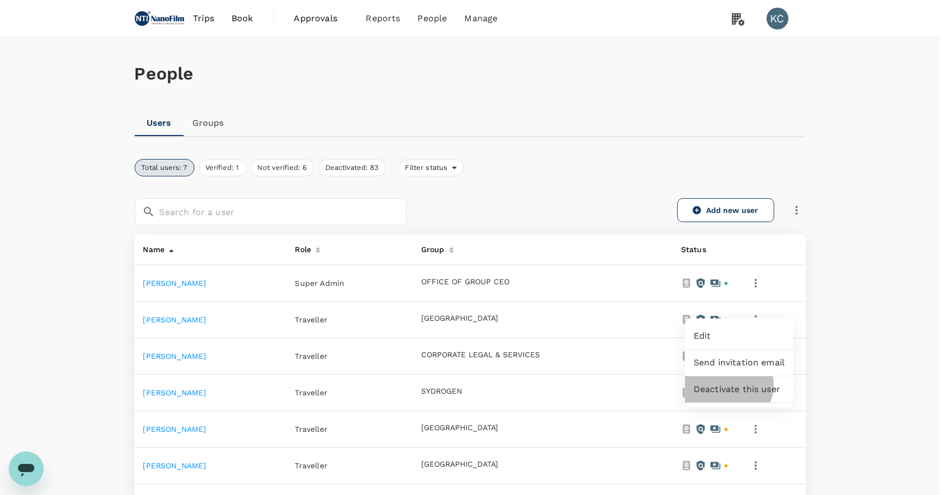
click at [721, 383] on span "Deactivate this user" at bounding box center [738, 389] width 91 height 13
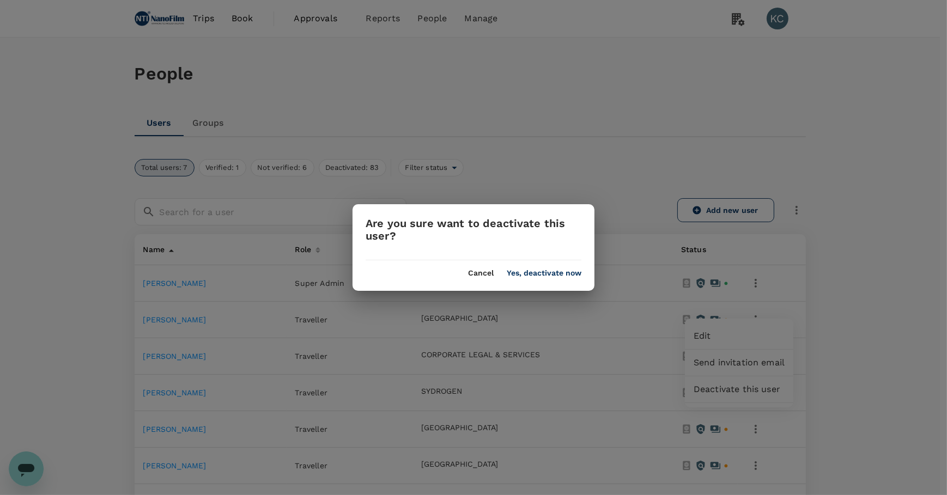
click at [562, 279] on div "Are you sure want to deactivate this user? Cancel Yes, deactivate now" at bounding box center [473, 247] width 242 height 87
click at [562, 275] on button "Yes, deactivate now" at bounding box center [544, 273] width 75 height 9
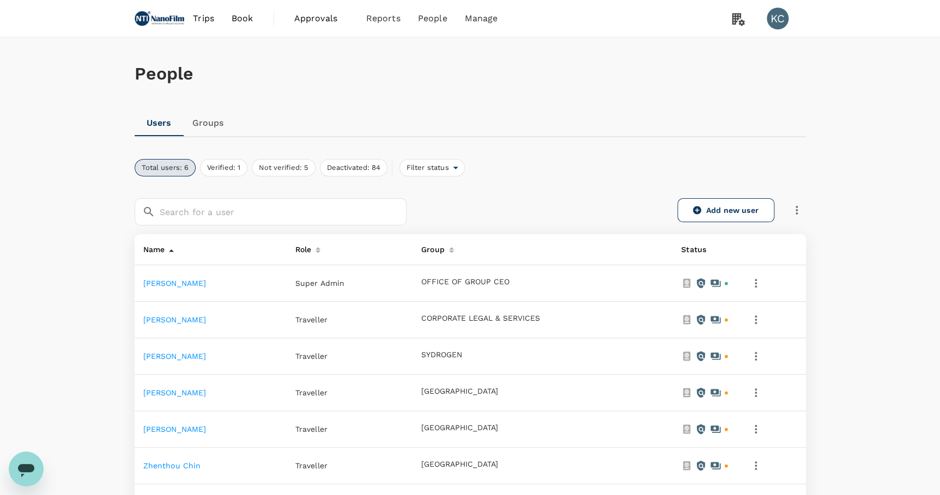
click at [760, 313] on icon "button" at bounding box center [755, 319] width 13 height 13
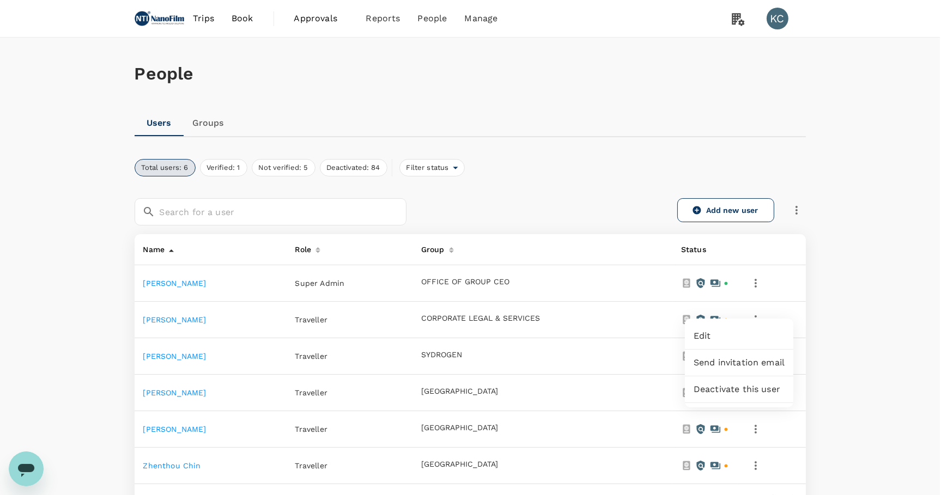
click at [716, 383] on span "Deactivate this user" at bounding box center [738, 389] width 91 height 13
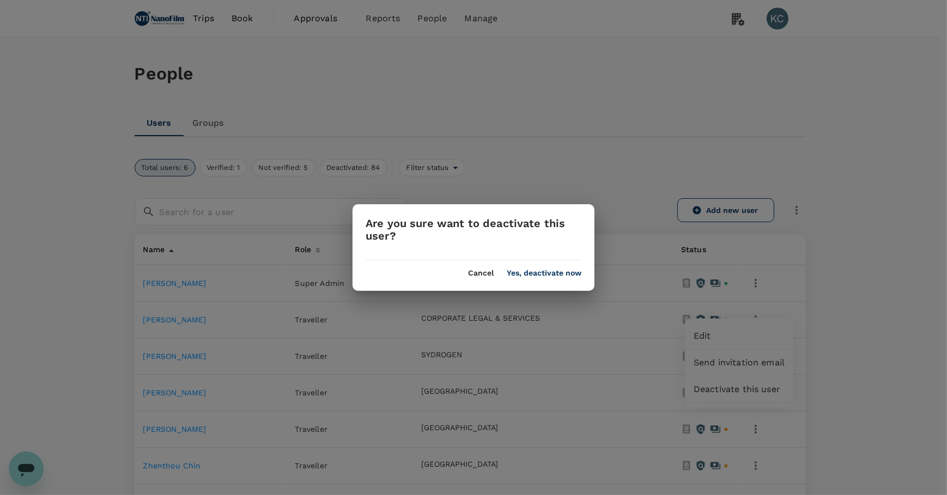
click at [573, 276] on button "Yes, deactivate now" at bounding box center [544, 273] width 75 height 9
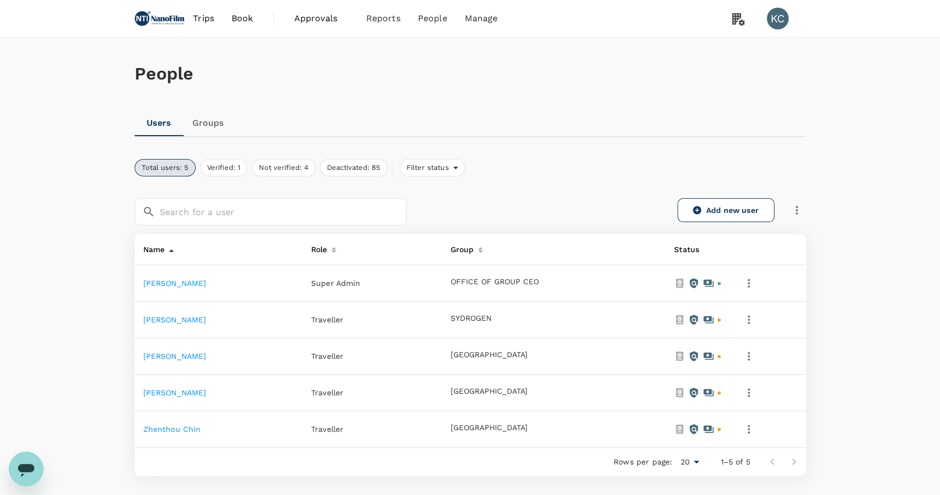
click at [758, 311] on button "button" at bounding box center [748, 320] width 19 height 19
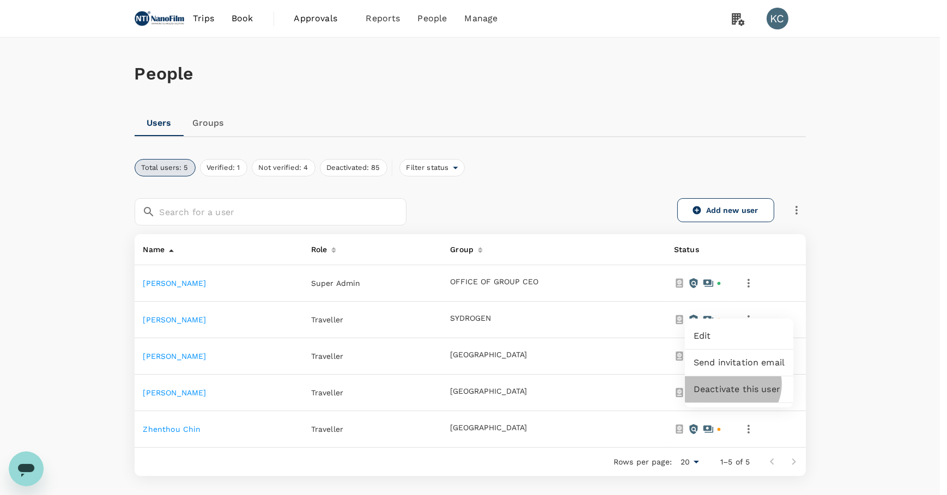
click at [732, 383] on span "Deactivate this user" at bounding box center [738, 389] width 91 height 13
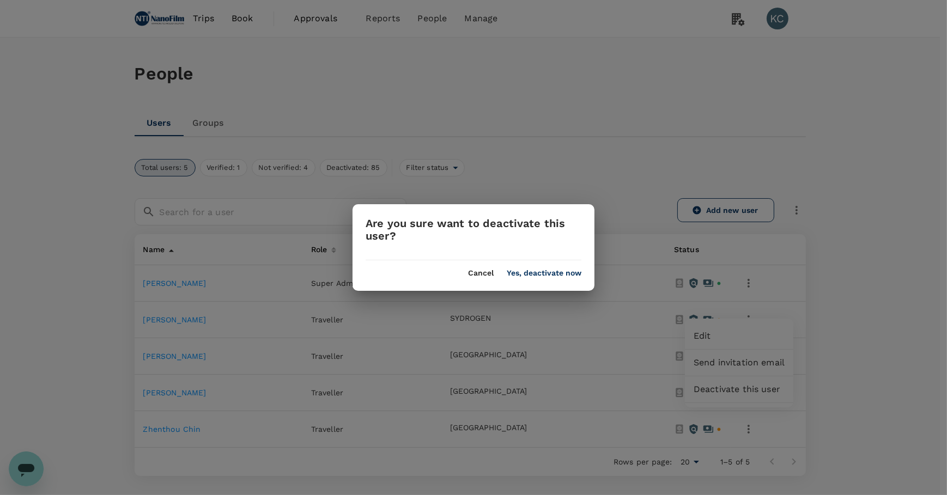
click at [579, 267] on div "Cancel Yes, deactivate now" at bounding box center [473, 268] width 242 height 17
click at [577, 270] on button "Yes, deactivate now" at bounding box center [544, 273] width 75 height 9
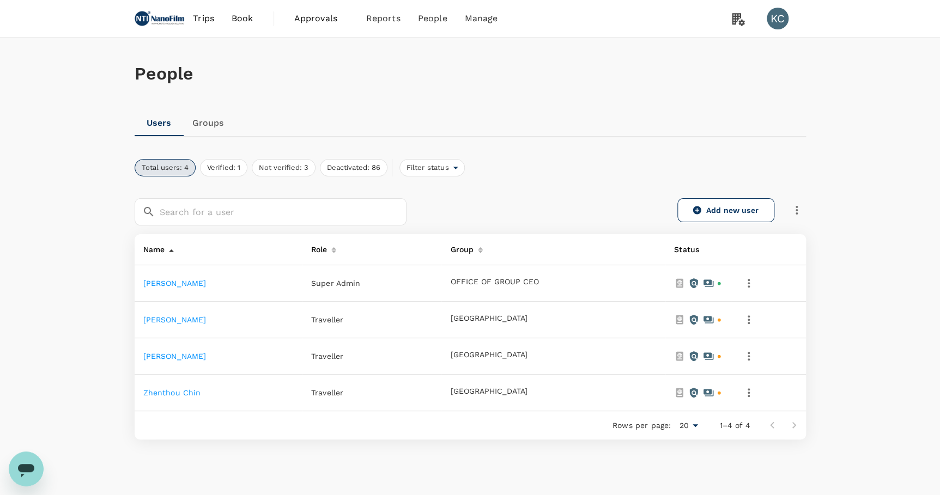
click at [755, 313] on icon "button" at bounding box center [748, 319] width 13 height 13
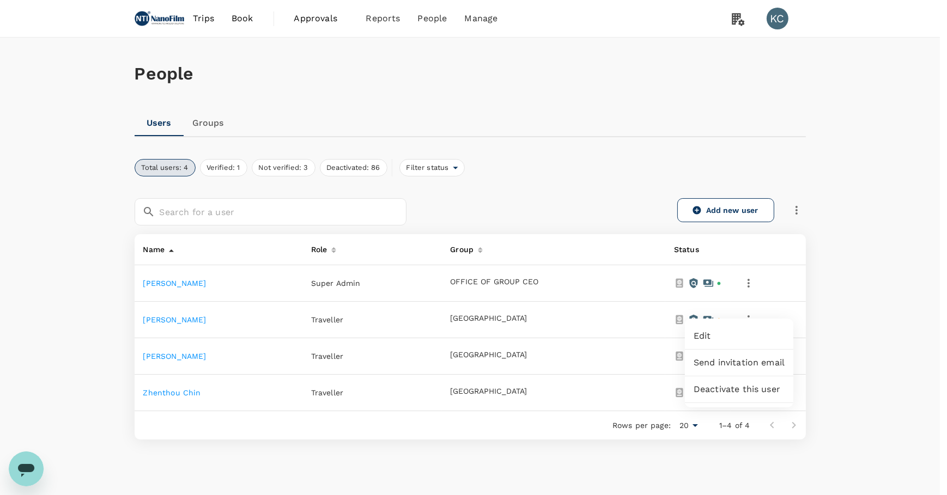
click at [708, 383] on span "Deactivate this user" at bounding box center [738, 389] width 91 height 13
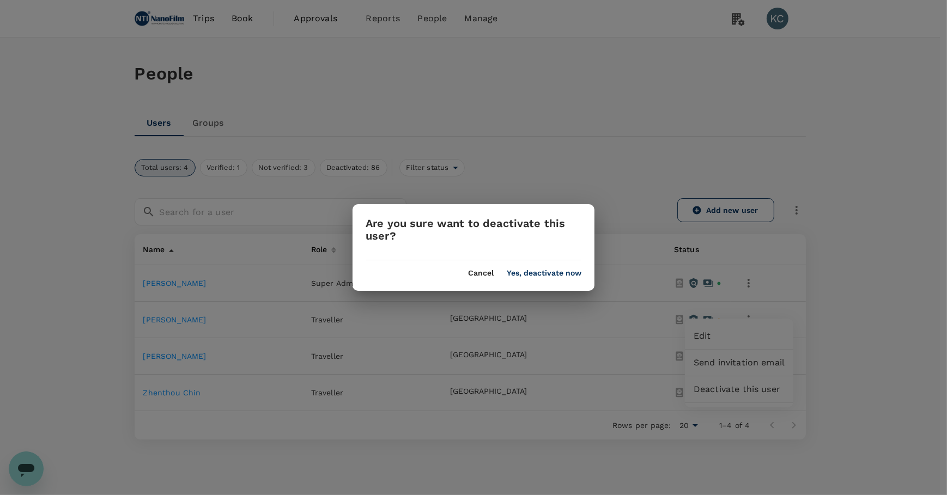
click at [571, 273] on button "Yes, deactivate now" at bounding box center [544, 273] width 75 height 9
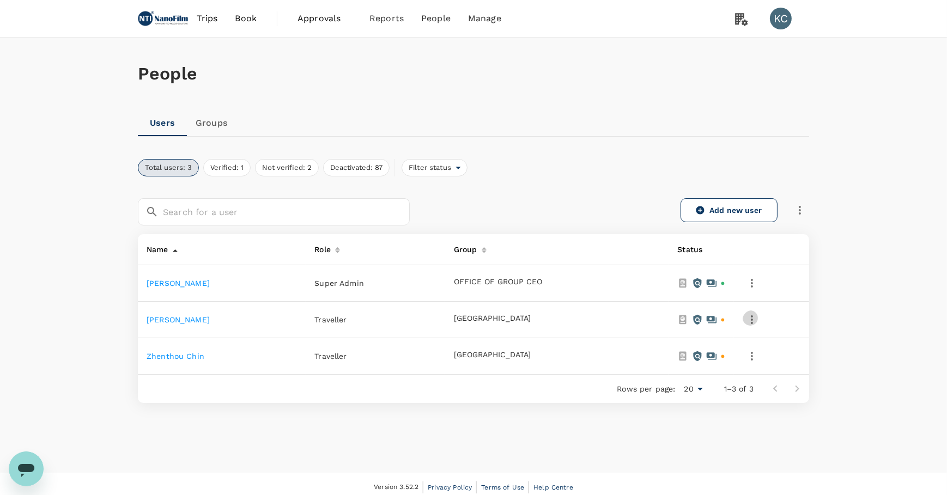
click at [758, 313] on icon "button" at bounding box center [751, 319] width 13 height 13
click at [718, 383] on span "Deactivate this user" at bounding box center [742, 389] width 91 height 13
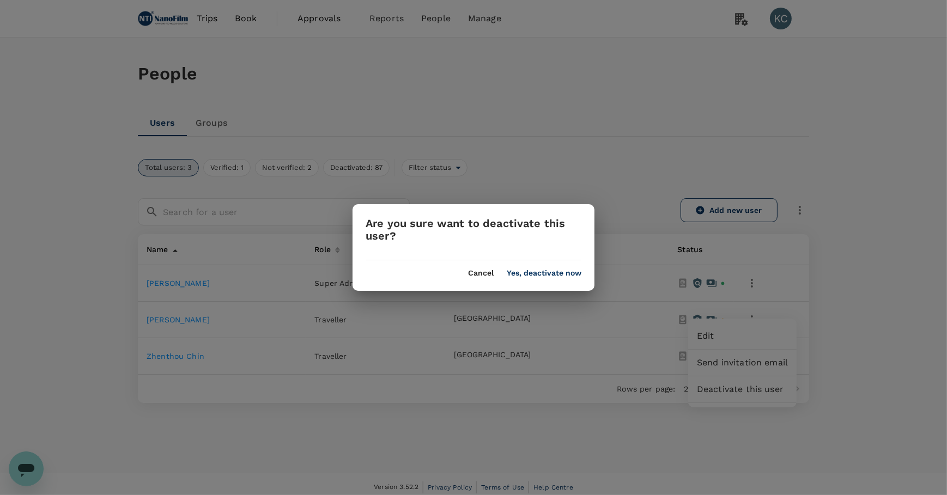
click at [561, 279] on div "Are you sure want to deactivate this user? Cancel Yes, deactivate now" at bounding box center [473, 247] width 242 height 87
click at [561, 272] on button "Yes, deactivate now" at bounding box center [544, 273] width 75 height 9
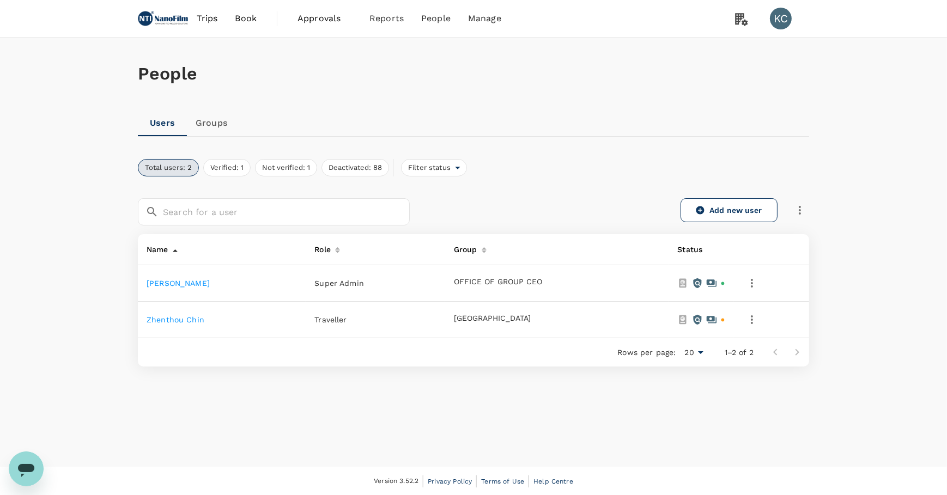
click at [758, 313] on icon "button" at bounding box center [751, 319] width 13 height 13
click at [733, 385] on span "Deactivate this user" at bounding box center [742, 389] width 91 height 13
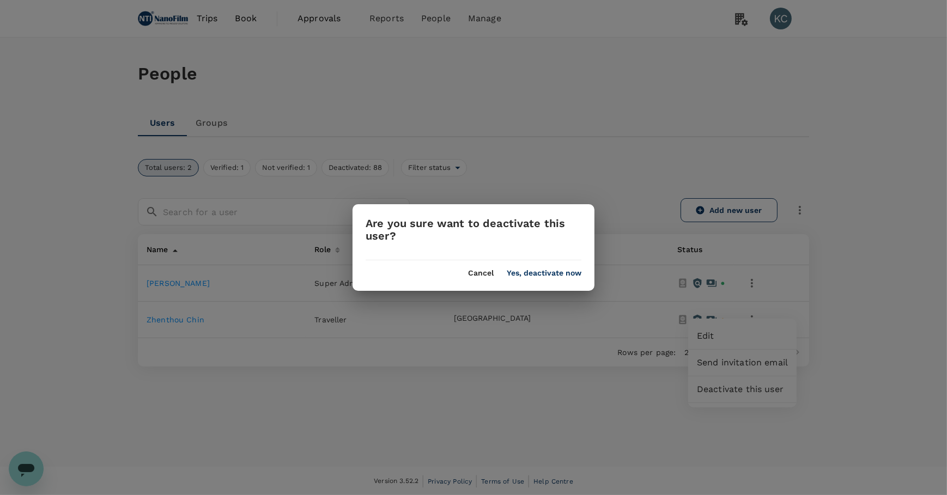
click at [574, 280] on div "Are you sure want to deactivate this user? Cancel Yes, deactivate now" at bounding box center [473, 247] width 242 height 87
click at [573, 271] on button "Yes, deactivate now" at bounding box center [544, 273] width 75 height 9
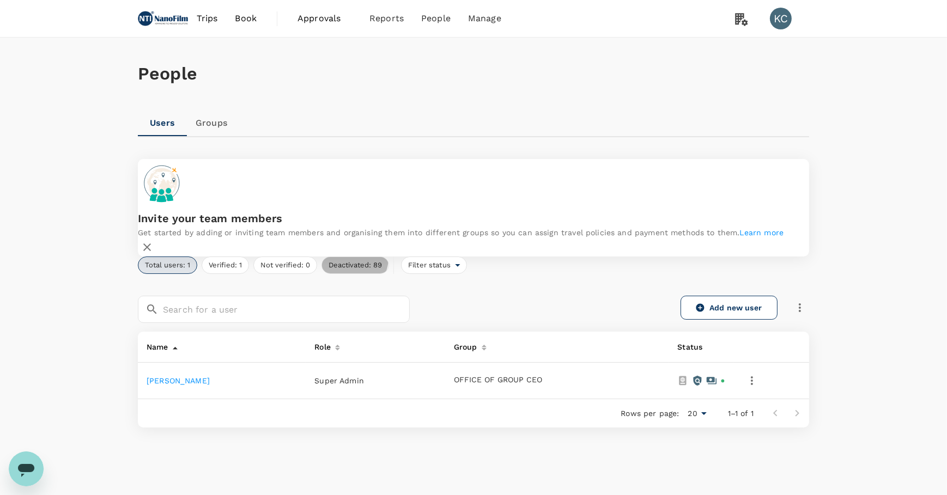
click at [321, 257] on button "Deactivated: 89" at bounding box center [355, 265] width 68 height 17
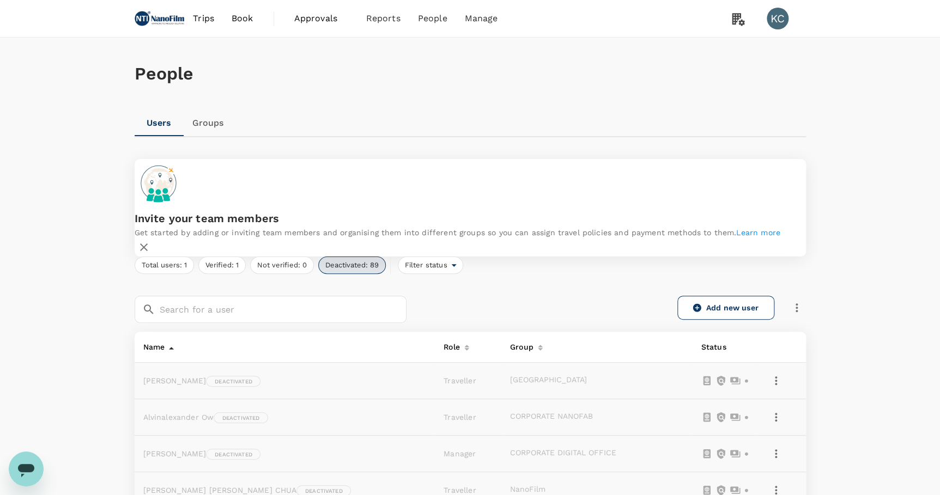
drag, startPoint x: 793, startPoint y: 271, endPoint x: 799, endPoint y: 281, distance: 11.5
click at [799, 299] on button "button" at bounding box center [796, 308] width 19 height 19
click at [770, 374] on icon "button" at bounding box center [775, 380] width 13 height 13
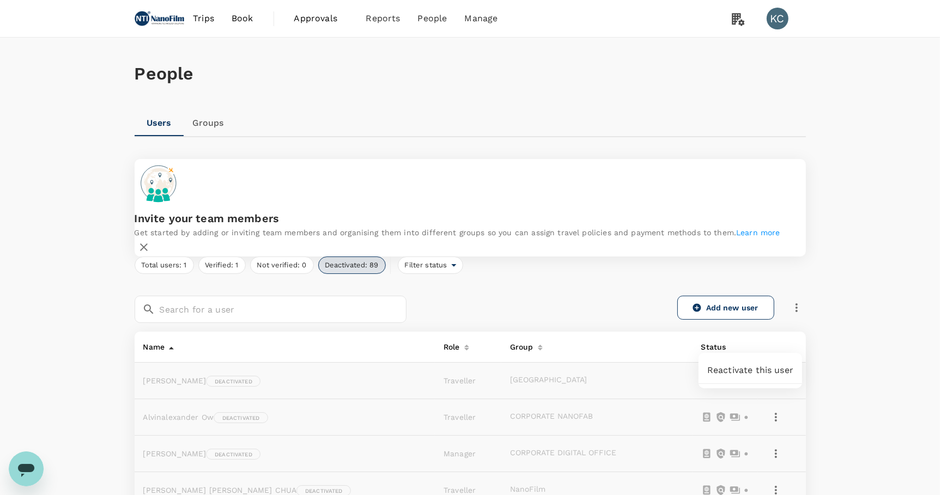
click at [453, 266] on div at bounding box center [473, 247] width 947 height 495
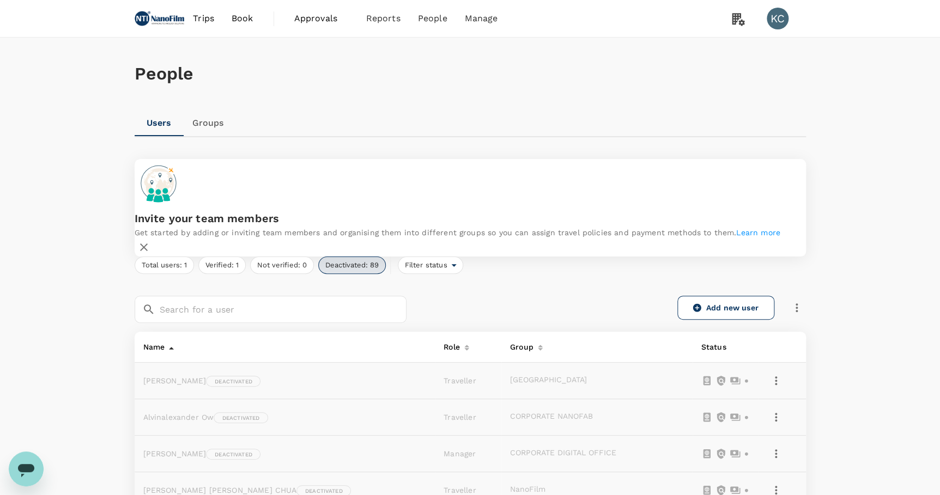
click at [398, 260] on span "Filter status" at bounding box center [424, 265] width 53 height 10
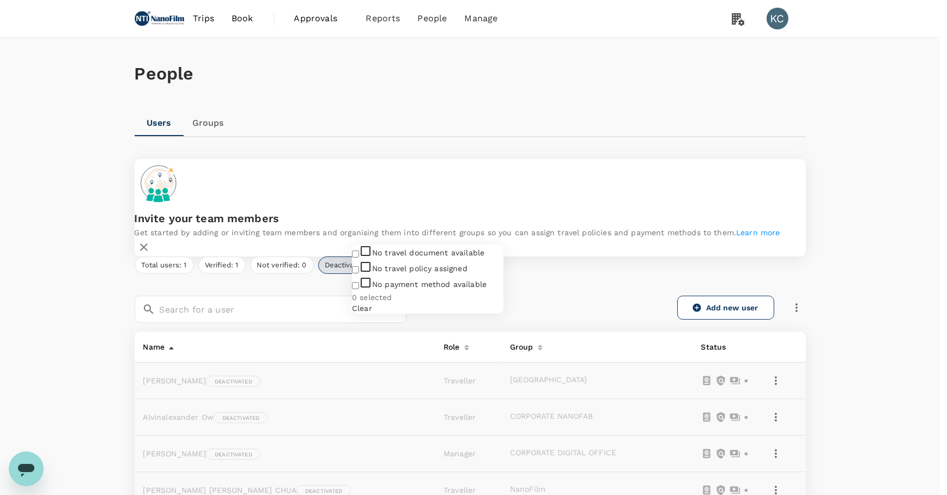
click at [605, 265] on div at bounding box center [473, 247] width 947 height 495
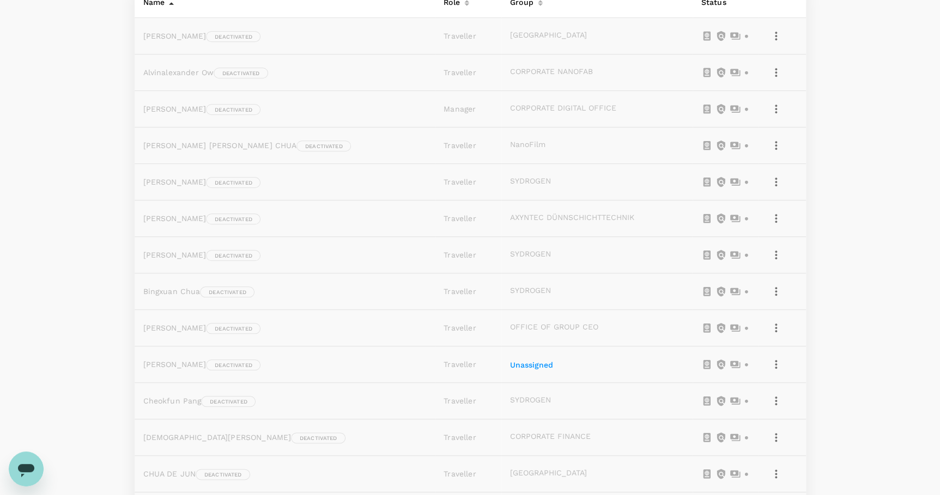
scroll to position [198, 0]
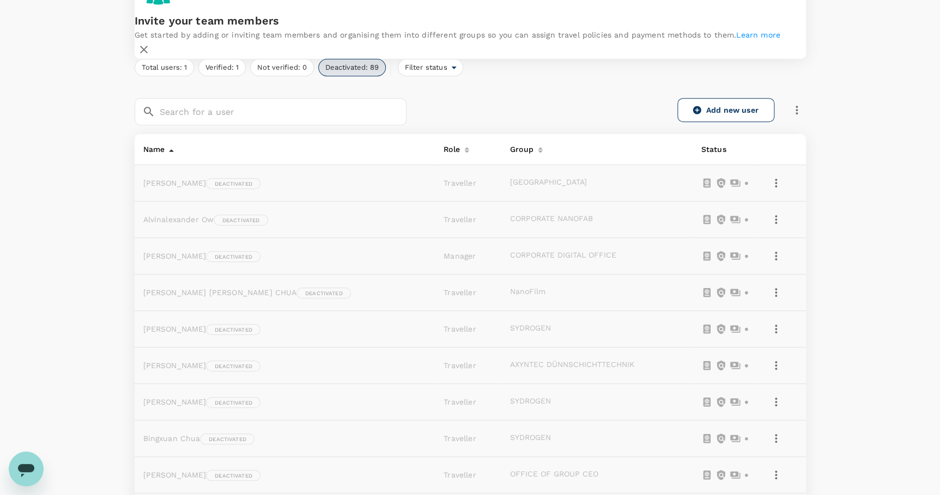
click at [783, 165] on td at bounding box center [782, 183] width 48 height 36
click at [775, 179] on icon "button" at bounding box center [776, 183] width 2 height 9
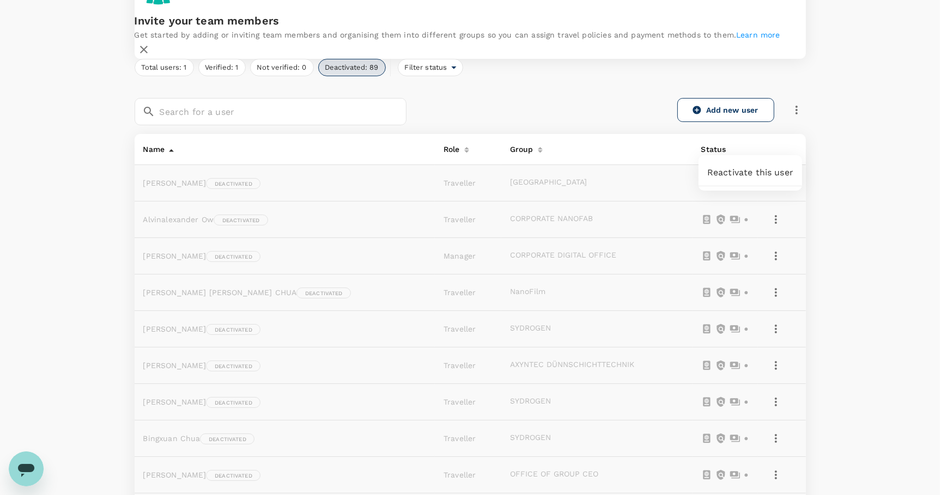
click at [570, 138] on div at bounding box center [473, 247] width 947 height 495
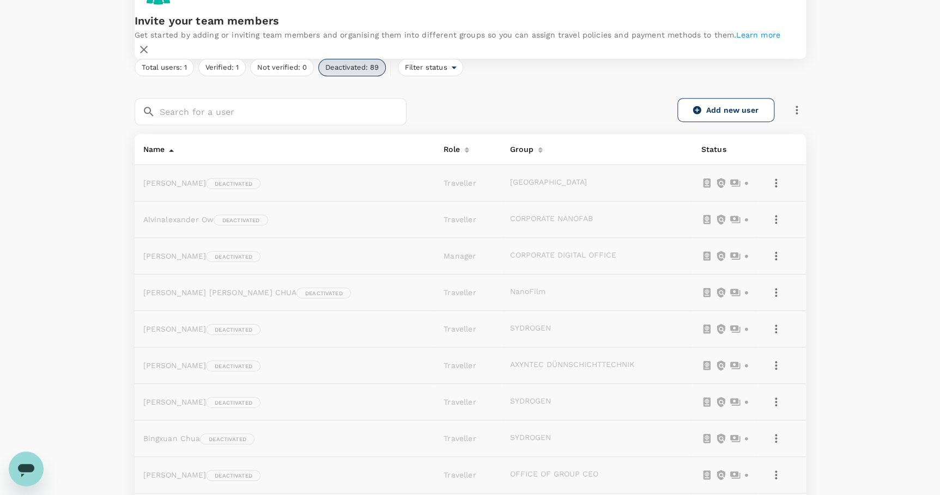
drag, startPoint x: 470, startPoint y: 119, endPoint x: 288, endPoint y: 156, distance: 185.0
click at [167, 165] on td "Ailing Lim Deactivated" at bounding box center [285, 183] width 301 height 36
click at [166, 179] on span "[PERSON_NAME]" at bounding box center [174, 183] width 63 height 9
drag, startPoint x: 166, startPoint y: 147, endPoint x: 155, endPoint y: 142, distance: 12.7
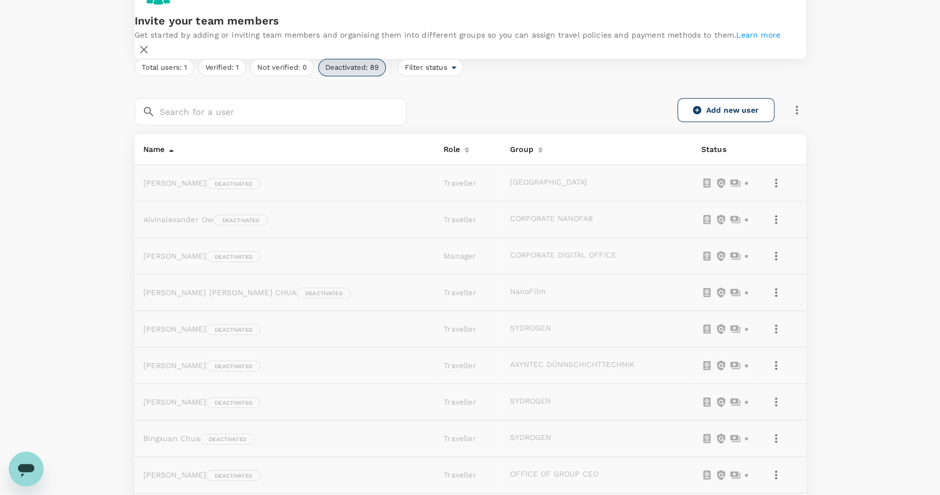
click at [155, 179] on span "[PERSON_NAME]" at bounding box center [174, 183] width 63 height 9
click at [798, 98] on div "Add new user" at bounding box center [612, 110] width 386 height 24
click at [802, 98] on div "Add new user" at bounding box center [612, 110] width 386 height 24
